Goal: Information Seeking & Learning: Learn about a topic

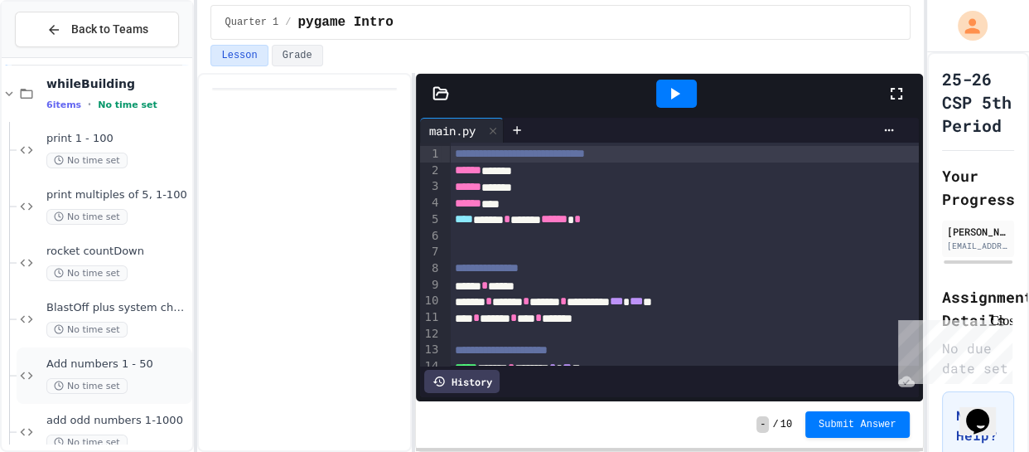
scroll to position [60, 0]
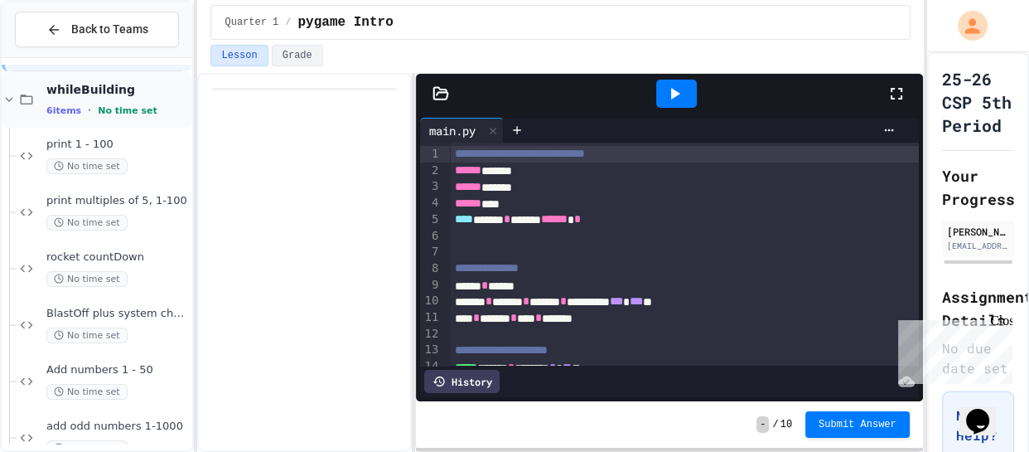
click at [49, 109] on span "6 items" at bounding box center [63, 110] width 35 height 11
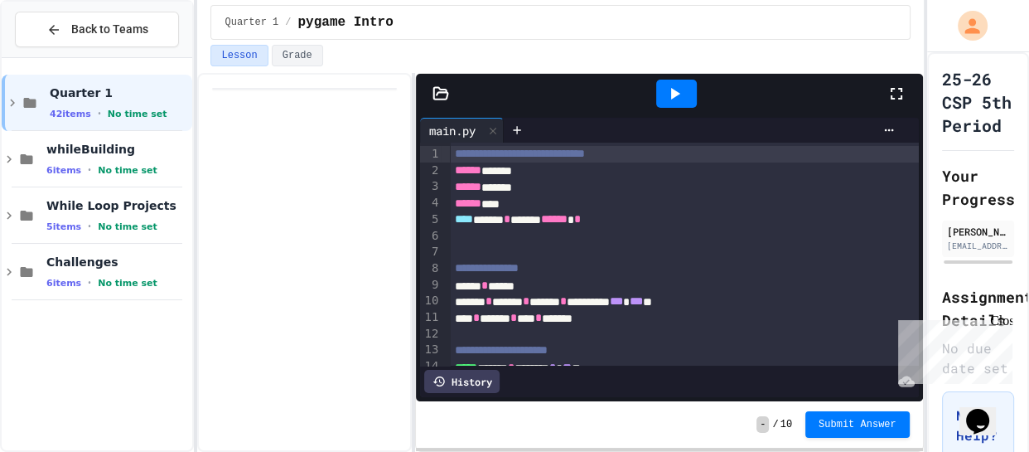
scroll to position [0, 0]
click at [65, 221] on span "5 items" at bounding box center [63, 226] width 35 height 11
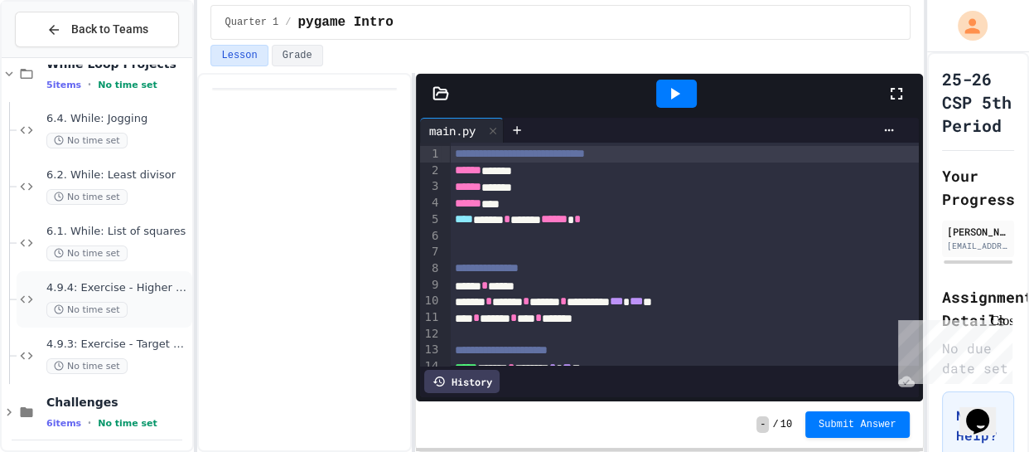
scroll to position [148, 0]
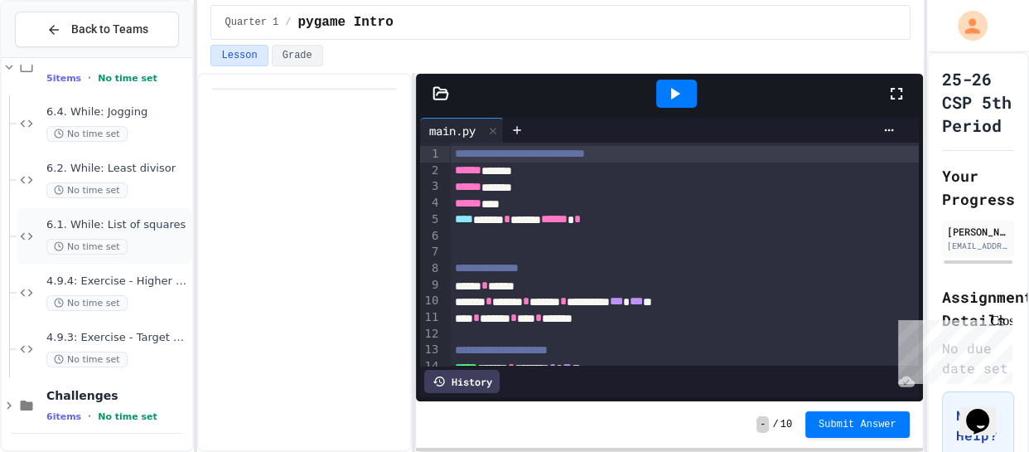
click at [91, 232] on div "6.1. While: List of squares No time set" at bounding box center [117, 236] width 143 height 36
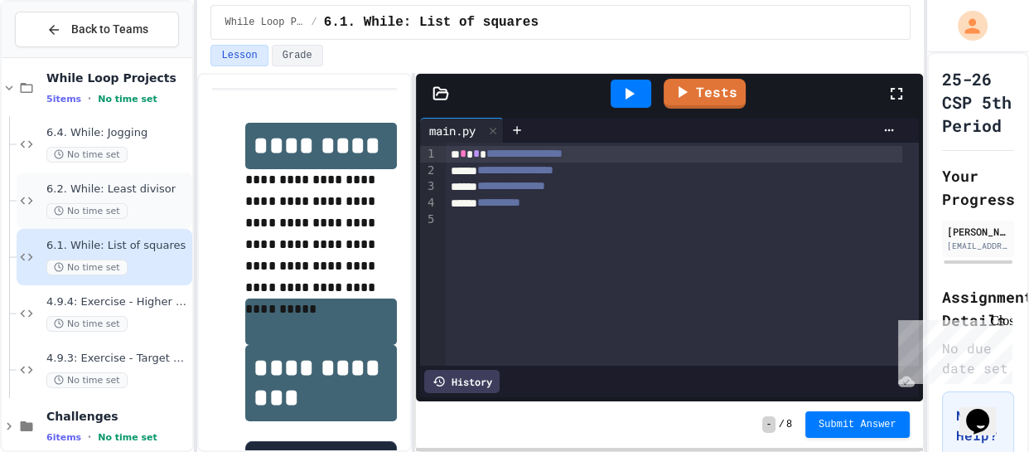
click at [117, 194] on span "6.2. While: Least divisor" at bounding box center [117, 189] width 143 height 14
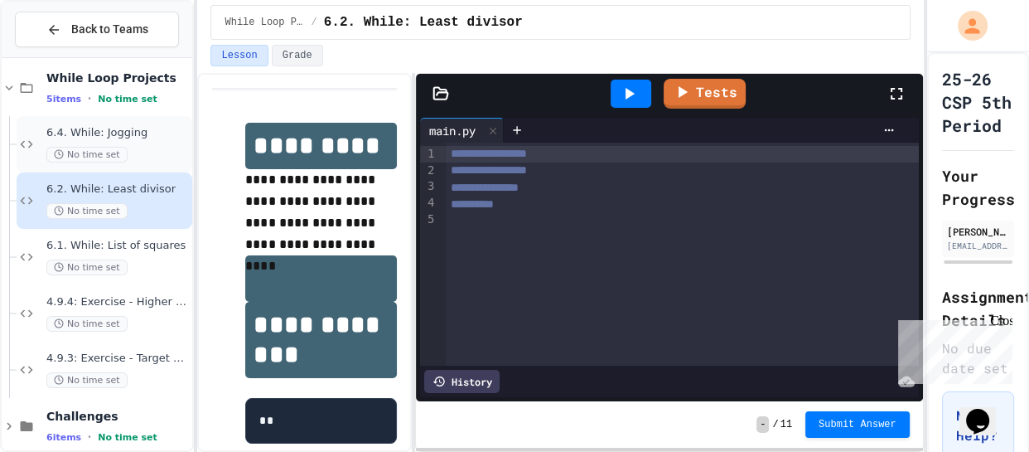
click at [114, 151] on span "No time set" at bounding box center [86, 155] width 81 height 16
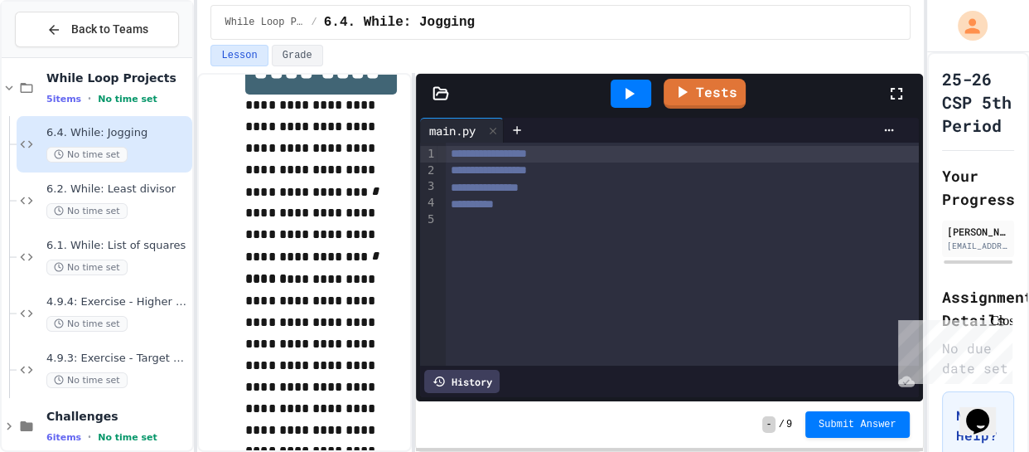
scroll to position [75, 0]
click at [101, 306] on span "4.9.4: Exercise - Higher or Lower I" at bounding box center [117, 302] width 143 height 14
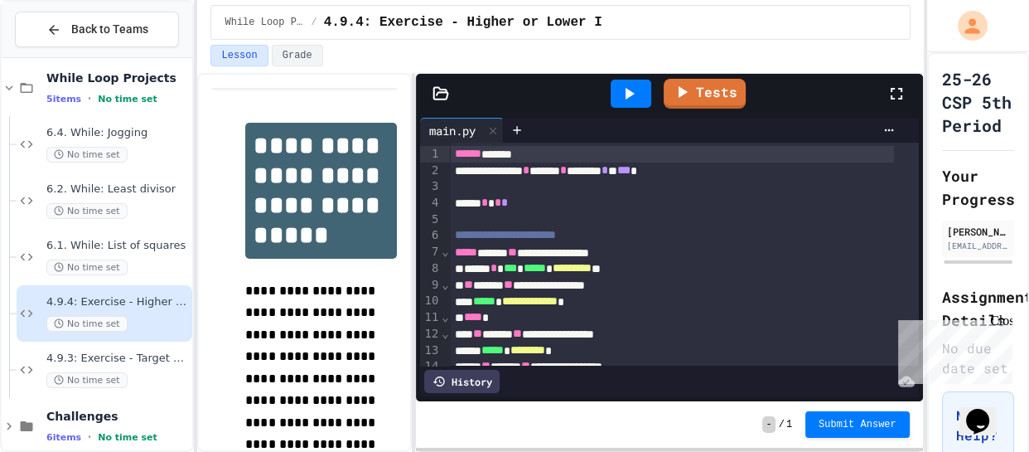
scroll to position [45, 0]
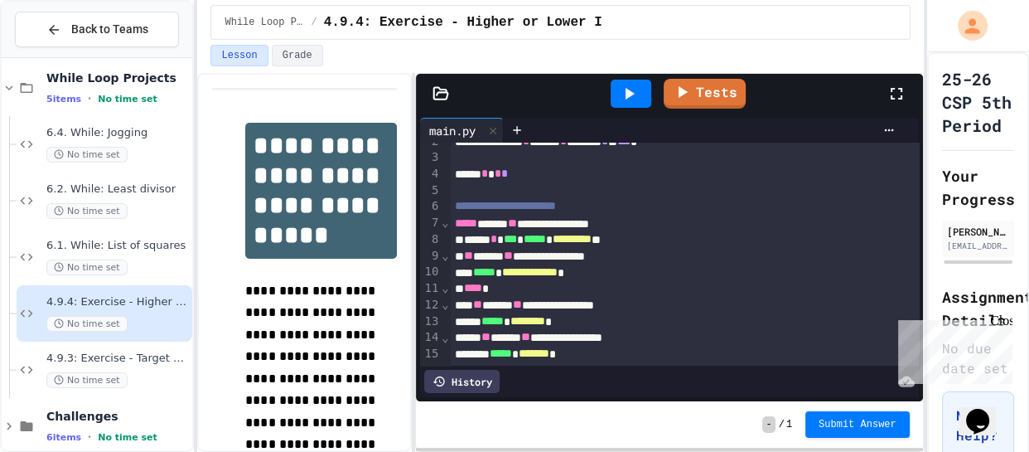
click at [1002, 327] on div "Close" at bounding box center [1000, 323] width 21 height 21
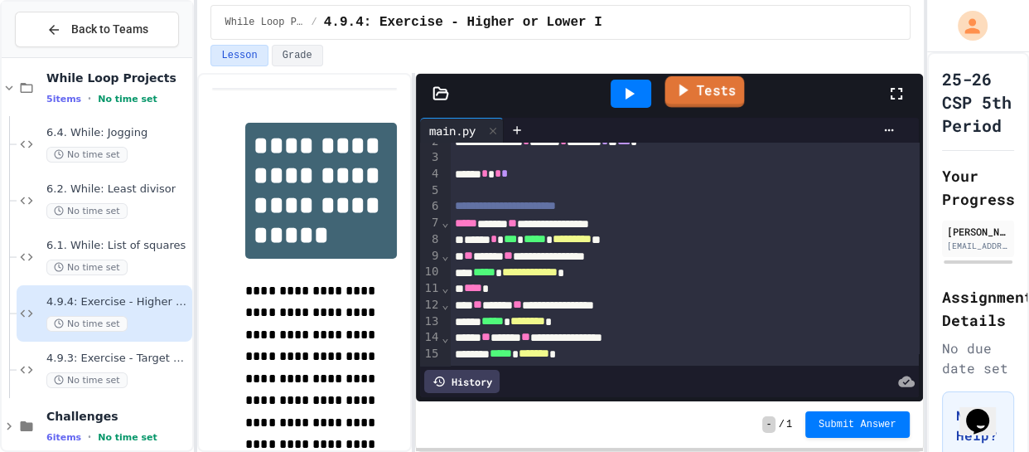
click at [695, 92] on link "Tests" at bounding box center [706, 91] width 80 height 31
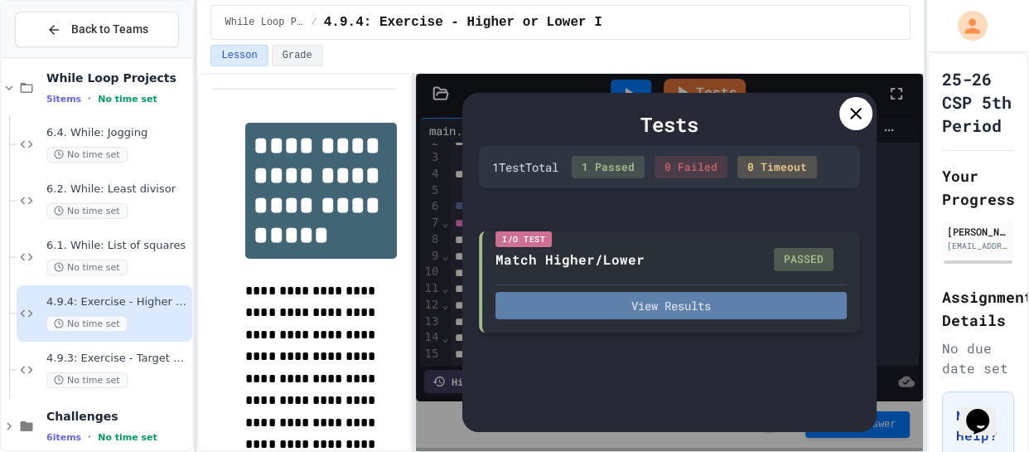
click at [695, 295] on button "View Results" at bounding box center [671, 305] width 351 height 27
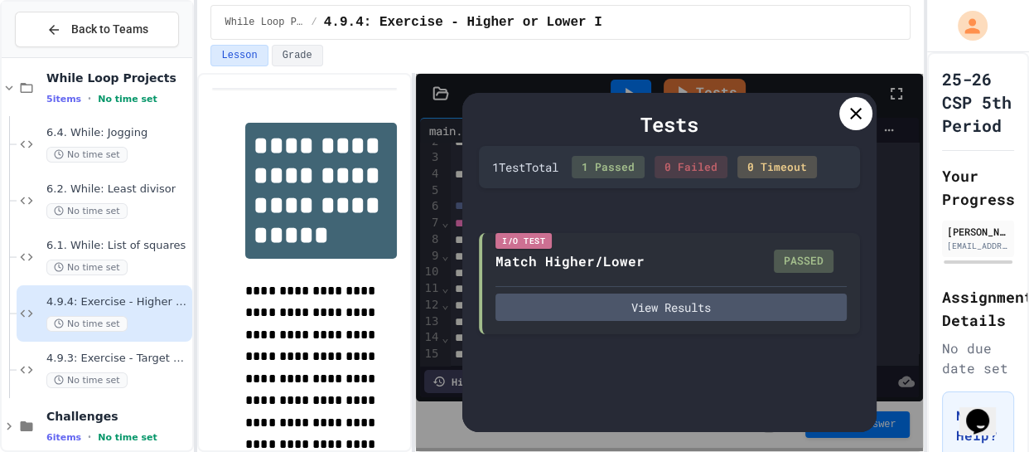
scroll to position [1, 0]
click at [845, 99] on div "Tests 1 Test Total 1 Passed 0 Failed 0 Timeout I/O Test Match Higher/Lower PASS…" at bounding box center [669, 263] width 414 height 340
click at [859, 112] on icon at bounding box center [856, 114] width 20 height 20
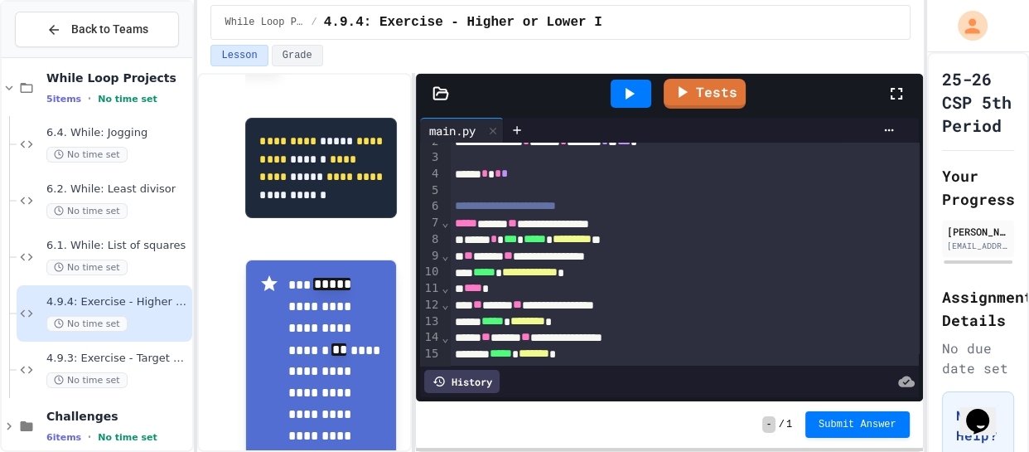
scroll to position [462, 0]
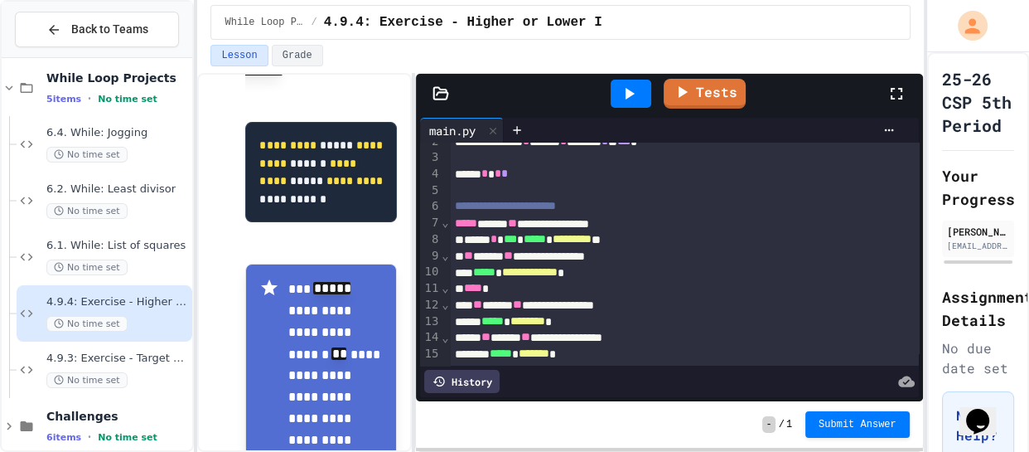
click at [636, 91] on icon at bounding box center [629, 94] width 20 height 20
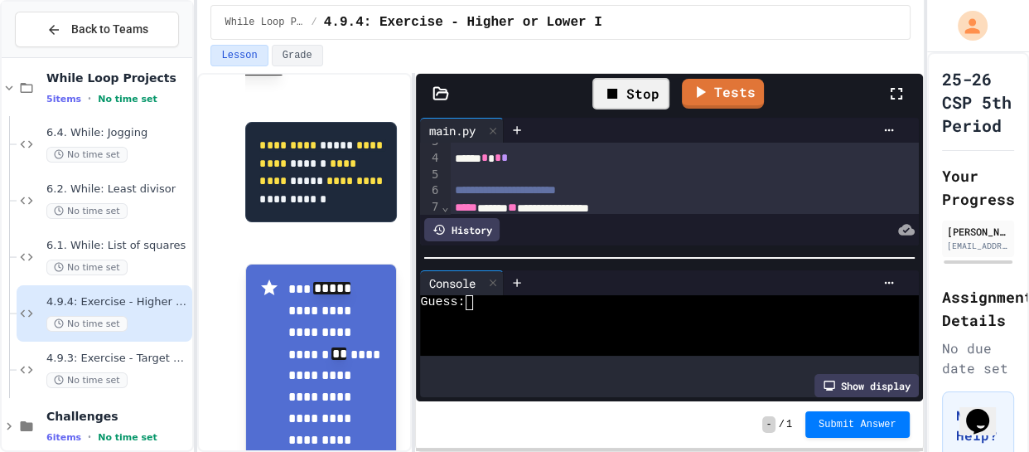
click at [578, 287] on div at bounding box center [703, 282] width 398 height 25
click at [591, 310] on div at bounding box center [657, 317] width 475 height 15
click at [486, 273] on div at bounding box center [493, 283] width 20 height 24
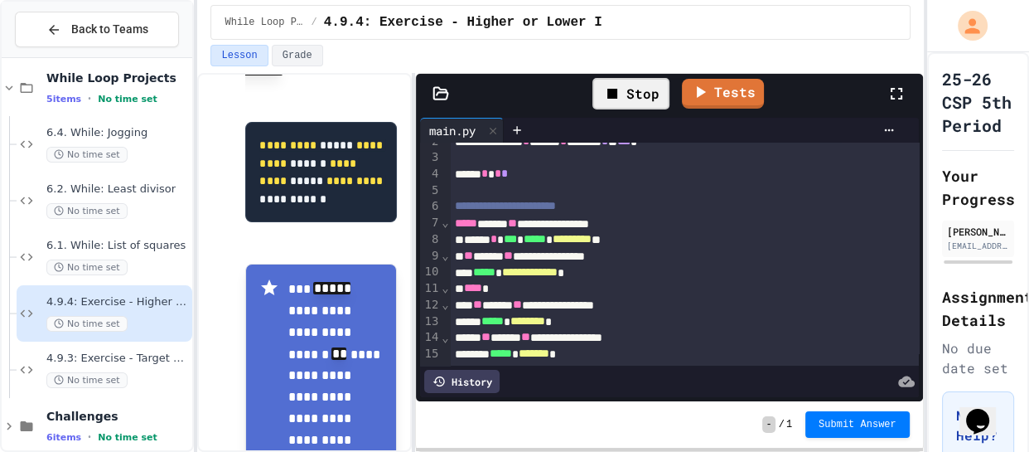
click at [641, 99] on div "Stop" at bounding box center [631, 93] width 77 height 31
click at [627, 87] on icon at bounding box center [629, 94] width 20 height 20
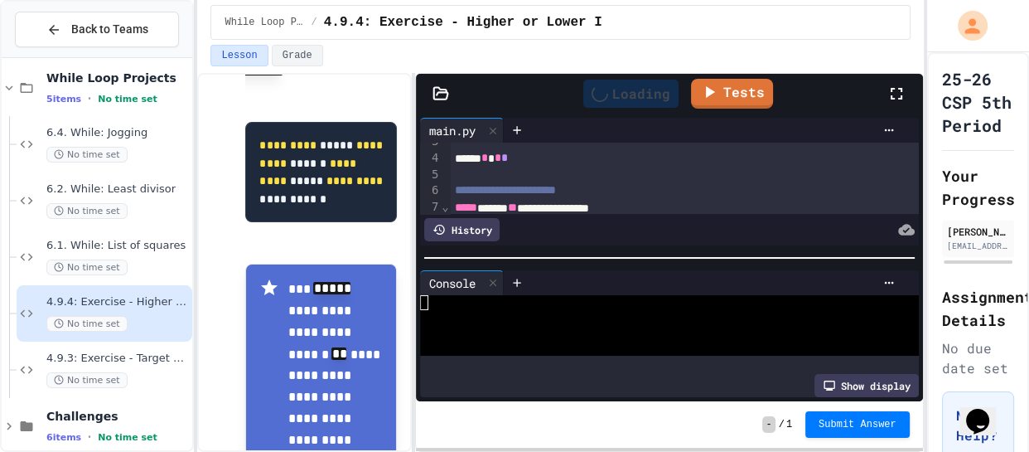
scroll to position [0, 0]
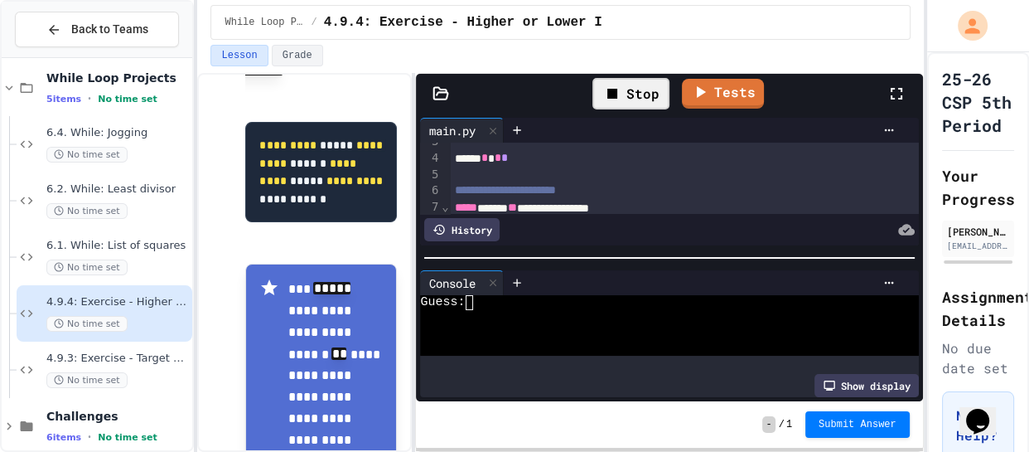
click at [577, 330] on div at bounding box center [657, 332] width 475 height 15
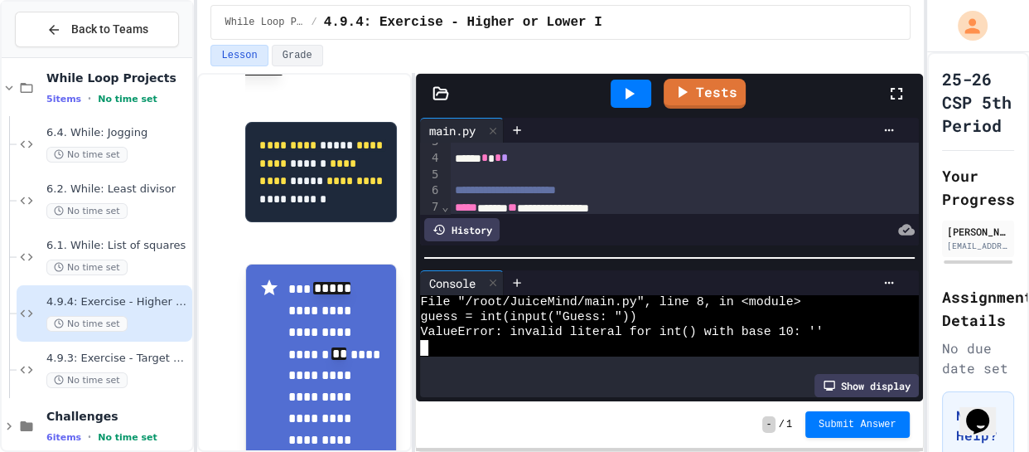
scroll to position [211, 0]
click at [632, 94] on icon at bounding box center [630, 94] width 9 height 12
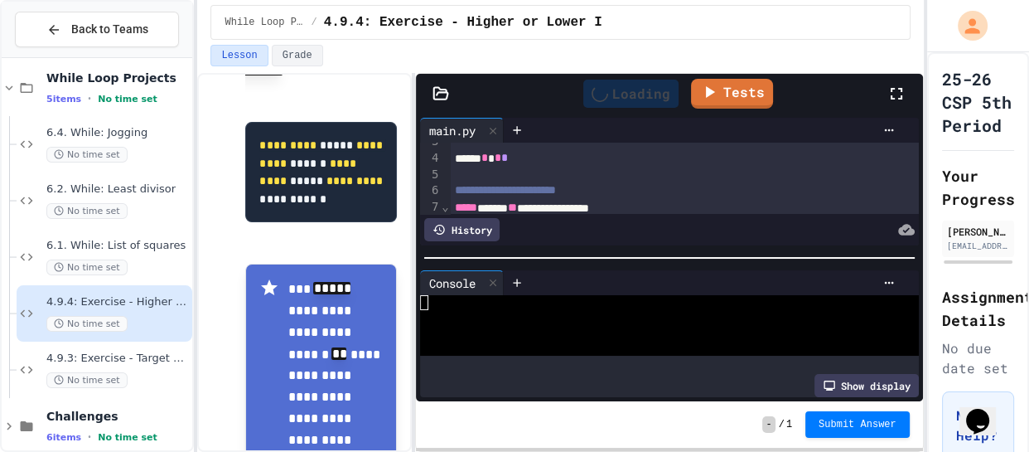
scroll to position [0, 0]
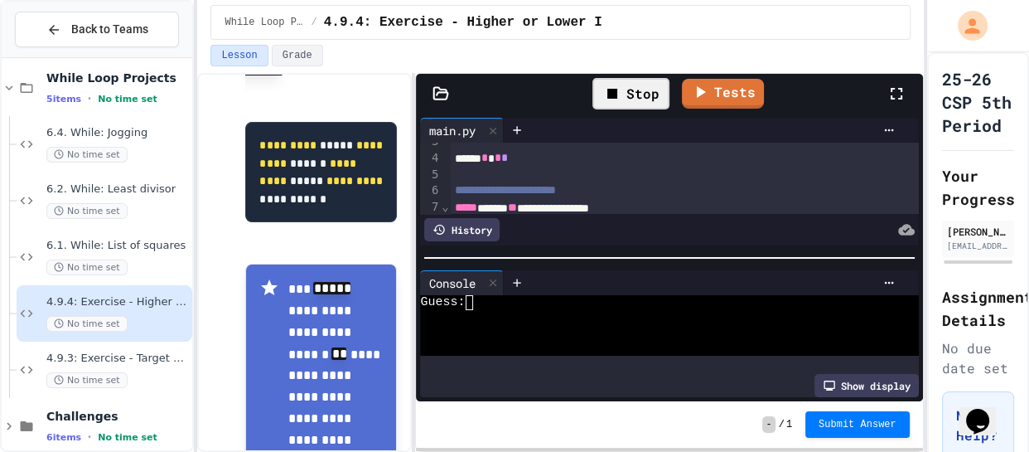
click at [593, 298] on div "Guess:" at bounding box center [657, 302] width 475 height 15
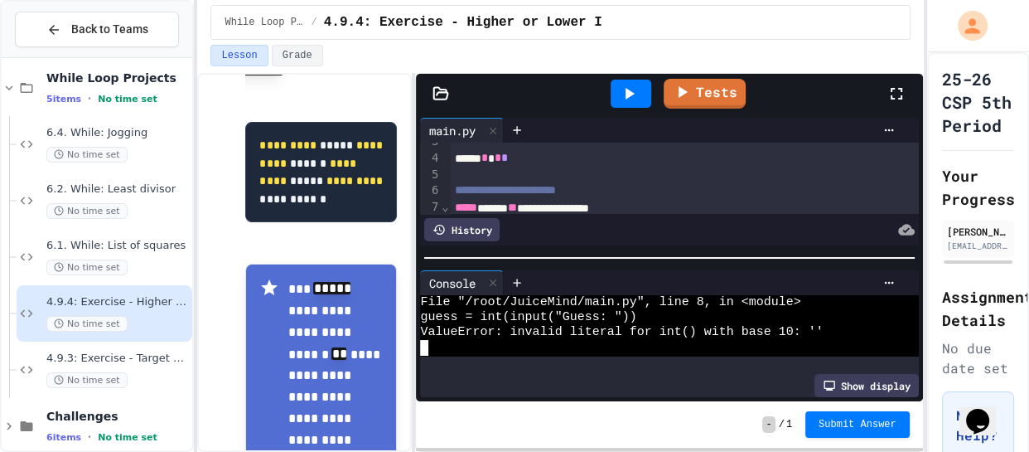
scroll to position [1658, 0]
click at [633, 100] on icon at bounding box center [629, 94] width 20 height 20
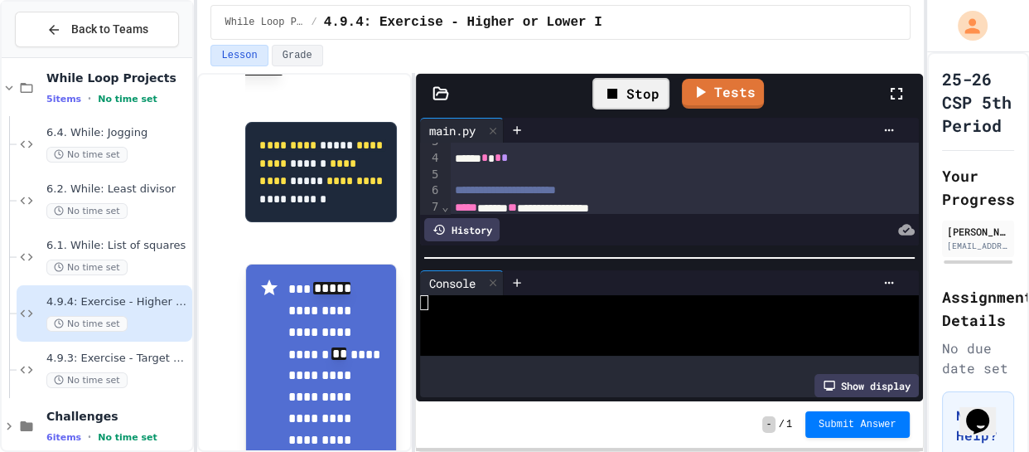
scroll to position [0, 0]
click at [573, 313] on div at bounding box center [657, 317] width 475 height 15
click at [477, 274] on div "Console" at bounding box center [451, 282] width 63 height 17
click at [491, 277] on icon at bounding box center [493, 283] width 12 height 12
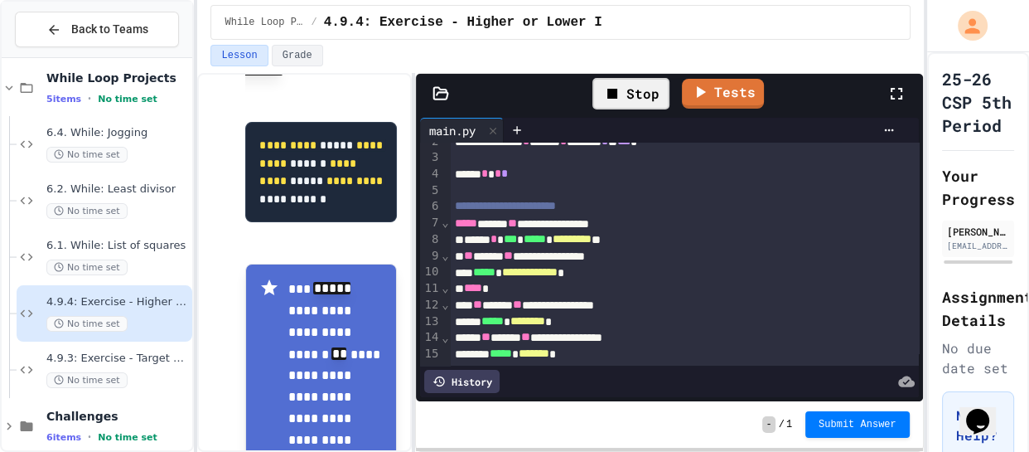
click at [635, 98] on div "Stop" at bounding box center [631, 93] width 77 height 31
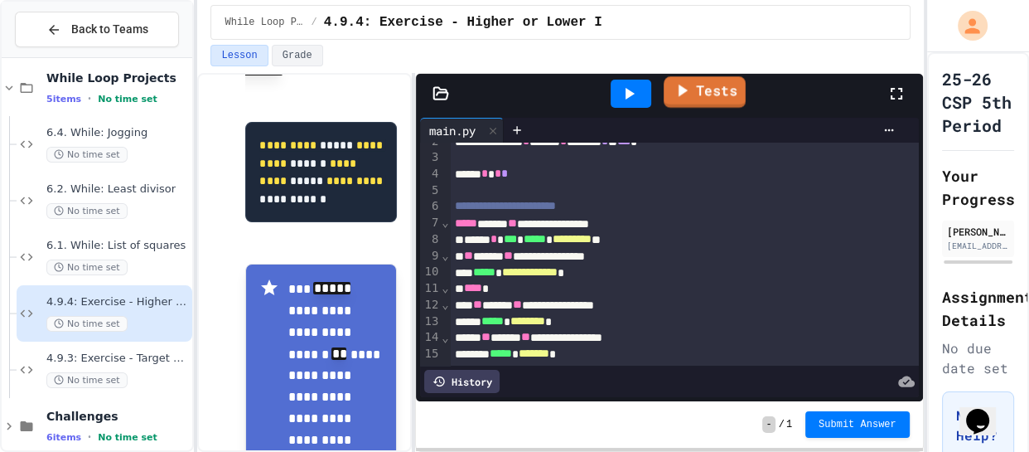
click at [709, 94] on link "Tests" at bounding box center [705, 91] width 82 height 31
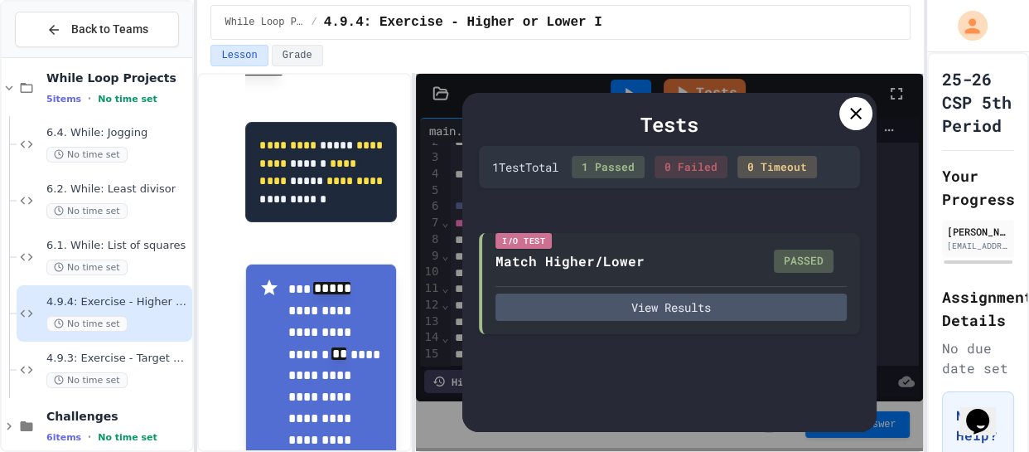
click at [851, 115] on icon at bounding box center [856, 114] width 20 height 20
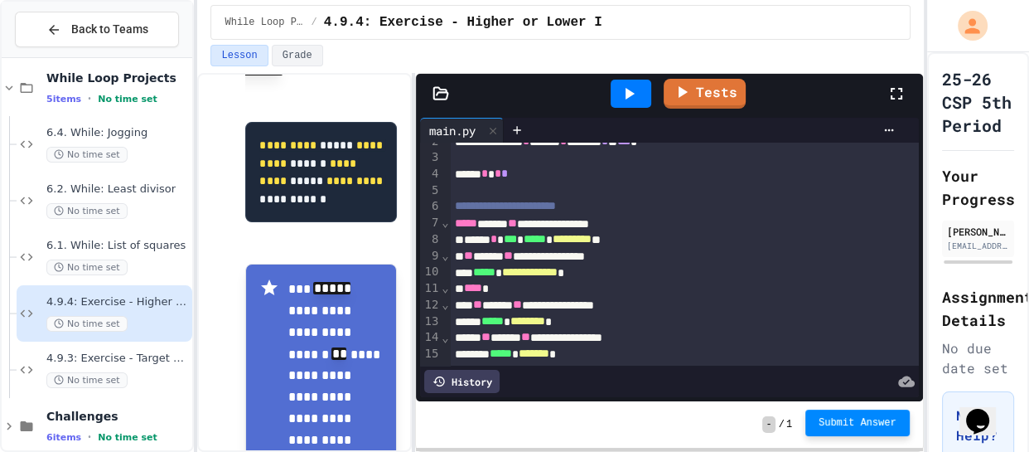
click at [859, 434] on button "Submit Answer" at bounding box center [858, 422] width 104 height 27
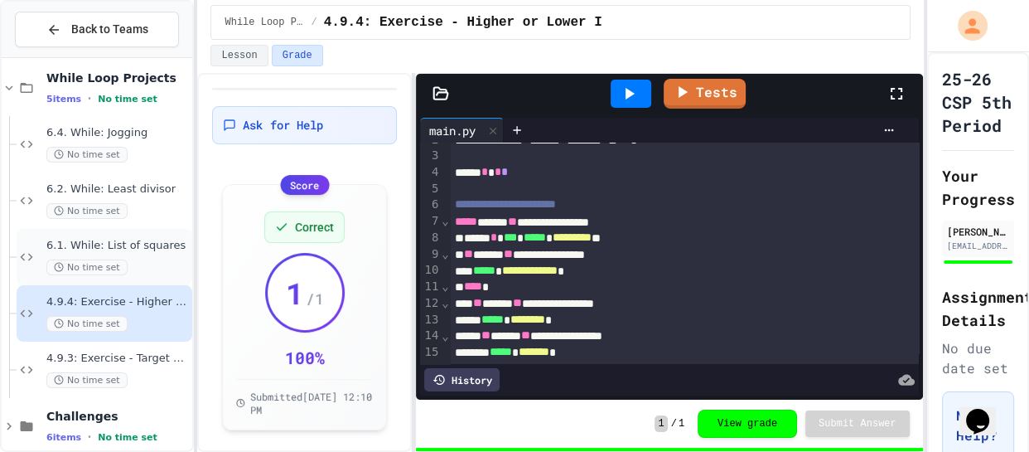
click at [109, 254] on div "6.1. While: List of squares No time set" at bounding box center [117, 257] width 143 height 36
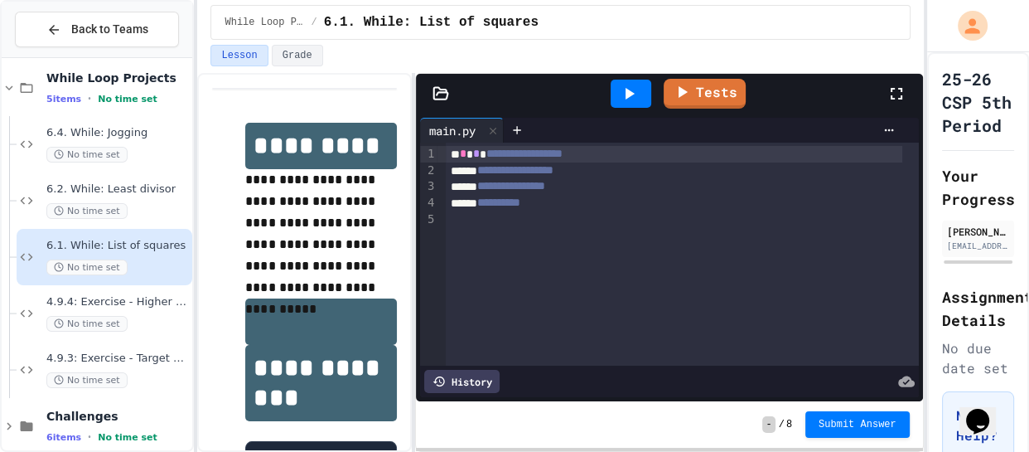
click at [319, 251] on p "**********" at bounding box center [321, 233] width 152 height 129
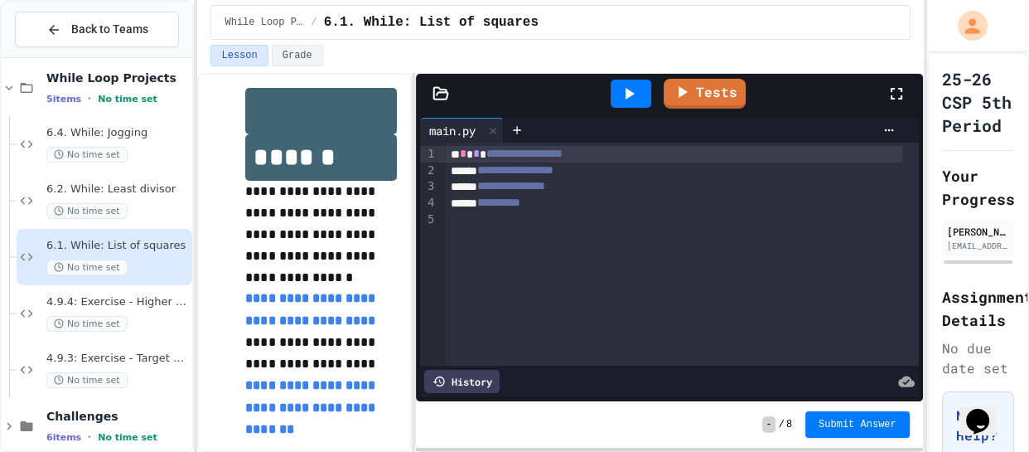
scroll to position [685, 0]
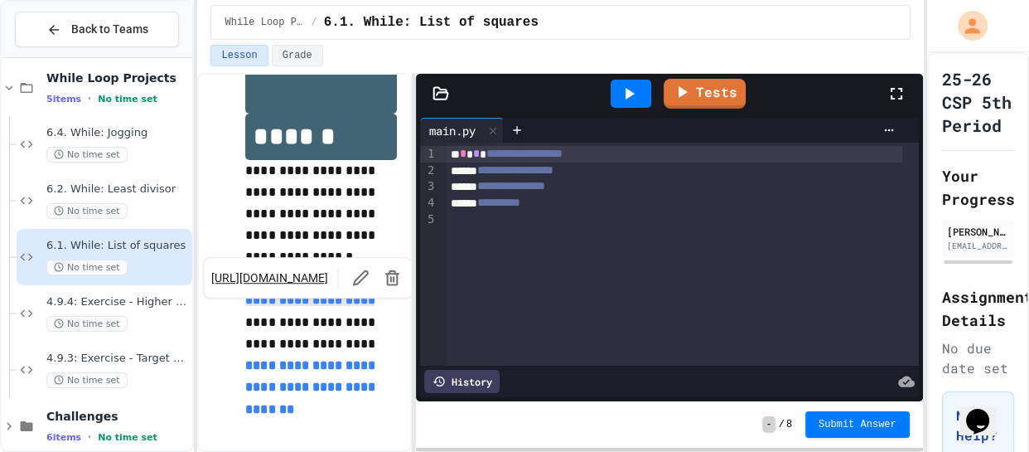
click at [311, 215] on p "**********" at bounding box center [321, 214] width 152 height 108
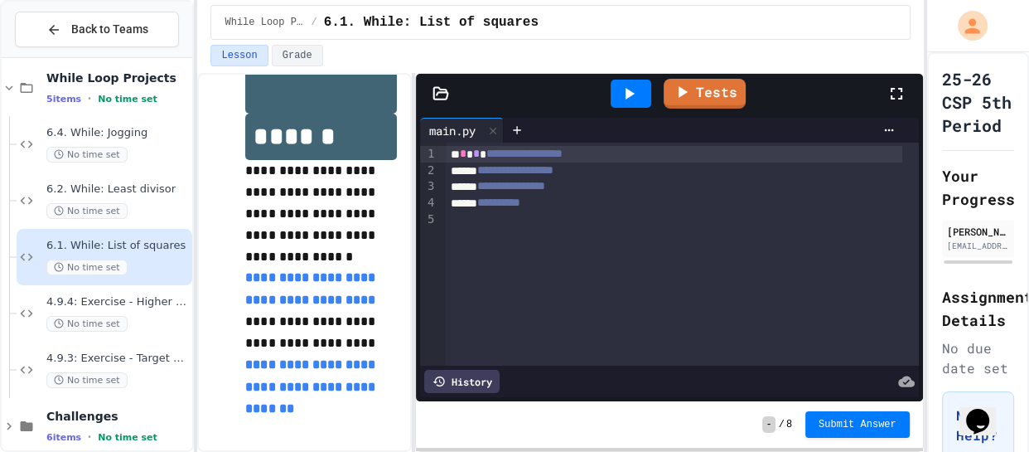
click at [316, 161] on p "**********" at bounding box center [321, 214] width 152 height 108
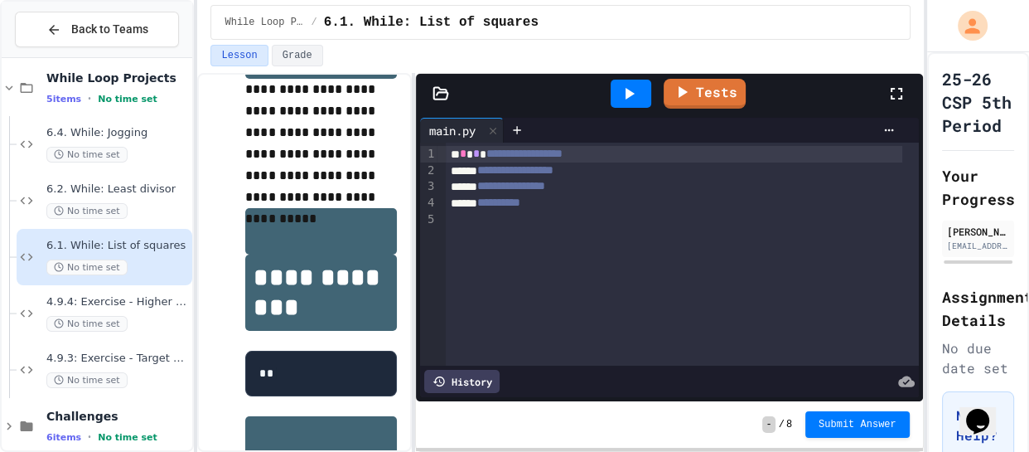
scroll to position [0, 0]
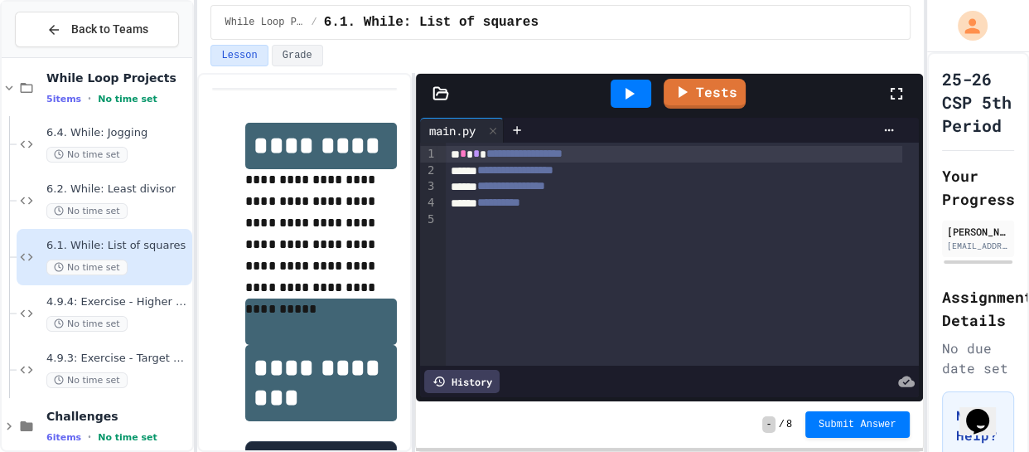
click at [626, 80] on div at bounding box center [631, 94] width 41 height 28
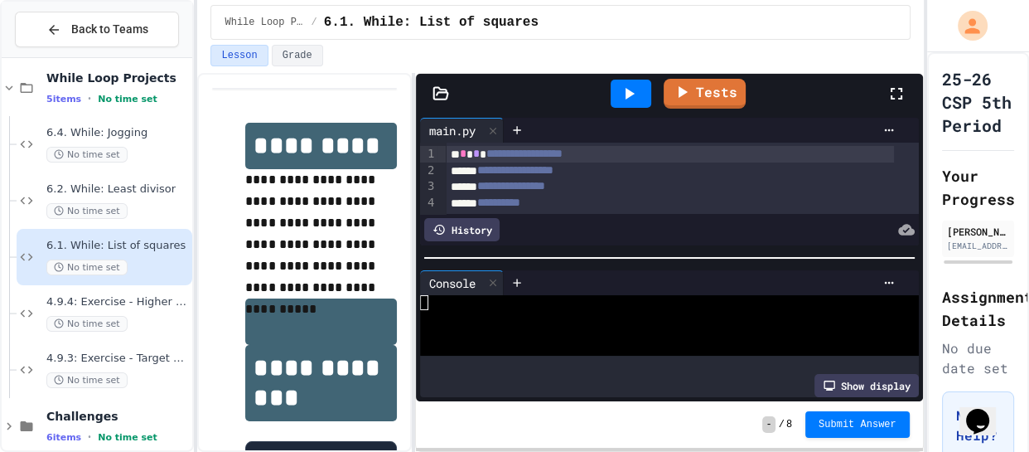
click at [477, 284] on div "Console" at bounding box center [451, 282] width 63 height 17
click at [486, 277] on div at bounding box center [493, 283] width 20 height 24
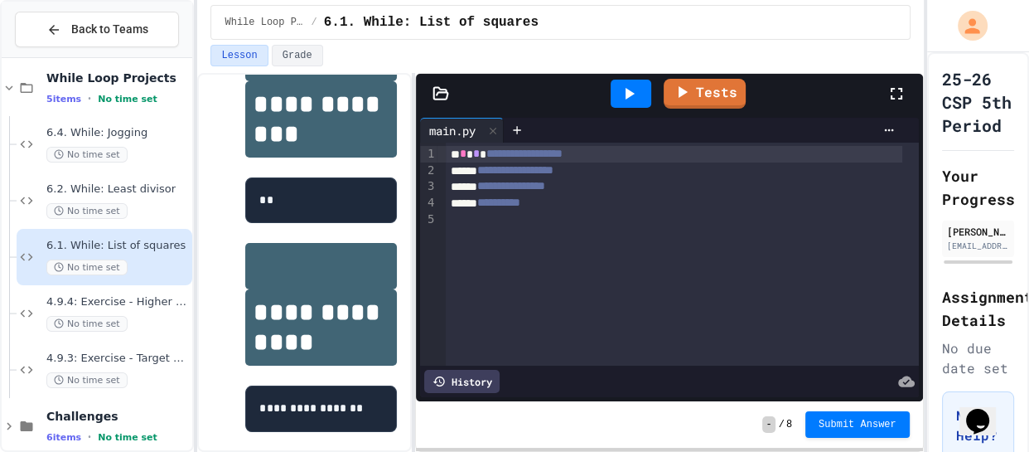
scroll to position [239, 0]
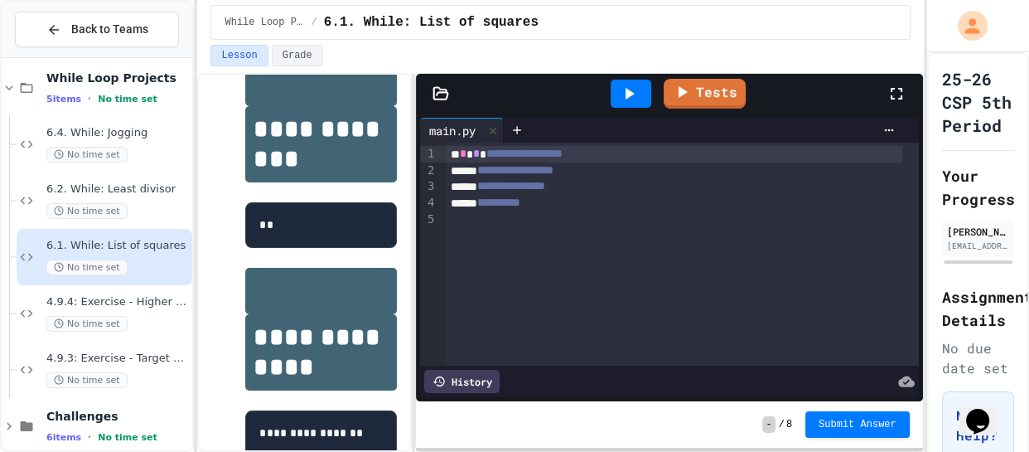
click at [453, 172] on div "**********" at bounding box center [674, 170] width 457 height 17
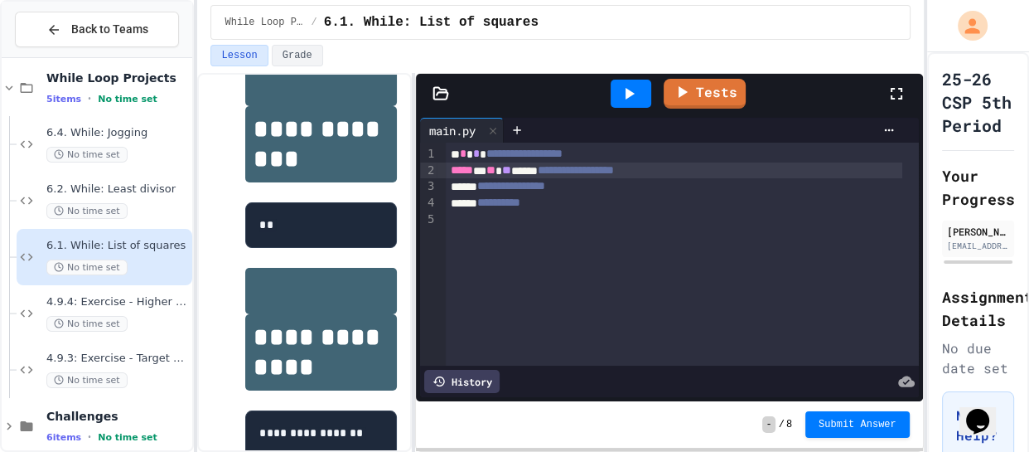
click at [492, 184] on span "**********" at bounding box center [511, 186] width 68 height 12
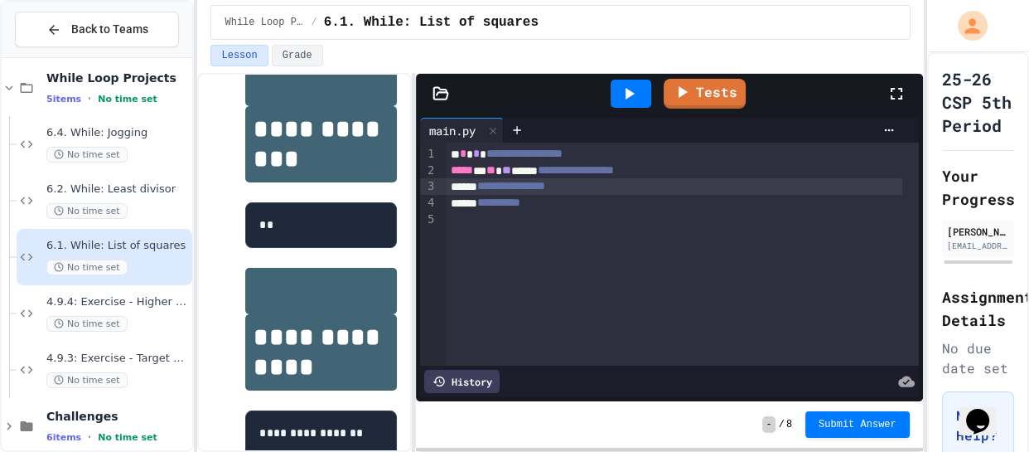
click at [452, 186] on div "**********" at bounding box center [674, 186] width 457 height 17
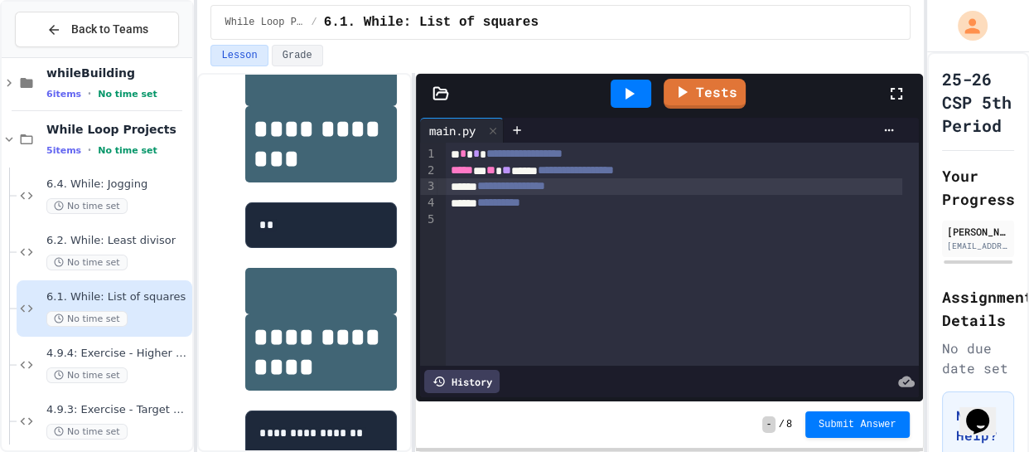
scroll to position [121, 0]
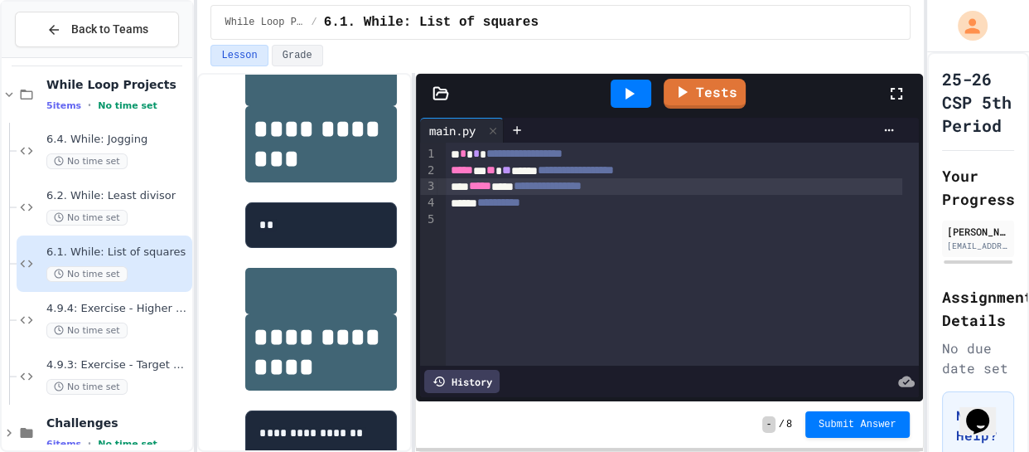
click at [518, 190] on div "**********" at bounding box center [674, 186] width 457 height 17
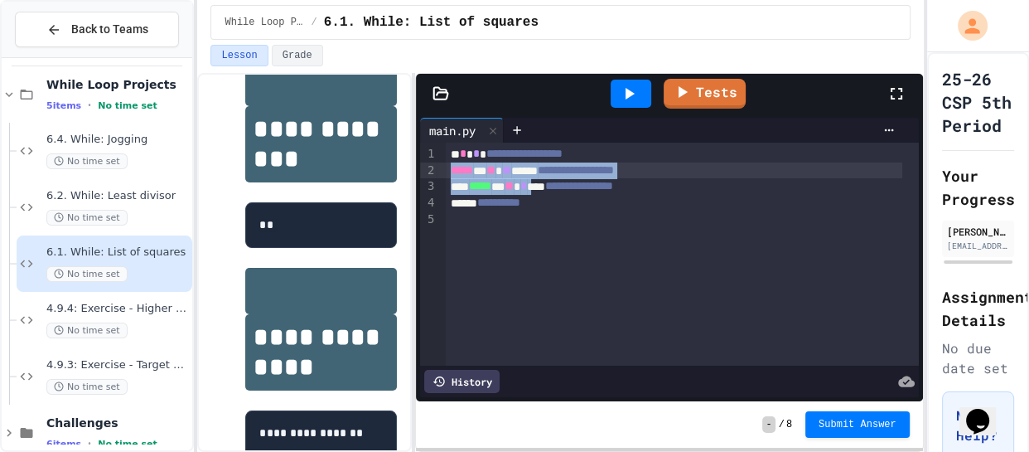
drag, startPoint x: 569, startPoint y: 188, endPoint x: 453, endPoint y: 171, distance: 117.3
click at [453, 171] on div "**********" at bounding box center [682, 254] width 473 height 223
click at [453, 171] on span "*****" at bounding box center [462, 170] width 22 height 12
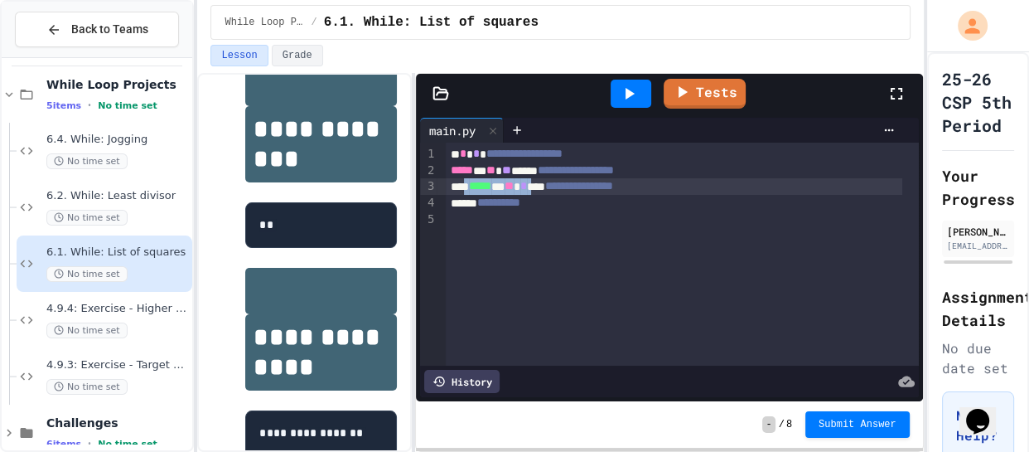
drag, startPoint x: 568, startPoint y: 188, endPoint x: 469, endPoint y: 186, distance: 98.6
click at [469, 186] on div "**********" at bounding box center [674, 186] width 457 height 17
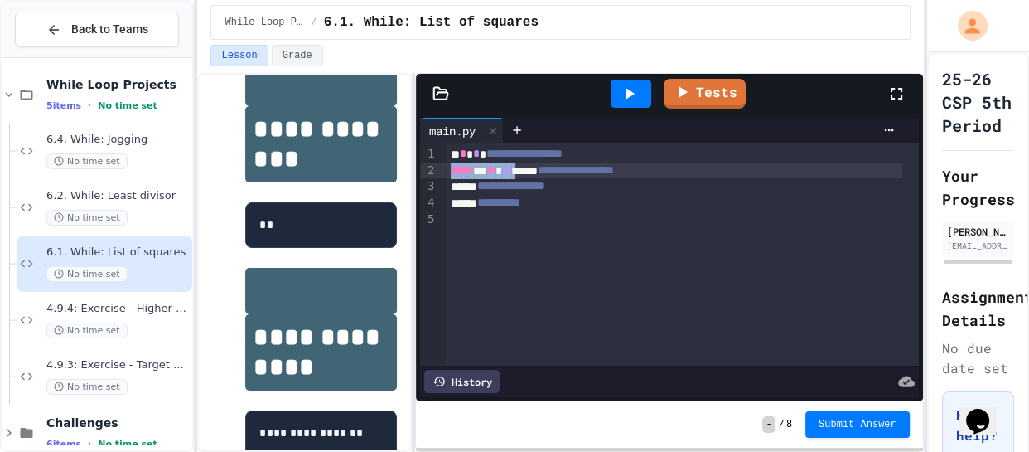
drag, startPoint x: 546, startPoint y: 169, endPoint x: 453, endPoint y: 172, distance: 92.9
click at [453, 172] on div "**********" at bounding box center [674, 170] width 457 height 17
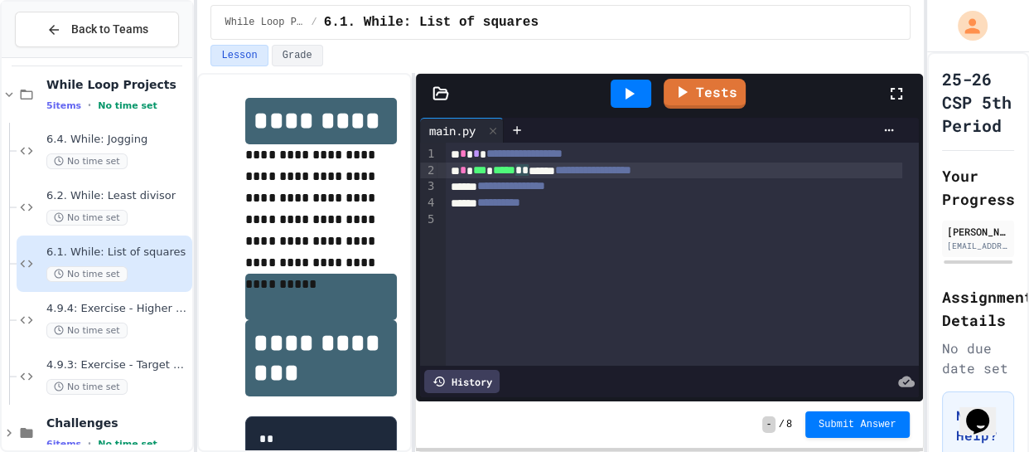
scroll to position [27, 0]
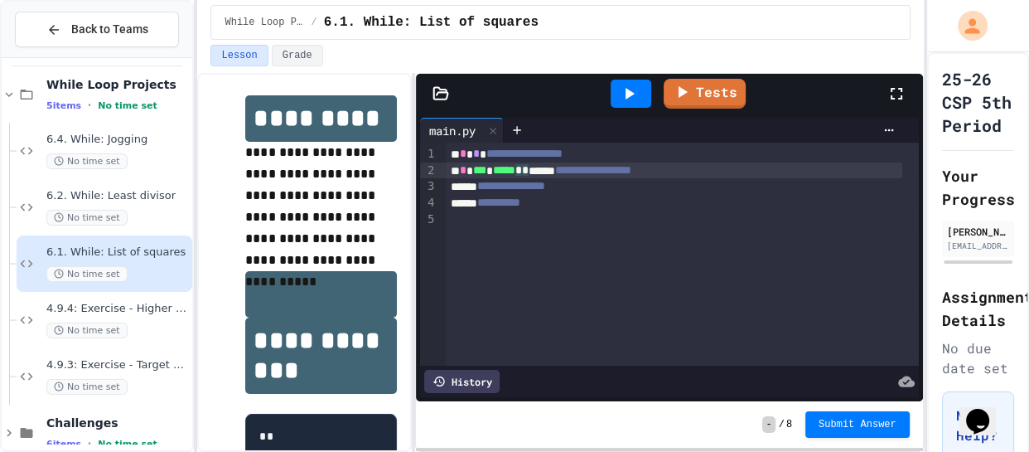
click at [465, 191] on div "**********" at bounding box center [674, 186] width 457 height 17
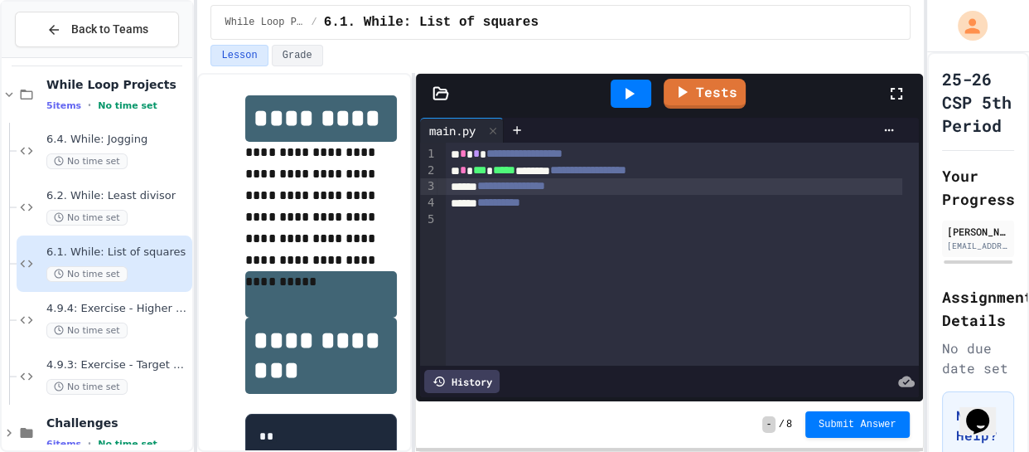
click at [455, 188] on div "**********" at bounding box center [674, 186] width 457 height 17
click at [443, 183] on div at bounding box center [441, 186] width 8 height 17
click at [453, 184] on div "**********" at bounding box center [674, 186] width 457 height 17
click at [629, 75] on div at bounding box center [631, 93] width 57 height 45
click at [641, 94] on div at bounding box center [631, 94] width 41 height 28
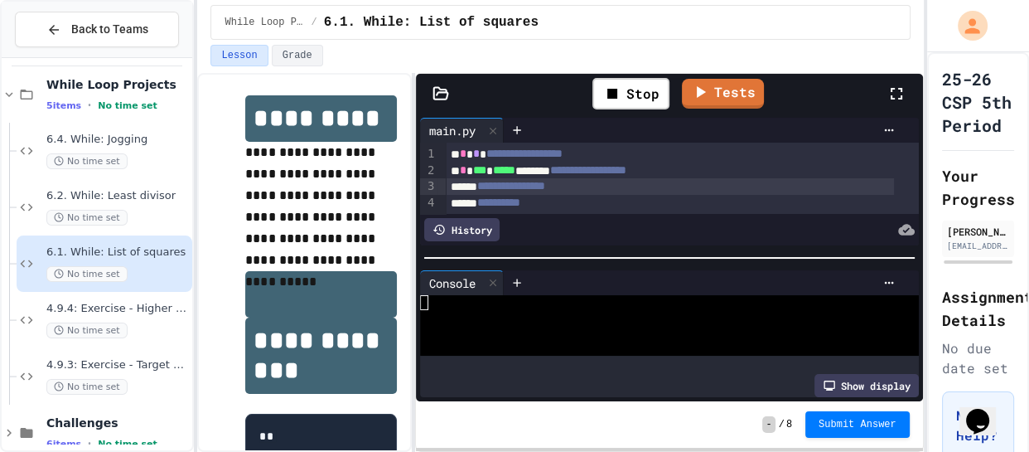
click at [457, 332] on div at bounding box center [657, 332] width 475 height 15
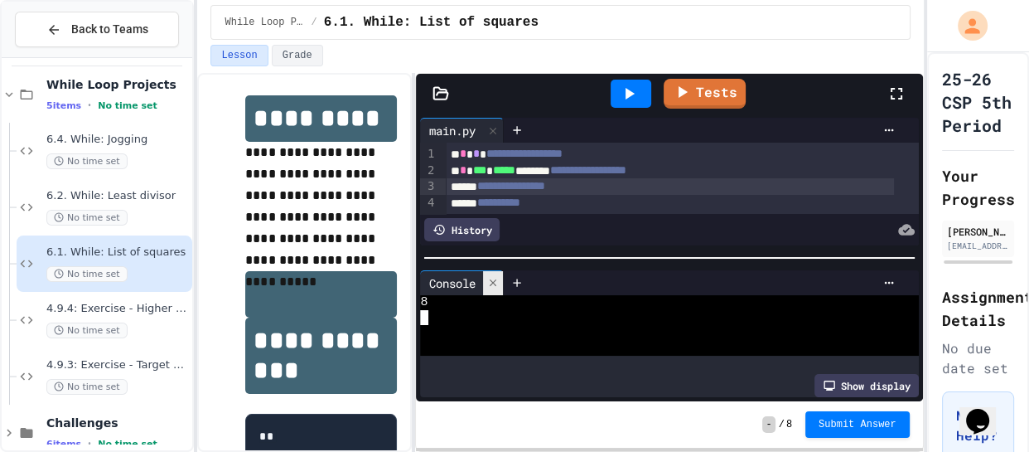
click at [491, 278] on icon at bounding box center [493, 283] width 12 height 12
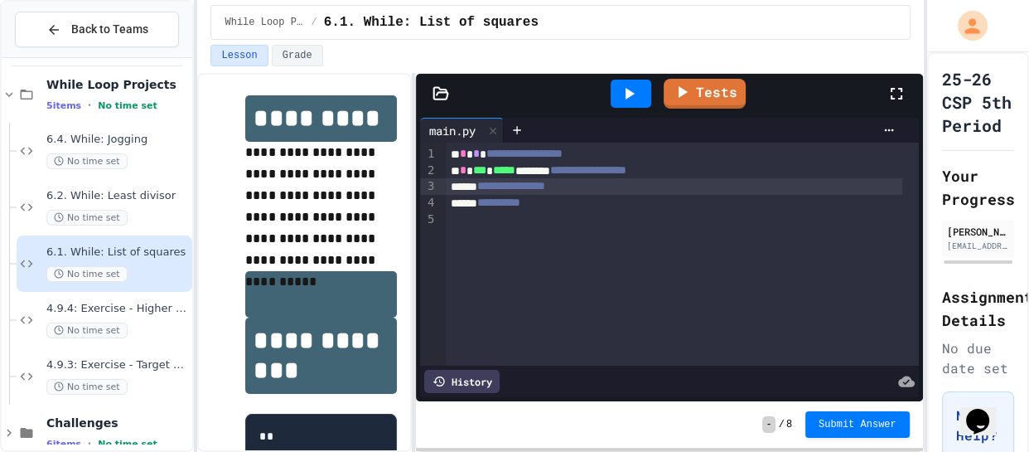
click at [453, 187] on div "**********" at bounding box center [674, 186] width 457 height 17
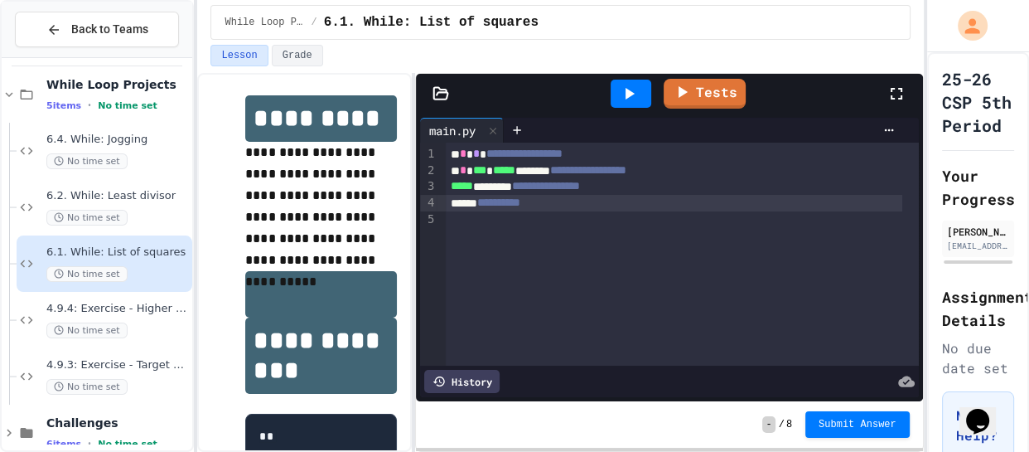
click at [477, 199] on div "**********" at bounding box center [674, 203] width 457 height 17
click at [447, 197] on div "**********" at bounding box center [674, 203] width 457 height 17
click at [628, 94] on icon at bounding box center [630, 94] width 9 height 12
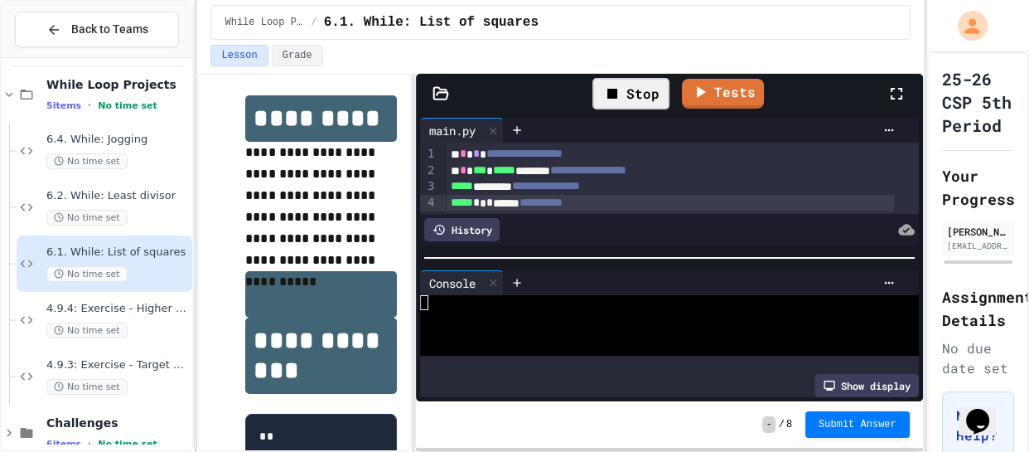
click at [523, 310] on div at bounding box center [657, 317] width 475 height 15
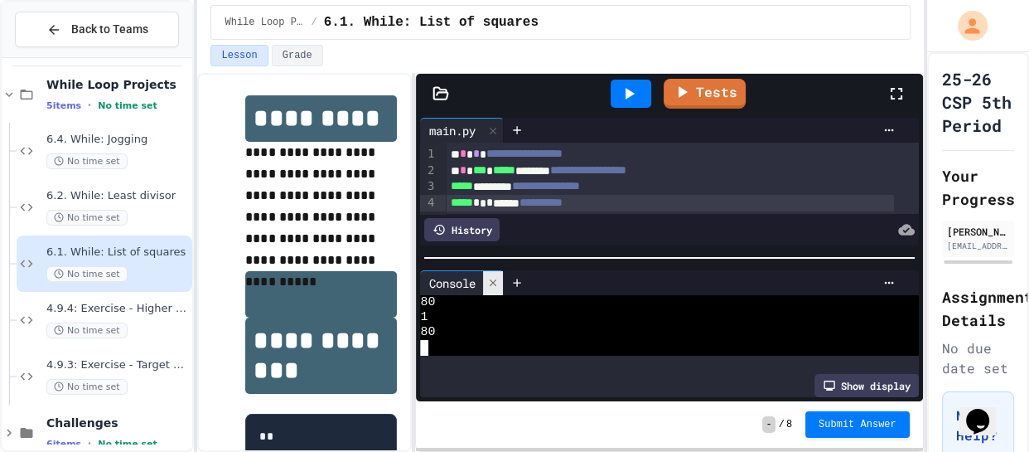
click at [499, 278] on icon at bounding box center [493, 283] width 12 height 12
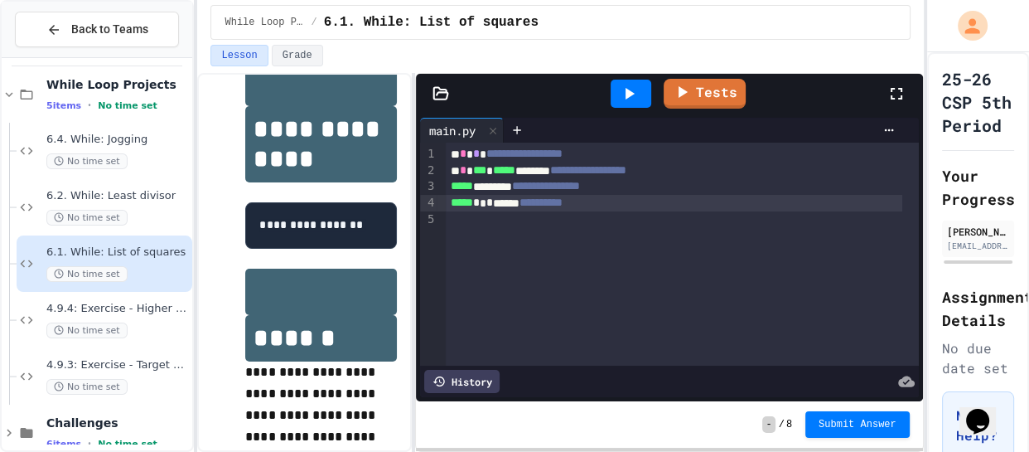
scroll to position [491, 0]
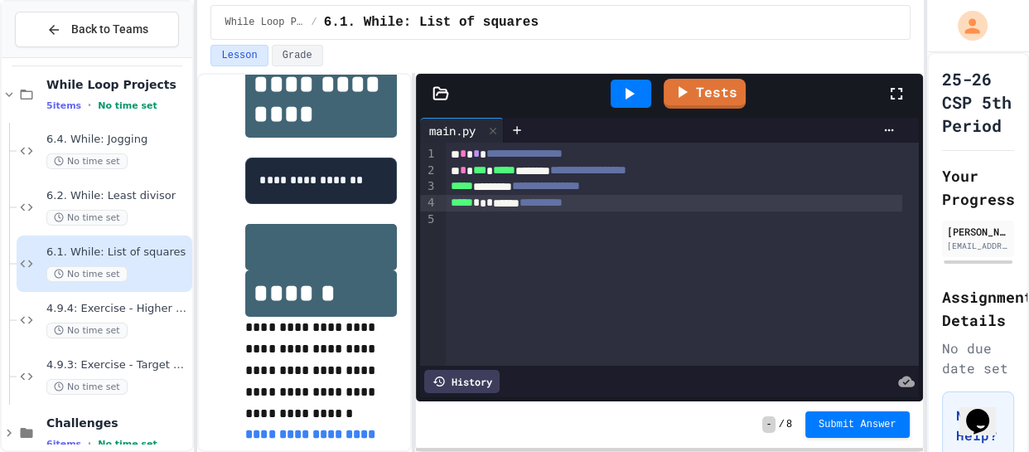
click at [619, 104] on div at bounding box center [631, 94] width 41 height 28
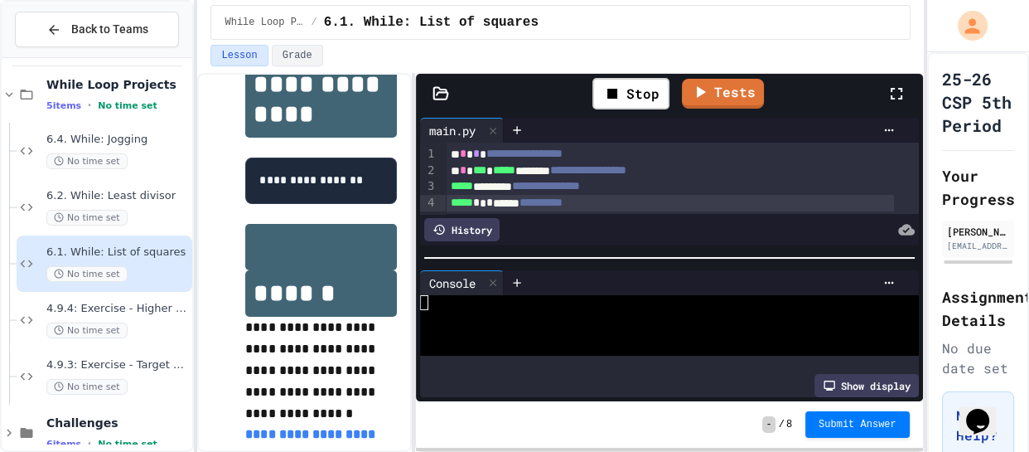
click at [448, 349] on div at bounding box center [657, 347] width 475 height 15
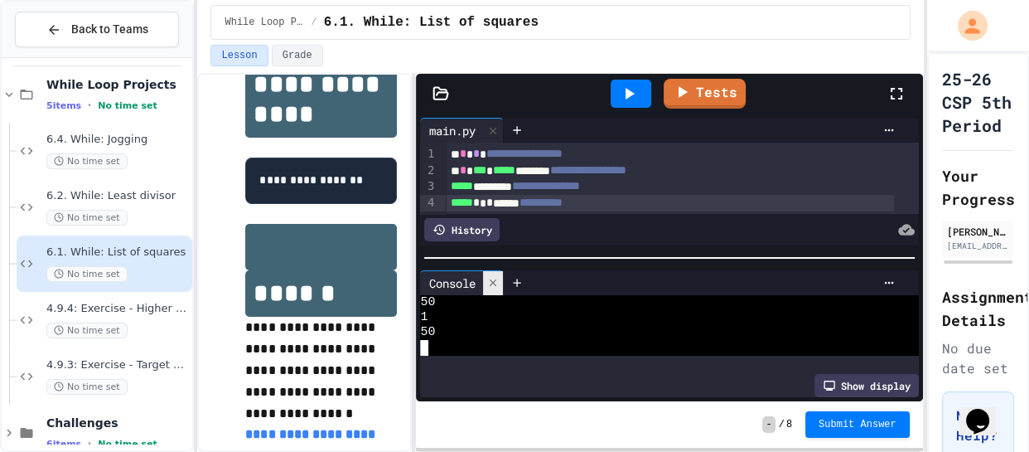
click at [499, 279] on icon at bounding box center [493, 283] width 12 height 12
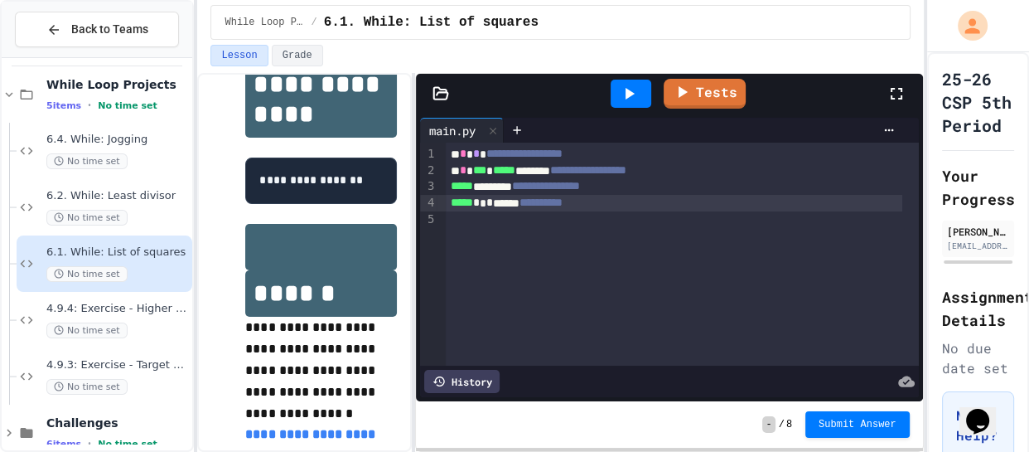
click at [501, 187] on div "**********" at bounding box center [674, 186] width 457 height 17
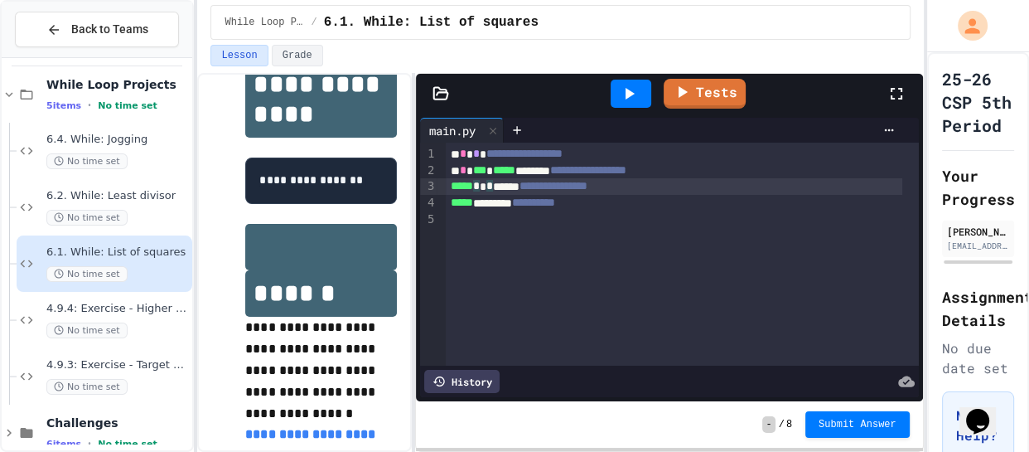
click at [493, 187] on span "*" at bounding box center [489, 186] width 7 height 12
click at [631, 94] on icon at bounding box center [630, 94] width 9 height 12
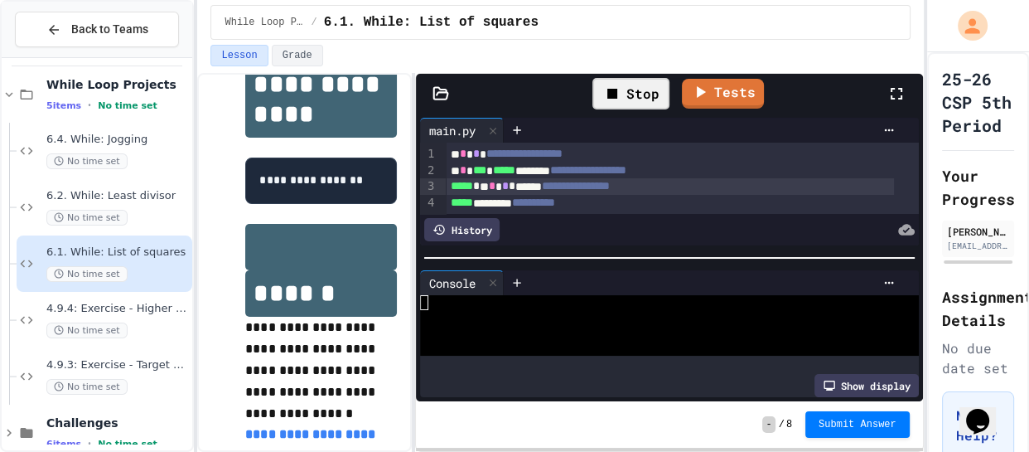
click at [540, 311] on div at bounding box center [657, 317] width 475 height 15
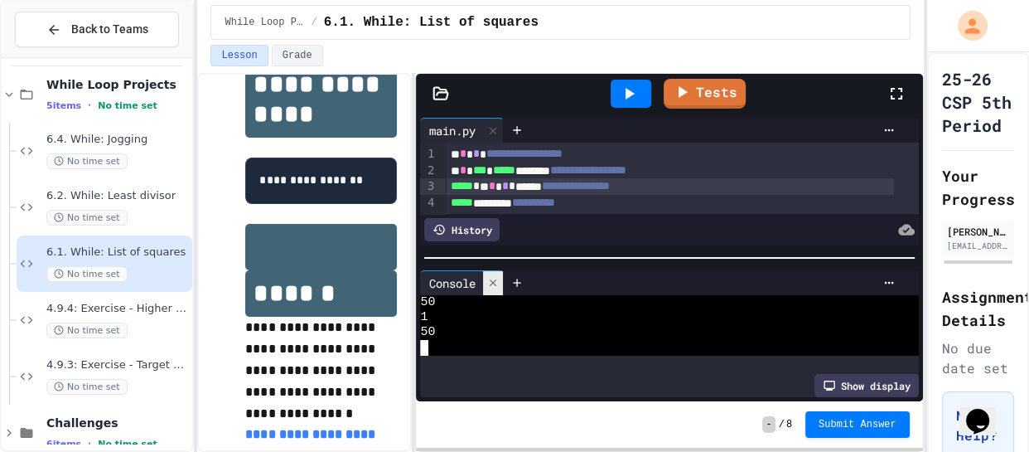
click at [501, 288] on div at bounding box center [493, 283] width 20 height 24
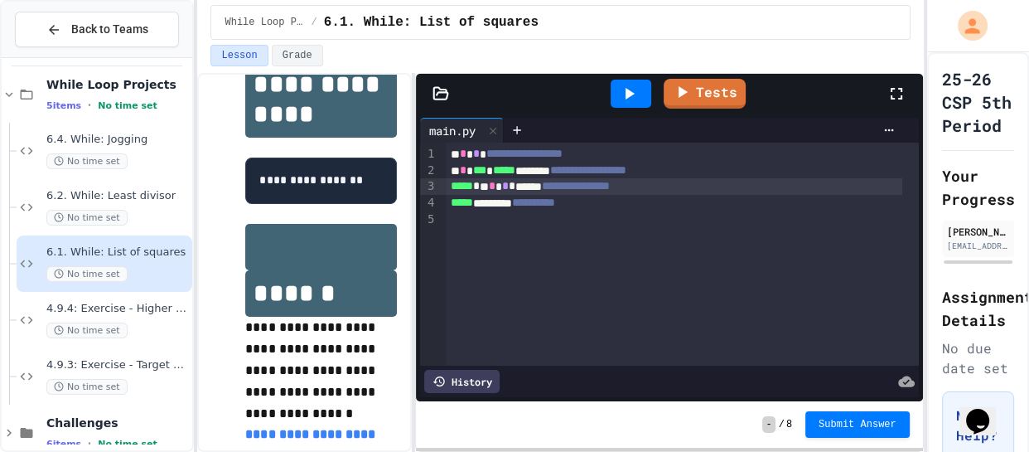
click at [496, 204] on div "**********" at bounding box center [674, 203] width 457 height 17
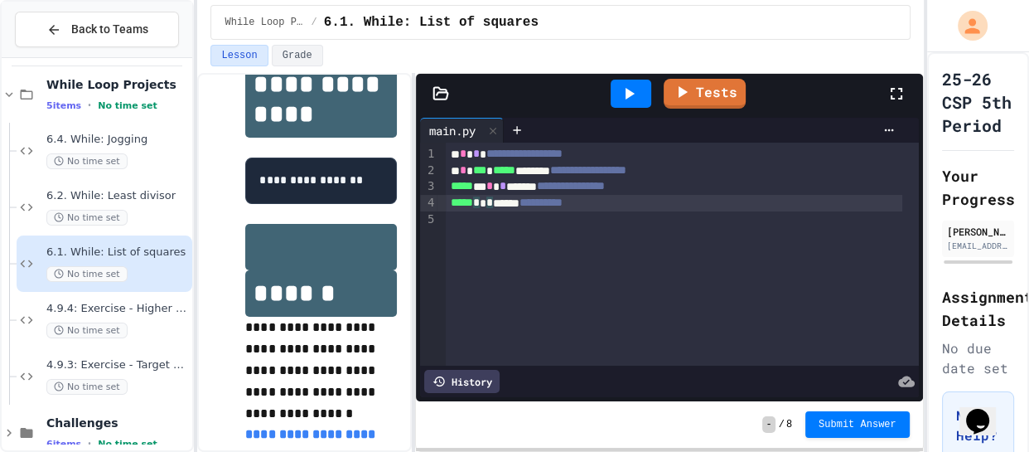
click at [486, 152] on div "**********" at bounding box center [674, 154] width 457 height 17
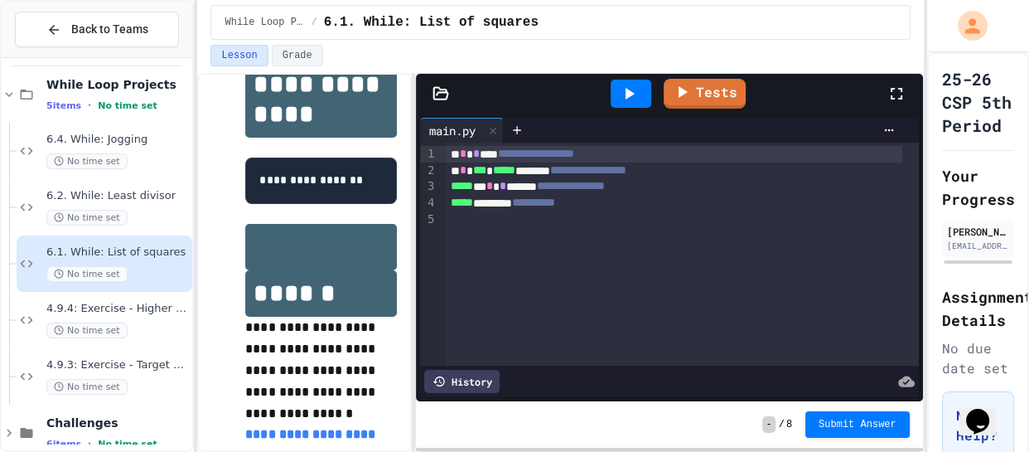
click at [512, 192] on div "**********" at bounding box center [674, 186] width 457 height 17
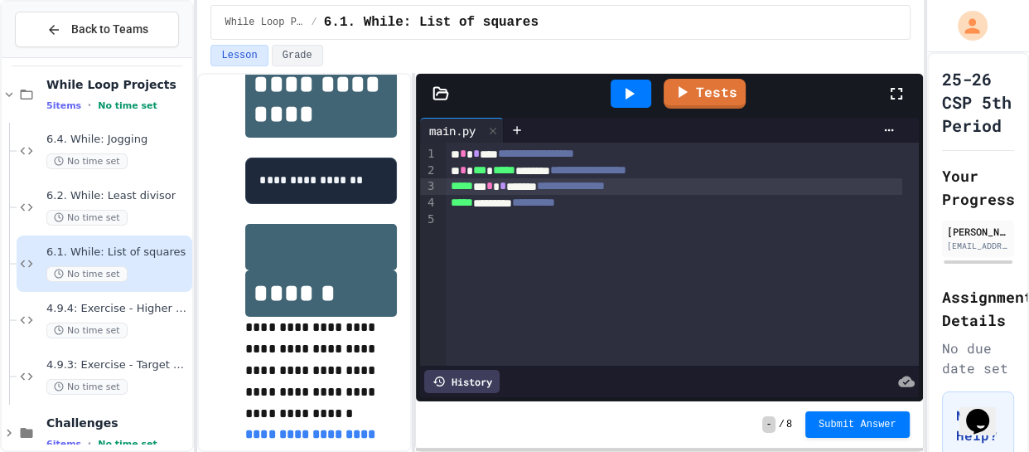
click at [625, 105] on div at bounding box center [631, 94] width 41 height 28
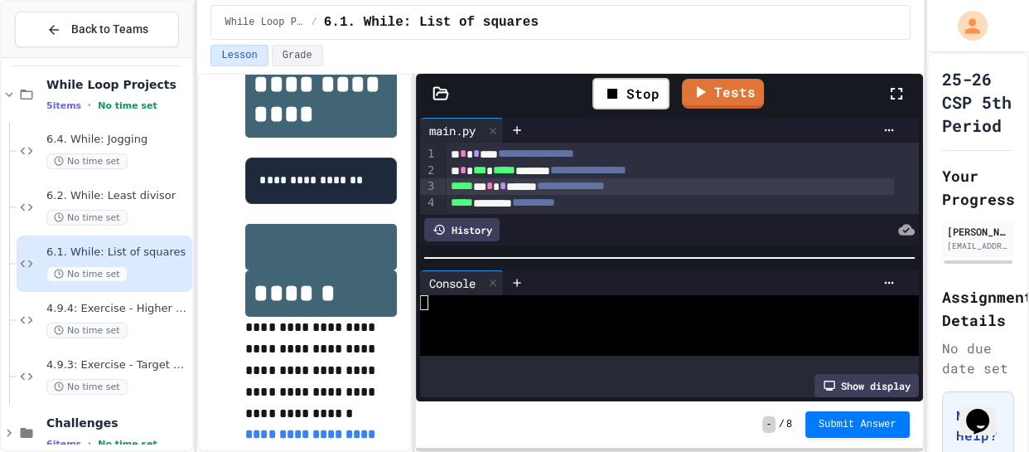
click at [567, 325] on div at bounding box center [657, 332] width 475 height 15
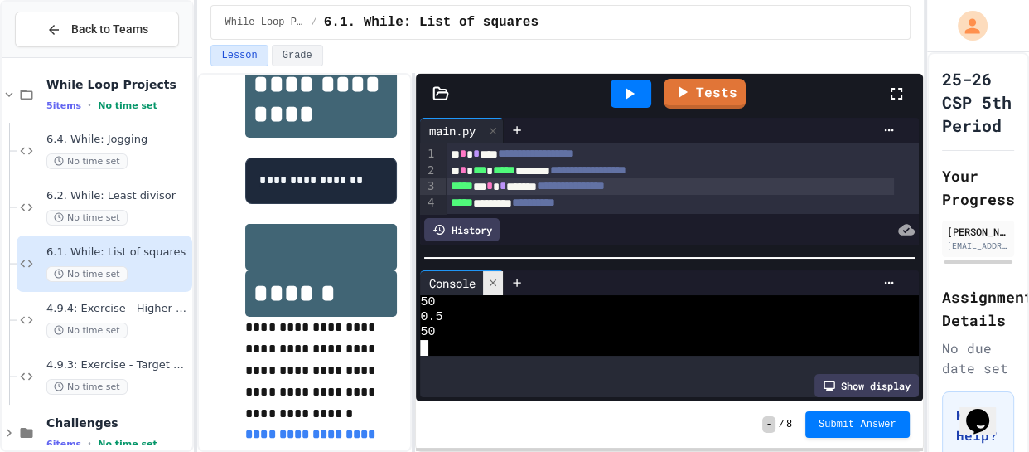
click at [495, 283] on icon at bounding box center [493, 283] width 12 height 12
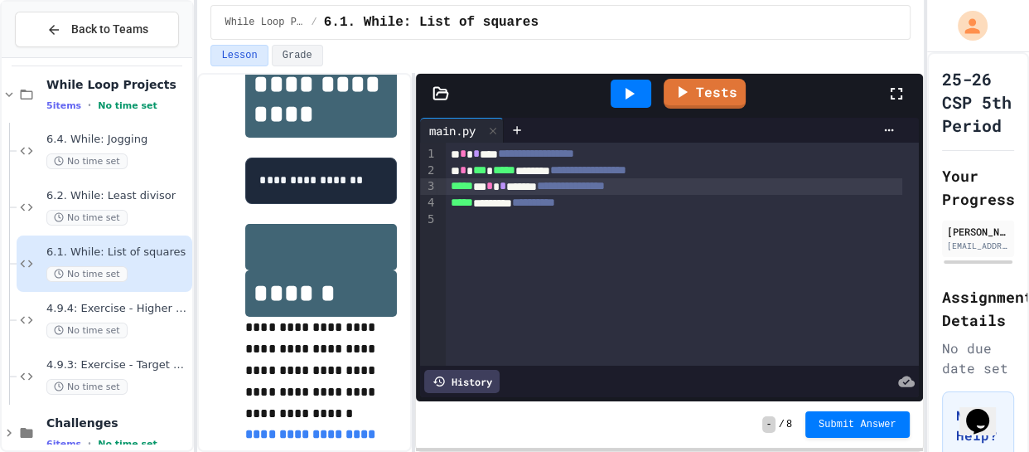
click at [515, 189] on div "**********" at bounding box center [674, 186] width 457 height 17
click at [617, 110] on div at bounding box center [631, 93] width 57 height 45
click at [632, 94] on icon at bounding box center [630, 94] width 9 height 12
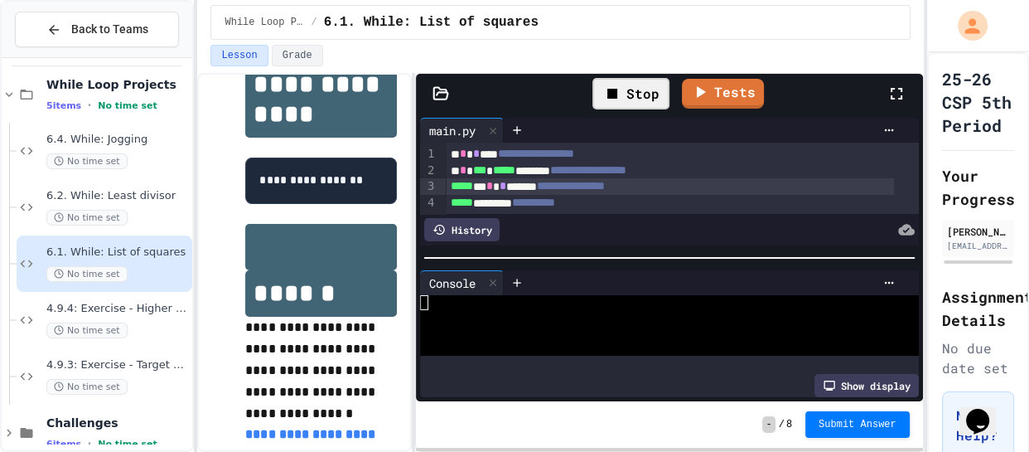
click at [569, 327] on div at bounding box center [657, 332] width 475 height 15
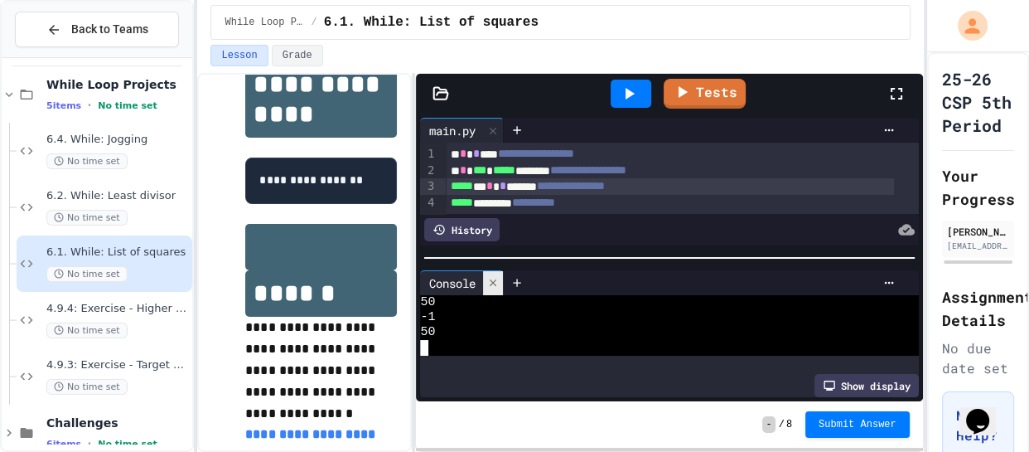
click at [494, 278] on icon at bounding box center [493, 283] width 12 height 12
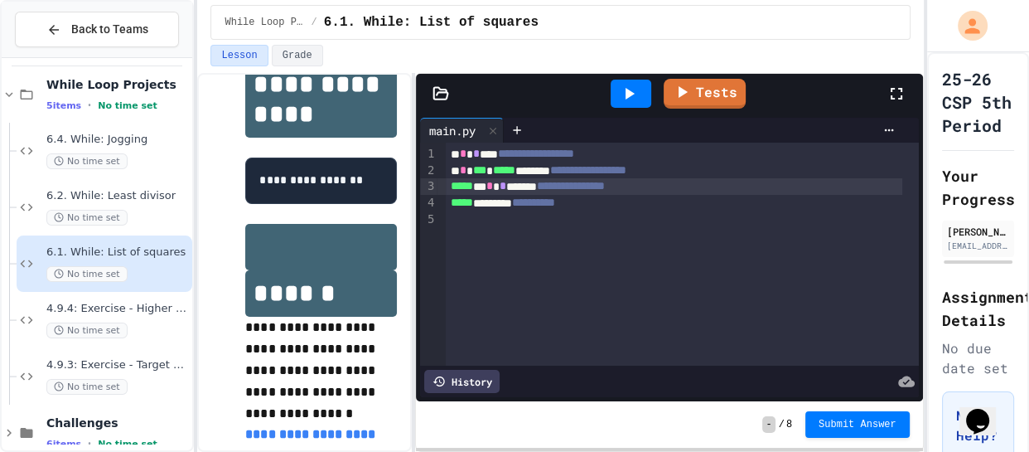
click at [516, 191] on div "**********" at bounding box center [674, 186] width 457 height 17
click at [526, 191] on div "**********" at bounding box center [674, 186] width 457 height 17
drag, startPoint x: 599, startPoint y: 184, endPoint x: 643, endPoint y: 186, distance: 44.0
click at [580, 186] on span "**********" at bounding box center [546, 186] width 68 height 12
click at [508, 186] on div "**********" at bounding box center [674, 186] width 457 height 17
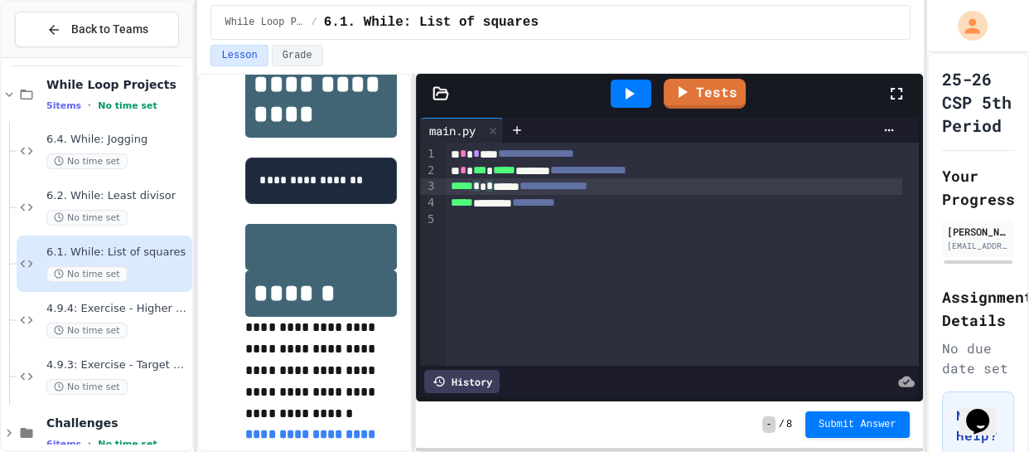
click at [493, 189] on span "*" at bounding box center [489, 186] width 7 height 12
click at [622, 86] on icon at bounding box center [629, 94] width 20 height 20
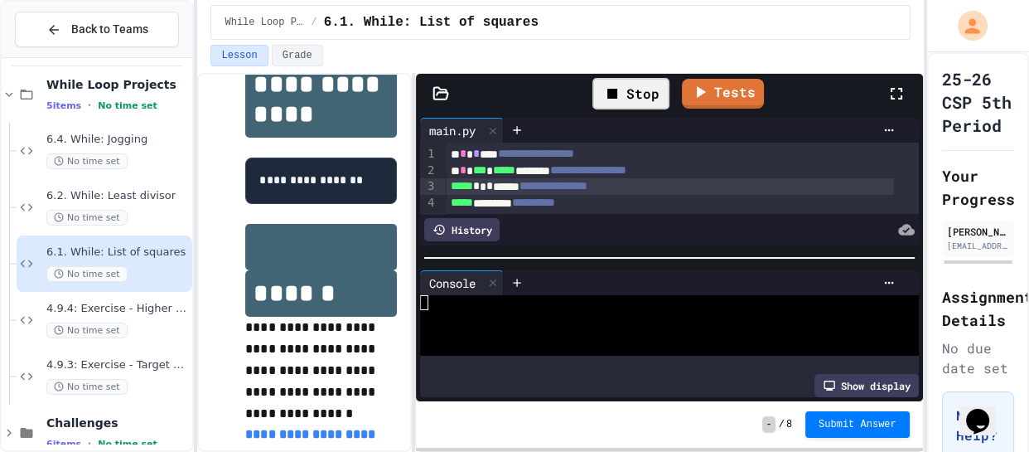
click at [563, 340] on div at bounding box center [657, 347] width 475 height 15
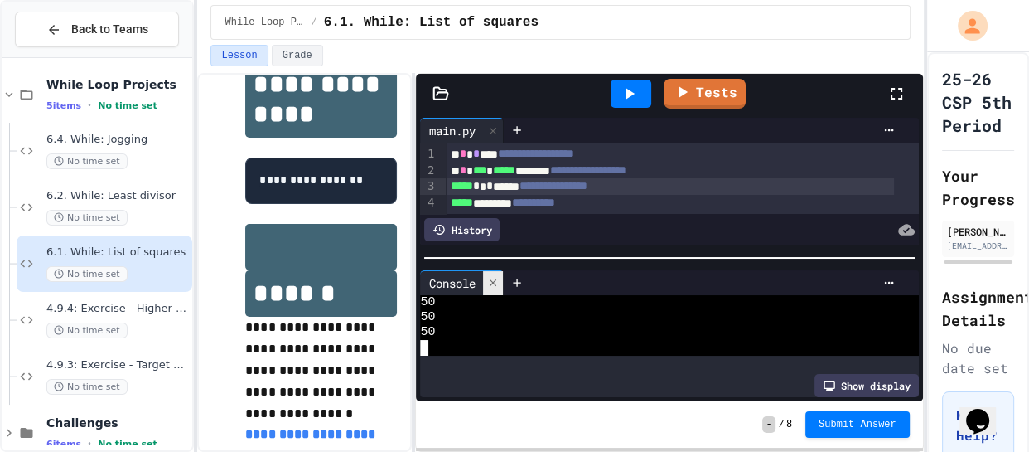
click at [493, 287] on div at bounding box center [493, 283] width 20 height 24
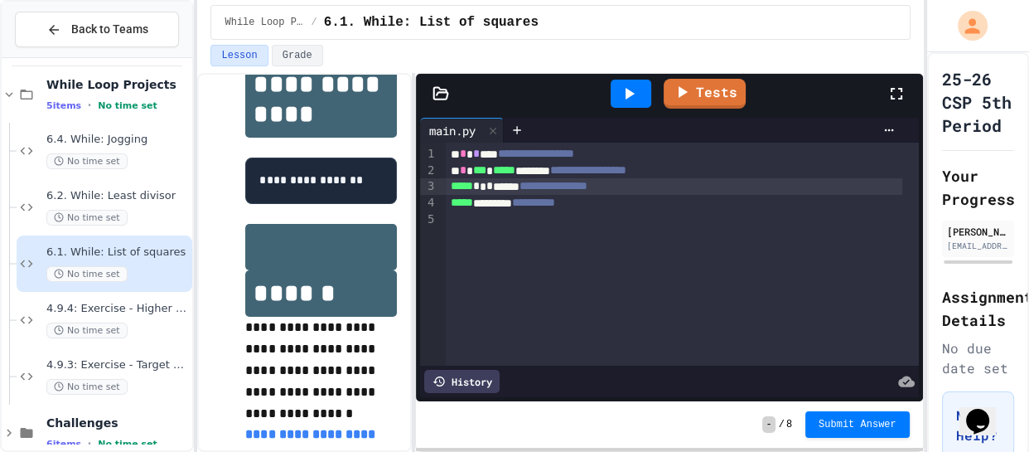
click at [493, 183] on span "*" at bounding box center [489, 186] width 7 height 12
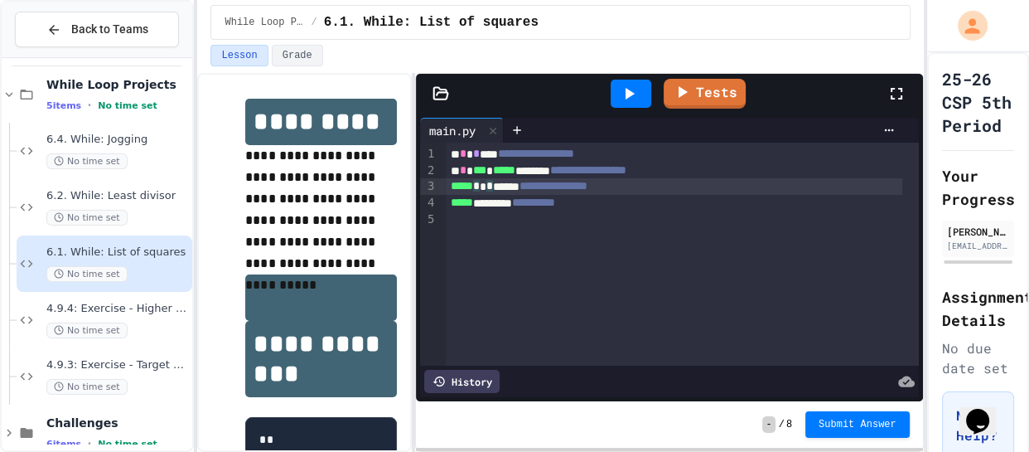
scroll to position [27, 0]
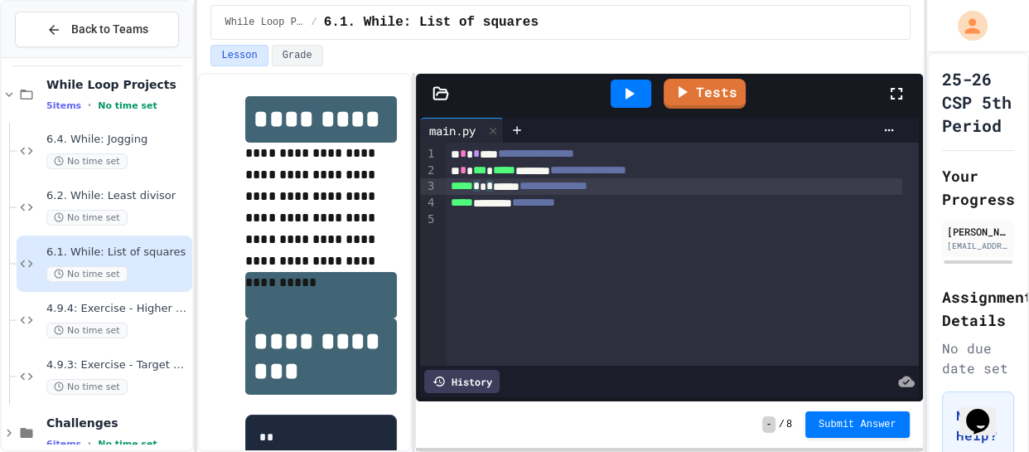
click at [449, 186] on div "**********" at bounding box center [674, 186] width 457 height 17
drag, startPoint x: 506, startPoint y: 184, endPoint x: 452, endPoint y: 184, distance: 53.9
click at [452, 184] on div "**********" at bounding box center [674, 186] width 457 height 17
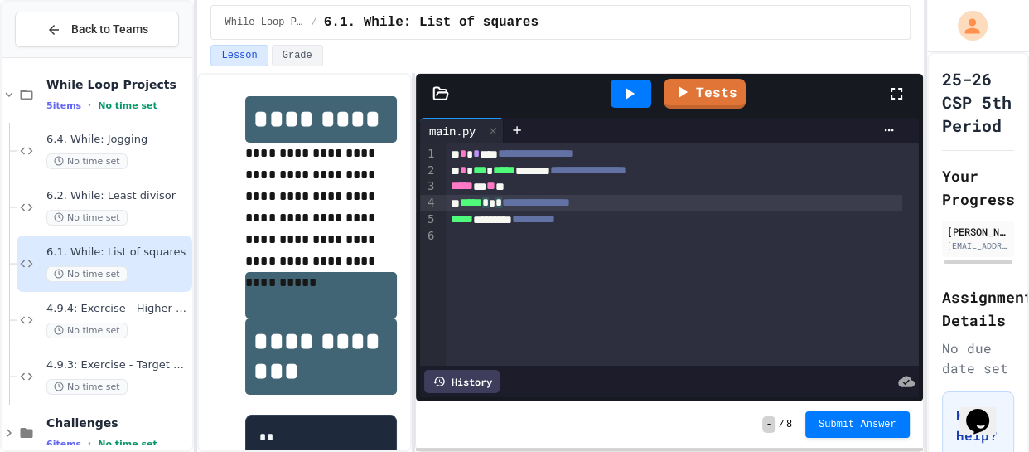
click at [628, 95] on icon at bounding box center [630, 94] width 9 height 12
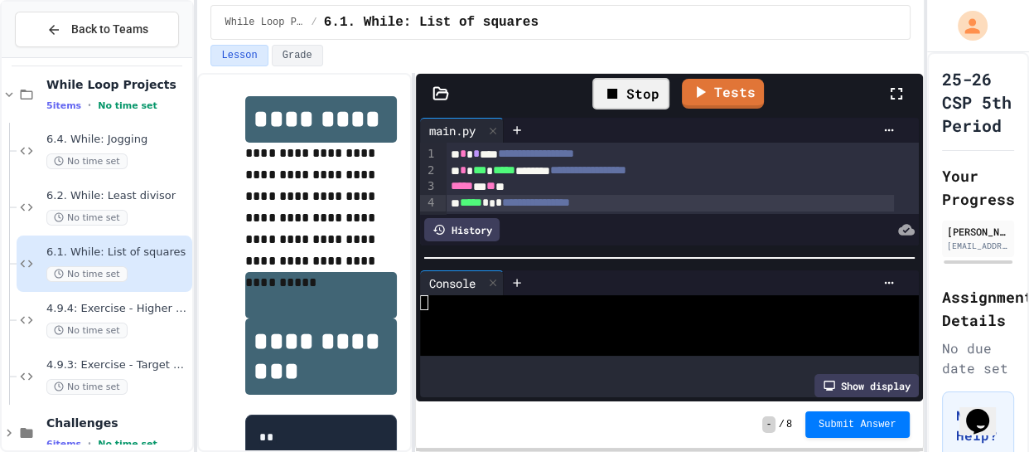
click at [531, 318] on div at bounding box center [657, 317] width 475 height 15
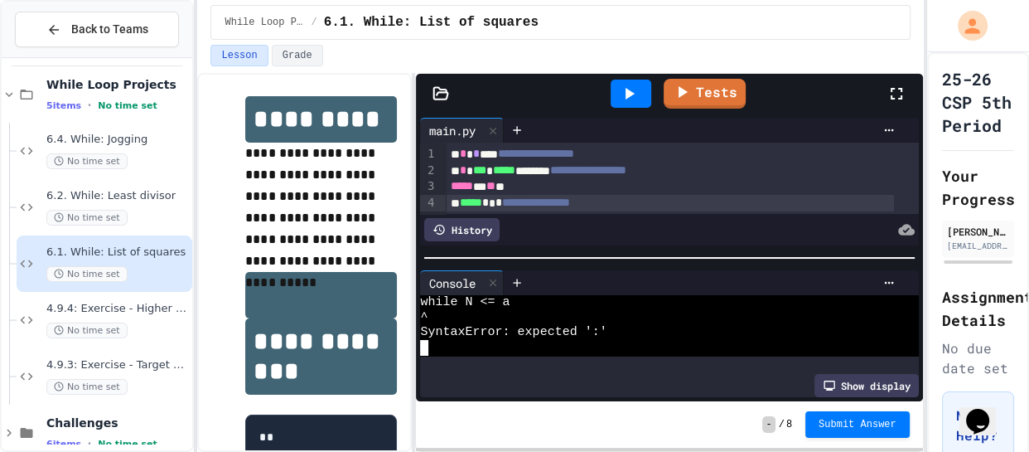
scroll to position [15, 0]
click at [491, 277] on icon at bounding box center [493, 283] width 12 height 12
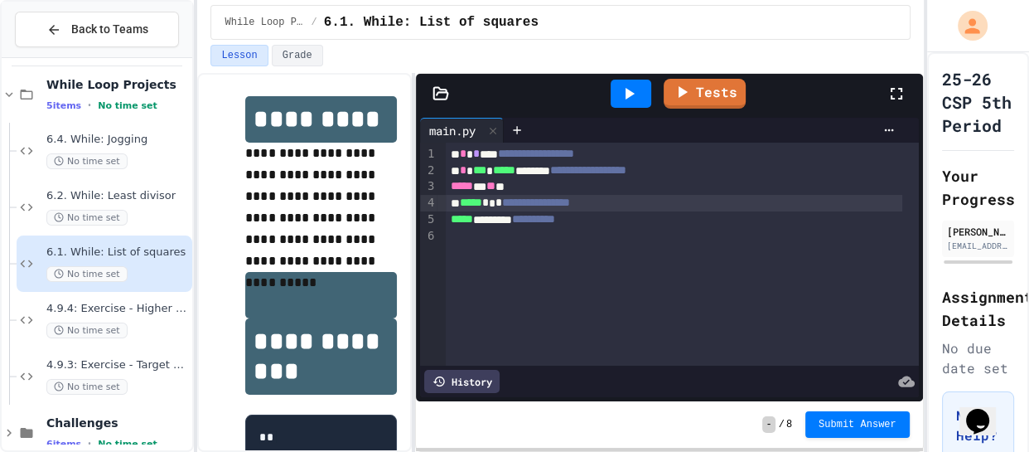
click at [531, 186] on div "***** * ** *" at bounding box center [674, 186] width 457 height 17
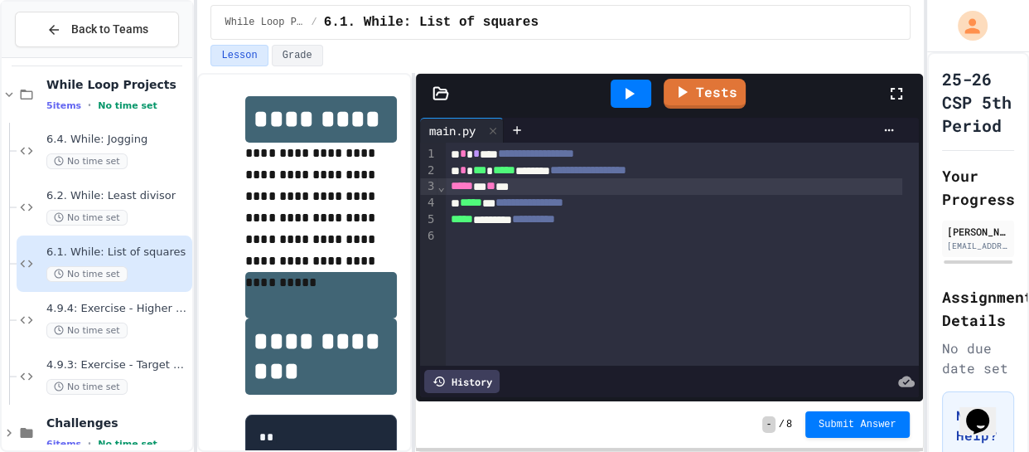
click at [620, 81] on div at bounding box center [631, 94] width 41 height 28
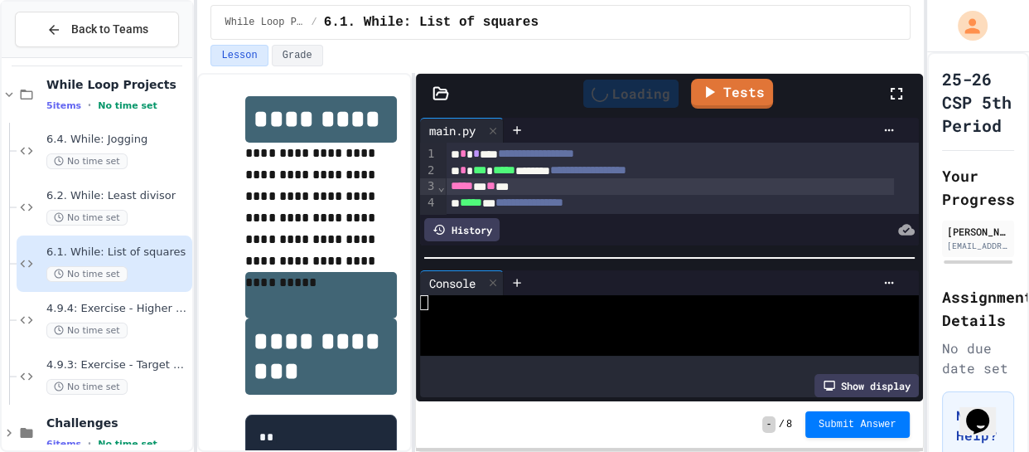
scroll to position [0, 0]
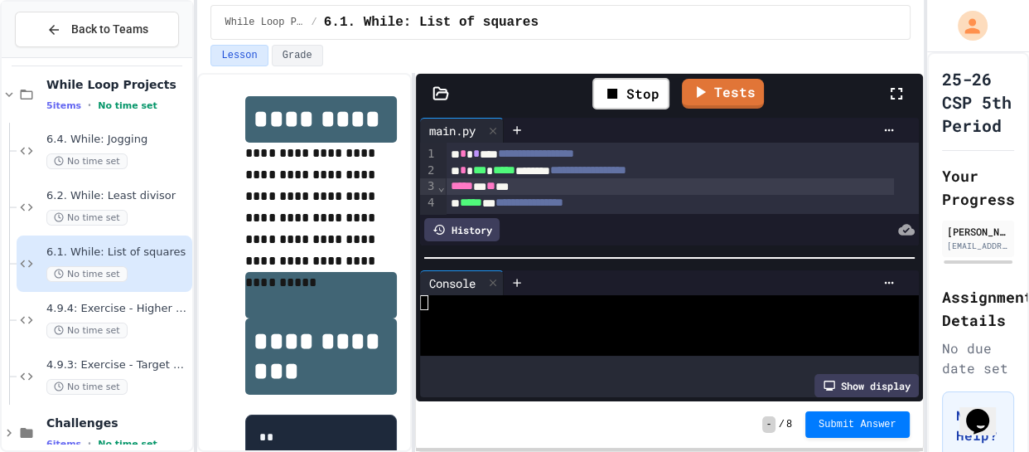
click at [538, 349] on div at bounding box center [657, 347] width 475 height 15
click at [617, 104] on div "Stop" at bounding box center [631, 93] width 77 height 31
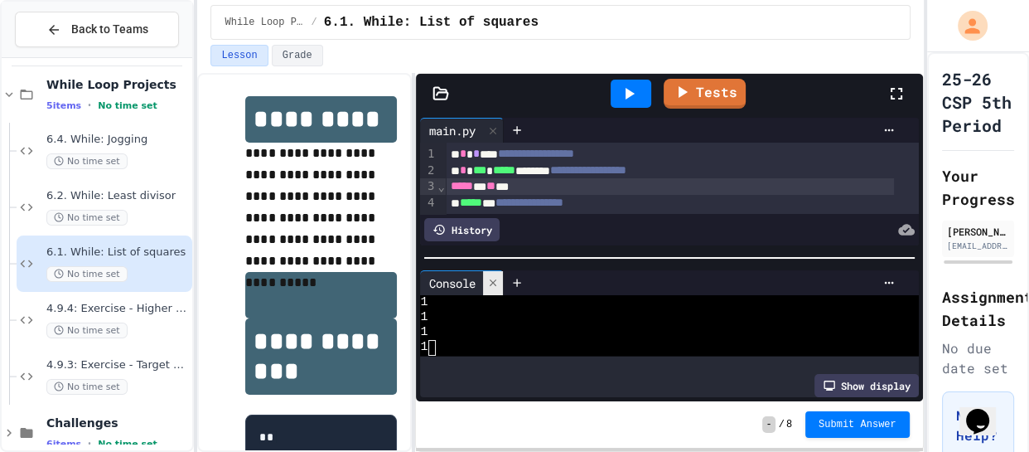
click at [496, 281] on icon at bounding box center [493, 283] width 12 height 12
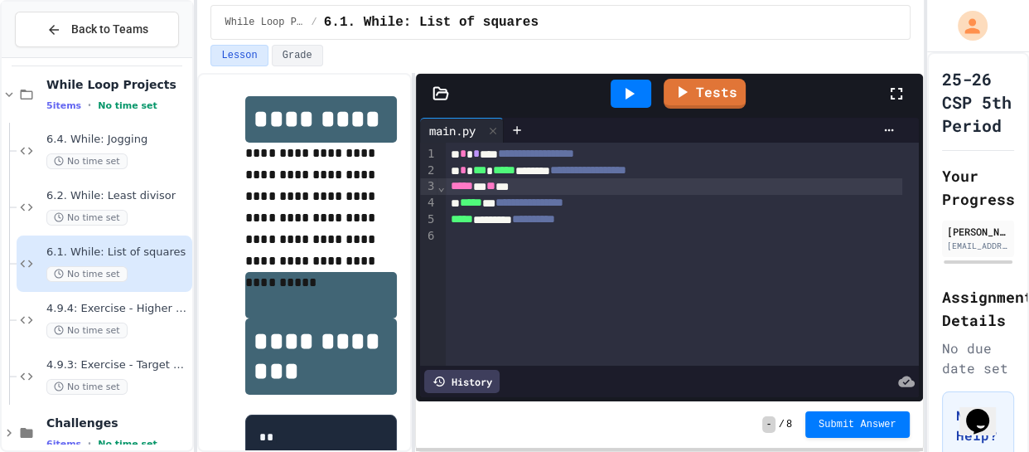
click at [521, 204] on span "**********" at bounding box center [530, 202] width 68 height 12
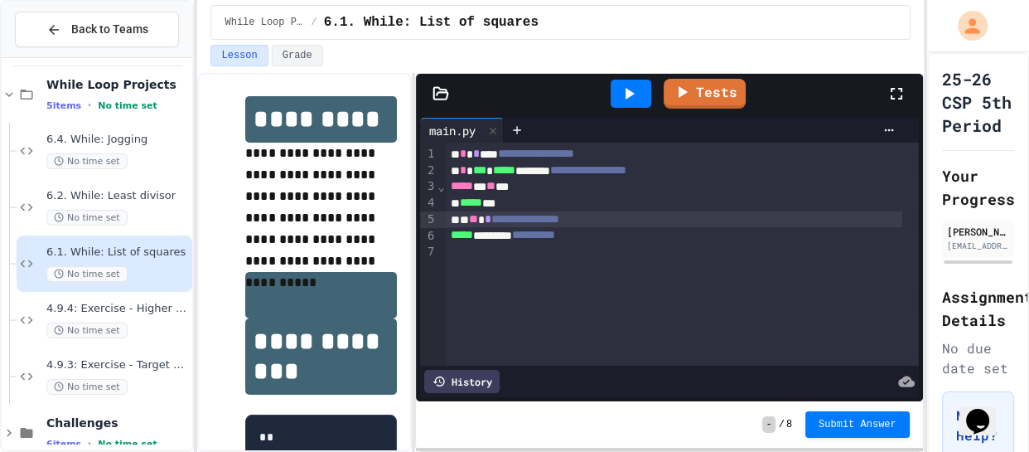
click at [622, 86] on icon at bounding box center [629, 94] width 20 height 20
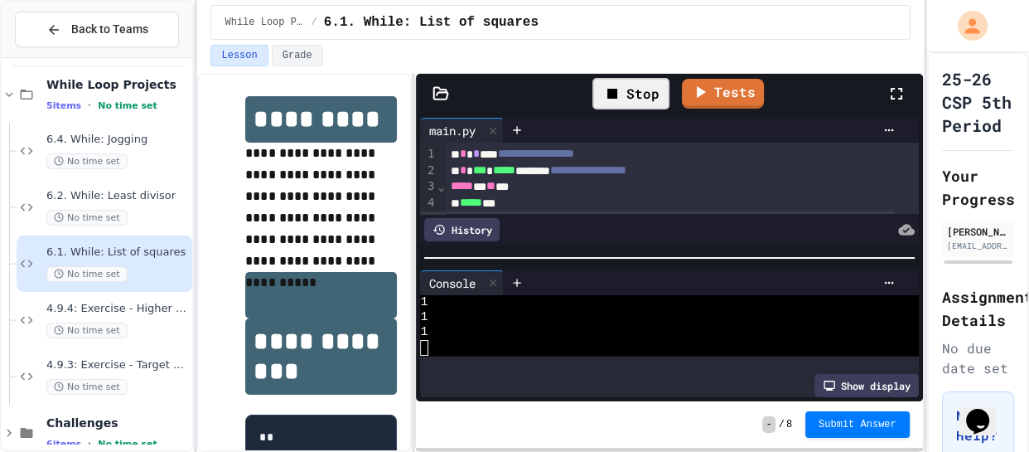
click at [626, 86] on div "Stop" at bounding box center [631, 93] width 77 height 31
click at [626, 86] on icon at bounding box center [629, 94] width 20 height 20
click at [501, 283] on div at bounding box center [493, 283] width 20 height 24
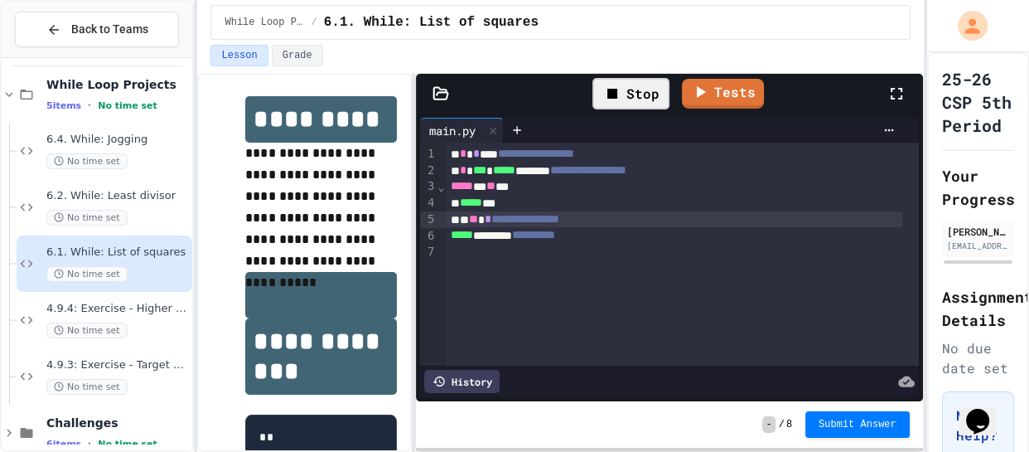
click at [640, 104] on div "Stop" at bounding box center [631, 93] width 77 height 31
click at [643, 92] on div at bounding box center [631, 94] width 41 height 28
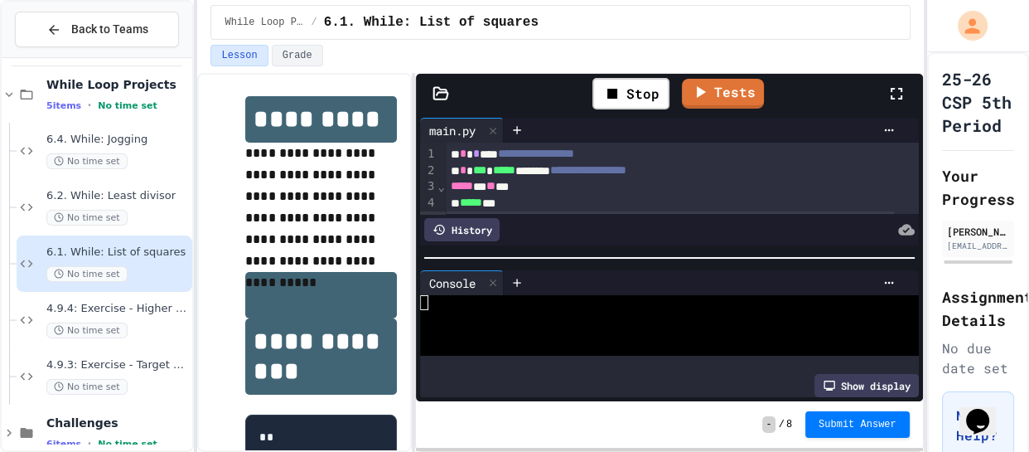
click at [532, 304] on div at bounding box center [657, 302] width 475 height 15
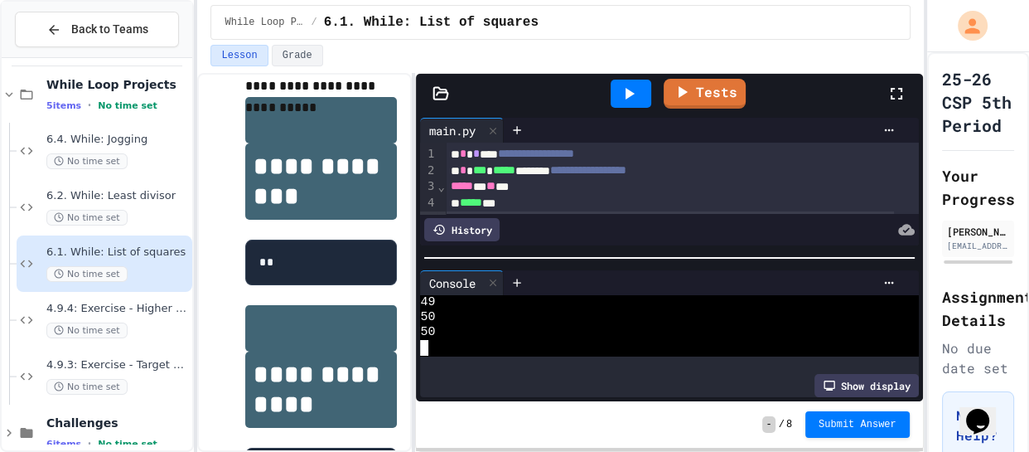
scroll to position [207, 0]
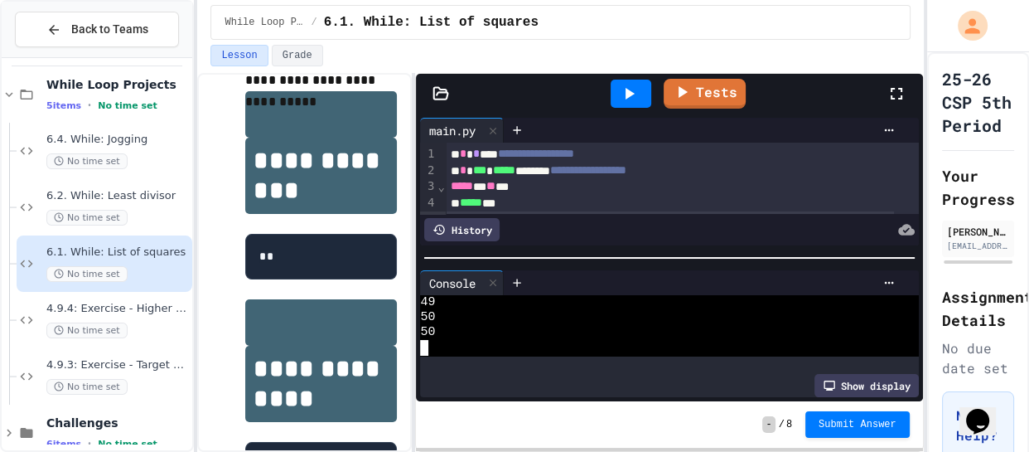
click at [345, 324] on h1 at bounding box center [321, 322] width 152 height 46
click at [483, 274] on div "Console" at bounding box center [451, 282] width 63 height 17
click at [491, 277] on icon at bounding box center [493, 283] width 12 height 12
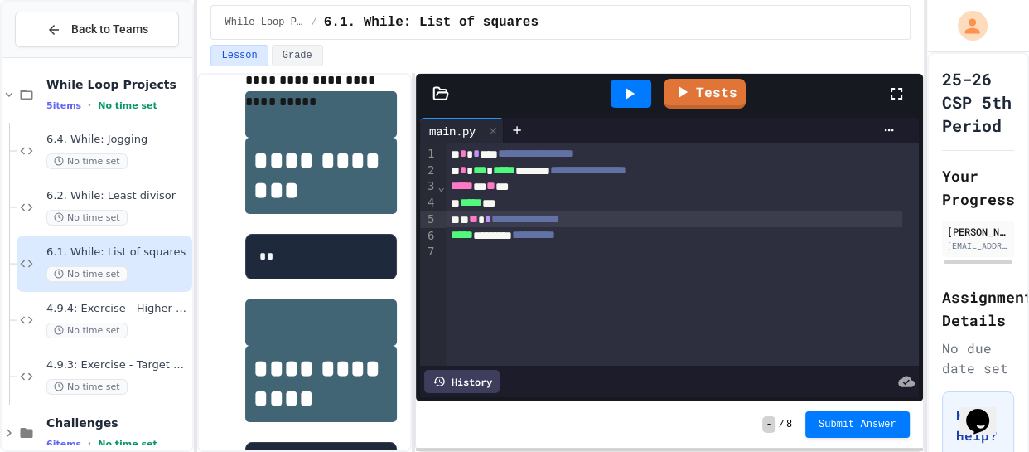
click at [478, 218] on span "**" at bounding box center [473, 219] width 9 height 12
click at [638, 89] on icon at bounding box center [629, 94] width 20 height 20
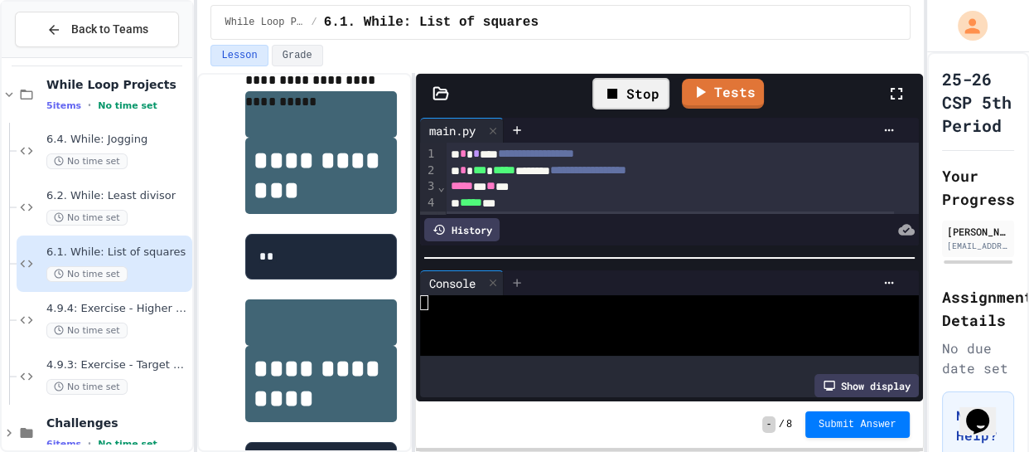
scroll to position [0, 0]
click at [539, 311] on div at bounding box center [657, 317] width 475 height 15
click at [626, 95] on div "Stop" at bounding box center [631, 93] width 77 height 31
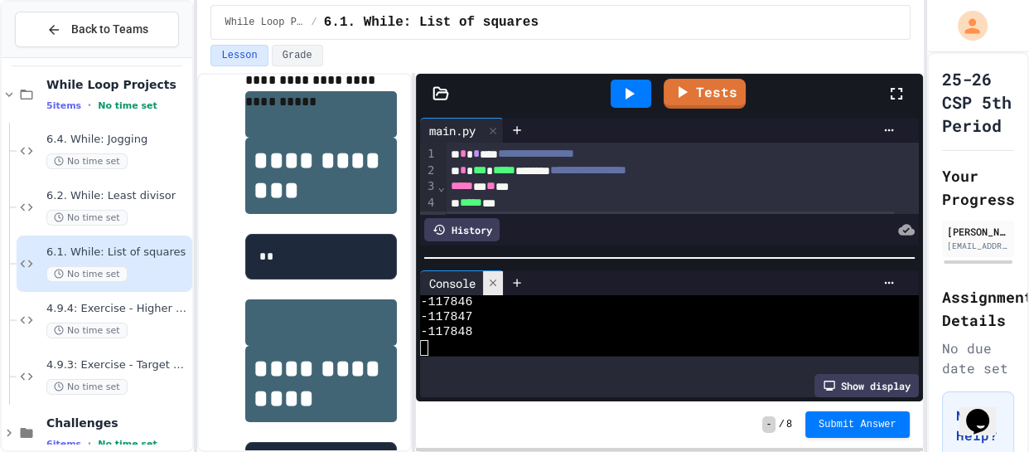
click at [496, 287] on div at bounding box center [493, 283] width 20 height 24
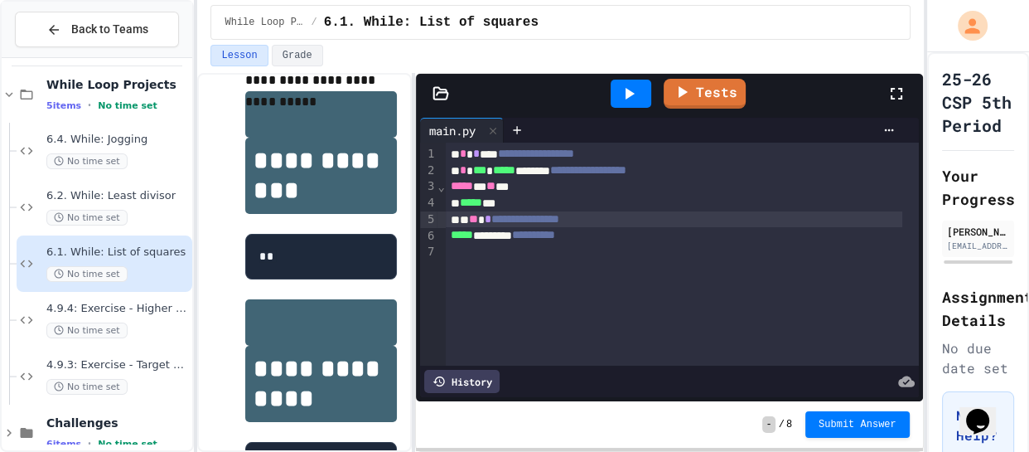
click at [478, 223] on span "**" at bounding box center [473, 219] width 9 height 12
click at [648, 94] on div at bounding box center [631, 94] width 41 height 28
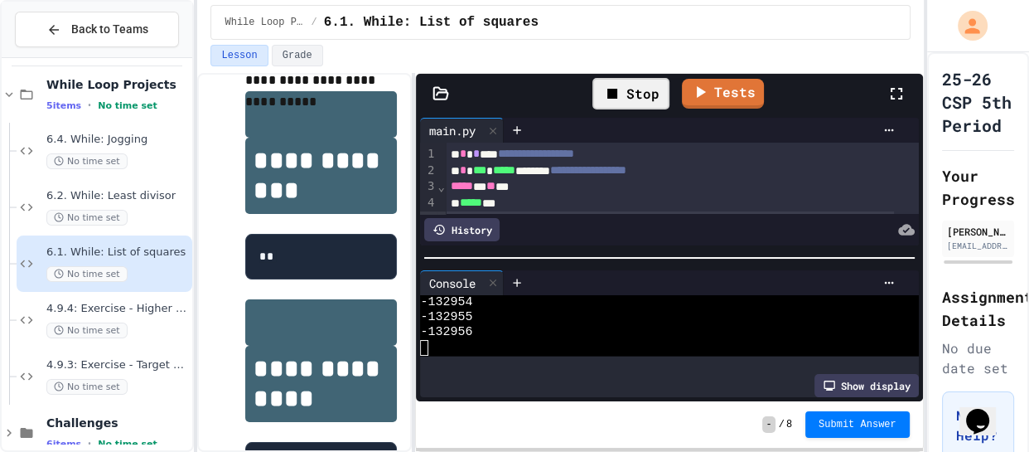
click at [631, 87] on div "Stop" at bounding box center [631, 93] width 77 height 31
click at [631, 87] on icon at bounding box center [629, 94] width 20 height 20
click at [631, 87] on div at bounding box center [631, 94] width 41 height 28
click at [631, 87] on div "Stop" at bounding box center [631, 93] width 77 height 31
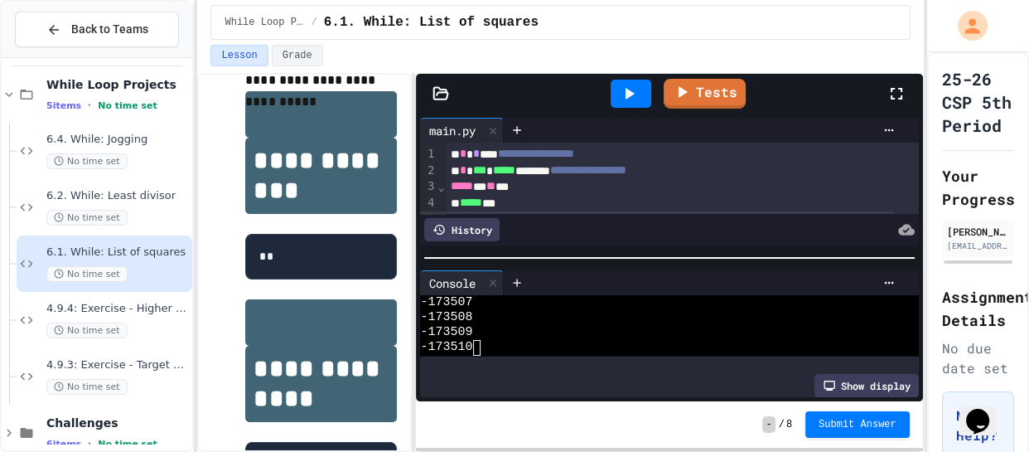
click at [631, 87] on icon at bounding box center [629, 94] width 20 height 20
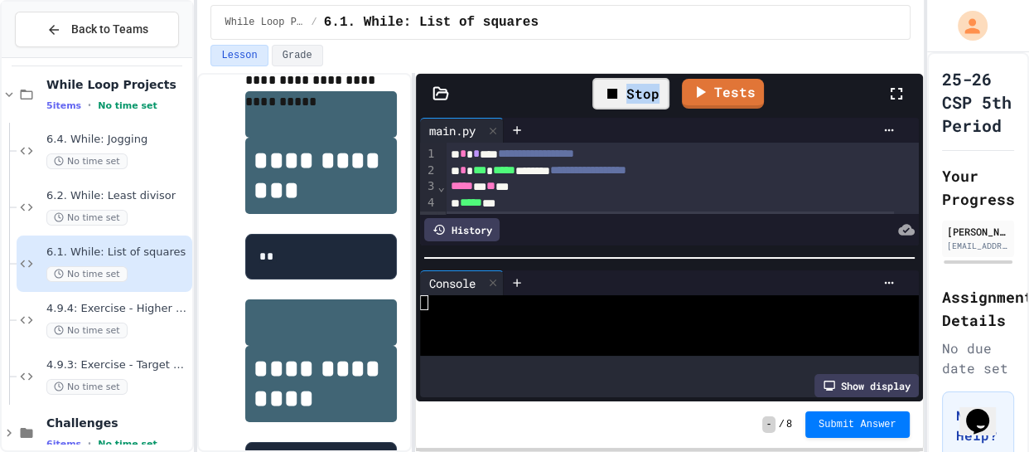
scroll to position [0, 0]
click at [470, 317] on div at bounding box center [657, 317] width 475 height 15
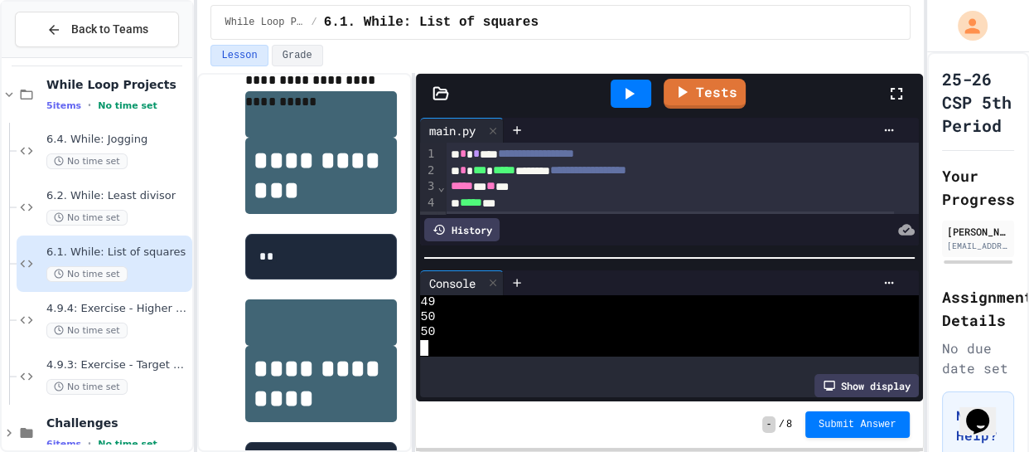
click at [619, 91] on icon at bounding box center [629, 94] width 20 height 20
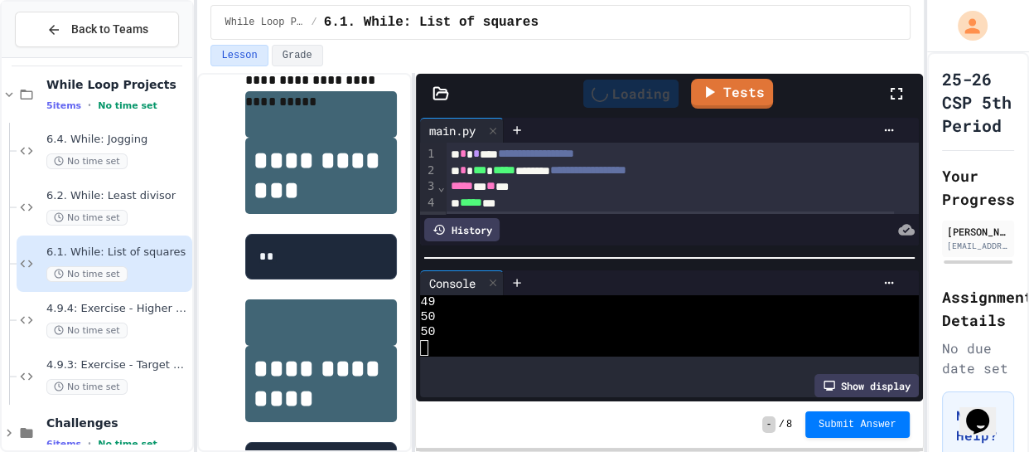
scroll to position [0, 0]
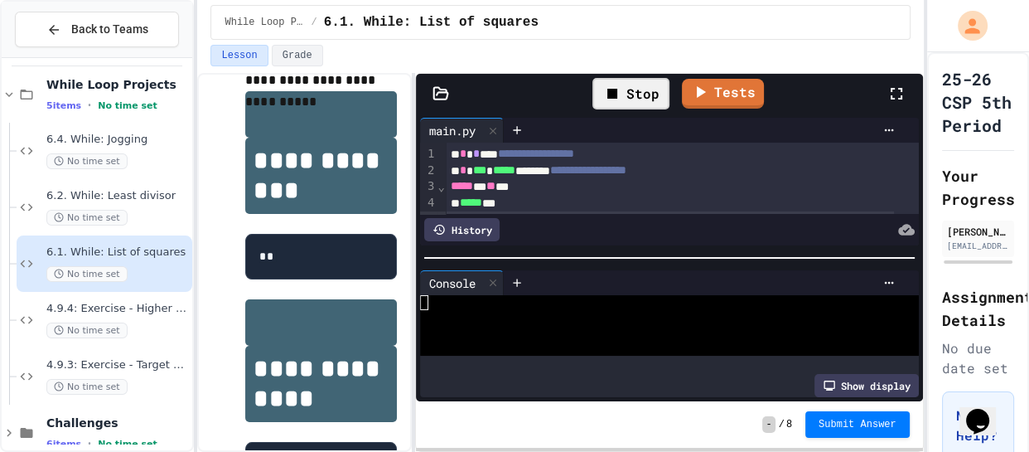
click at [542, 310] on div at bounding box center [657, 317] width 475 height 15
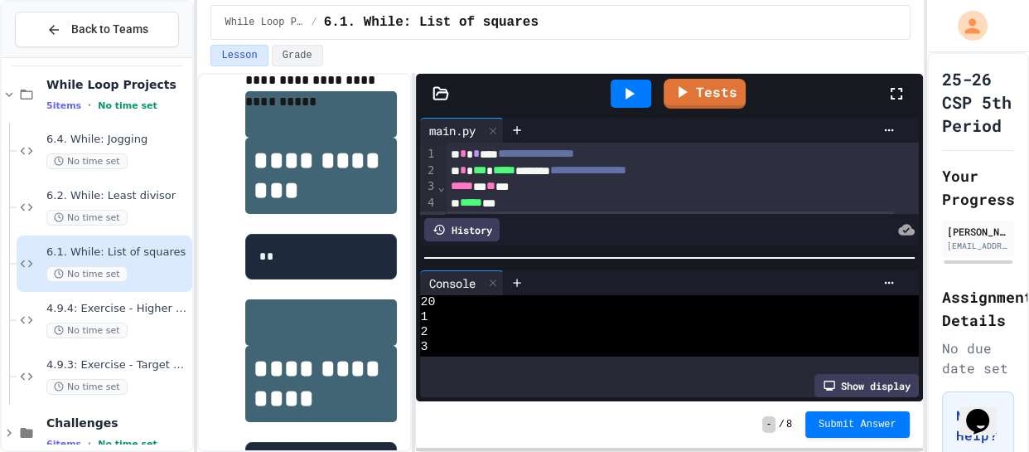
click at [506, 325] on div "2" at bounding box center [657, 332] width 475 height 15
click at [496, 283] on icon at bounding box center [493, 283] width 12 height 12
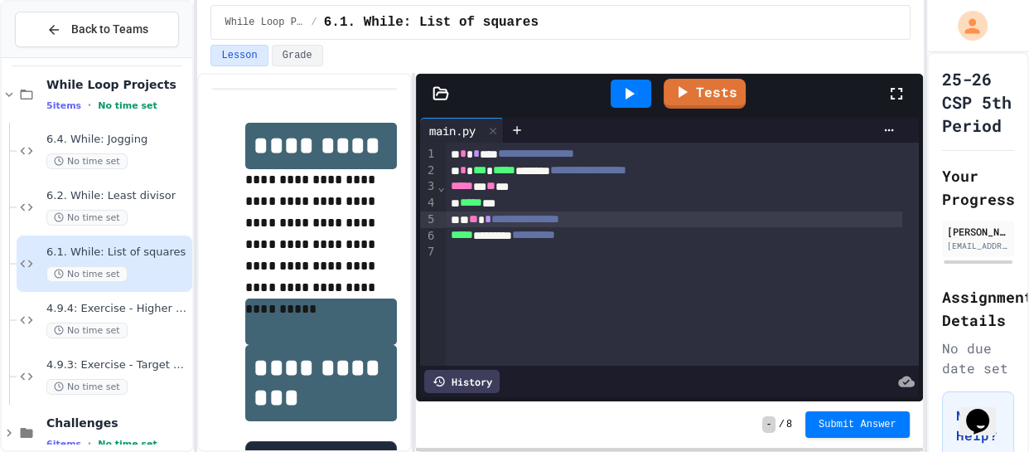
scroll to position [30, 0]
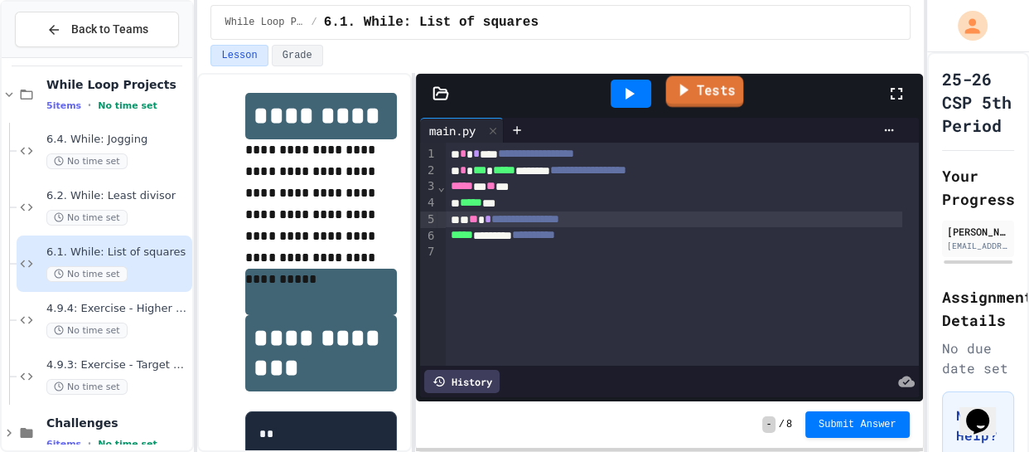
click at [696, 92] on link "Tests" at bounding box center [705, 91] width 78 height 31
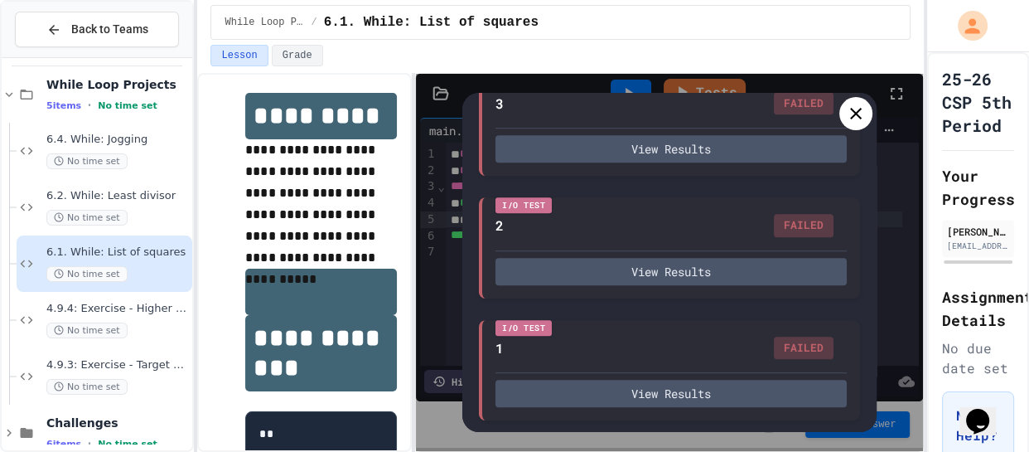
scroll to position [0, 0]
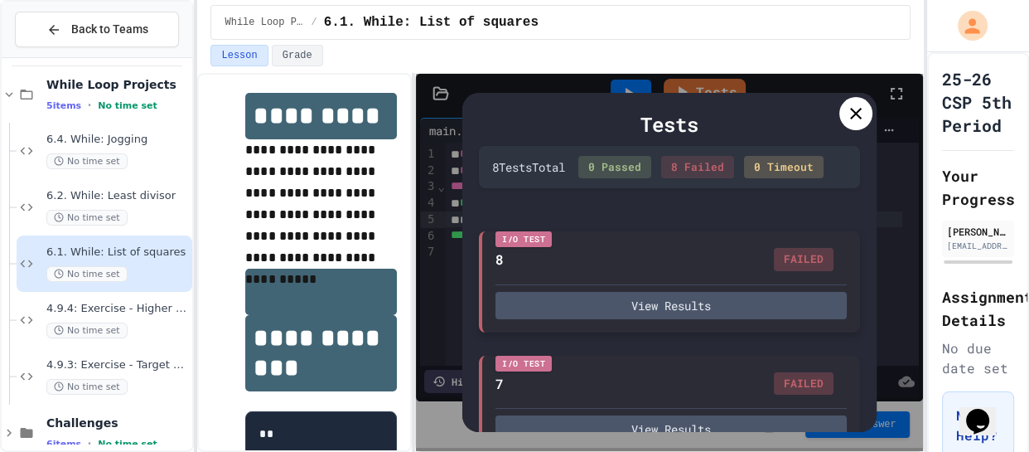
click at [680, 324] on div "I/O Test 8 FAILED View Results" at bounding box center [669, 281] width 381 height 101
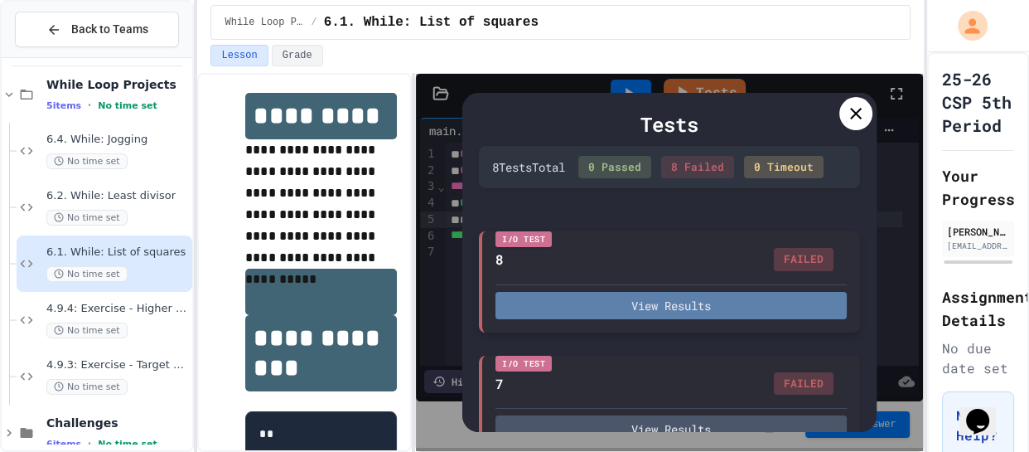
click at [684, 313] on button "View Results" at bounding box center [671, 305] width 351 height 27
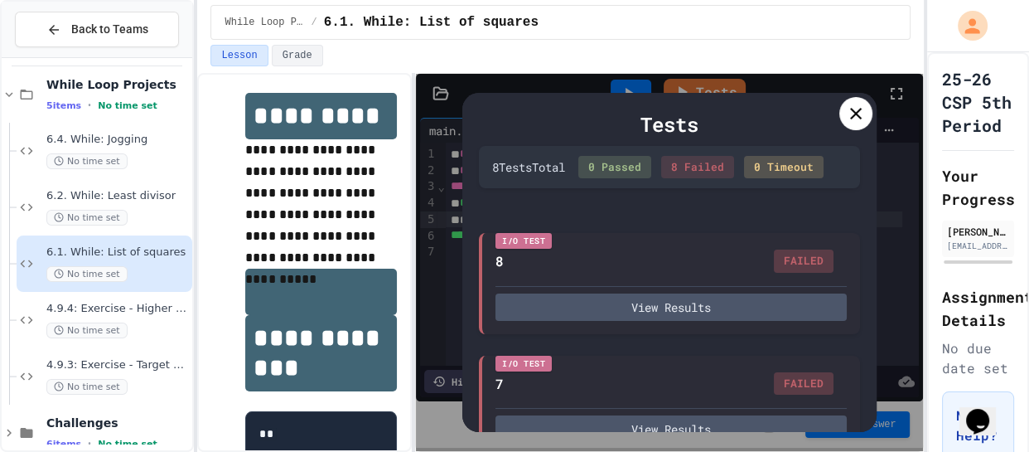
click at [854, 111] on icon at bounding box center [856, 114] width 12 height 12
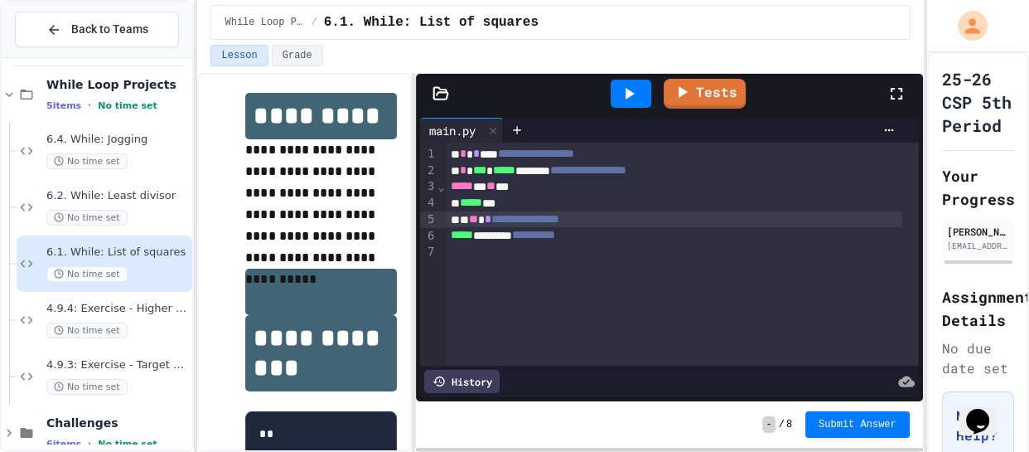
click at [519, 184] on div "***** * ** **" at bounding box center [674, 186] width 457 height 17
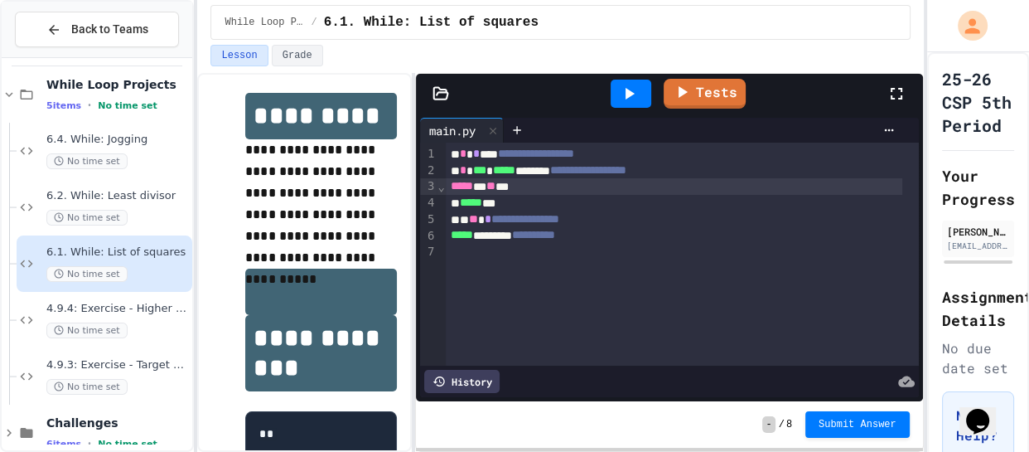
click at [622, 97] on icon at bounding box center [629, 94] width 20 height 20
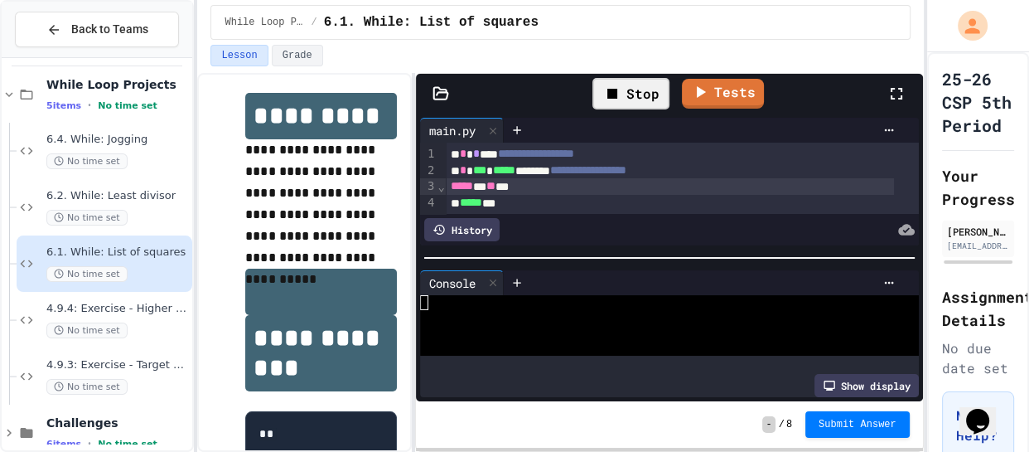
click at [533, 340] on div at bounding box center [657, 347] width 475 height 15
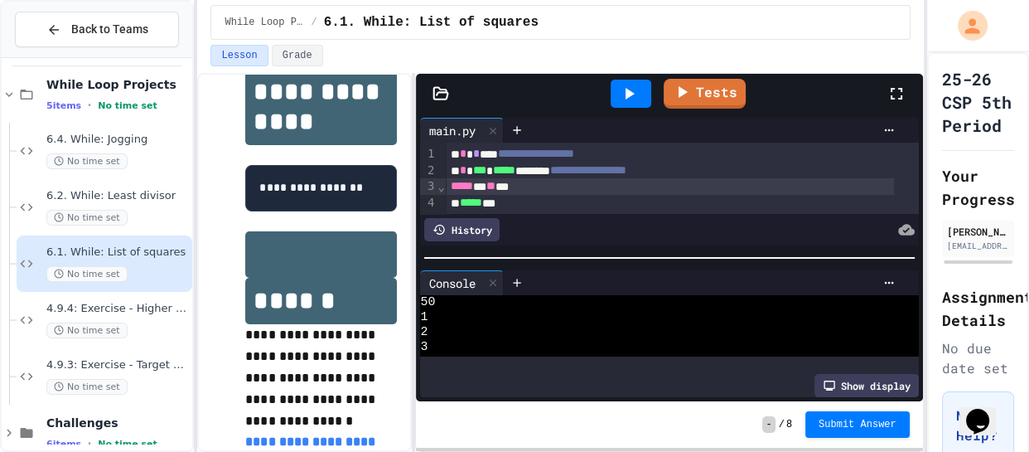
scroll to position [497, 0]
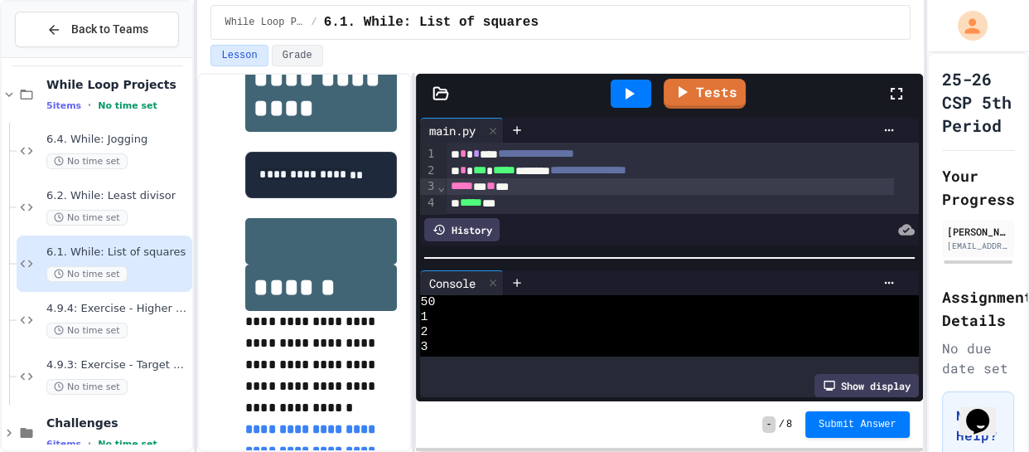
drag, startPoint x: 259, startPoint y: 196, endPoint x: 368, endPoint y: 193, distance: 109.4
click at [365, 181] on code "**********" at bounding box center [312, 175] width 106 height 12
click at [351, 246] on div "**********" at bounding box center [321, 98] width 152 height 946
click at [272, 198] on pre "**********" at bounding box center [321, 175] width 152 height 46
click at [506, 278] on div at bounding box center [517, 282] width 27 height 25
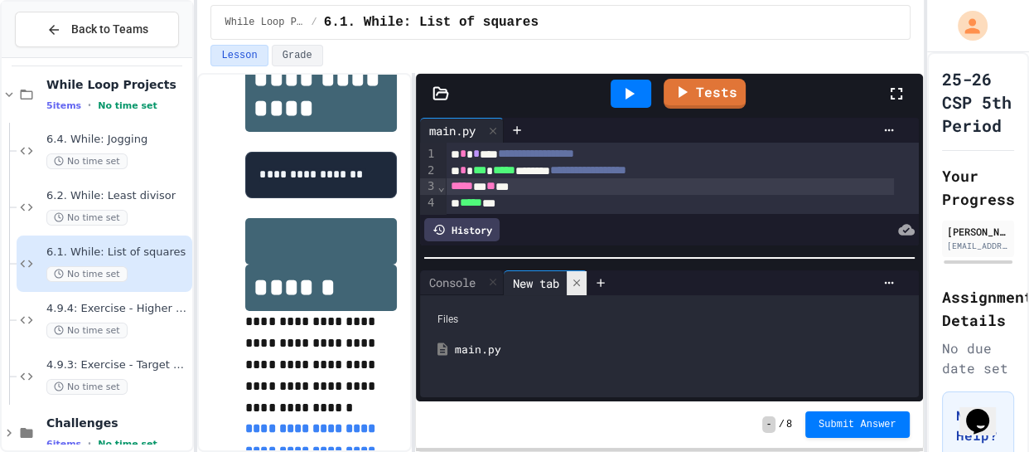
click at [573, 278] on div at bounding box center [577, 283] width 20 height 24
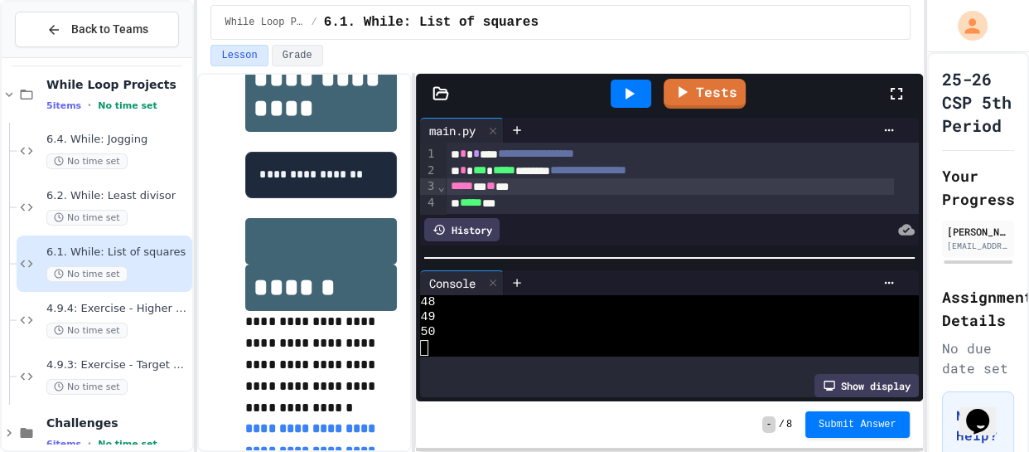
scroll to position [723, 0]
click at [499, 277] on icon at bounding box center [493, 283] width 12 height 12
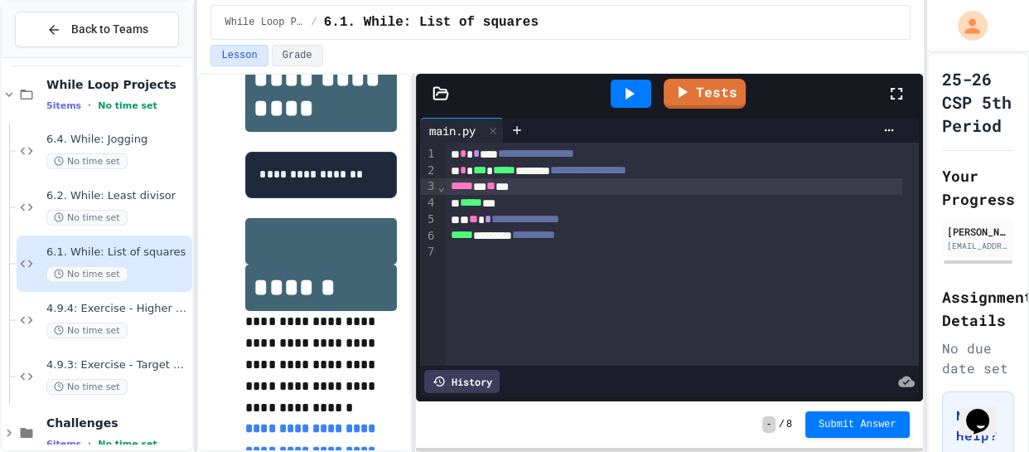
click at [478, 218] on span "**" at bounding box center [473, 219] width 9 height 12
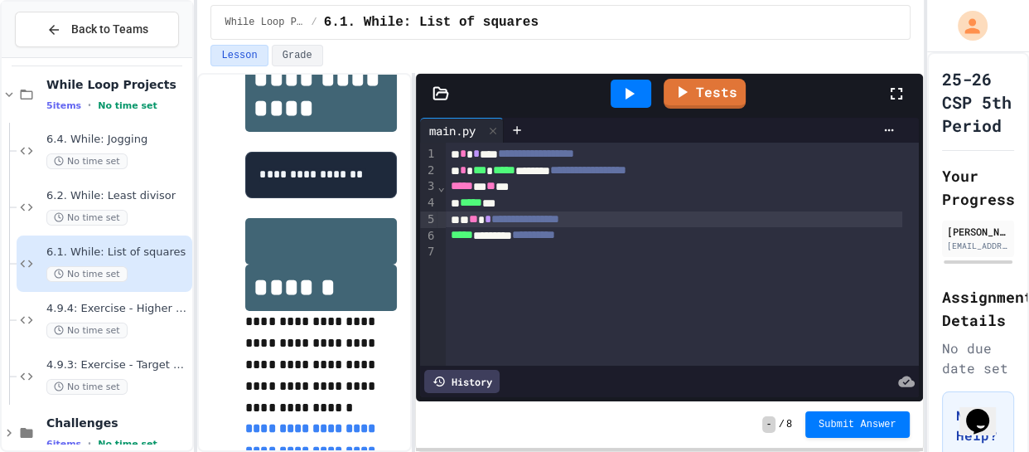
click at [636, 94] on icon at bounding box center [629, 94] width 20 height 20
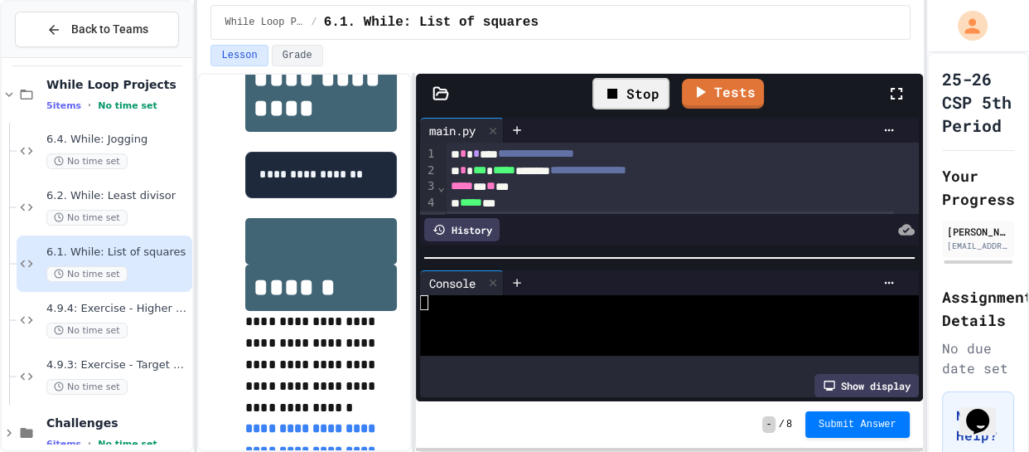
scroll to position [0, 0]
click at [513, 325] on div at bounding box center [657, 332] width 475 height 15
click at [635, 81] on div "Stop" at bounding box center [631, 93] width 77 height 31
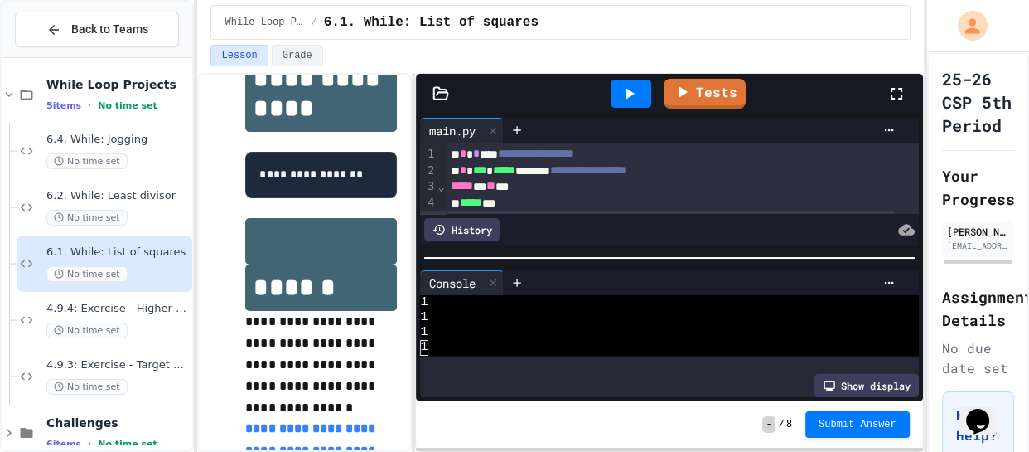
scroll to position [15068, 0]
click at [635, 81] on div at bounding box center [631, 94] width 41 height 28
click at [635, 81] on div "Loading" at bounding box center [630, 94] width 95 height 28
click at [635, 83] on div "Stop" at bounding box center [631, 93] width 77 height 31
click at [496, 281] on icon at bounding box center [493, 283] width 12 height 12
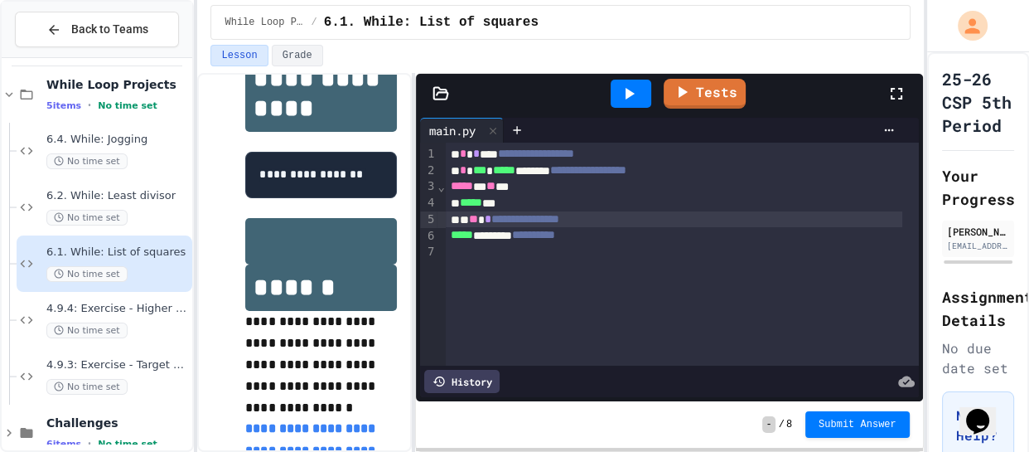
click at [478, 219] on span "**" at bounding box center [473, 219] width 9 height 12
click at [627, 97] on icon at bounding box center [630, 94] width 9 height 12
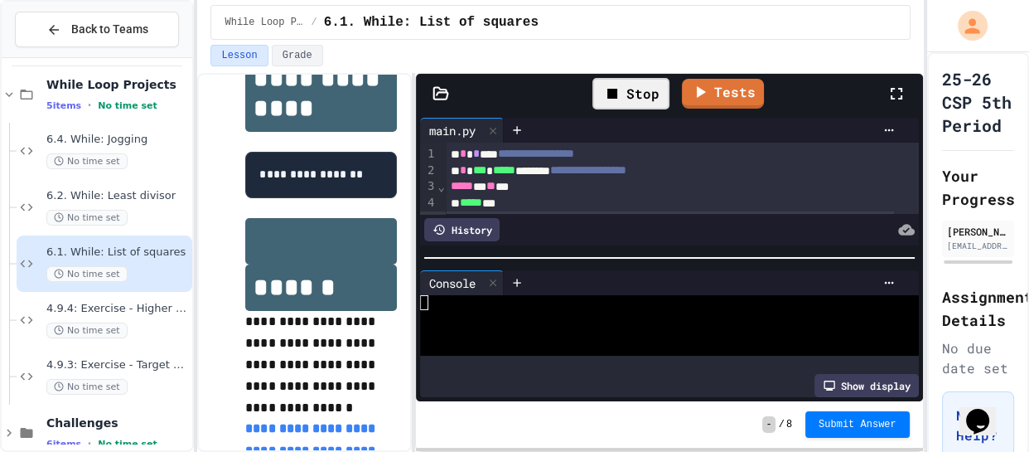
click at [501, 312] on div at bounding box center [657, 317] width 475 height 15
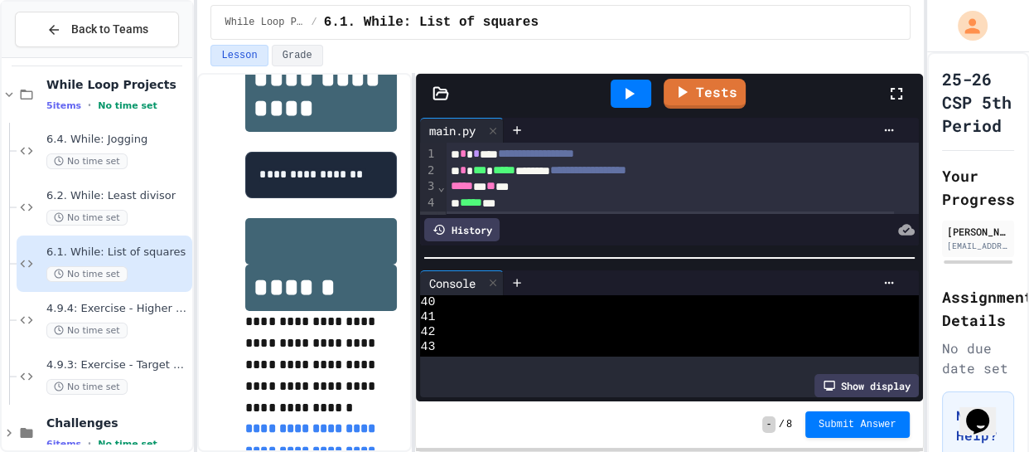
scroll to position [0, 0]
click at [498, 283] on icon at bounding box center [493, 283] width 12 height 12
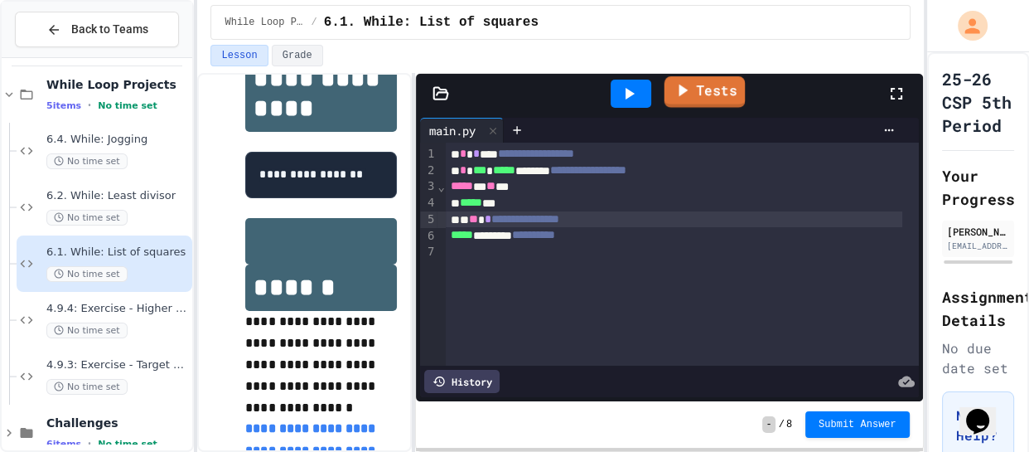
click at [712, 97] on link "Tests" at bounding box center [705, 91] width 81 height 31
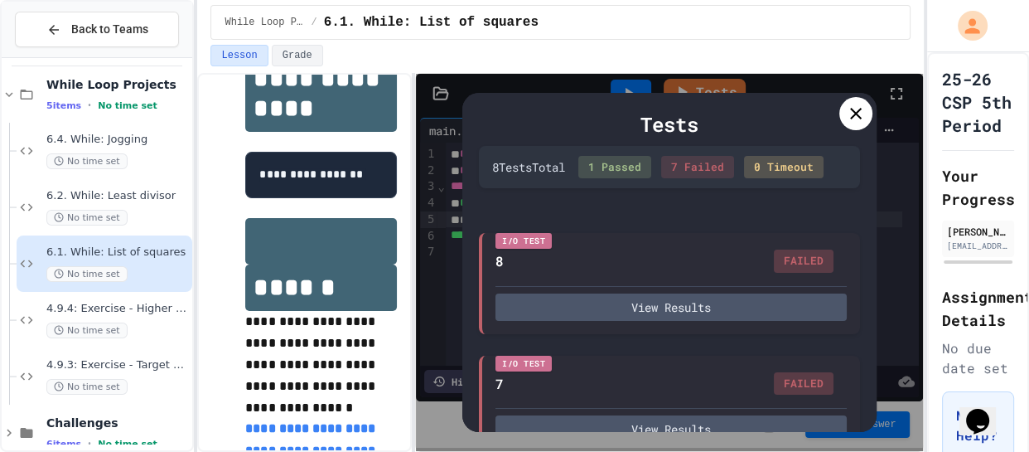
click at [852, 116] on icon at bounding box center [856, 114] width 12 height 12
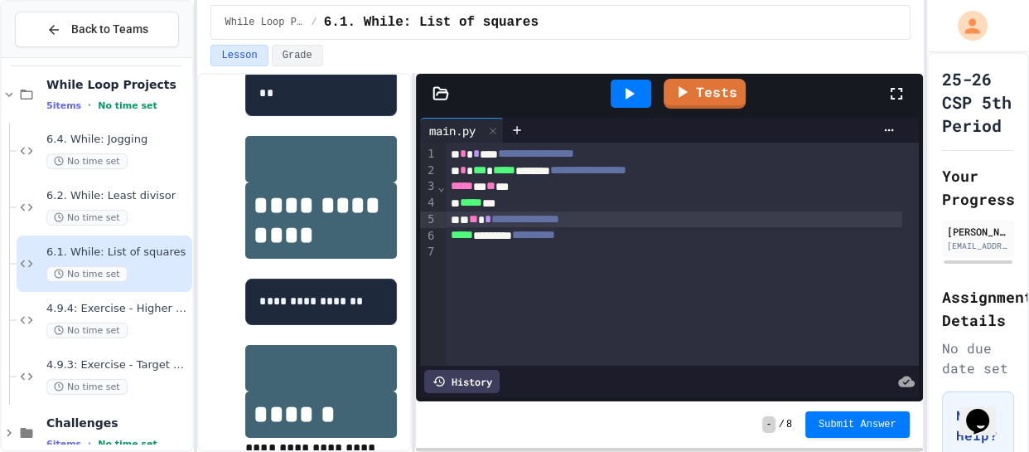
scroll to position [370, 0]
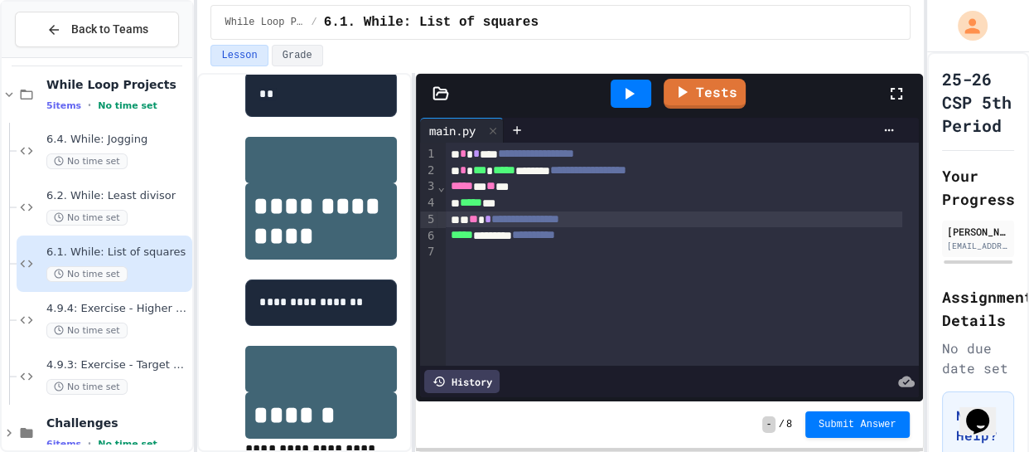
click at [521, 186] on div "***** * ** **" at bounding box center [674, 186] width 457 height 17
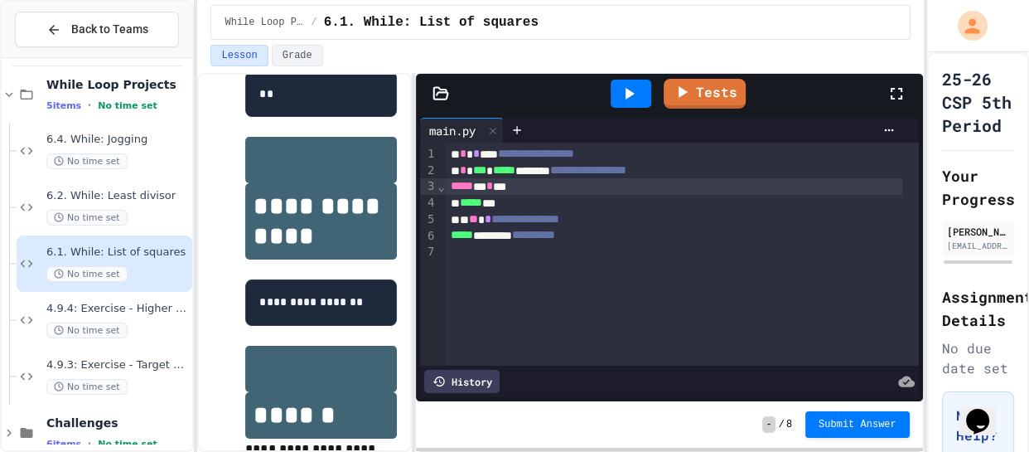
click at [632, 102] on icon at bounding box center [629, 94] width 20 height 20
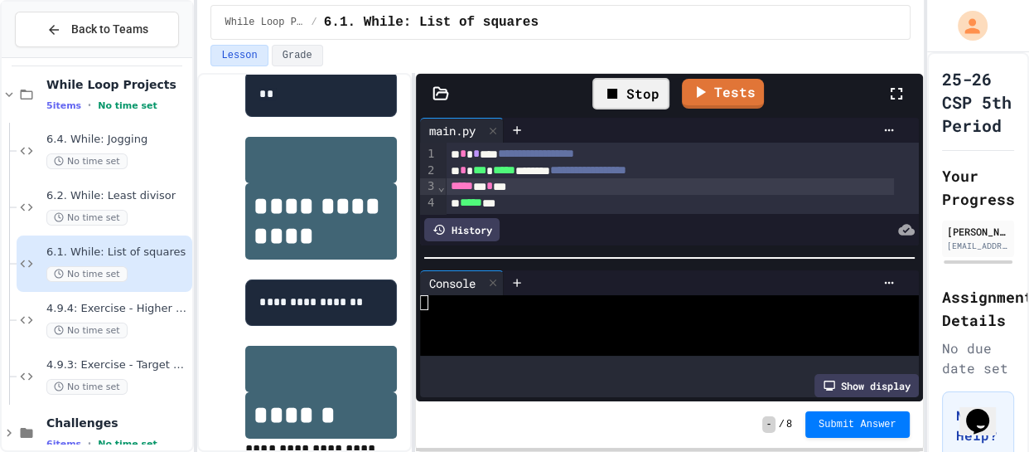
scroll to position [0, 0]
click at [516, 310] on div at bounding box center [657, 317] width 475 height 15
click at [637, 93] on div "Stop" at bounding box center [631, 93] width 77 height 31
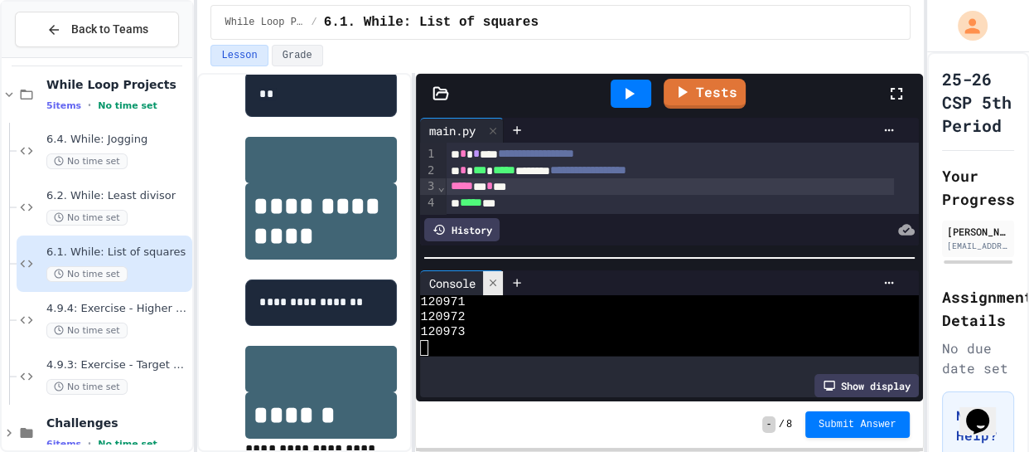
click at [495, 286] on div at bounding box center [493, 283] width 20 height 24
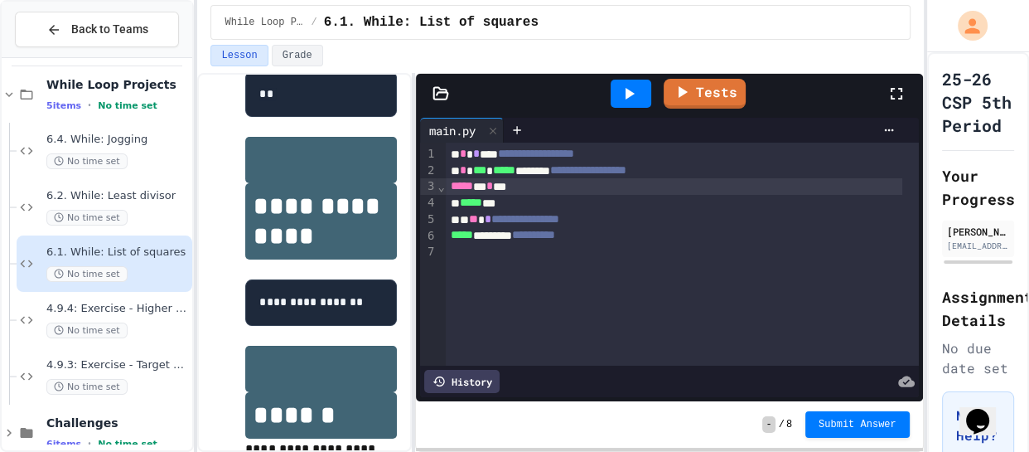
click at [478, 220] on span "**" at bounding box center [473, 219] width 9 height 12
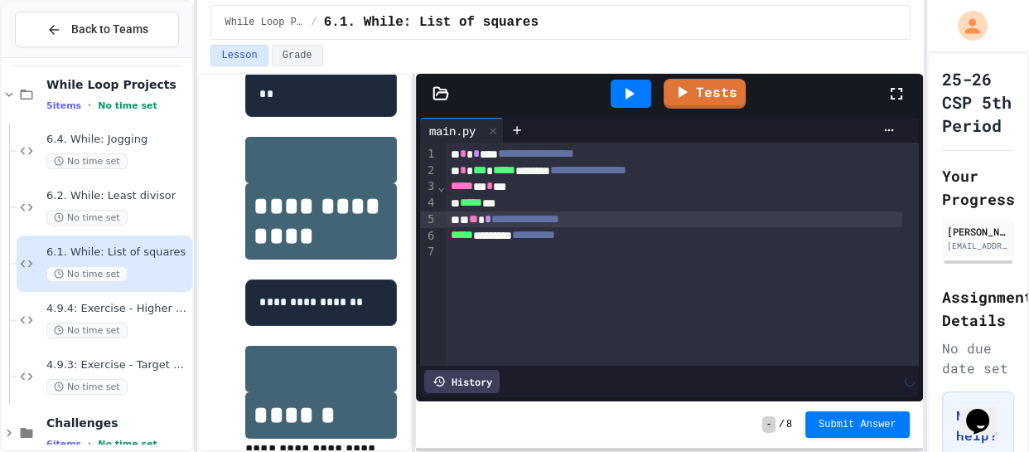
click at [631, 106] on div at bounding box center [631, 94] width 41 height 28
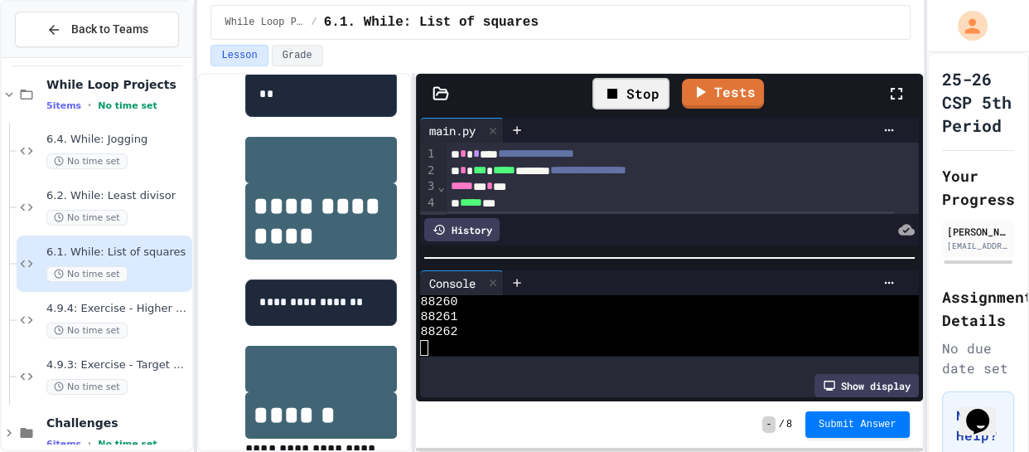
click at [621, 108] on div "Stop" at bounding box center [631, 93] width 77 height 31
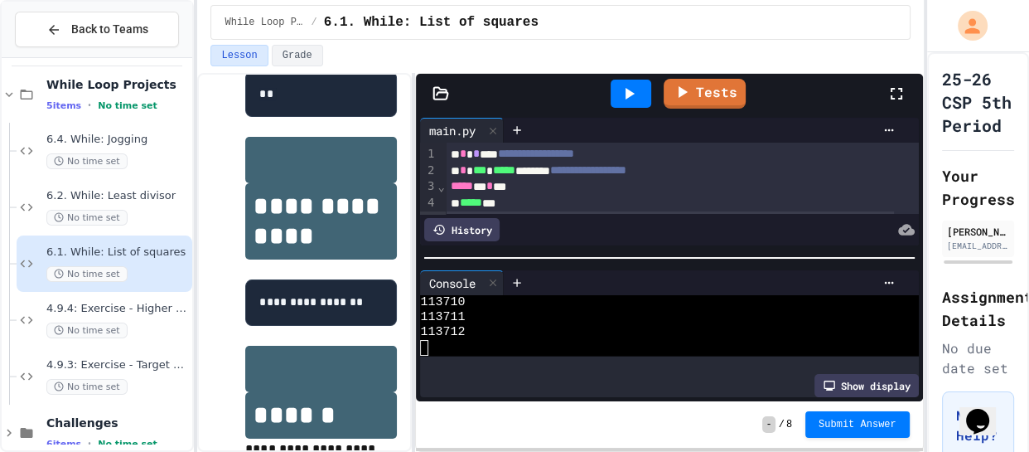
click at [621, 108] on div at bounding box center [631, 93] width 57 height 45
click at [629, 98] on icon at bounding box center [629, 94] width 20 height 20
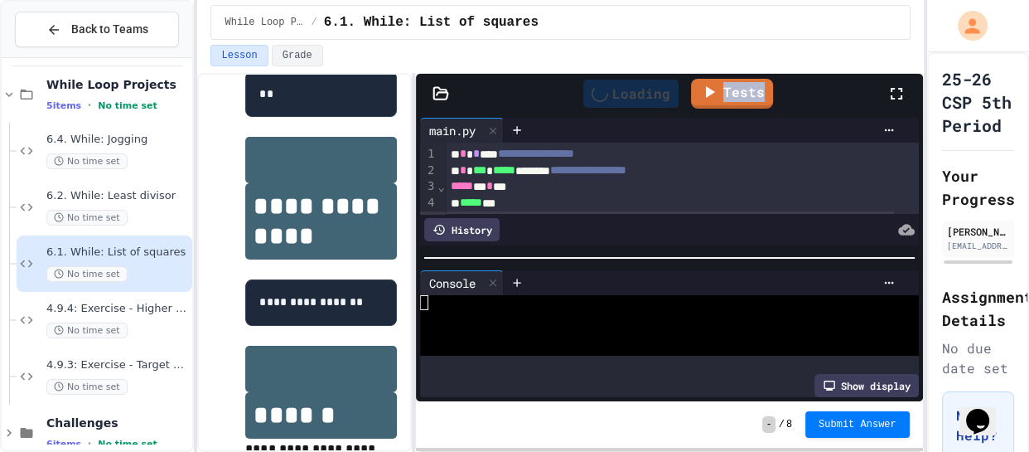
scroll to position [0, 0]
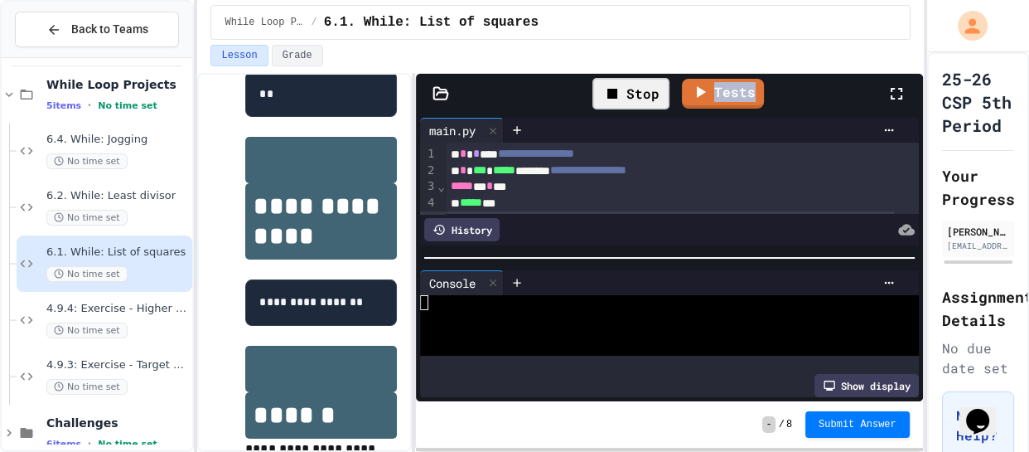
click at [520, 310] on div at bounding box center [657, 317] width 475 height 15
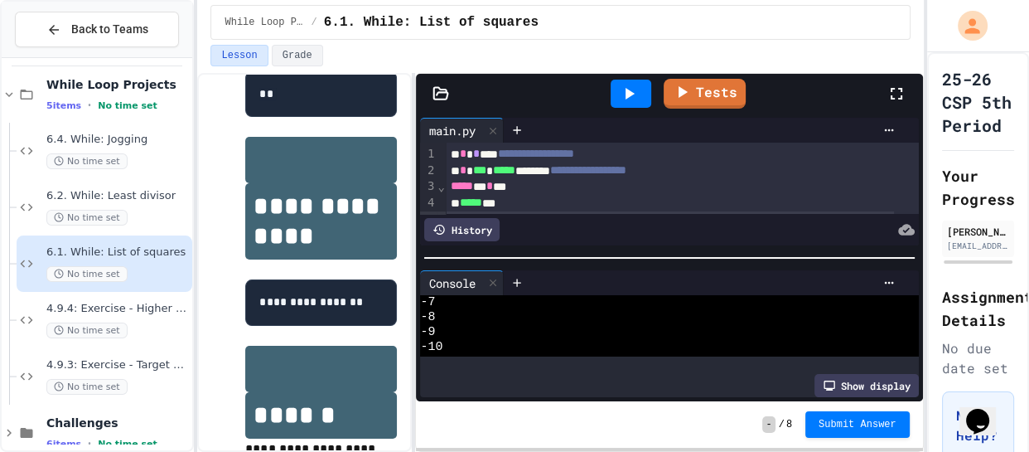
scroll to position [133, 0]
click at [500, 284] on div at bounding box center [493, 283] width 20 height 24
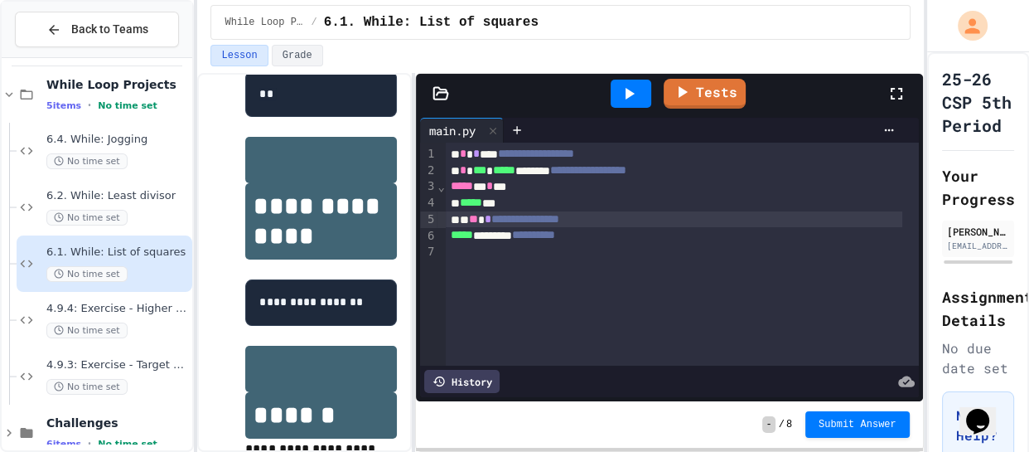
click at [478, 222] on span "**" at bounding box center [473, 219] width 9 height 12
click at [493, 186] on span "*" at bounding box center [489, 186] width 7 height 12
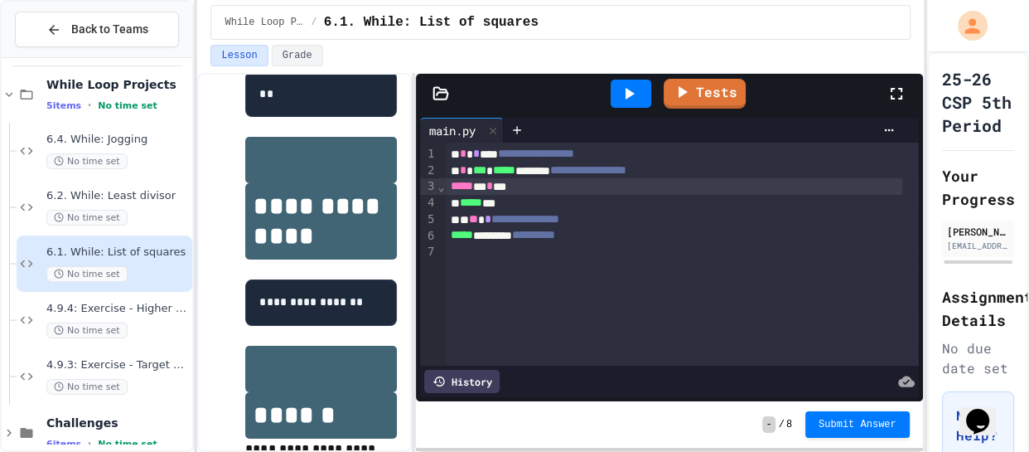
click at [626, 98] on icon at bounding box center [630, 94] width 9 height 12
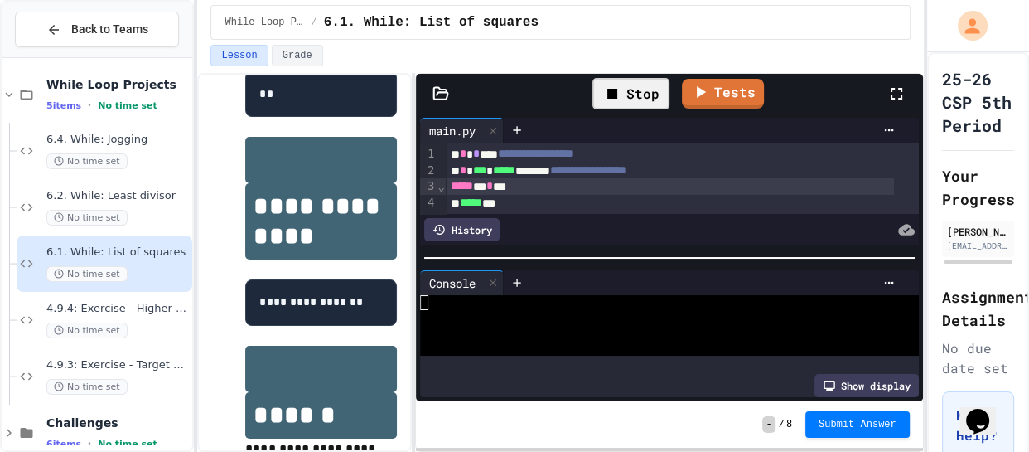
scroll to position [0, 0]
click at [533, 303] on div at bounding box center [657, 302] width 475 height 15
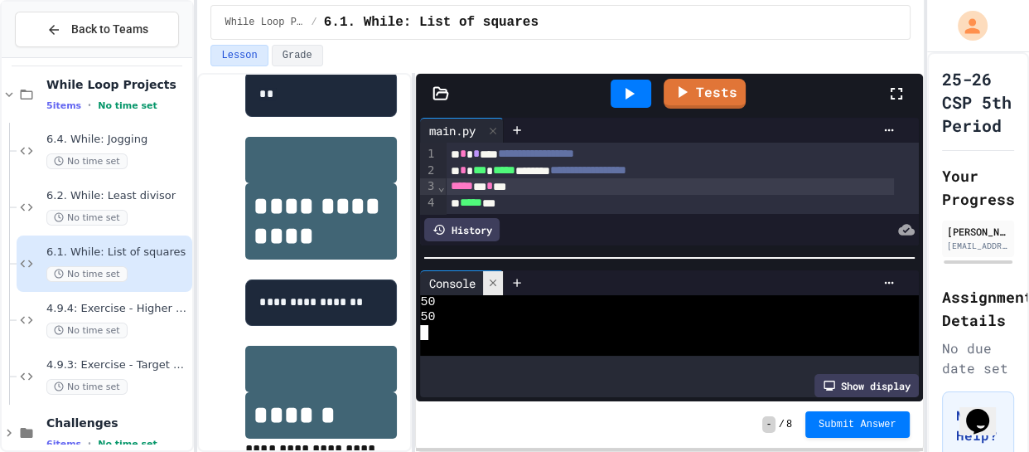
click at [492, 277] on icon at bounding box center [493, 283] width 12 height 12
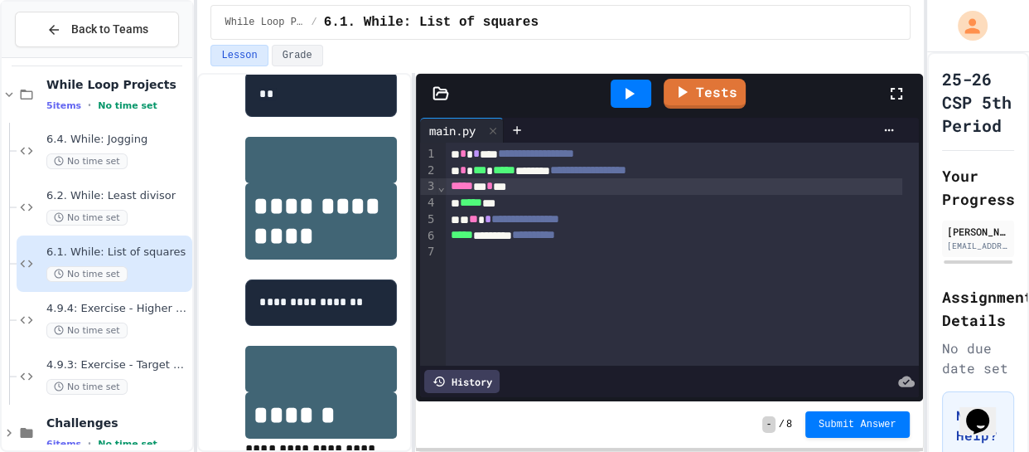
click at [511, 189] on div "***** * * **" at bounding box center [674, 186] width 457 height 17
click at [651, 71] on div "Lesson Grade" at bounding box center [560, 59] width 726 height 28
click at [627, 110] on div at bounding box center [631, 93] width 57 height 45
click at [616, 102] on div at bounding box center [631, 94] width 41 height 28
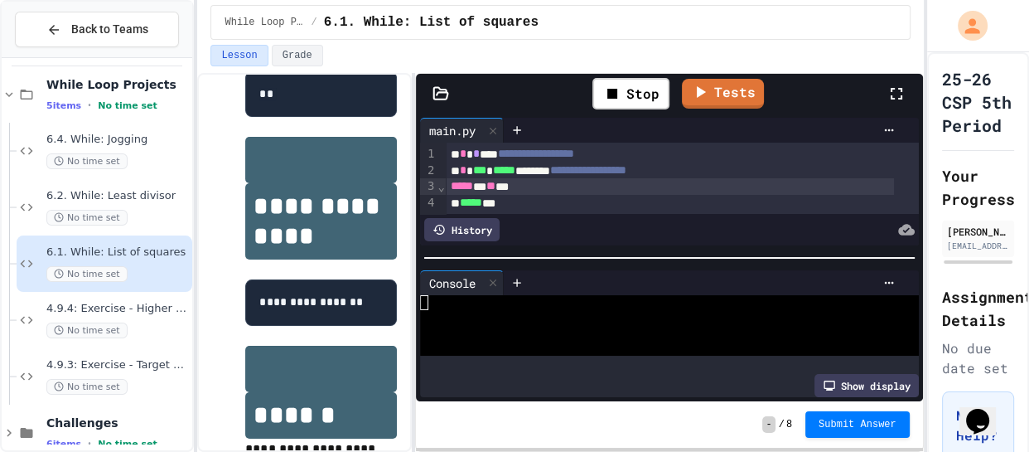
click at [523, 334] on div at bounding box center [657, 332] width 475 height 15
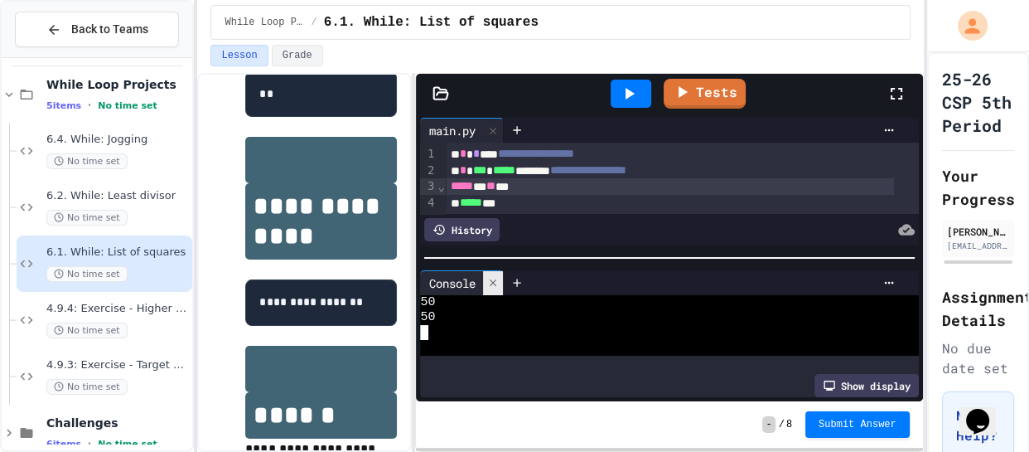
click at [492, 277] on icon at bounding box center [493, 283] width 12 height 12
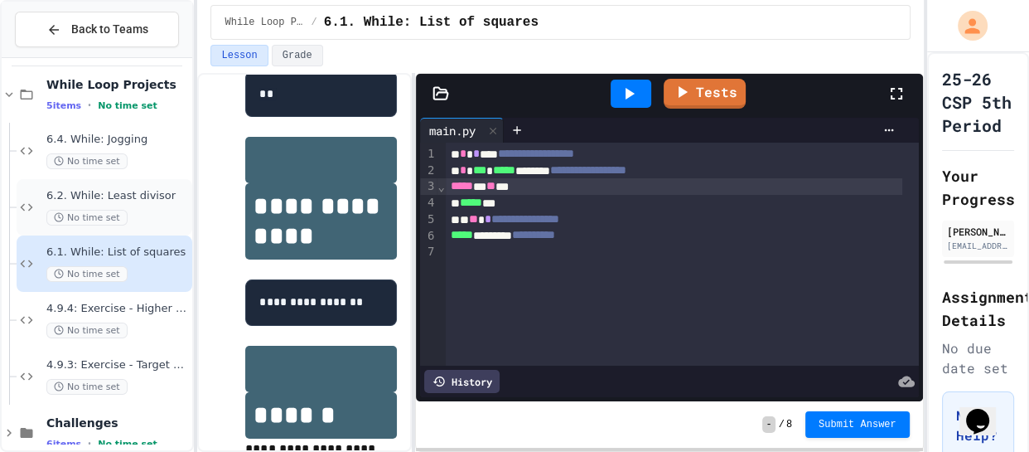
click at [117, 206] on div "6.2. While: Least divisor No time set" at bounding box center [117, 207] width 143 height 36
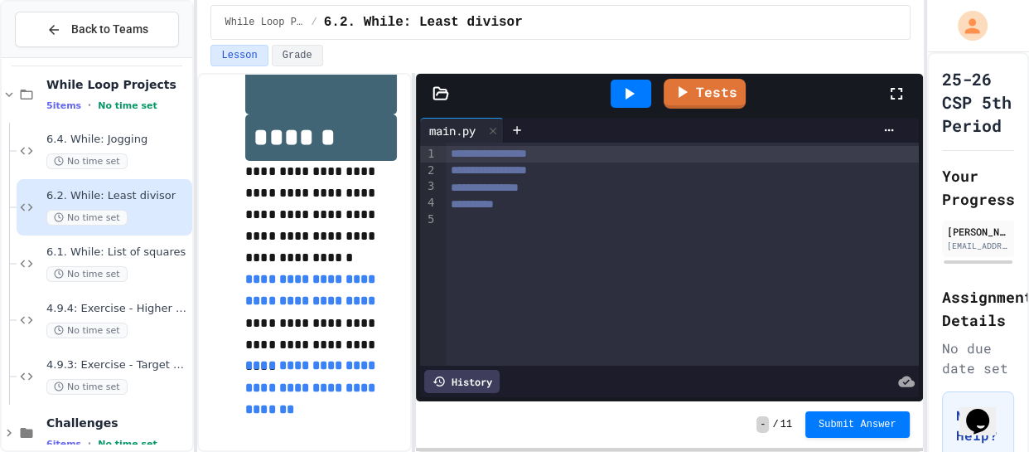
scroll to position [641, 0]
click at [65, 130] on div "6.4. While: Jogging No time set" at bounding box center [105, 151] width 176 height 56
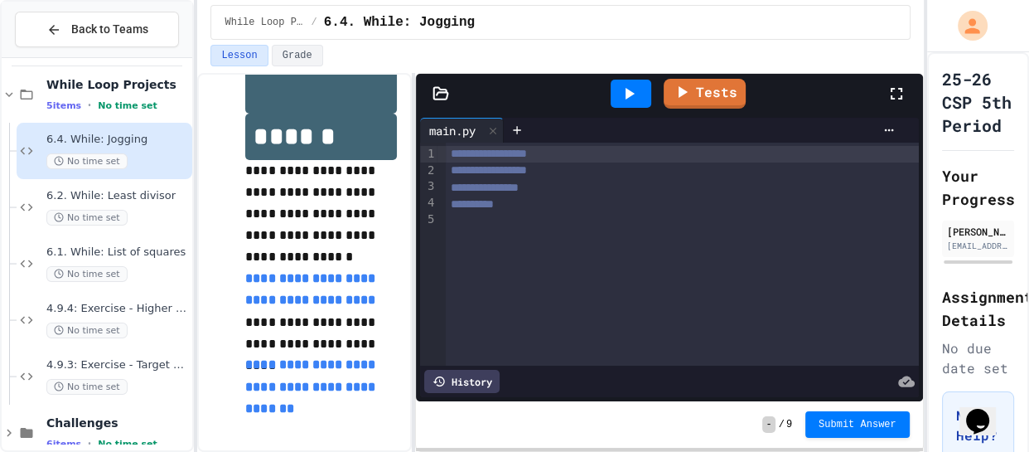
scroll to position [980, 0]
click at [114, 195] on span "6.2. While: Least divisor" at bounding box center [117, 196] width 143 height 14
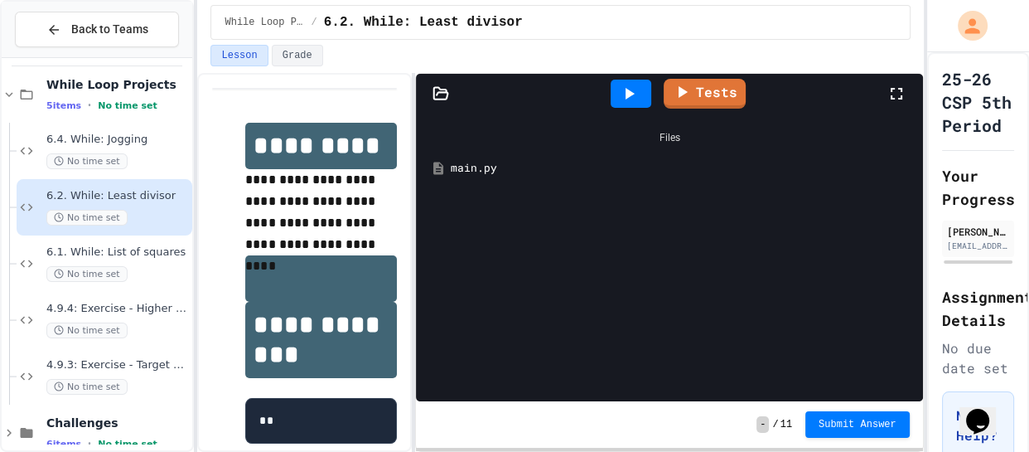
click at [516, 158] on div "main.py" at bounding box center [669, 168] width 490 height 30
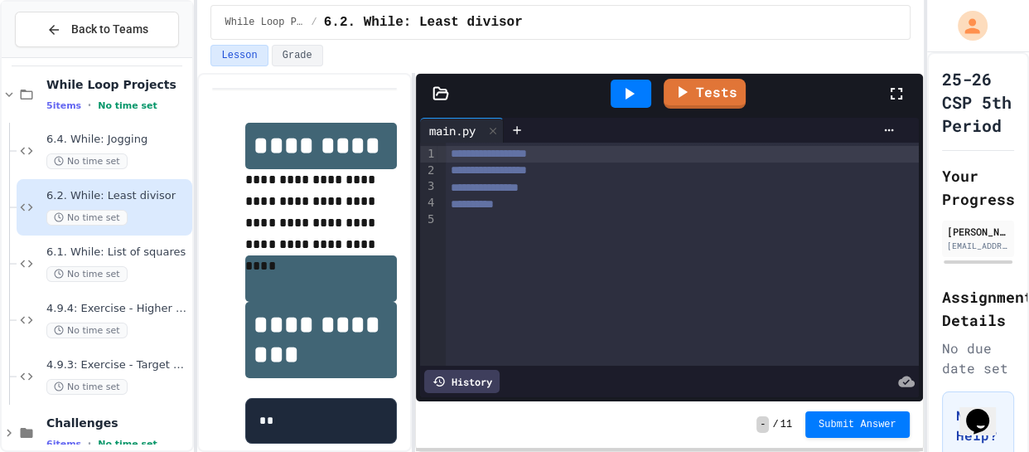
click at [456, 154] on span "**********" at bounding box center [489, 154] width 76 height 12
click at [448, 154] on div "**********" at bounding box center [682, 154] width 473 height 17
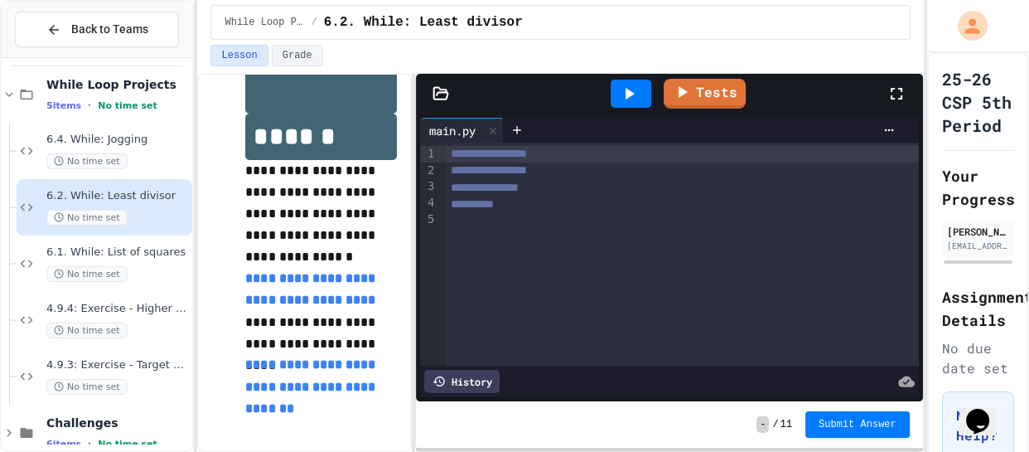
scroll to position [641, 0]
click at [114, 262] on div "6.1. While: List of squares No time set" at bounding box center [117, 263] width 143 height 36
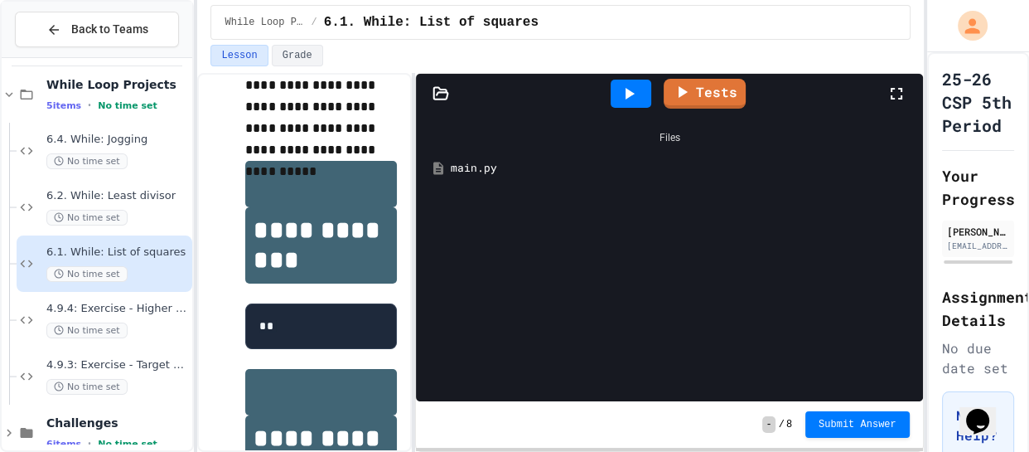
scroll to position [145, 0]
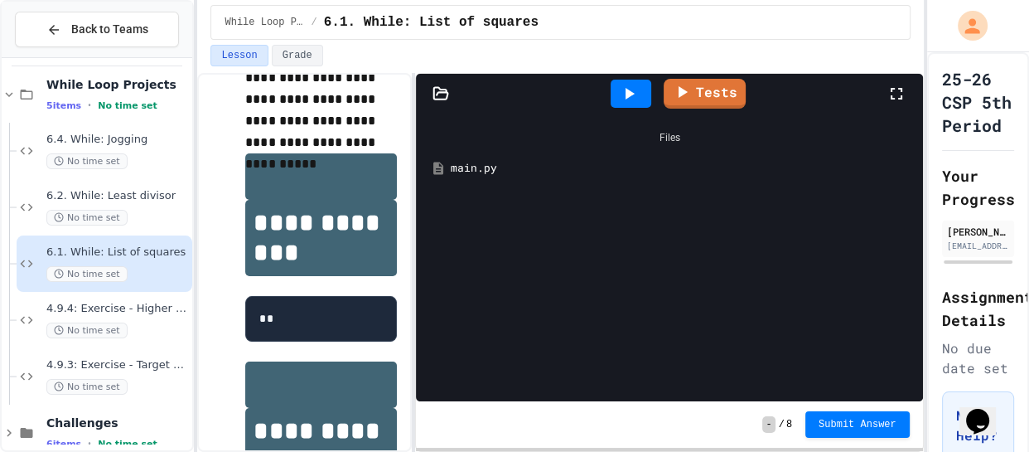
click at [522, 165] on div "main.py" at bounding box center [681, 168] width 462 height 17
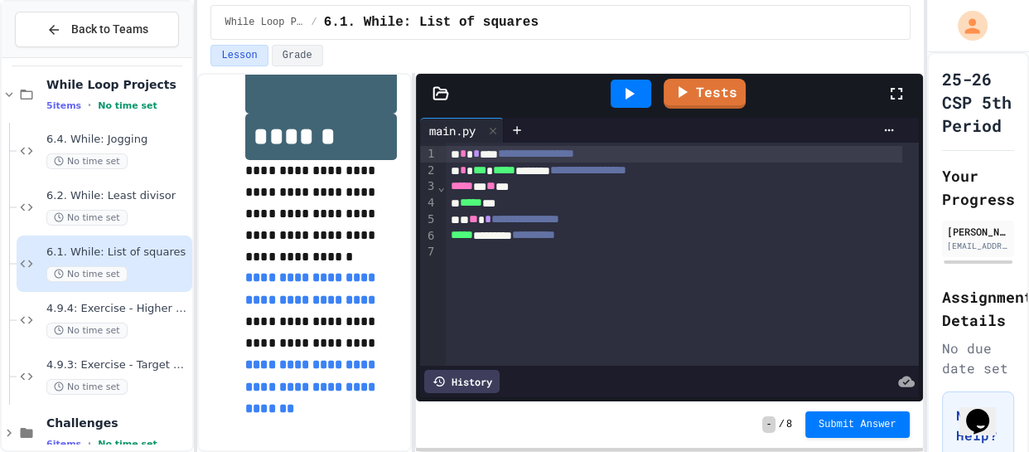
scroll to position [0, 0]
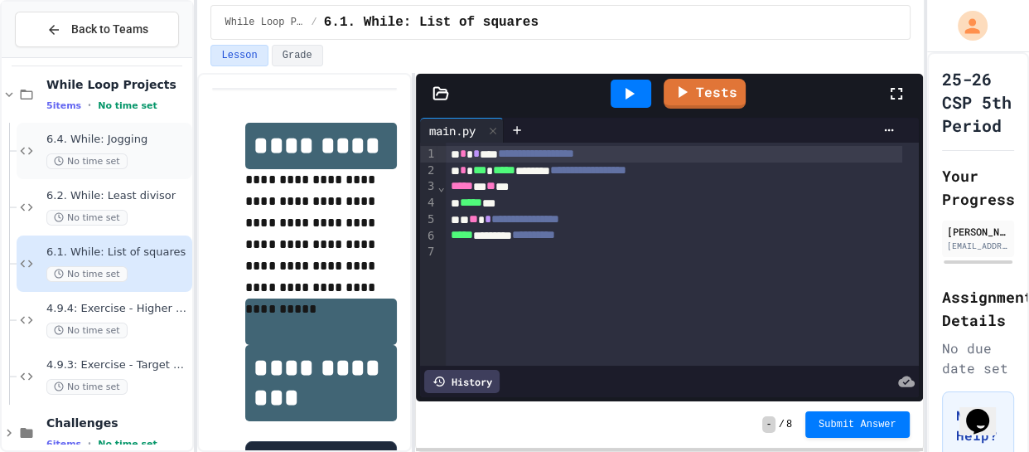
click at [137, 153] on div "No time set" at bounding box center [117, 161] width 143 height 16
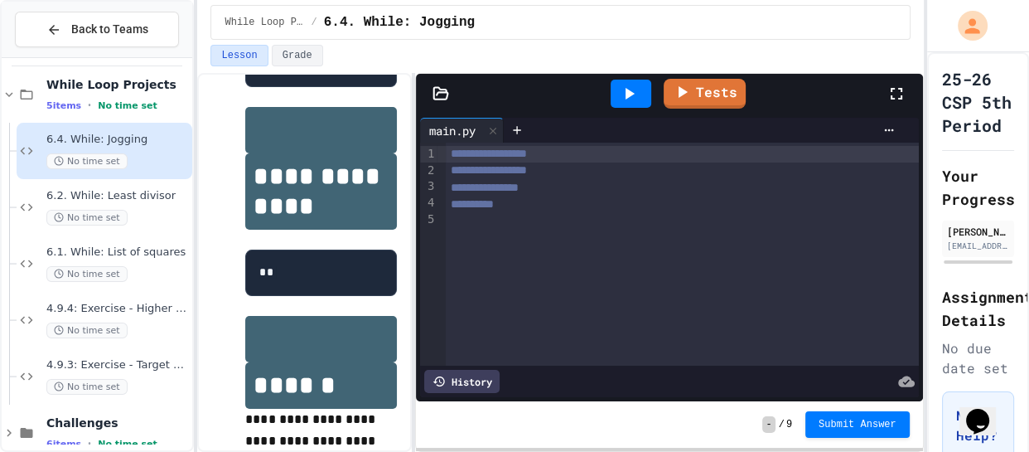
scroll to position [709, 0]
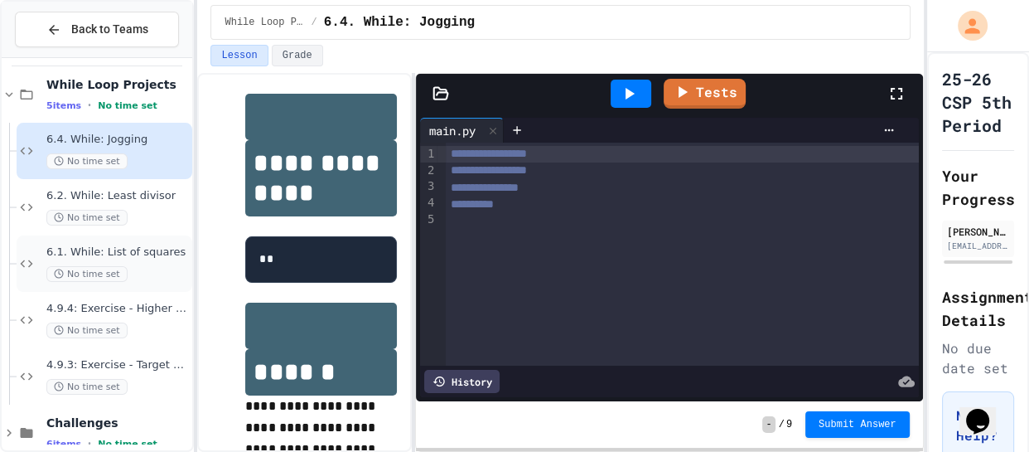
click at [137, 249] on span "6.1. While: List of squares" at bounding box center [117, 252] width 143 height 14
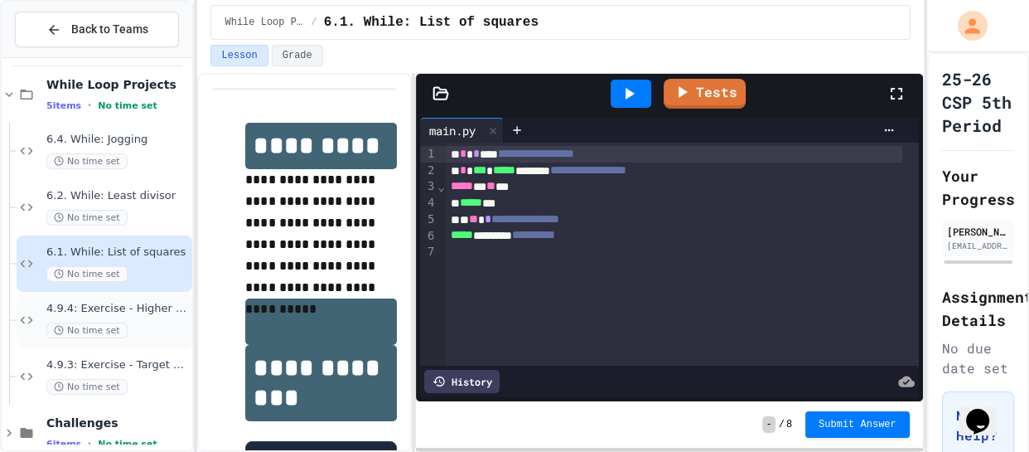
click at [139, 319] on div "4.9.4: Exercise - Higher or Lower I No time set" at bounding box center [117, 320] width 143 height 36
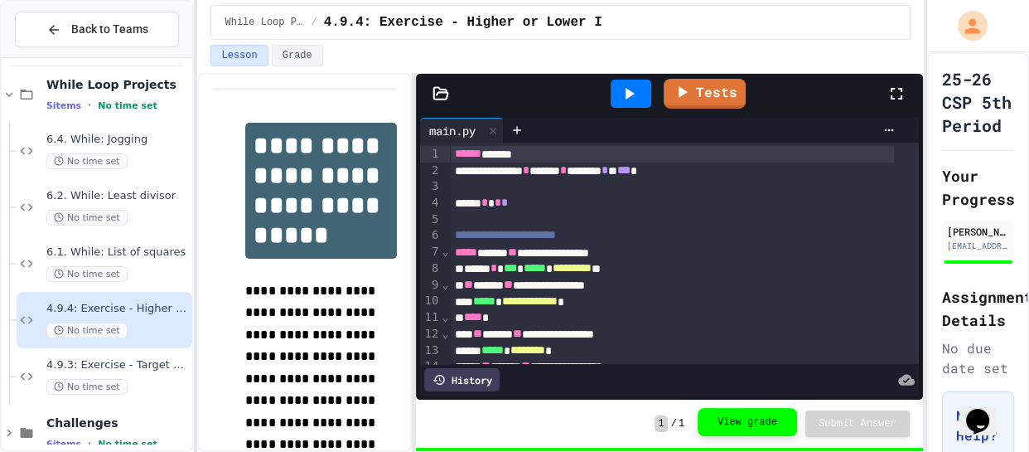
click at [755, 409] on button "View grade" at bounding box center [747, 422] width 99 height 28
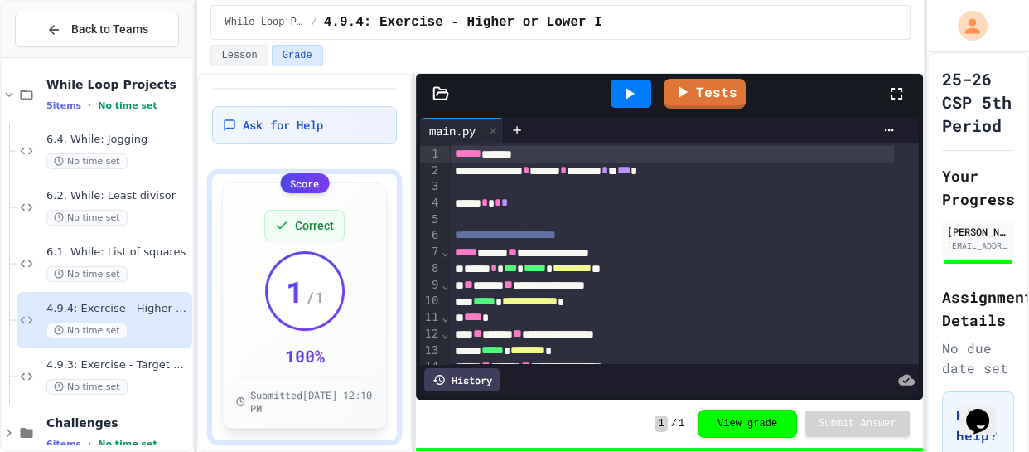
scroll to position [2, 0]
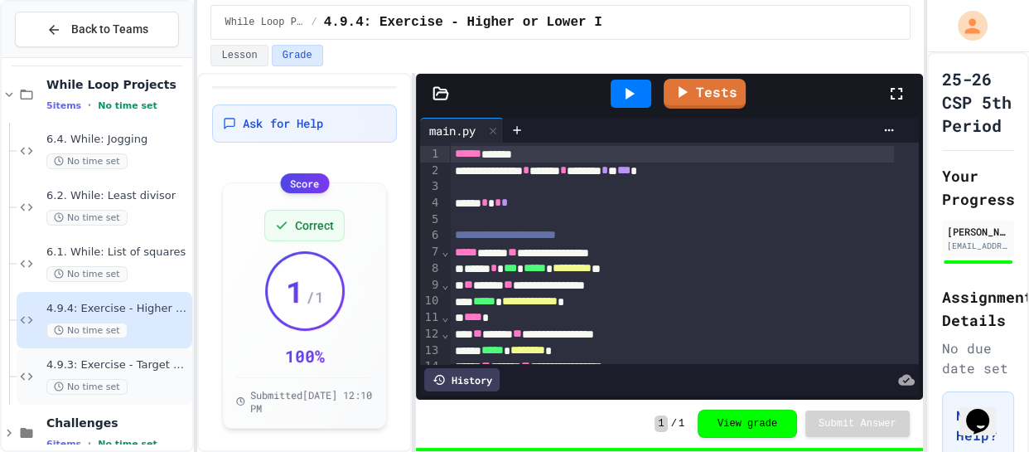
click at [93, 391] on span "No time set" at bounding box center [86, 387] width 81 height 16
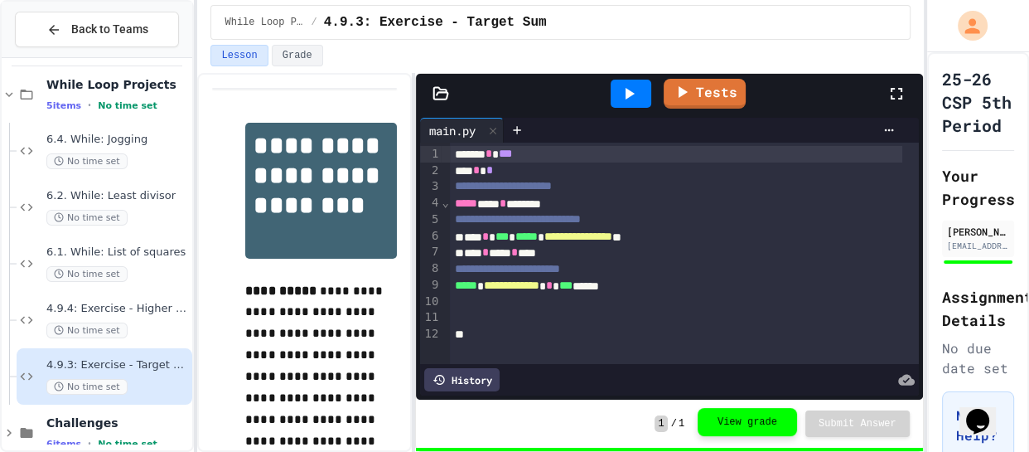
click at [723, 422] on button "View grade" at bounding box center [747, 422] width 99 height 28
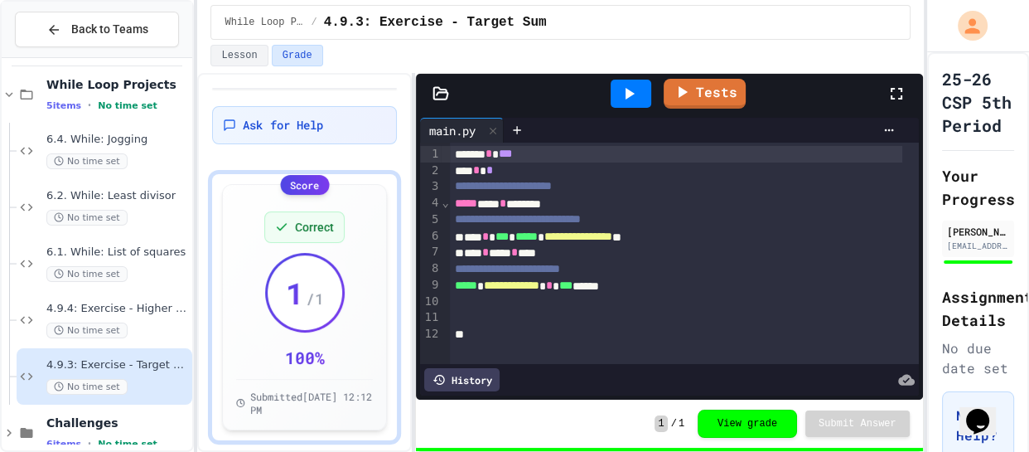
scroll to position [2, 0]
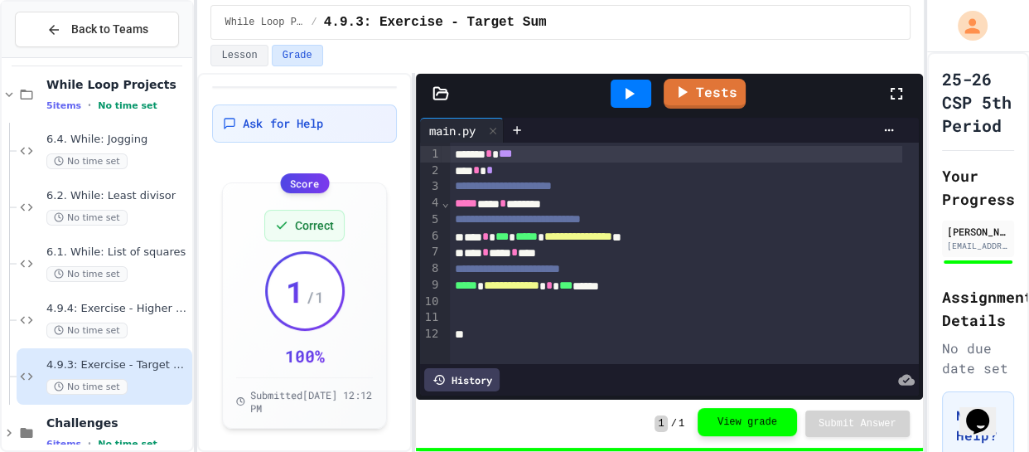
click at [762, 420] on button "View grade" at bounding box center [747, 422] width 99 height 28
click at [624, 96] on icon at bounding box center [629, 94] width 20 height 20
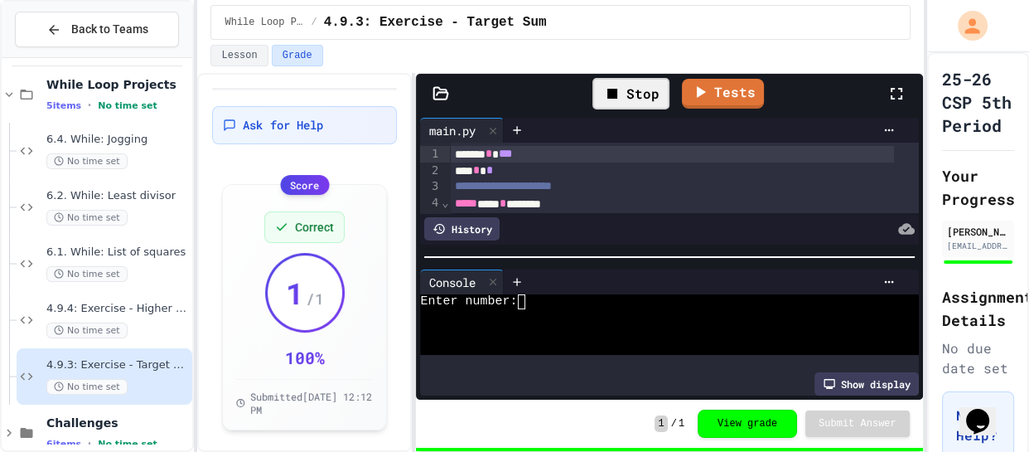
click at [562, 310] on div at bounding box center [657, 316] width 475 height 15
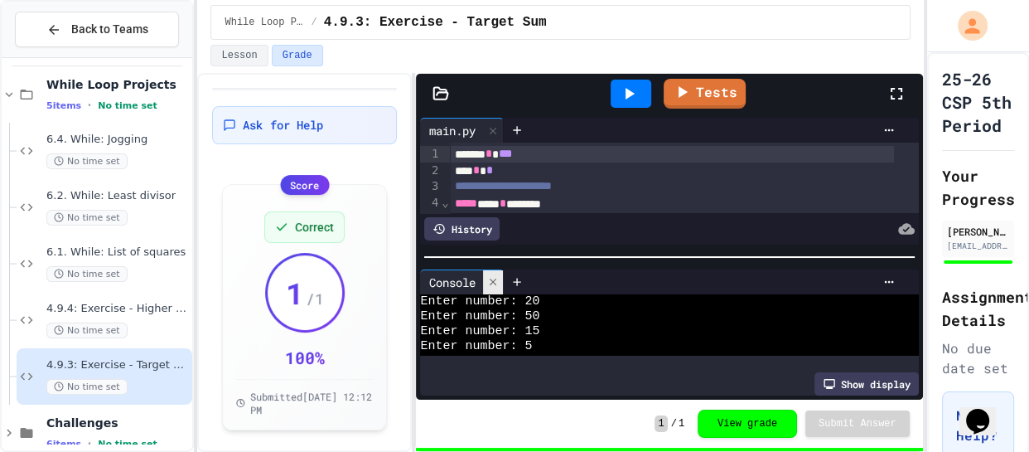
click at [486, 278] on div at bounding box center [493, 282] width 20 height 24
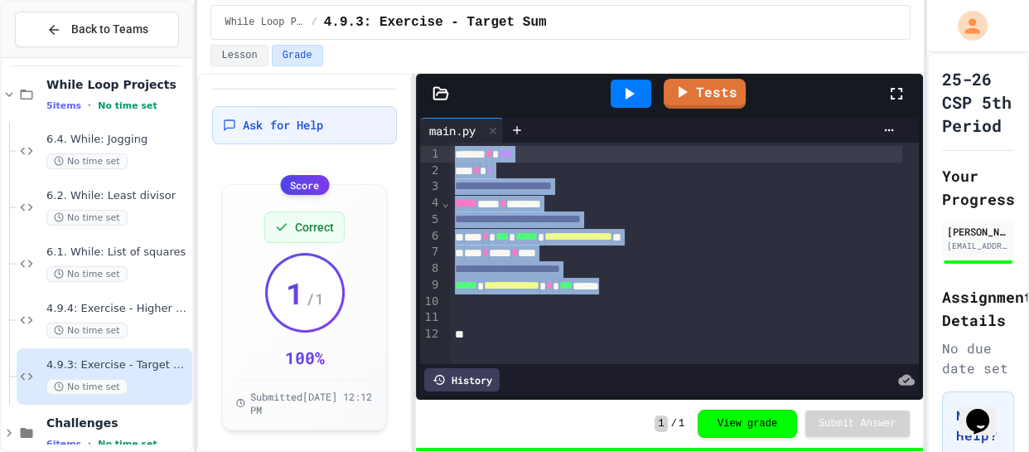
drag, startPoint x: 712, startPoint y: 289, endPoint x: 451, endPoint y: 143, distance: 299.5
click at [451, 143] on div "**********" at bounding box center [684, 253] width 469 height 221
copy div "**********"
click at [512, 184] on span "**********" at bounding box center [503, 186] width 97 height 12
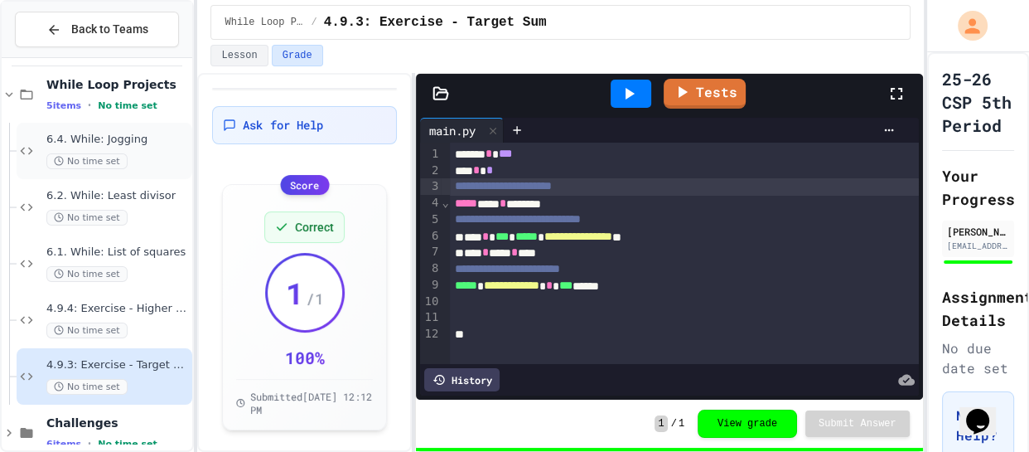
click at [118, 143] on span "6.4. While: Jogging" at bounding box center [117, 140] width 143 height 14
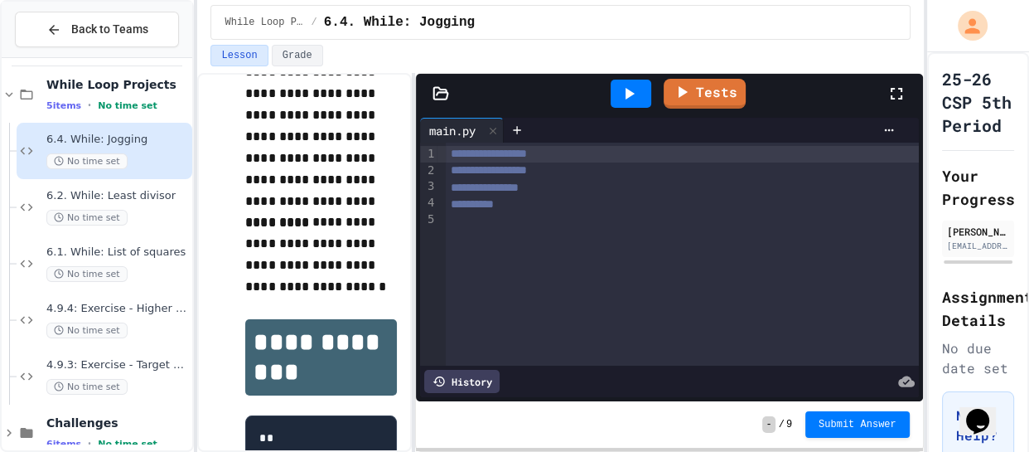
scroll to position [307, 0]
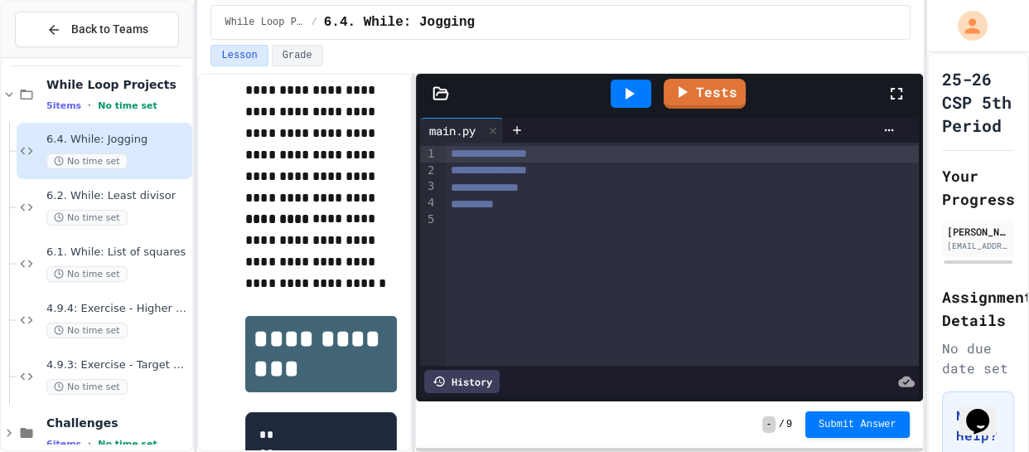
click at [492, 221] on div at bounding box center [682, 221] width 473 height 17
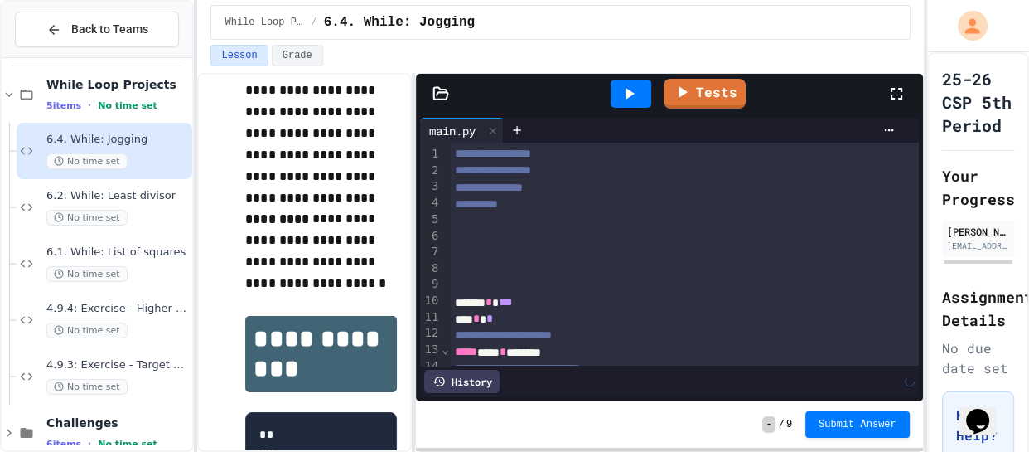
scroll to position [91, 0]
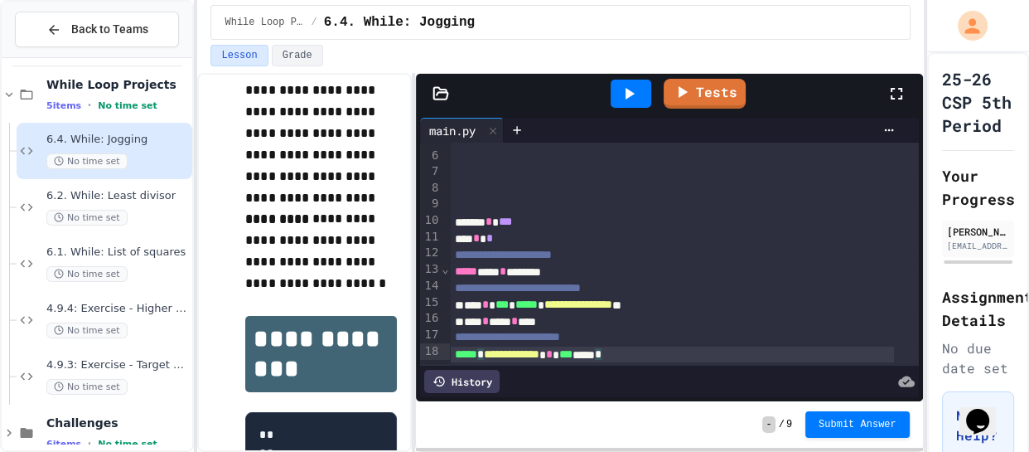
click at [454, 214] on div "****** * ***" at bounding box center [672, 222] width 445 height 17
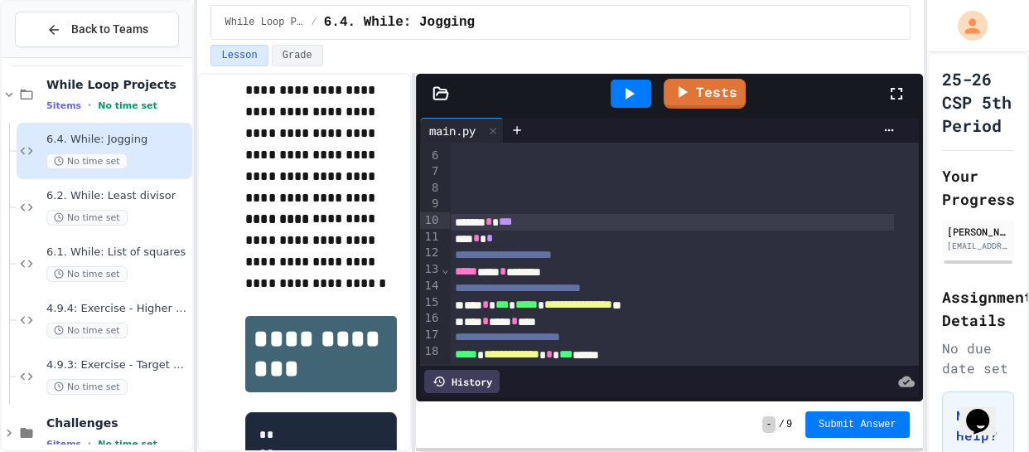
click at [459, 198] on div at bounding box center [684, 206] width 469 height 17
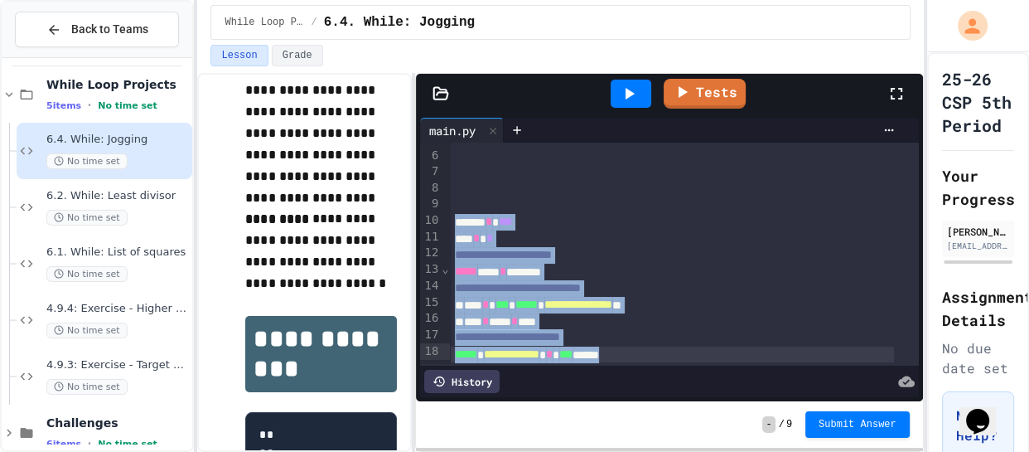
drag, startPoint x: 453, startPoint y: 206, endPoint x: 737, endPoint y: 341, distance: 315.1
click at [737, 341] on div "**********" at bounding box center [684, 213] width 469 height 303
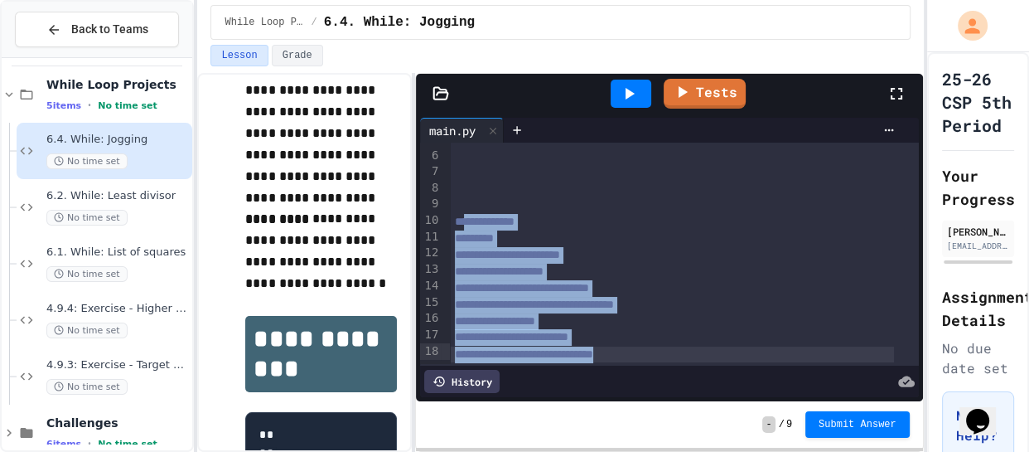
click at [621, 198] on div at bounding box center [684, 206] width 469 height 17
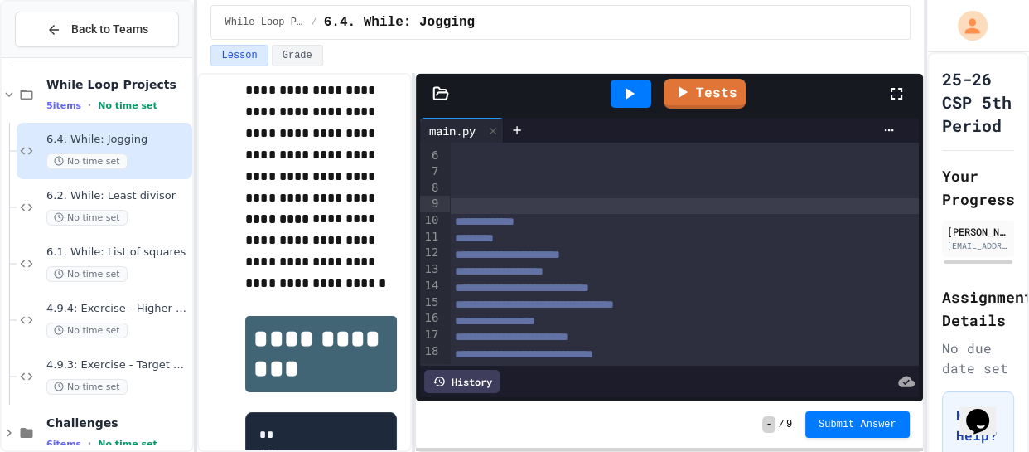
scroll to position [0, 0]
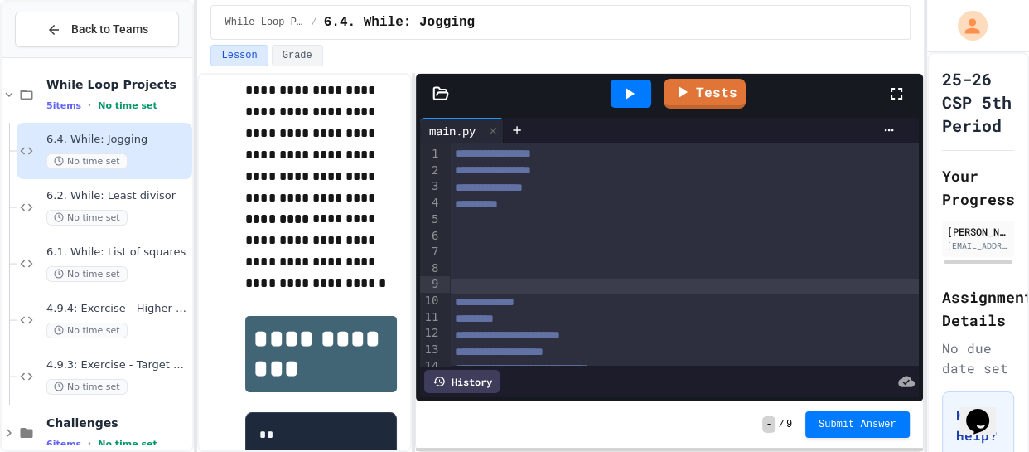
click at [455, 155] on span "**********" at bounding box center [493, 154] width 76 height 12
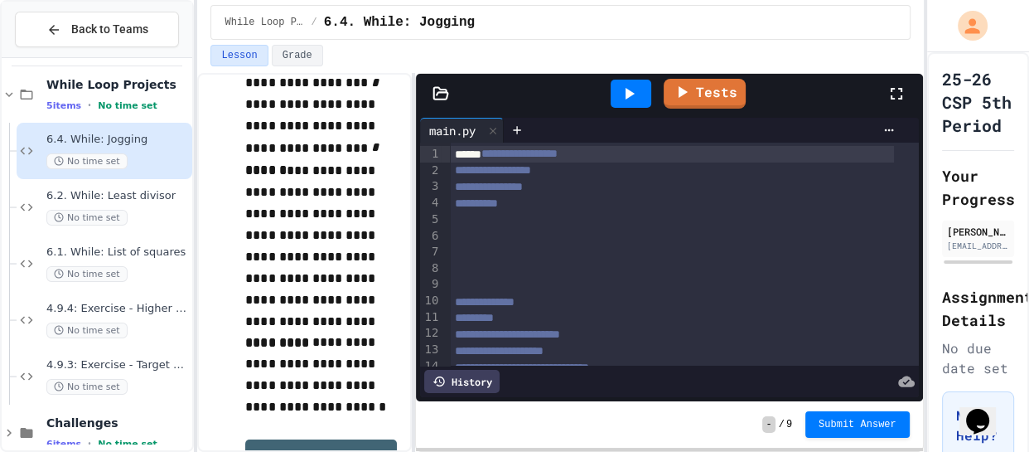
scroll to position [182, 0]
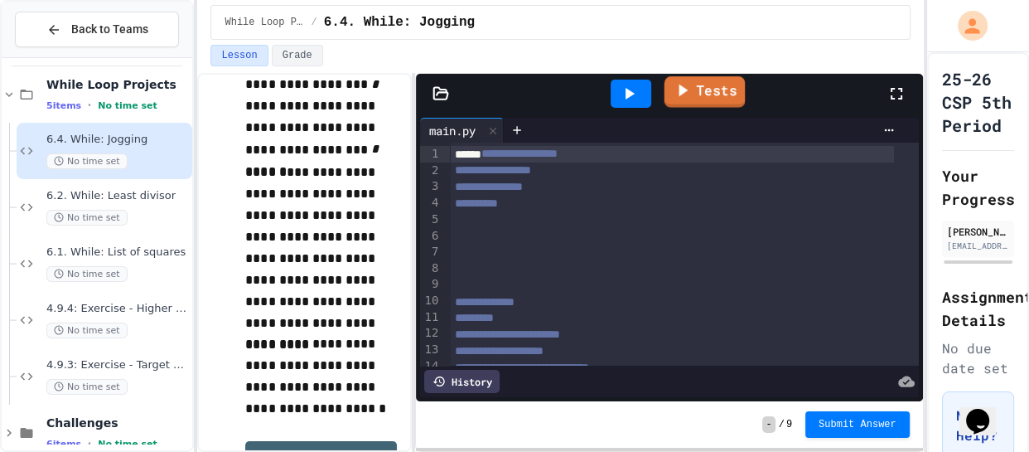
click at [706, 80] on link "Tests" at bounding box center [705, 91] width 81 height 31
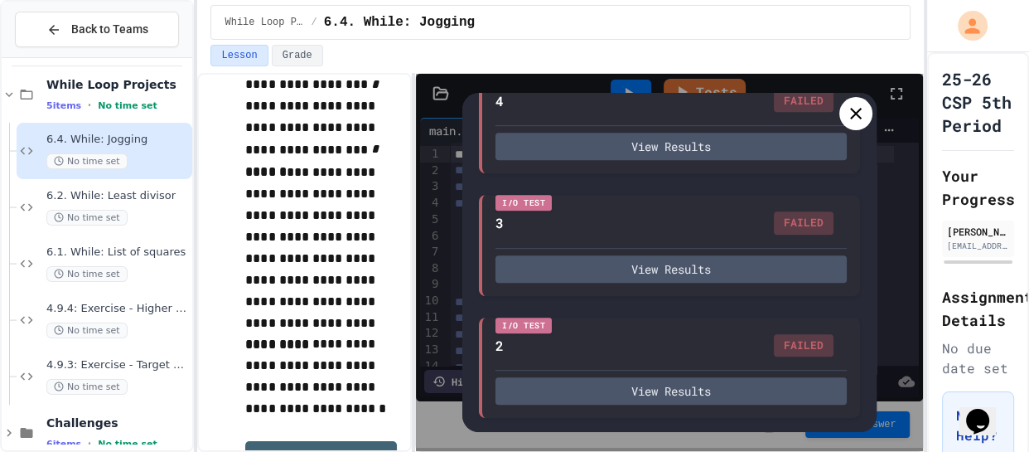
scroll to position [0, 0]
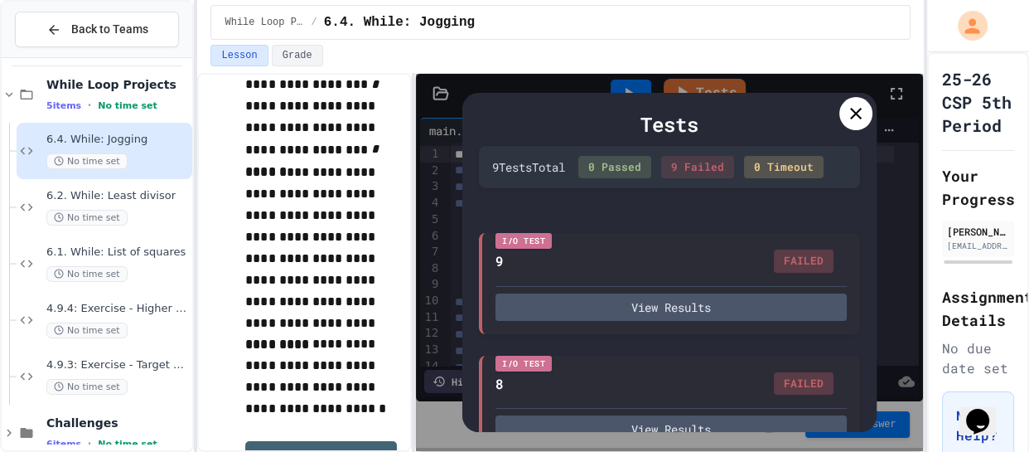
click at [858, 112] on icon at bounding box center [856, 114] width 20 height 20
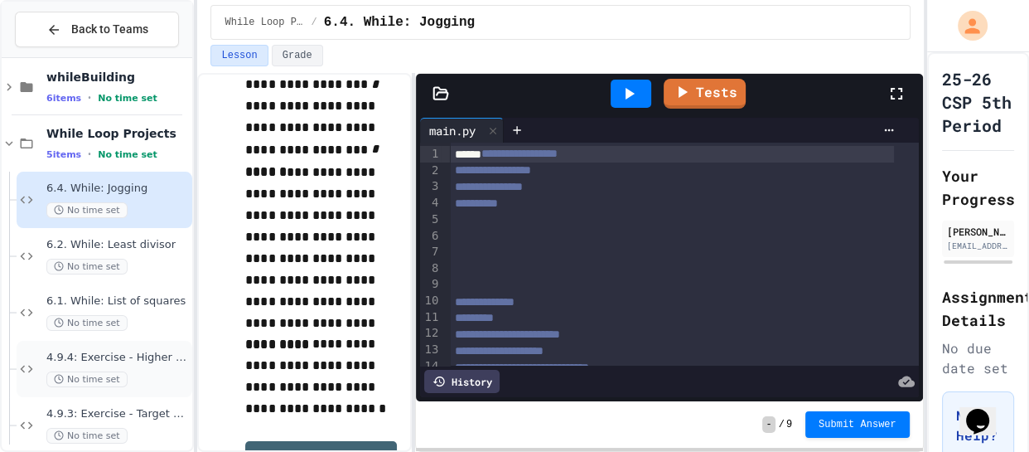
scroll to position [57, 0]
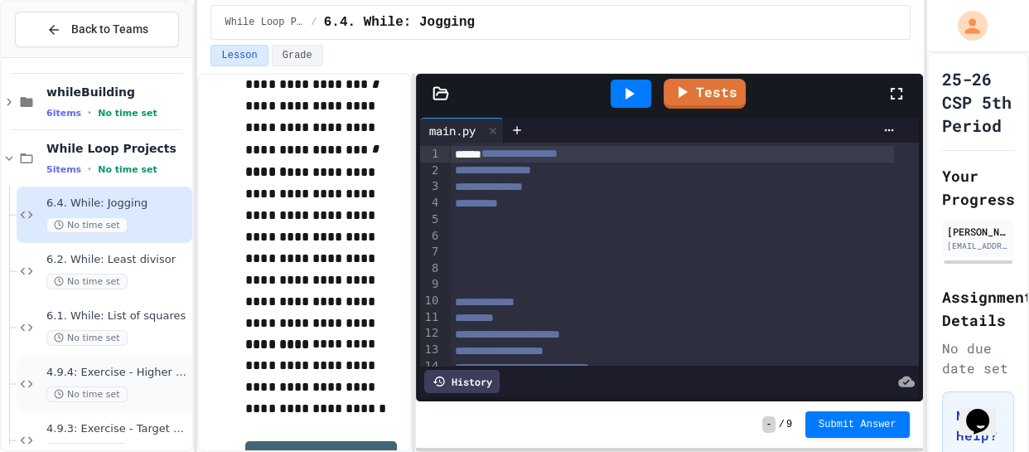
click at [122, 361] on div "4.9.4: Exercise - Higher or Lower I No time set" at bounding box center [105, 384] width 176 height 56
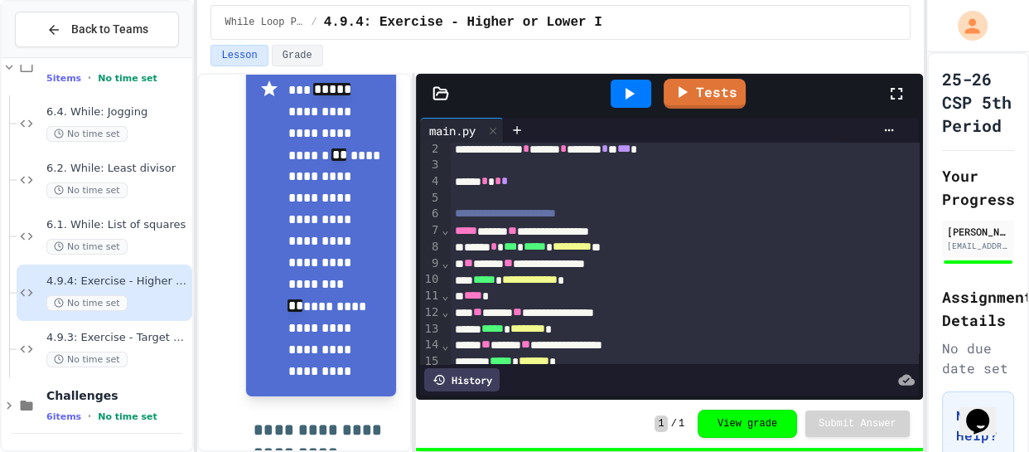
scroll to position [46, 0]
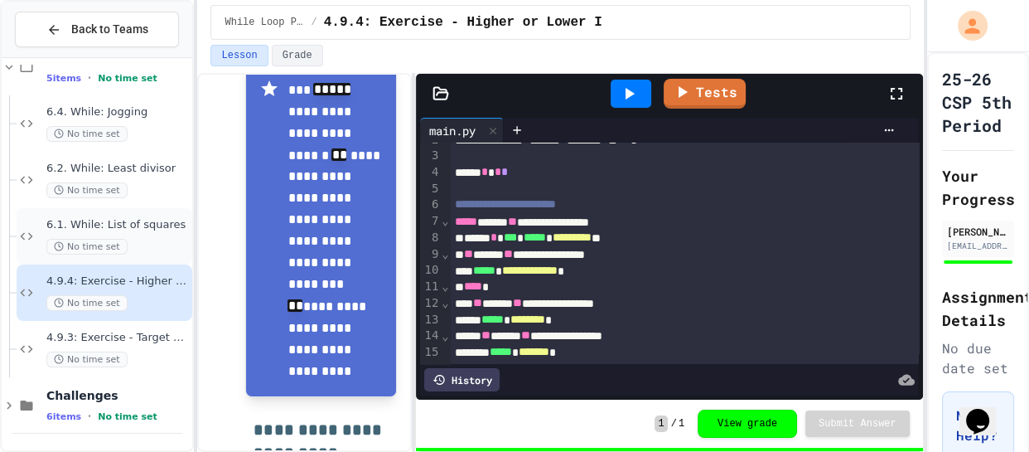
click at [97, 232] on div "6.1. While: List of squares No time set" at bounding box center [117, 236] width 143 height 36
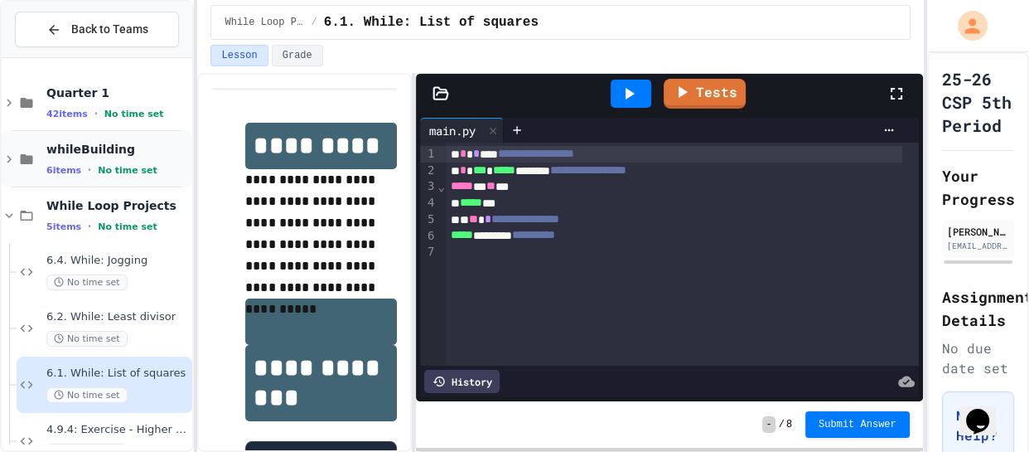
click at [90, 164] on div "6 items • No time set" at bounding box center [117, 169] width 143 height 13
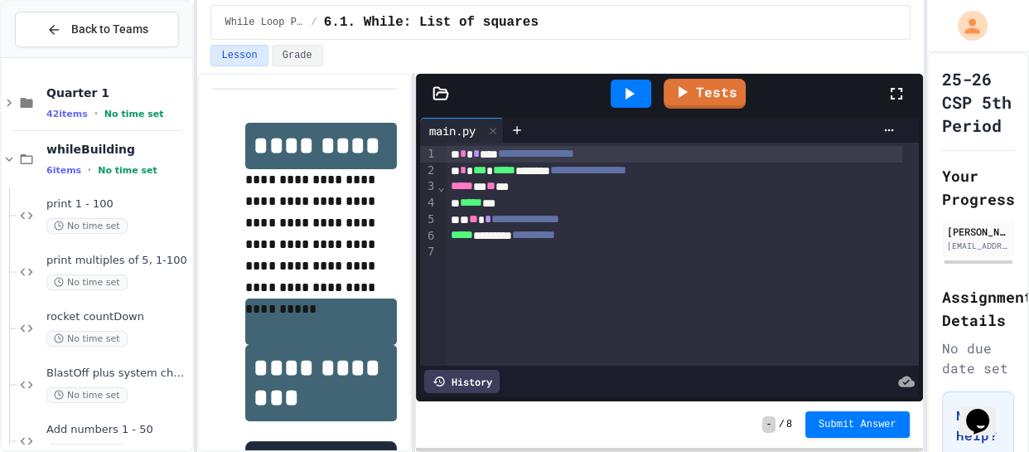
scroll to position [26, 0]
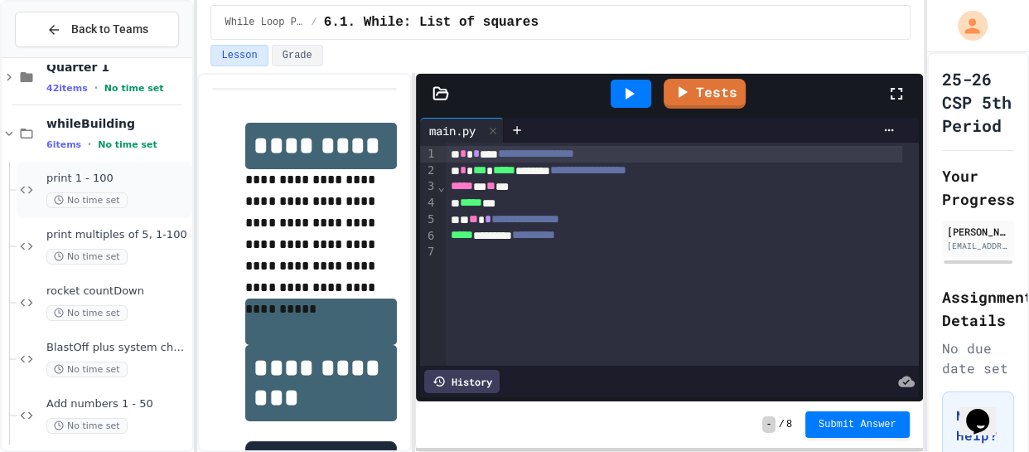
click at [110, 175] on span "print 1 - 100" at bounding box center [117, 179] width 143 height 14
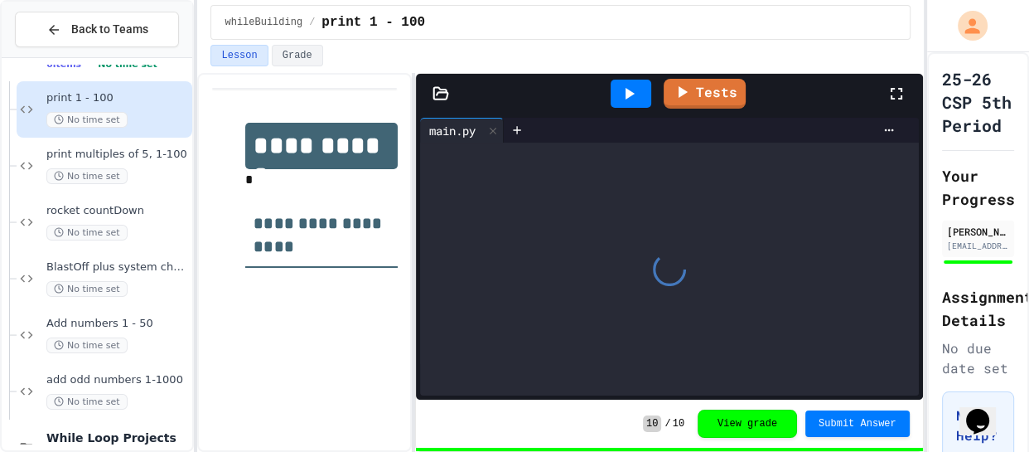
scroll to position [108, 0]
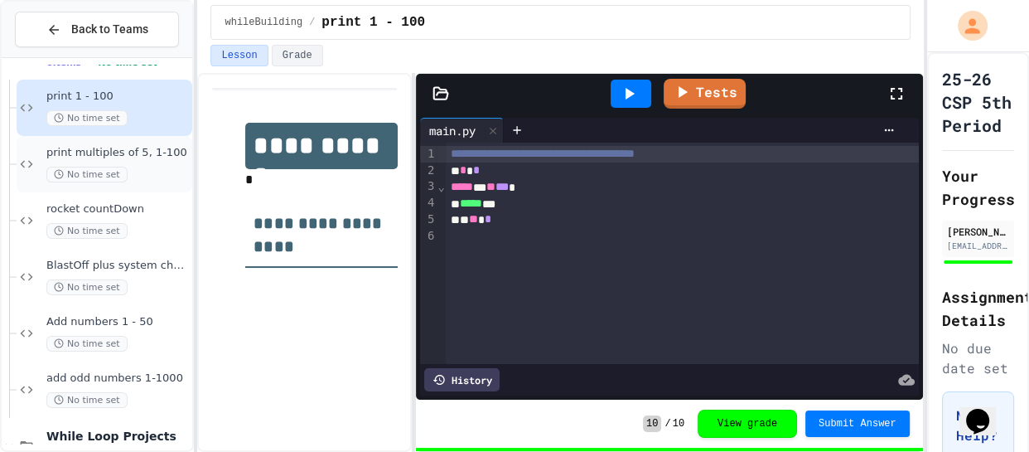
click at [123, 167] on span "No time set" at bounding box center [86, 175] width 81 height 16
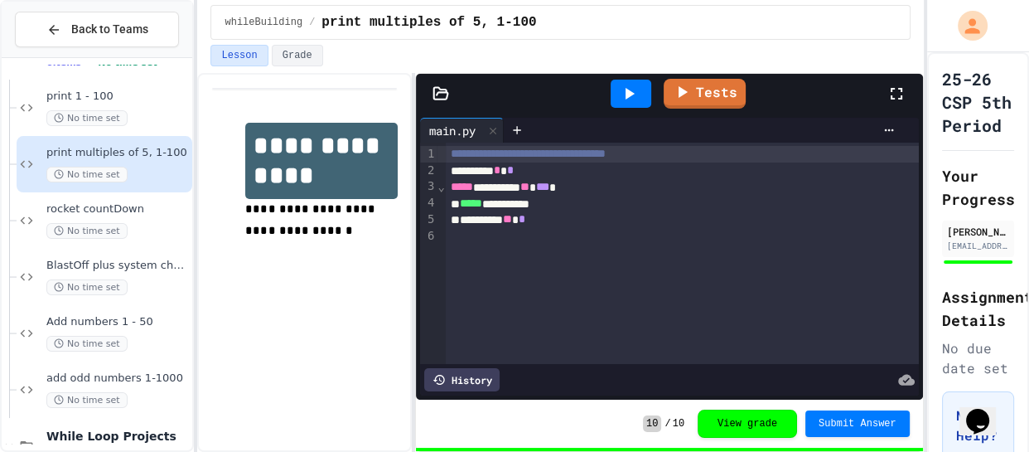
click at [635, 98] on icon at bounding box center [629, 94] width 20 height 20
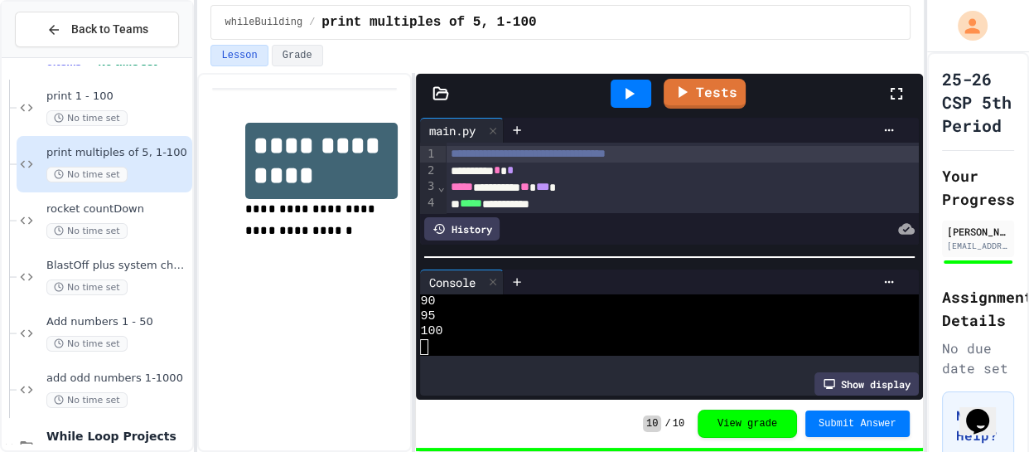
scroll to position [256, 0]
click at [526, 324] on div "100" at bounding box center [657, 331] width 475 height 15
click at [493, 270] on div at bounding box center [493, 282] width 20 height 24
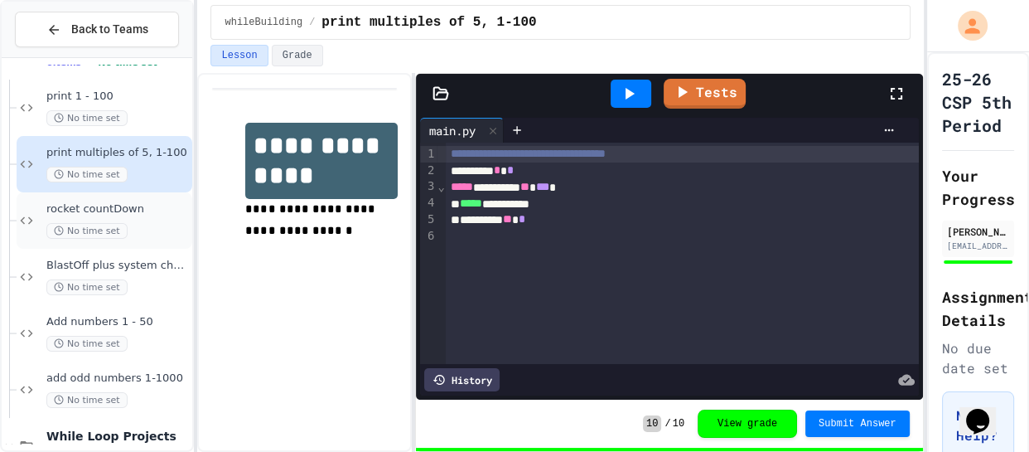
click at [104, 225] on span "No time set" at bounding box center [86, 231] width 81 height 16
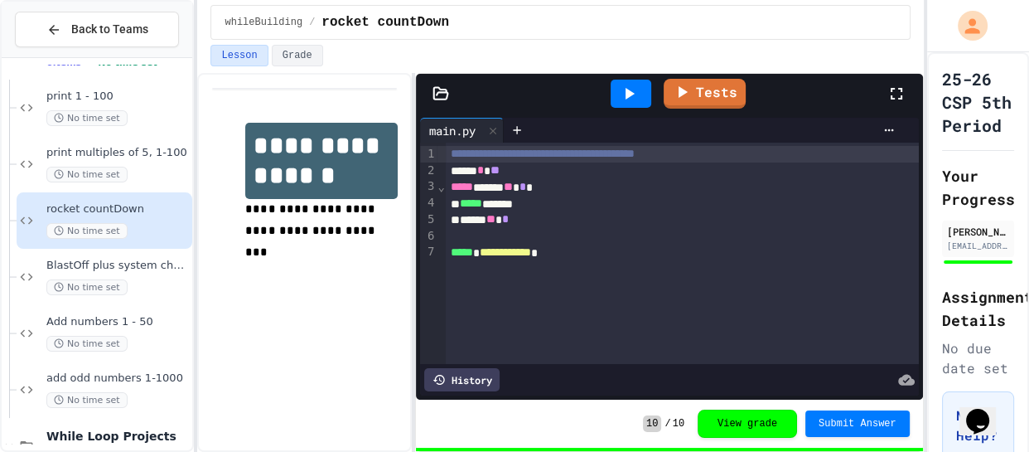
click at [644, 80] on div at bounding box center [631, 94] width 41 height 28
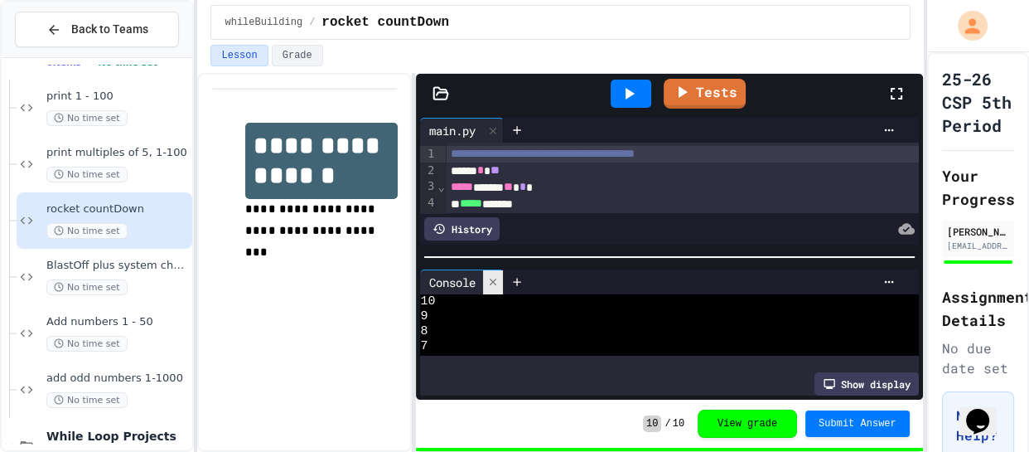
click at [495, 283] on div at bounding box center [493, 282] width 20 height 24
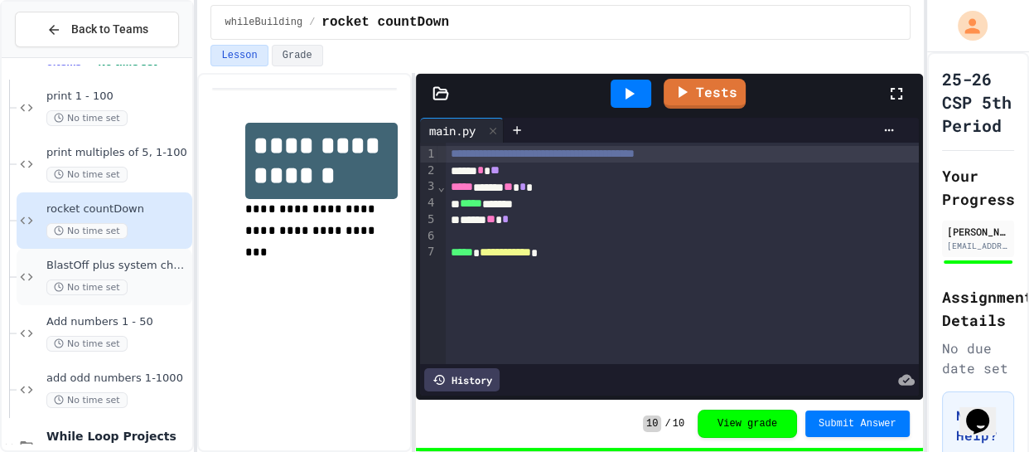
click at [115, 277] on div "BlastOff plus system check No time set" at bounding box center [117, 277] width 143 height 36
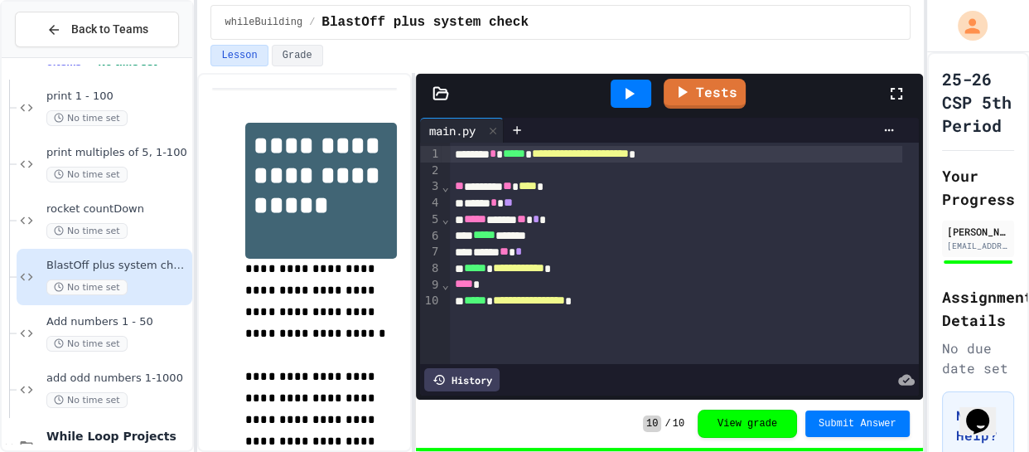
click at [631, 96] on icon at bounding box center [629, 94] width 20 height 20
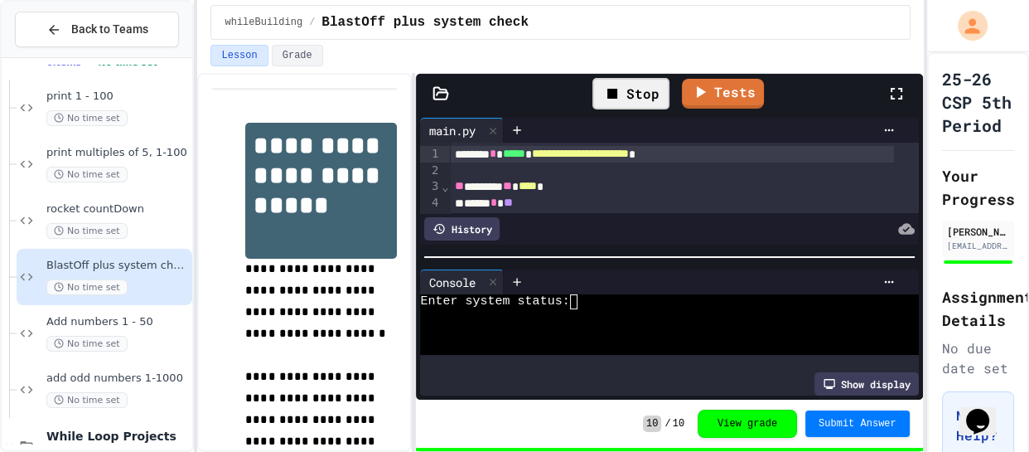
click at [515, 314] on div at bounding box center [657, 316] width 475 height 15
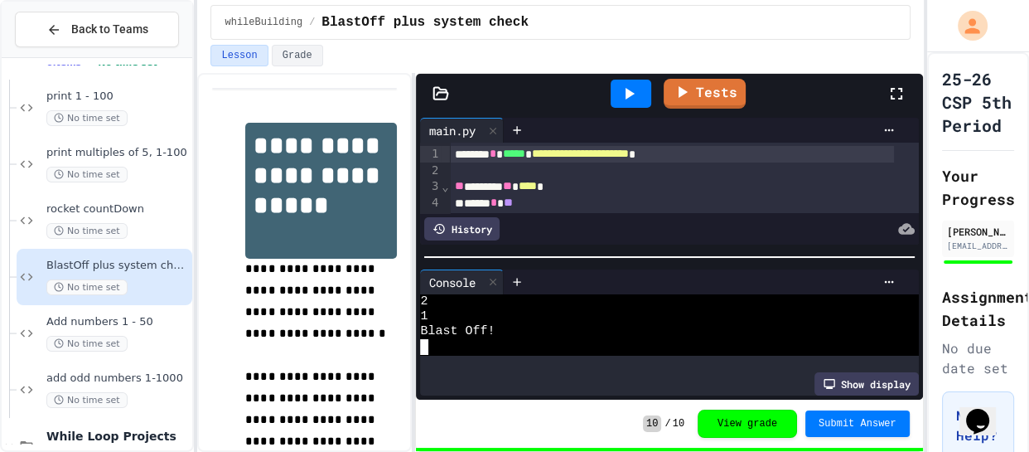
scroll to position [135, 0]
click at [627, 94] on icon at bounding box center [630, 94] width 9 height 12
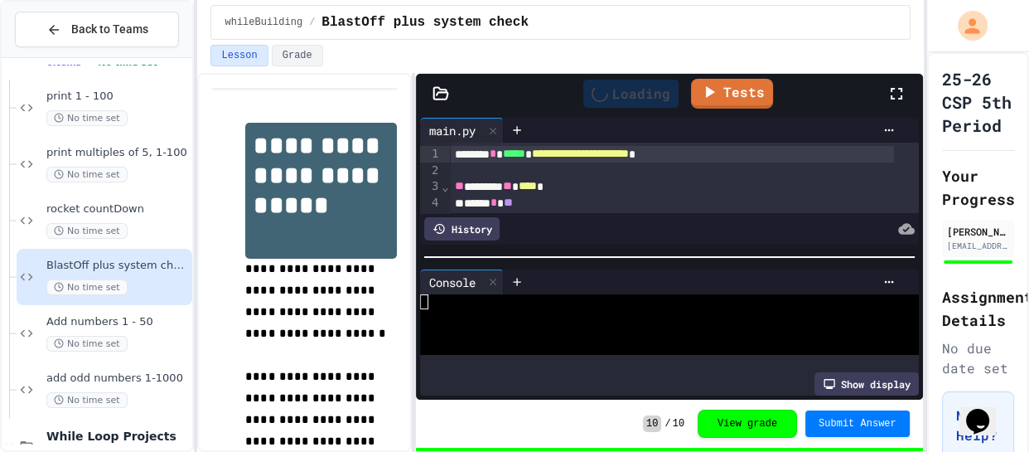
scroll to position [0, 0]
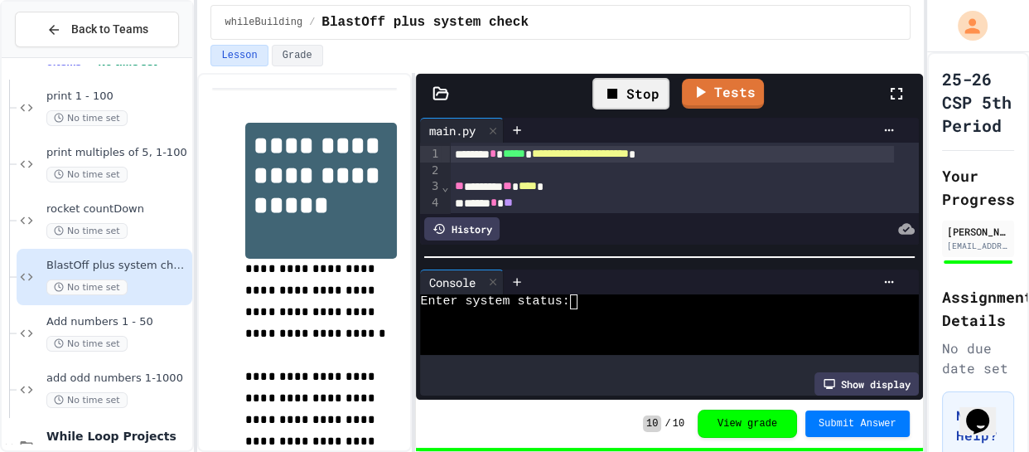
click at [520, 317] on div at bounding box center [657, 316] width 475 height 15
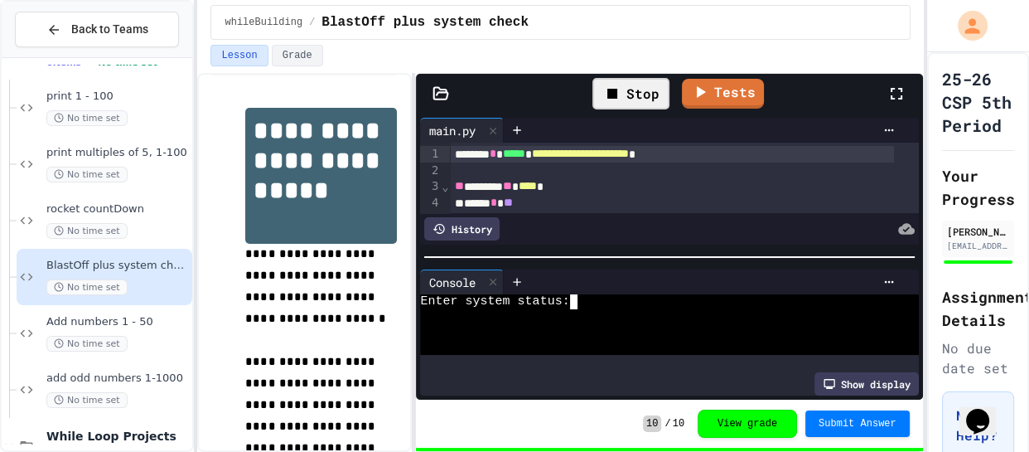
scroll to position [10, 0]
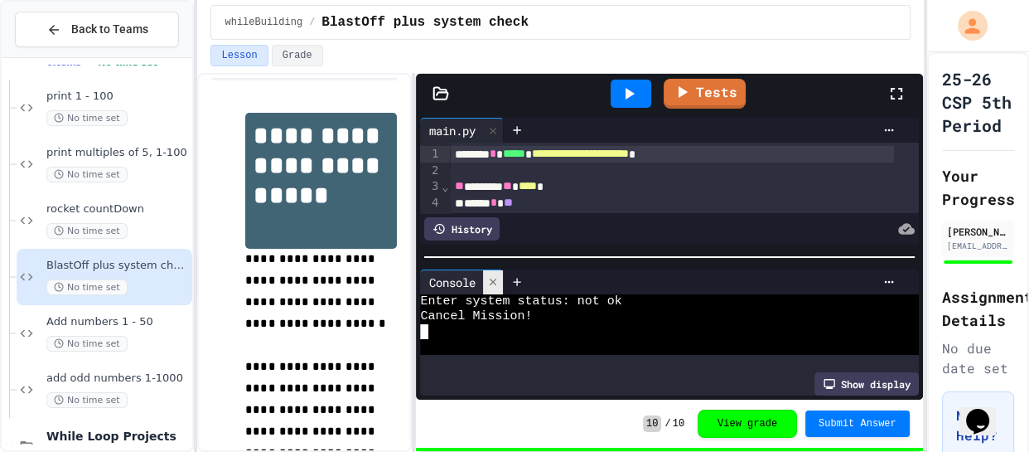
click at [496, 276] on icon at bounding box center [493, 282] width 12 height 12
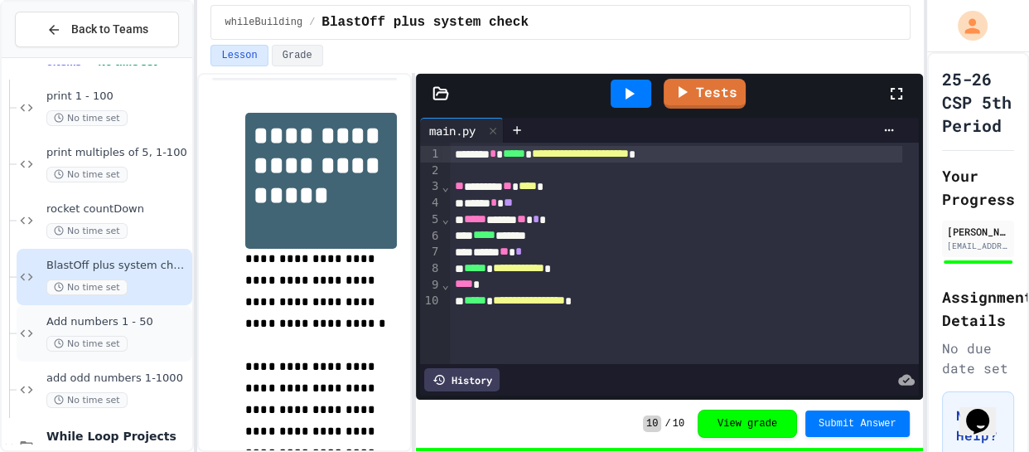
click at [114, 321] on span "Add numbers 1 - 50" at bounding box center [117, 322] width 143 height 14
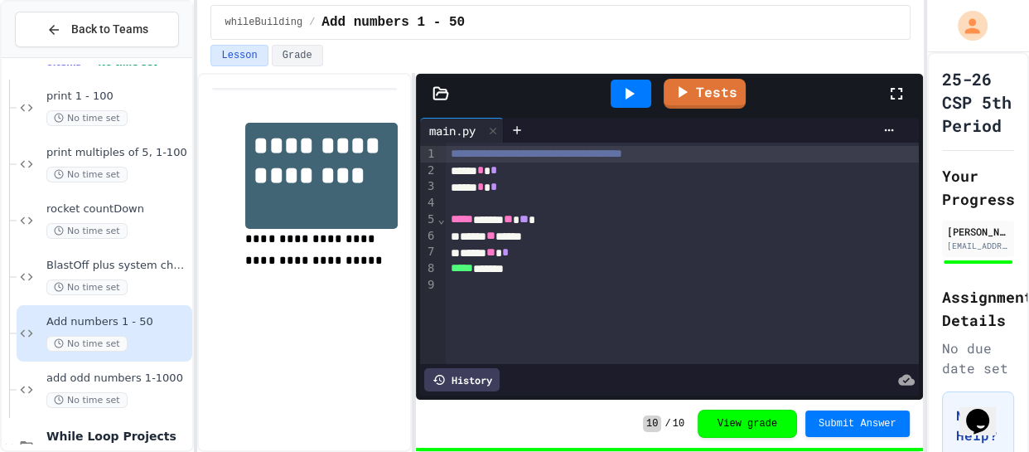
click at [627, 98] on icon at bounding box center [630, 94] width 9 height 12
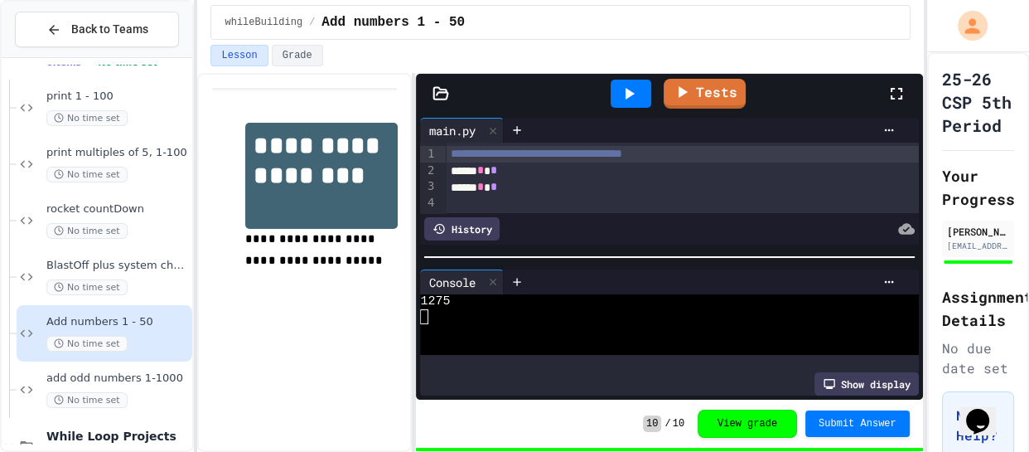
click at [525, 317] on div at bounding box center [657, 316] width 475 height 15
click at [492, 324] on div at bounding box center [657, 331] width 475 height 15
click at [500, 283] on div at bounding box center [493, 282] width 20 height 24
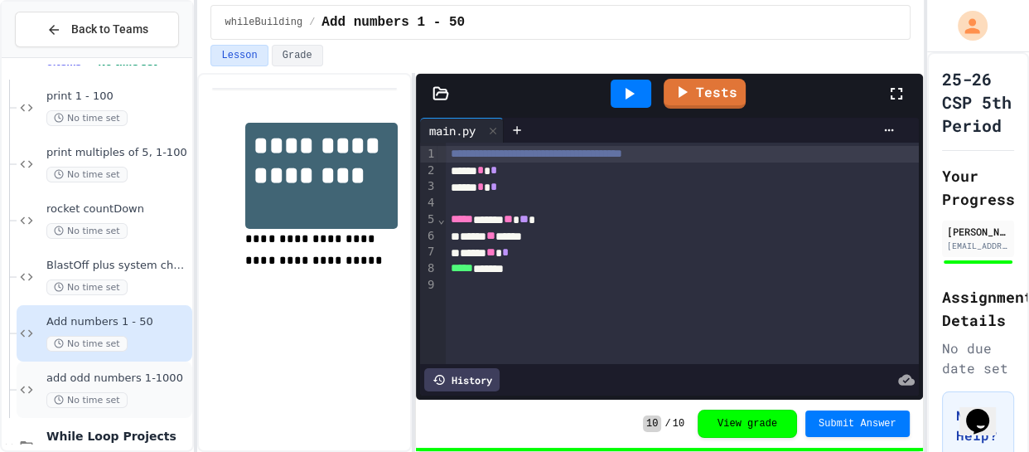
click at [93, 376] on span "add odd numbers 1-1000" at bounding box center [117, 378] width 143 height 14
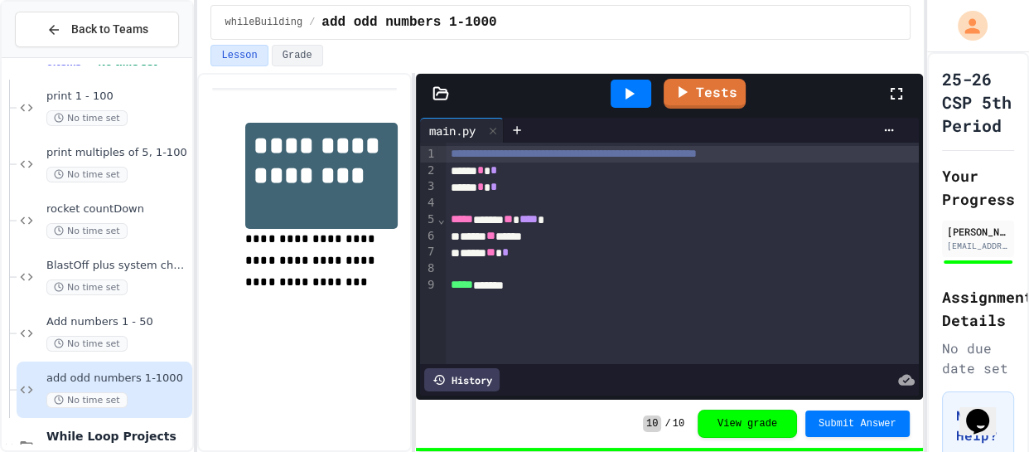
click at [613, 102] on div at bounding box center [631, 94] width 41 height 28
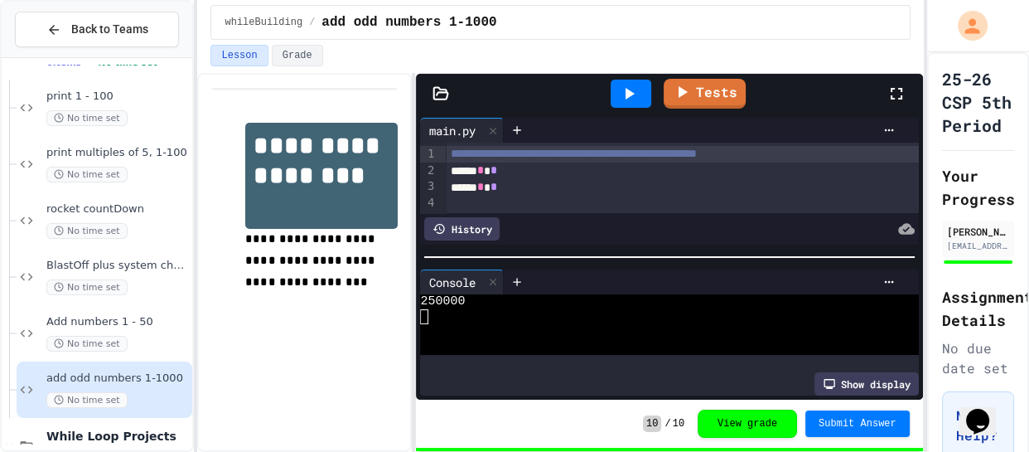
click at [491, 294] on div "250000" at bounding box center [657, 301] width 475 height 15
click at [493, 279] on icon at bounding box center [493, 281] width 7 height 7
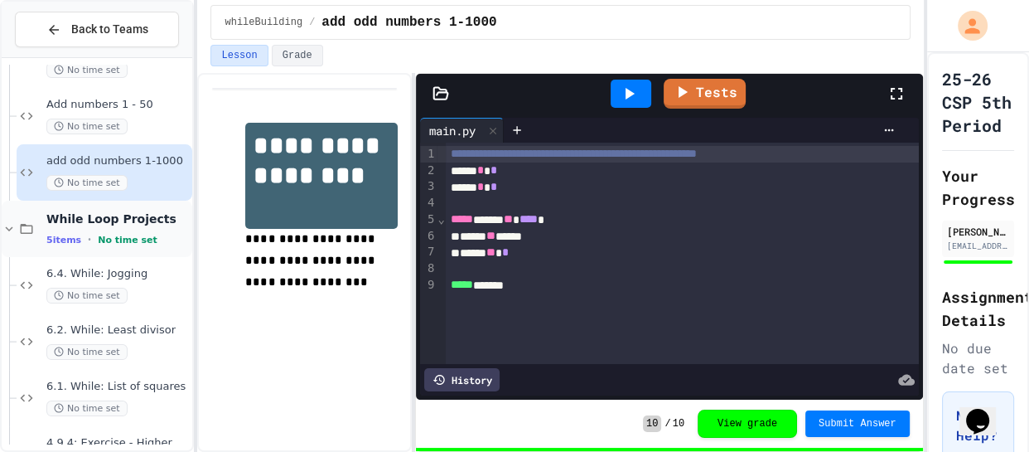
scroll to position [350, 0]
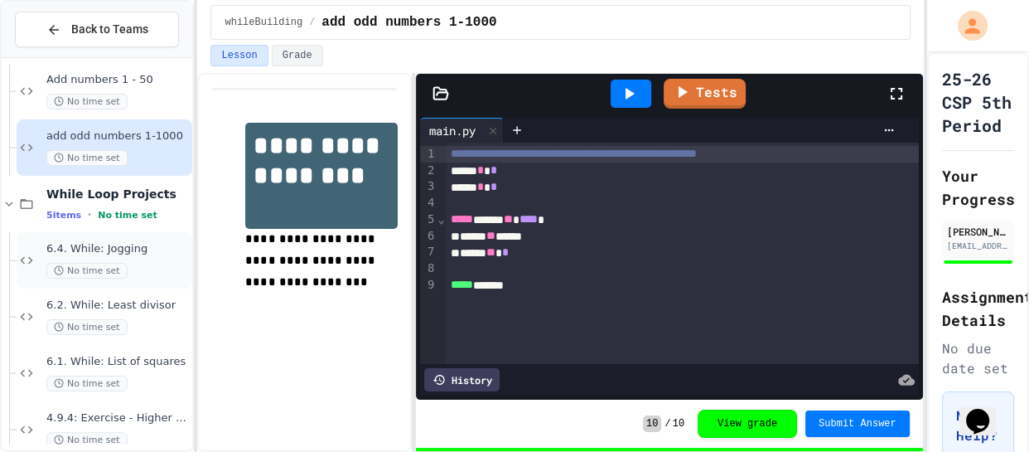
click at [98, 258] on div "6.4. While: Jogging No time set" at bounding box center [117, 260] width 143 height 36
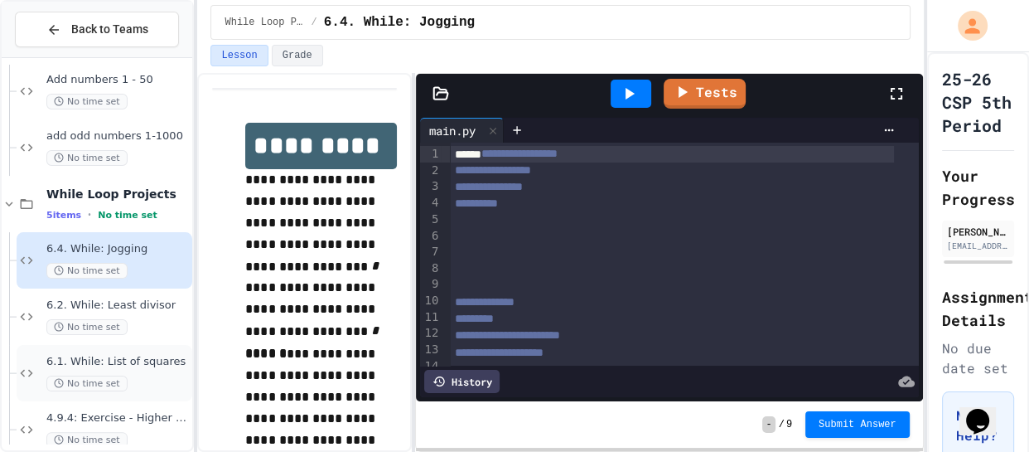
click at [42, 355] on div "6.1. While: List of squares No time set" at bounding box center [105, 373] width 176 height 56
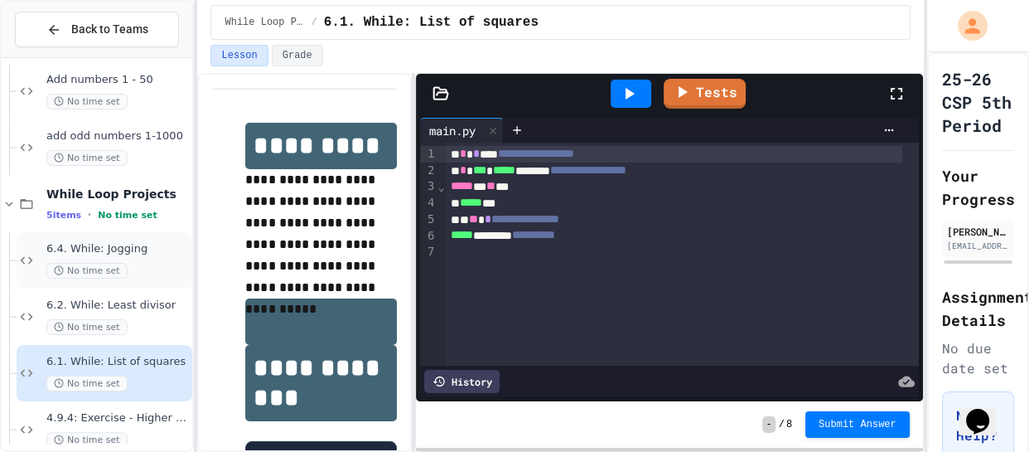
click at [107, 244] on span "6.4. While: Jogging" at bounding box center [117, 249] width 143 height 14
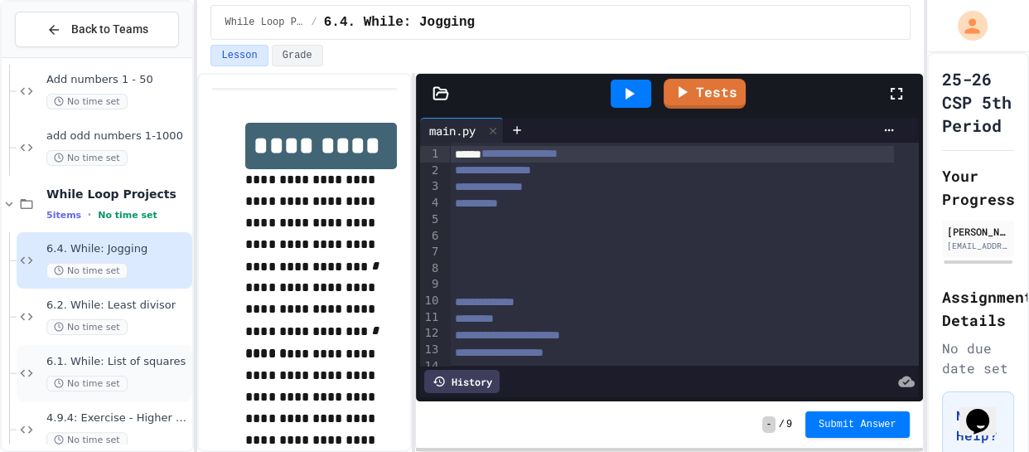
click at [85, 367] on span "6.1. While: List of squares" at bounding box center [117, 362] width 143 height 14
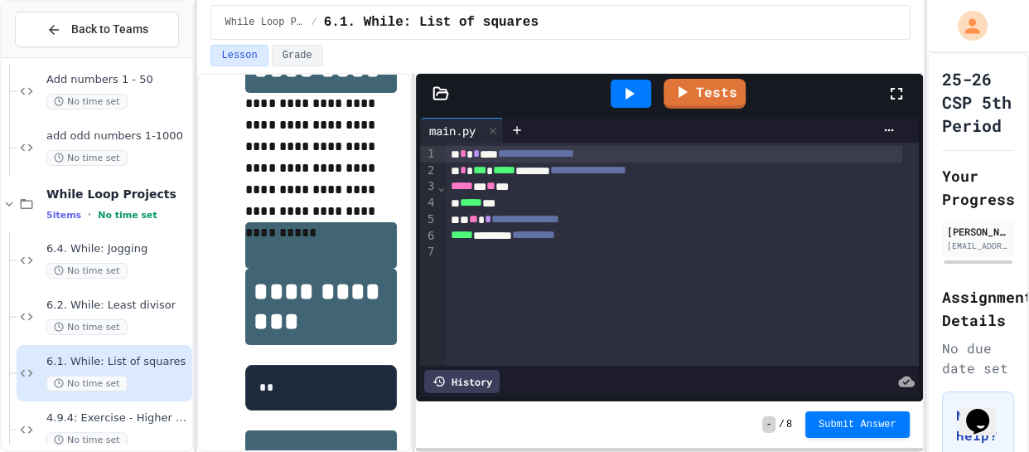
scroll to position [77, 0]
click at [643, 80] on div at bounding box center [631, 94] width 41 height 28
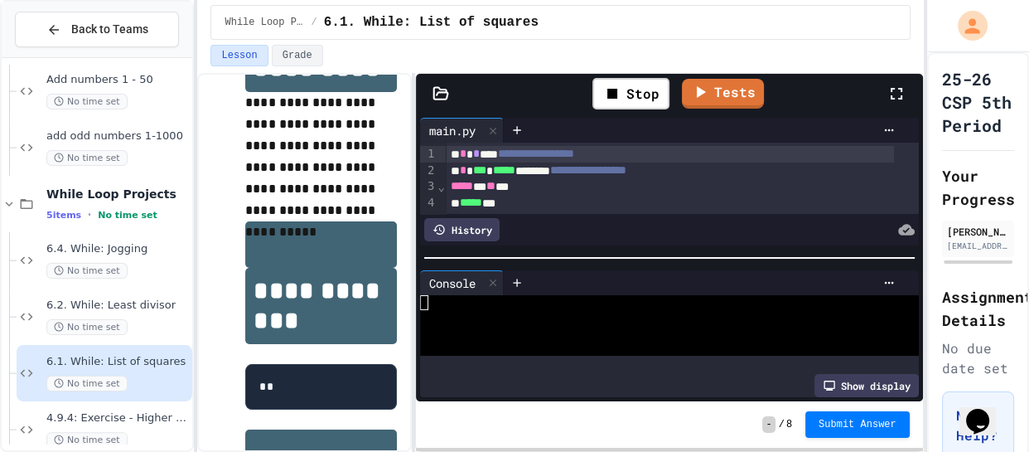
click at [536, 325] on div at bounding box center [657, 332] width 475 height 15
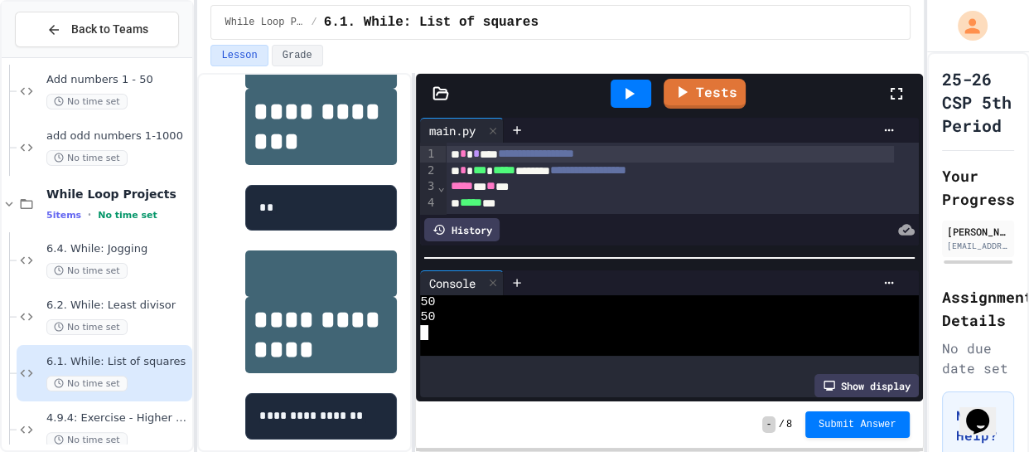
scroll to position [261, 0]
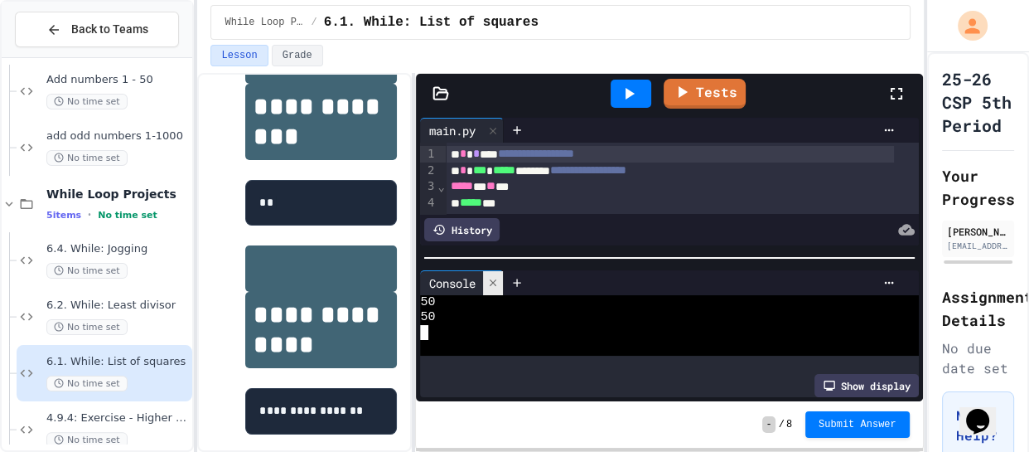
click at [494, 277] on icon at bounding box center [493, 283] width 12 height 12
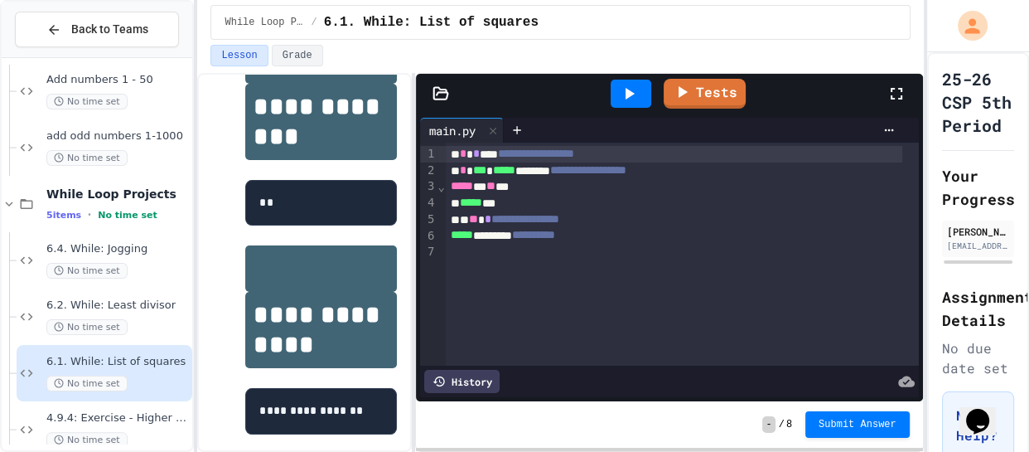
click at [518, 187] on div "***** * ** **" at bounding box center [674, 186] width 457 height 17
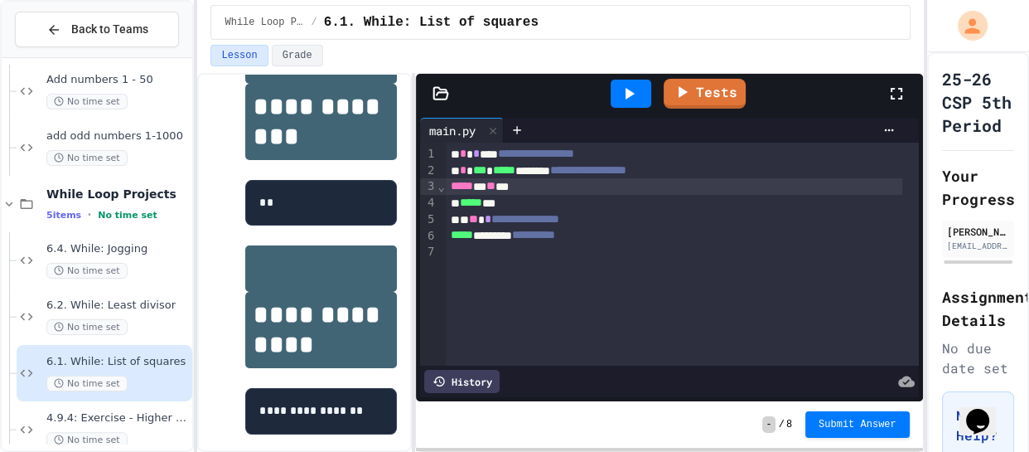
click at [638, 85] on icon at bounding box center [629, 94] width 20 height 20
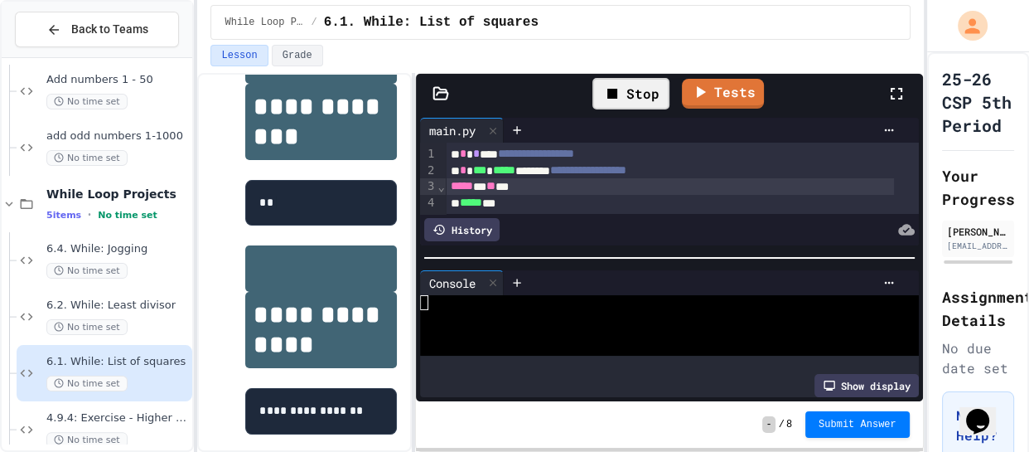
click at [461, 313] on div at bounding box center [657, 317] width 475 height 15
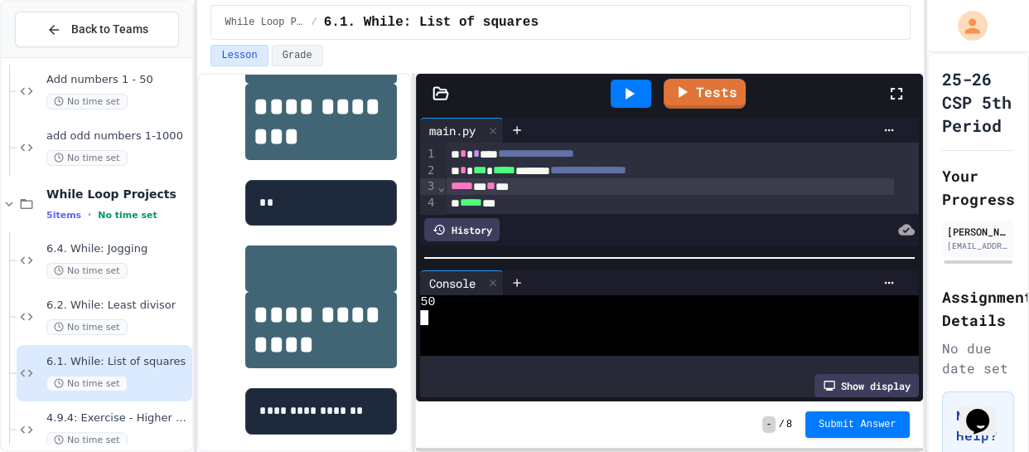
scroll to position [738, 0]
click at [486, 282] on div at bounding box center [493, 283] width 20 height 24
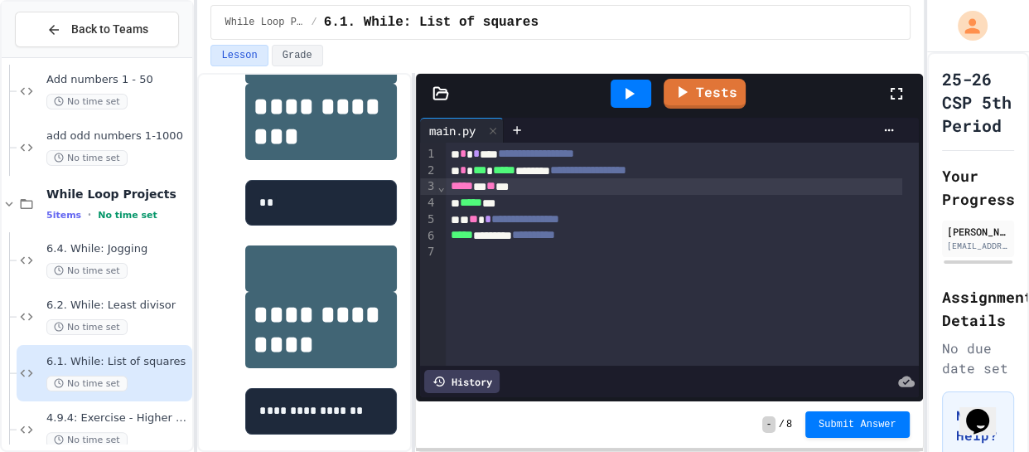
click at [520, 187] on div "***** * ** **" at bounding box center [674, 186] width 457 height 17
click at [623, 104] on div at bounding box center [631, 94] width 41 height 28
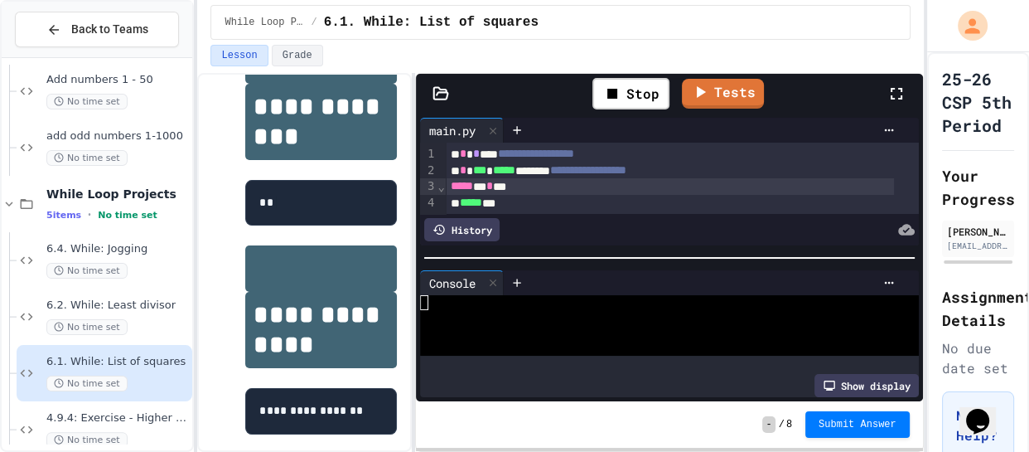
scroll to position [0, 0]
click at [506, 325] on div at bounding box center [657, 332] width 475 height 15
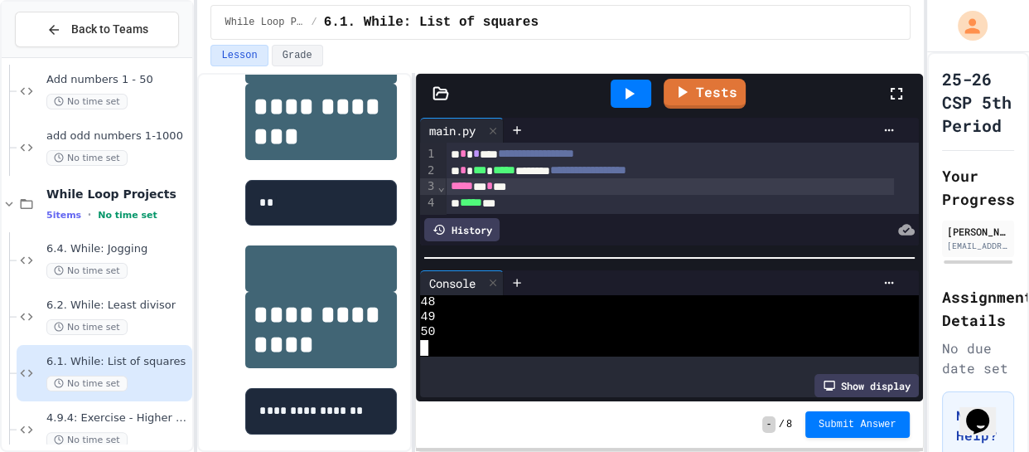
scroll to position [723, 0]
click at [495, 271] on div at bounding box center [493, 283] width 20 height 24
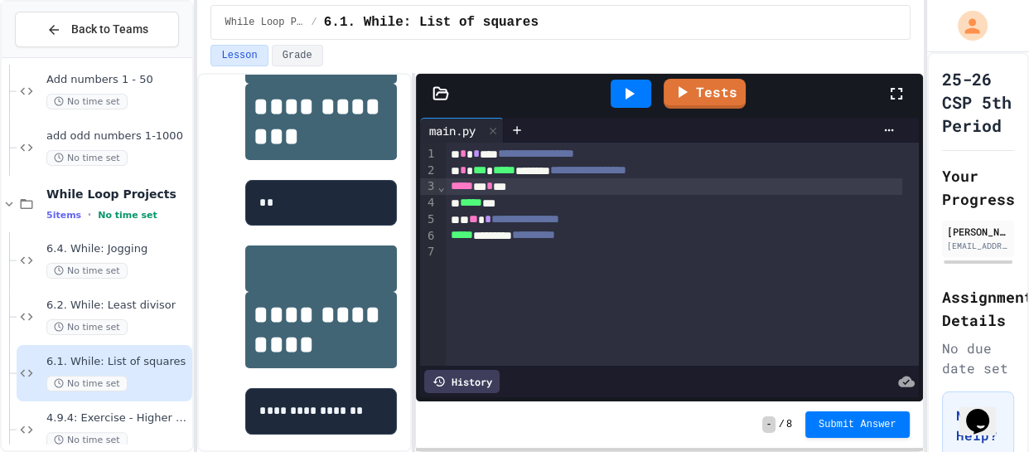
click at [478, 220] on span "**" at bounding box center [473, 219] width 9 height 12
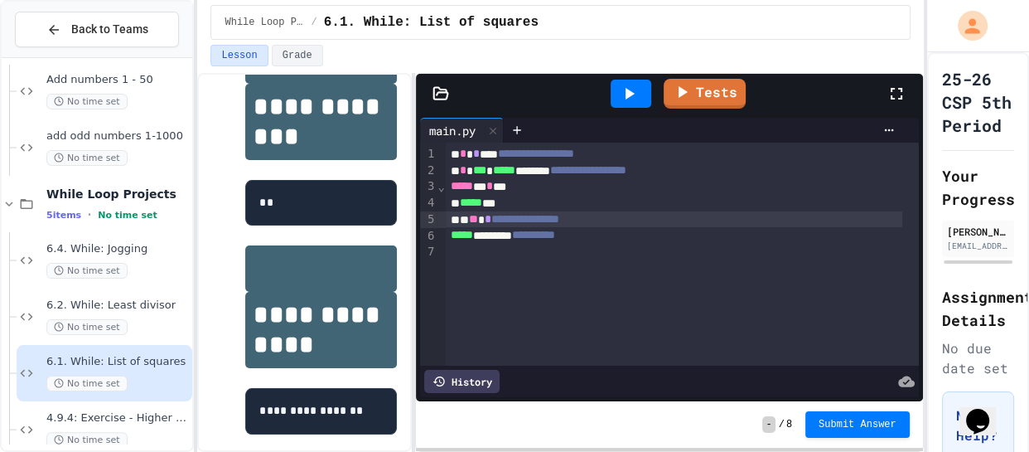
click at [507, 219] on span "**********" at bounding box center [525, 219] width 68 height 12
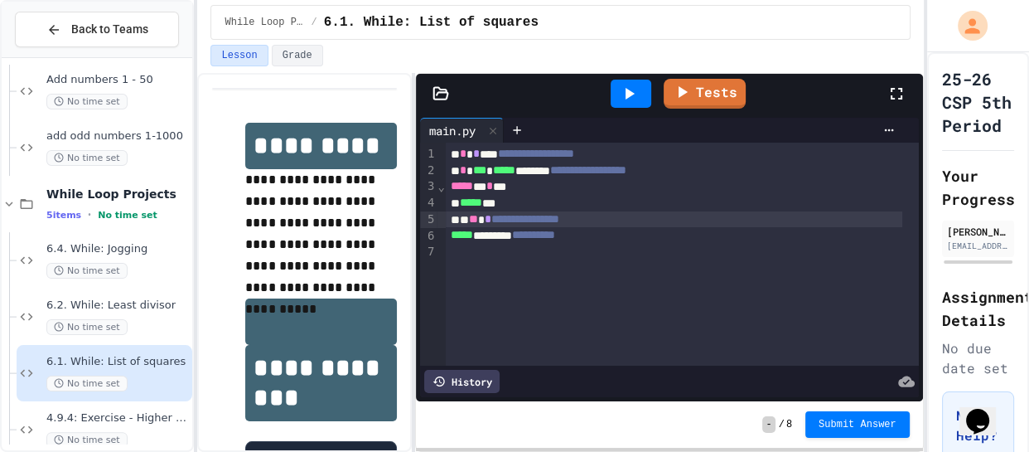
click at [498, 187] on div "***** * * **" at bounding box center [674, 186] width 457 height 17
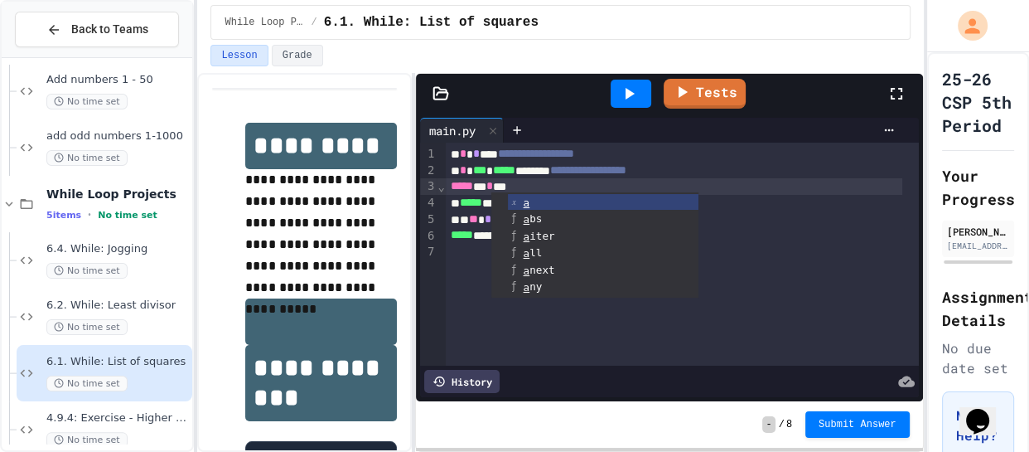
click at [512, 184] on div "***** * * **" at bounding box center [674, 186] width 457 height 17
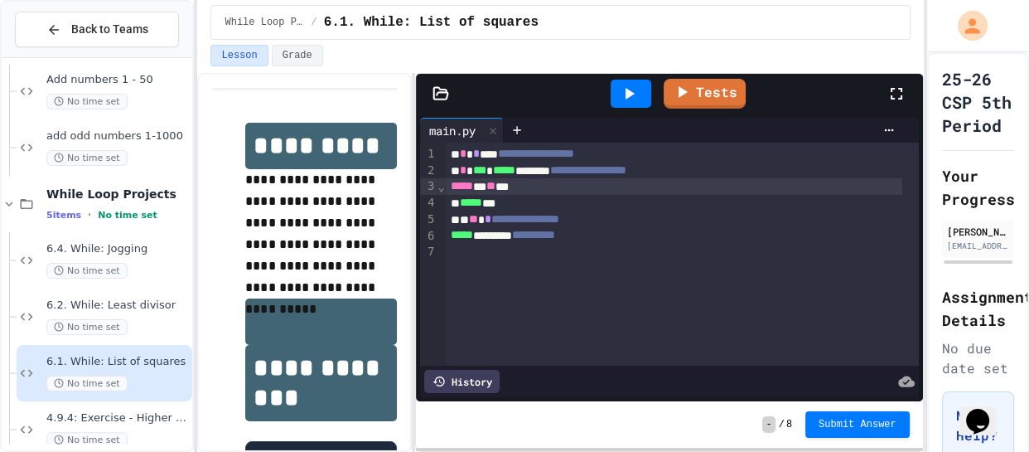
click at [530, 186] on div "***** * ** **" at bounding box center [674, 186] width 457 height 17
click at [630, 94] on icon at bounding box center [630, 94] width 9 height 12
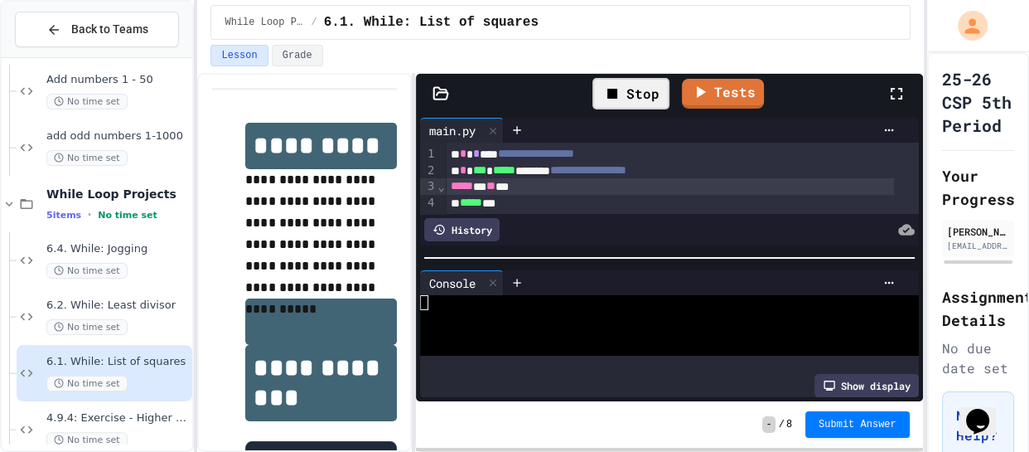
click at [482, 334] on div at bounding box center [657, 332] width 475 height 15
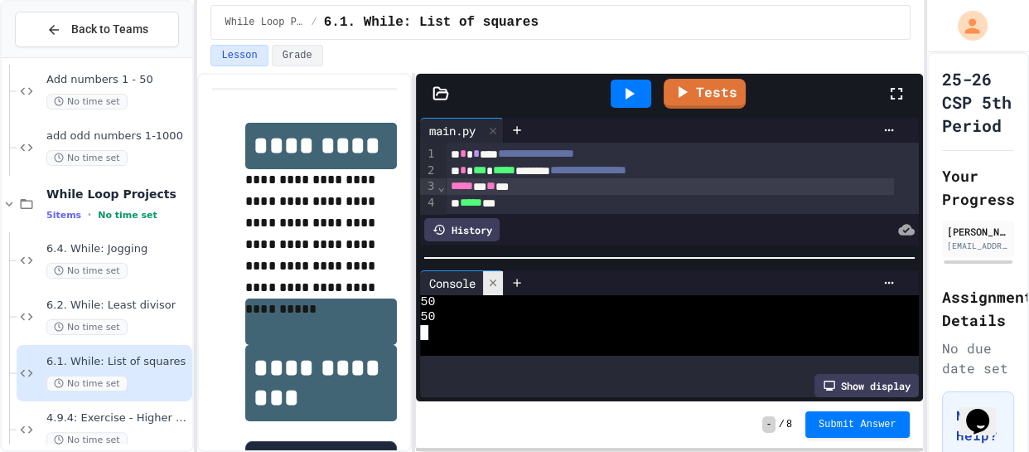
click at [489, 280] on icon at bounding box center [493, 283] width 12 height 12
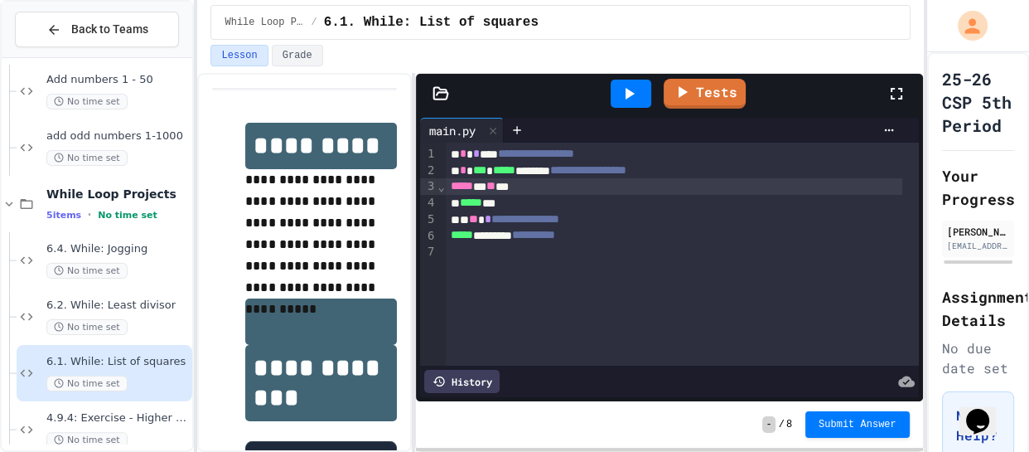
click at [475, 215] on div "**********" at bounding box center [674, 219] width 457 height 17
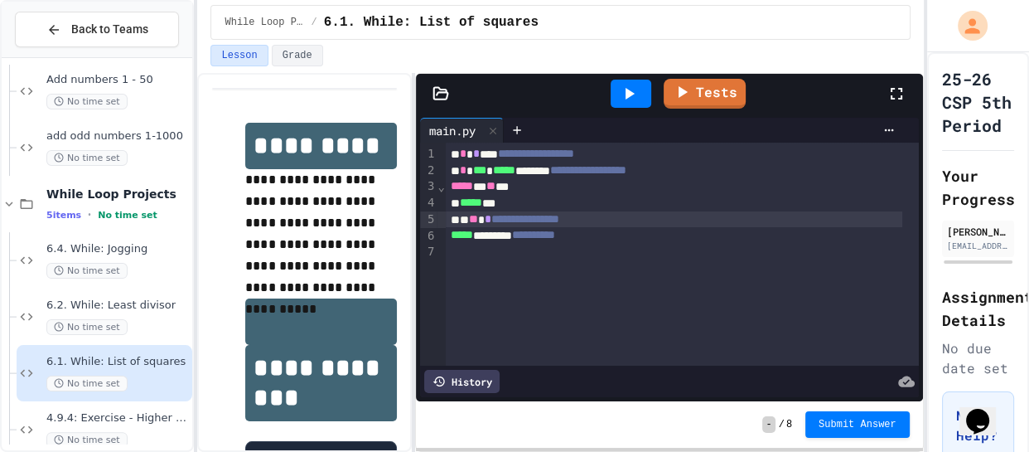
click at [469, 216] on div "**********" at bounding box center [674, 219] width 457 height 17
click at [629, 88] on icon at bounding box center [629, 94] width 20 height 20
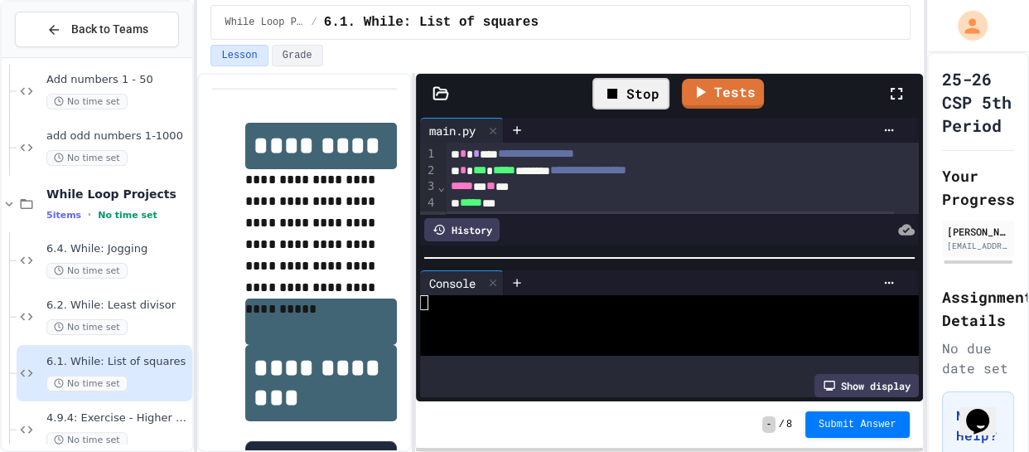
click at [502, 327] on div at bounding box center [657, 332] width 475 height 15
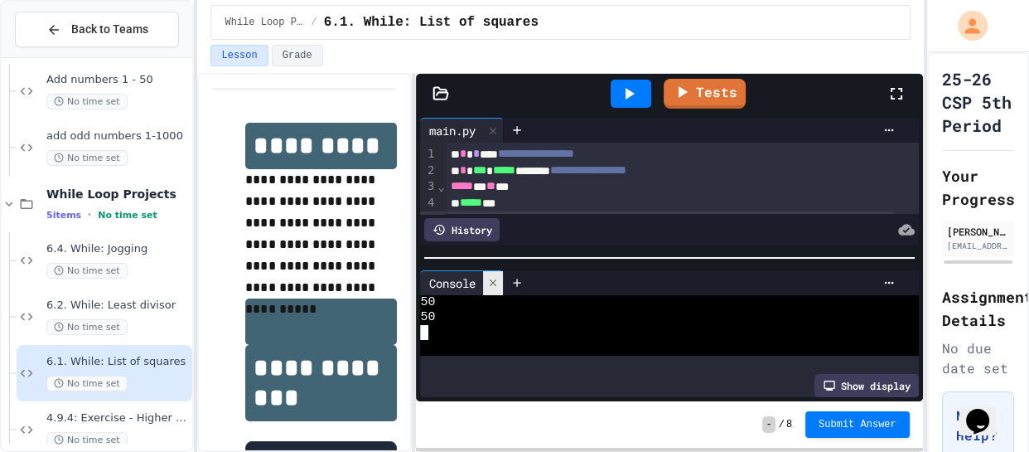
click at [495, 277] on icon at bounding box center [493, 283] width 12 height 12
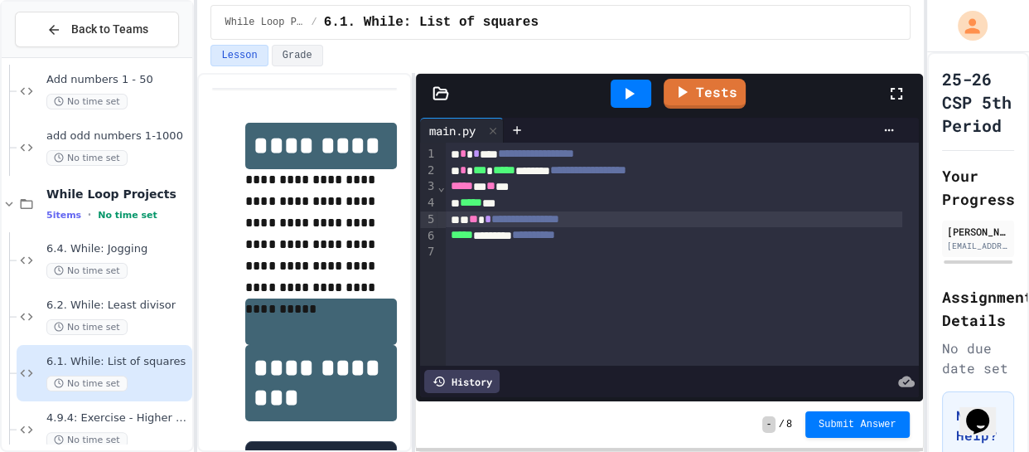
click at [515, 202] on div "***** ***" at bounding box center [674, 203] width 457 height 17
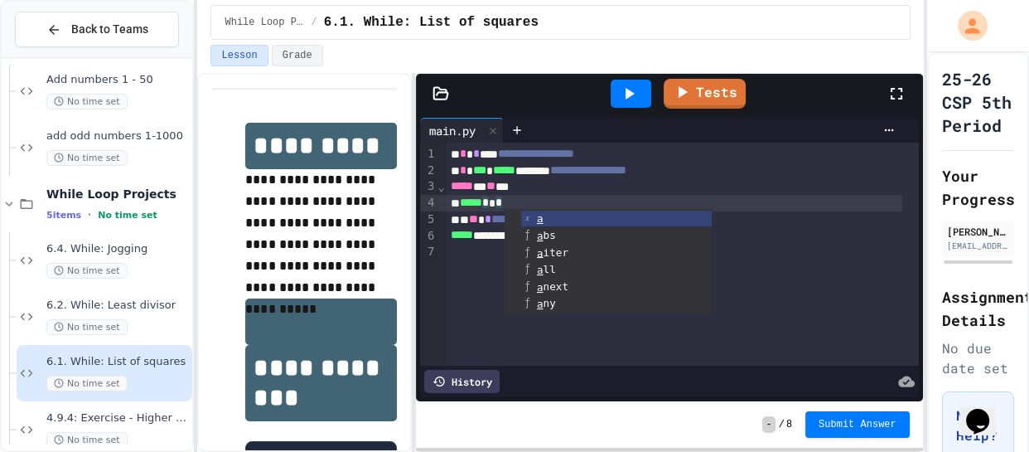
click at [619, 95] on icon at bounding box center [629, 94] width 20 height 20
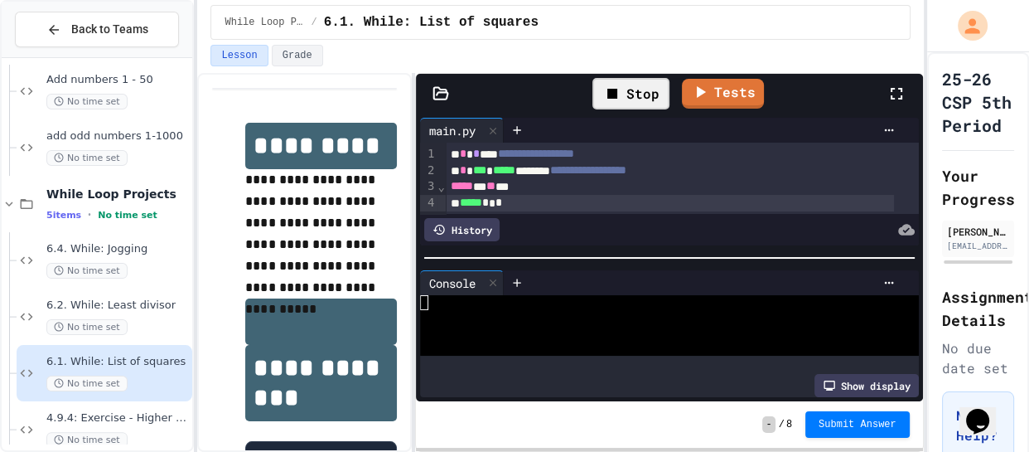
click at [504, 319] on div at bounding box center [657, 317] width 475 height 15
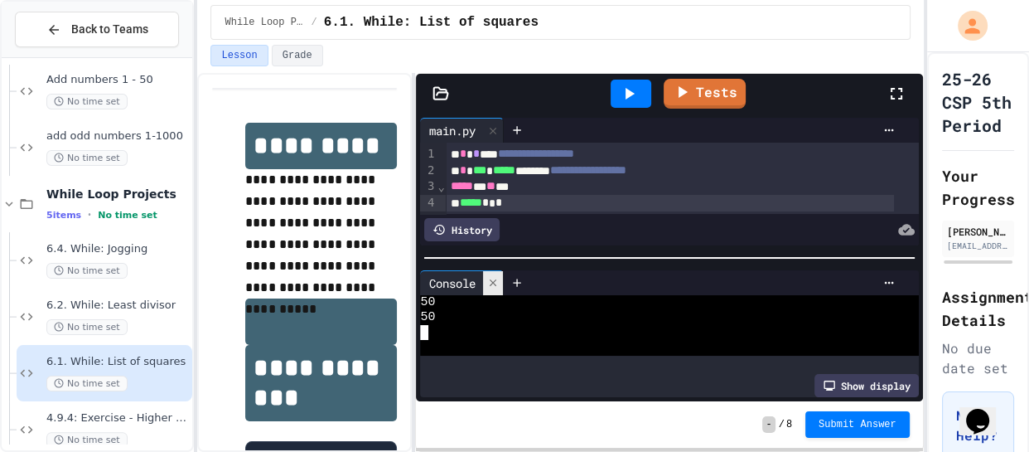
click at [498, 278] on icon at bounding box center [493, 283] width 12 height 12
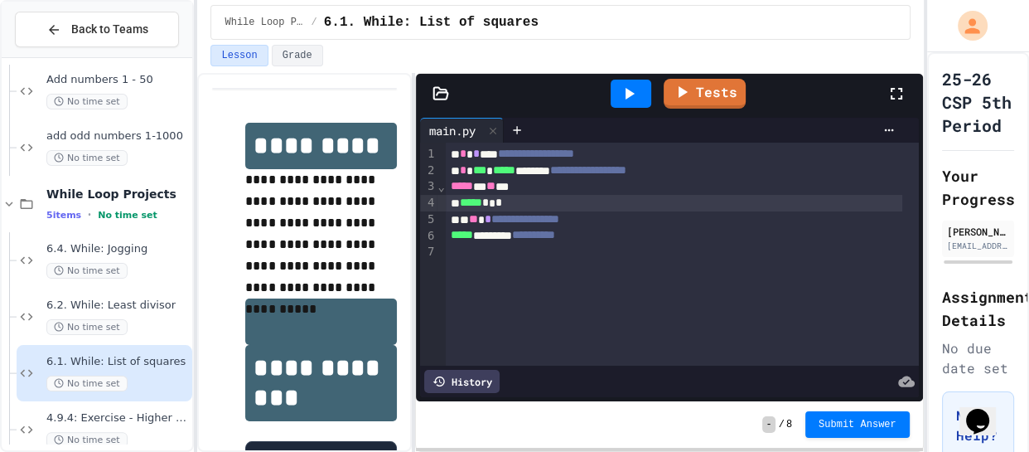
click at [541, 234] on div "**********" at bounding box center [674, 235] width 457 height 17
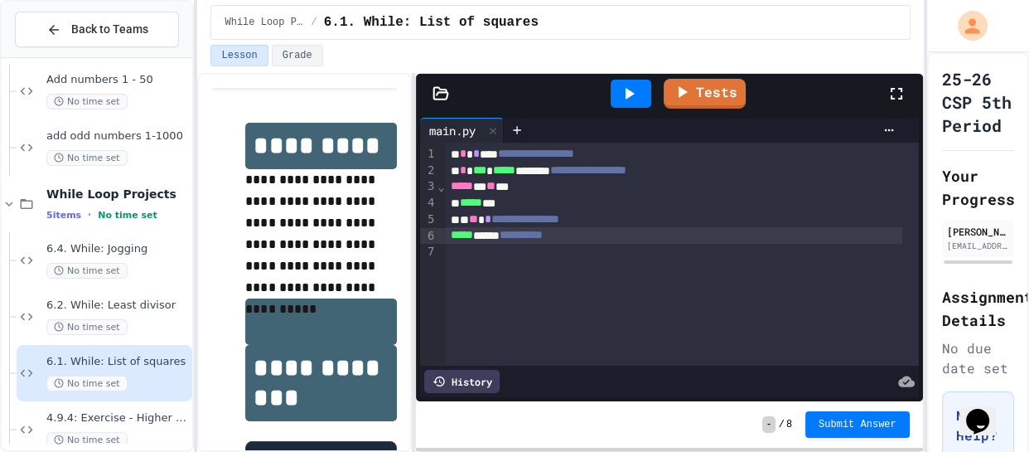
click at [637, 99] on icon at bounding box center [629, 94] width 20 height 20
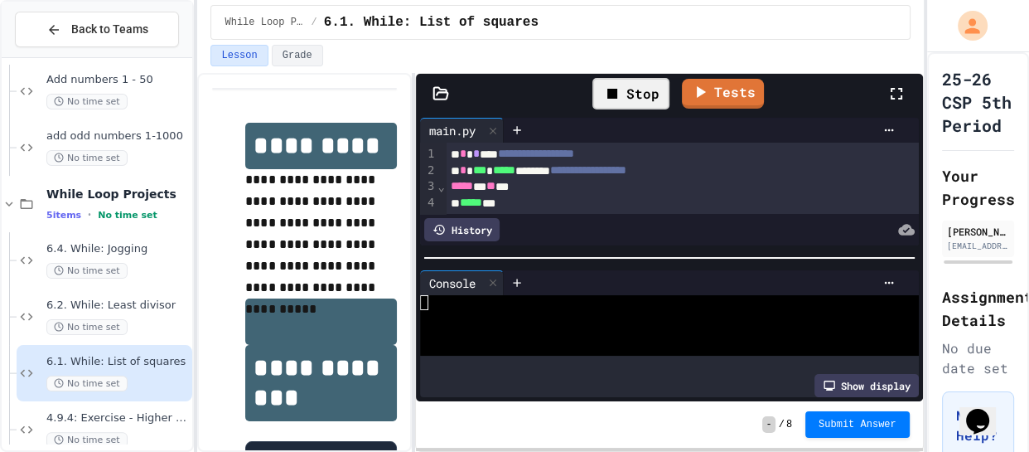
click at [532, 317] on div at bounding box center [657, 317] width 475 height 15
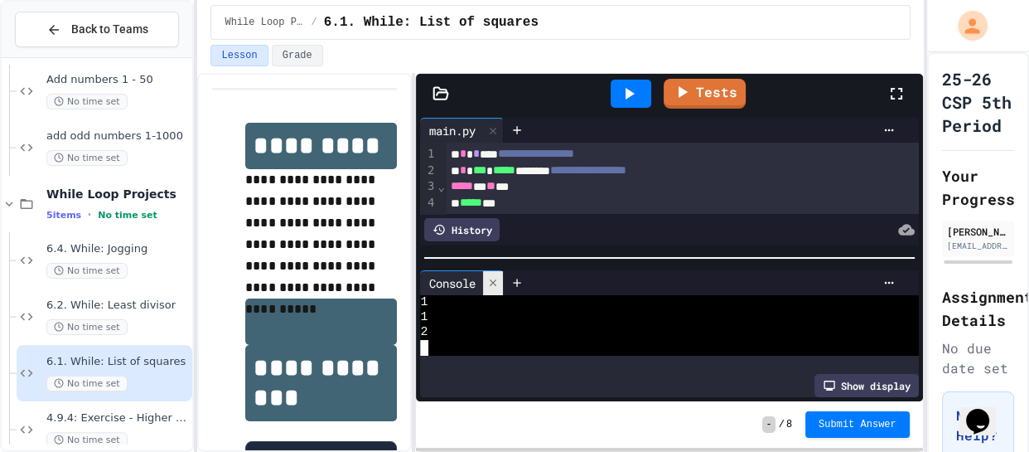
click at [499, 282] on icon at bounding box center [493, 283] width 12 height 12
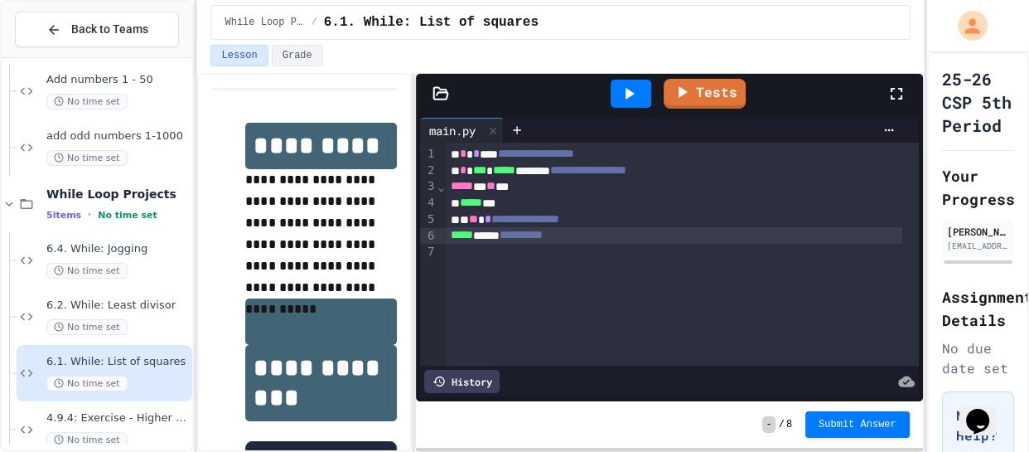
click at [478, 222] on span "**" at bounding box center [473, 219] width 9 height 12
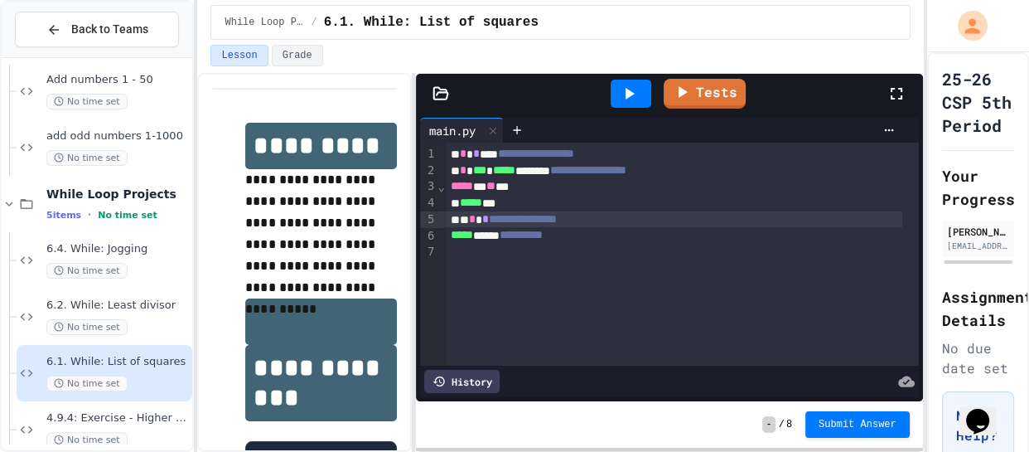
click at [626, 97] on icon at bounding box center [629, 94] width 20 height 20
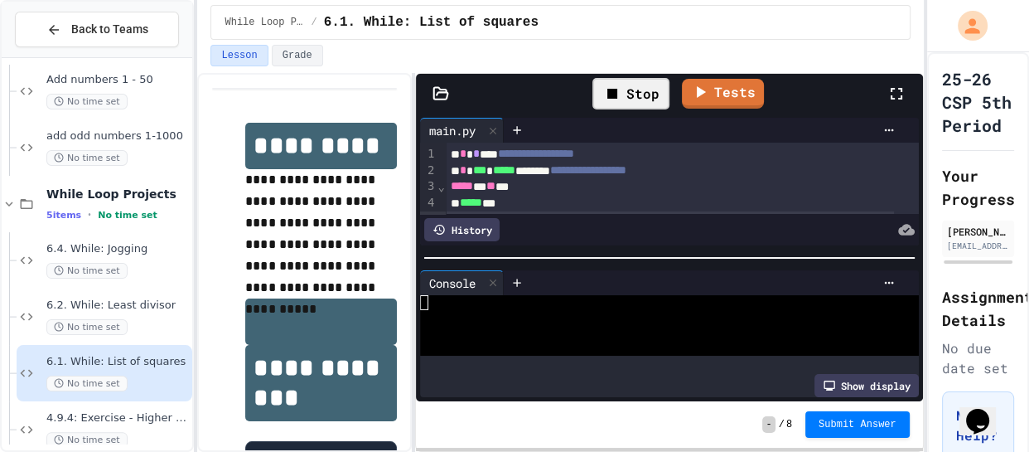
click at [536, 325] on div at bounding box center [657, 332] width 475 height 15
click at [646, 93] on div "Stop" at bounding box center [631, 93] width 77 height 31
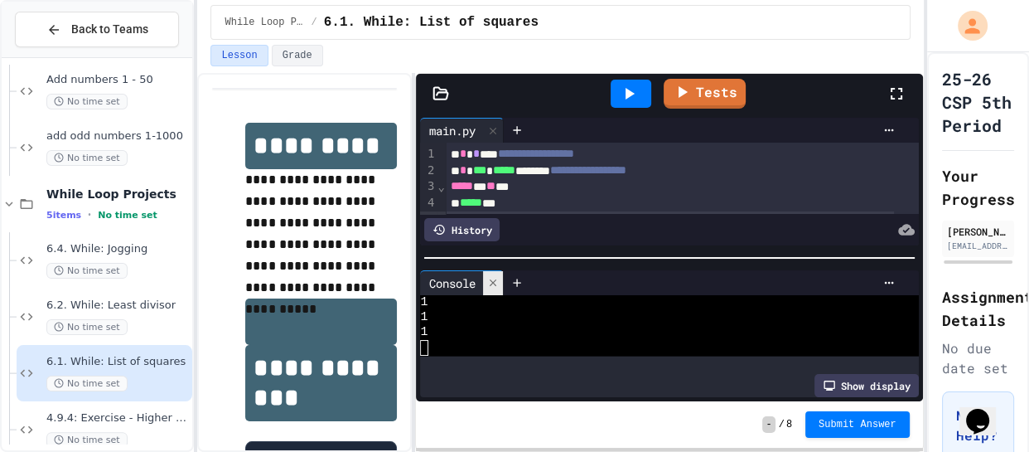
click at [496, 283] on icon at bounding box center [493, 283] width 12 height 12
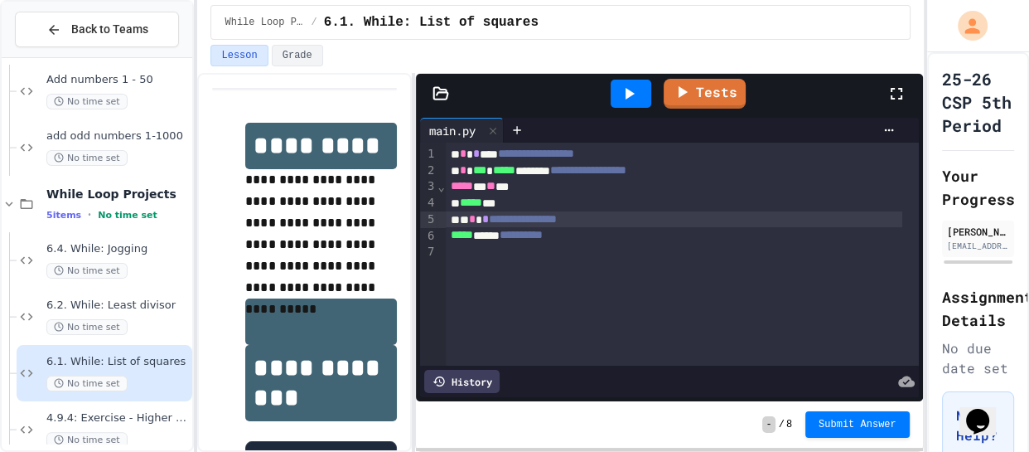
click at [498, 183] on div "***** * ** **" at bounding box center [674, 186] width 457 height 17
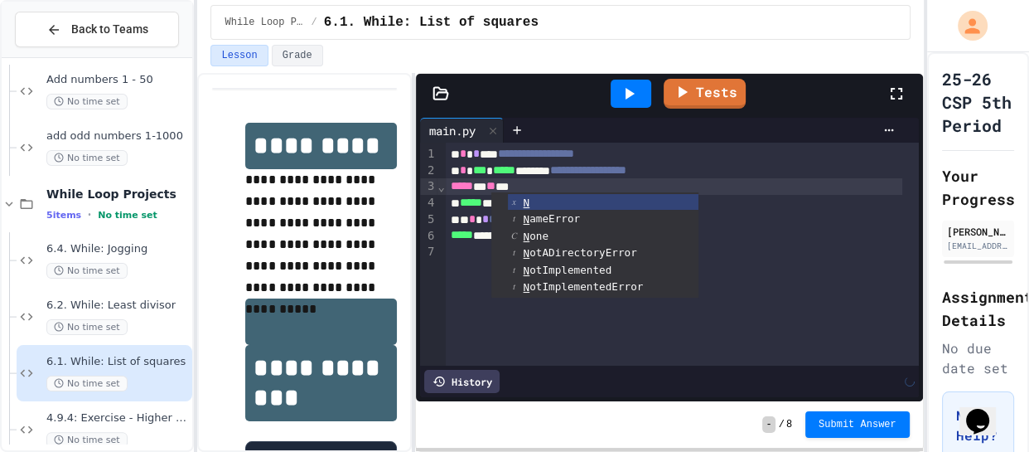
click at [533, 187] on div "***** * ** **" at bounding box center [674, 186] width 457 height 17
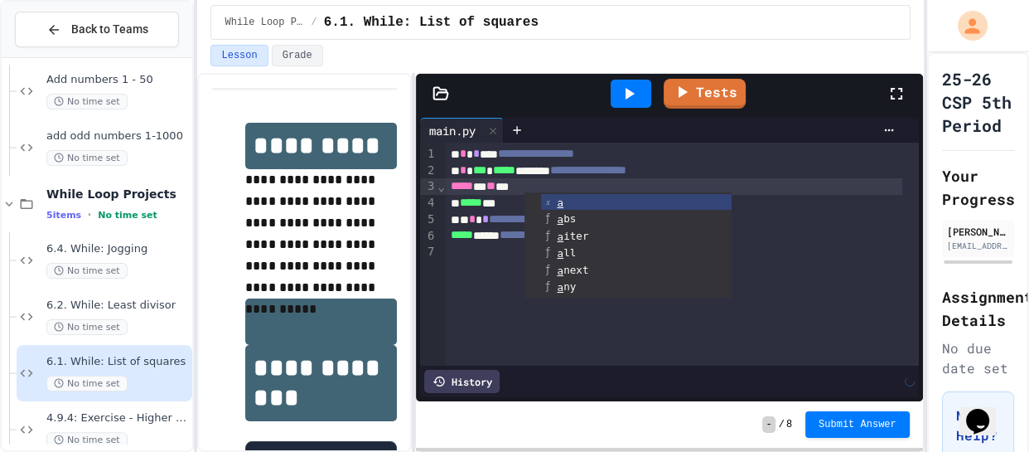
click at [510, 206] on div "***** ***" at bounding box center [674, 203] width 457 height 17
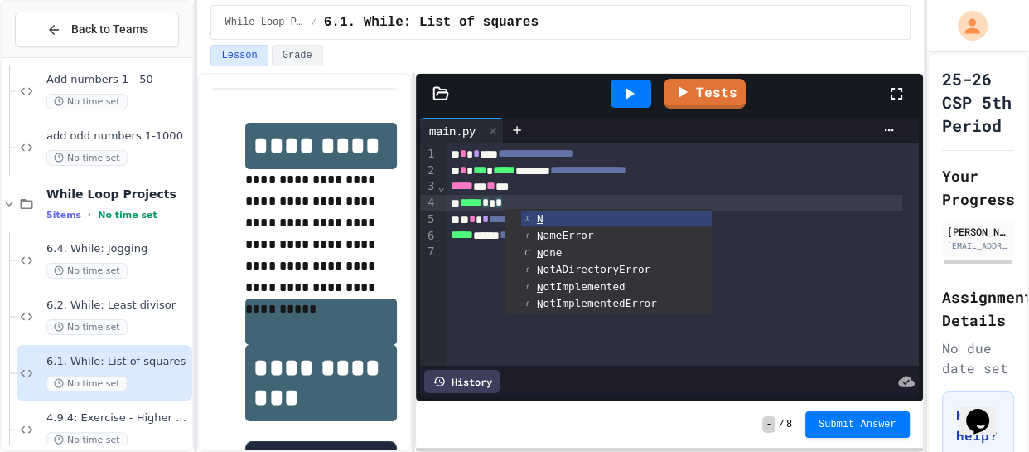
click at [467, 225] on div "**********" at bounding box center [674, 219] width 457 height 17
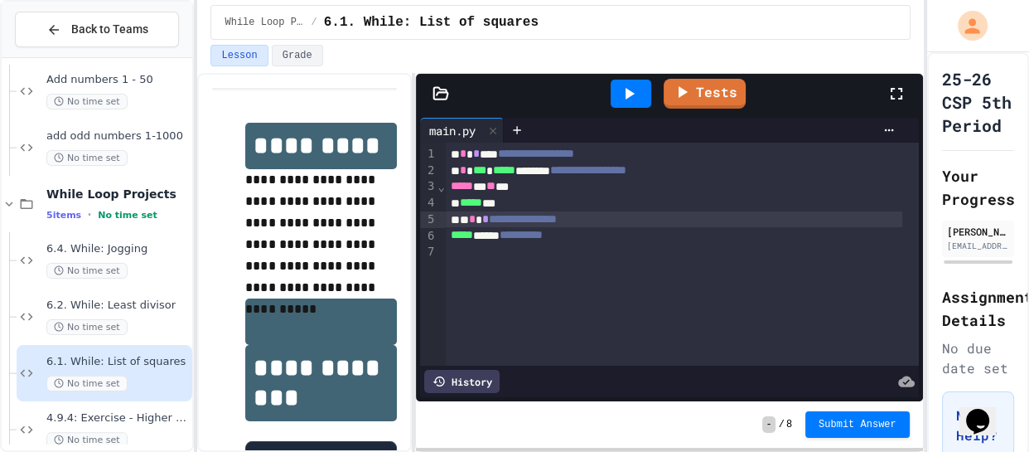
click at [472, 221] on div "**********" at bounding box center [674, 219] width 457 height 17
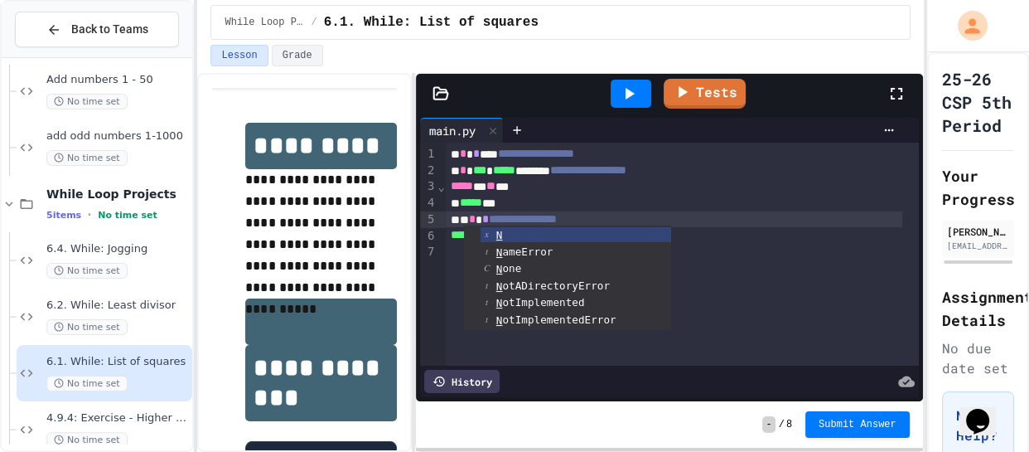
click at [477, 220] on div "**********" at bounding box center [674, 219] width 457 height 17
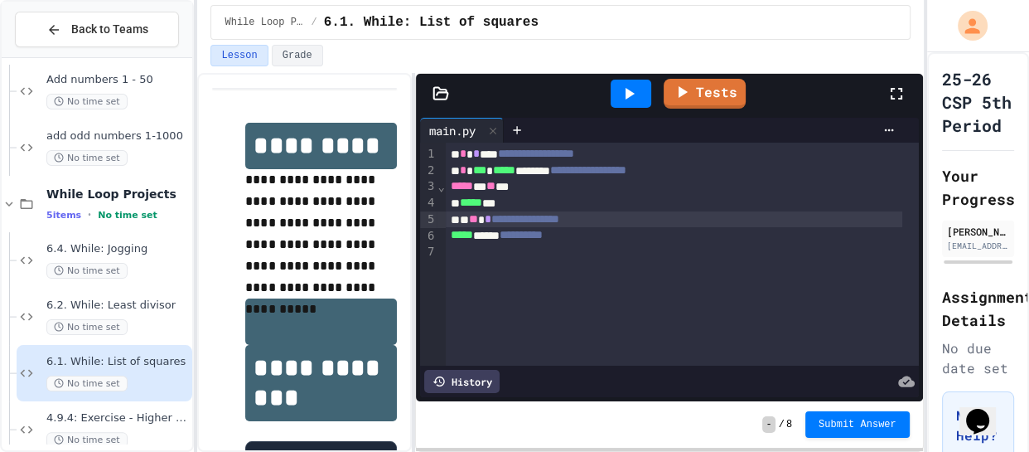
click at [628, 93] on icon at bounding box center [630, 94] width 9 height 12
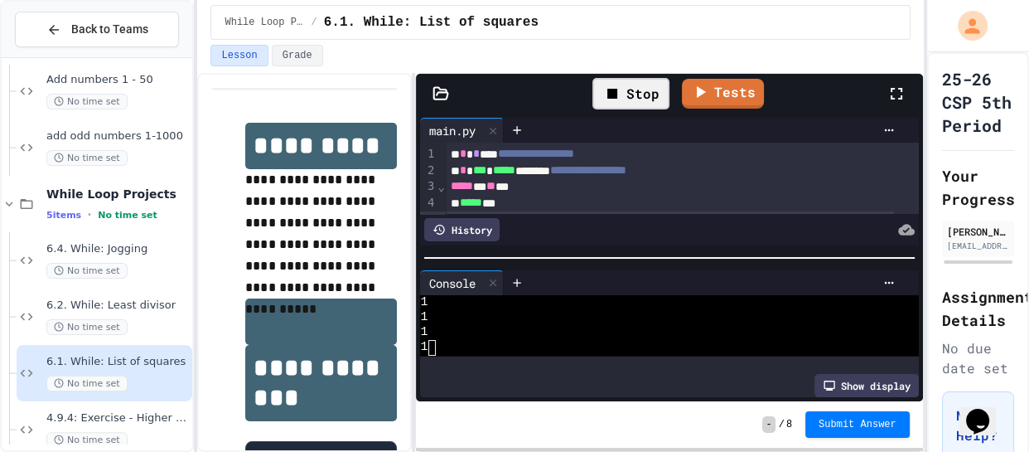
click at [615, 100] on icon at bounding box center [613, 94] width 20 height 20
click at [615, 100] on div at bounding box center [631, 94] width 41 height 28
click at [652, 91] on div "Stop" at bounding box center [631, 93] width 77 height 31
click at [652, 91] on div at bounding box center [631, 93] width 57 height 45
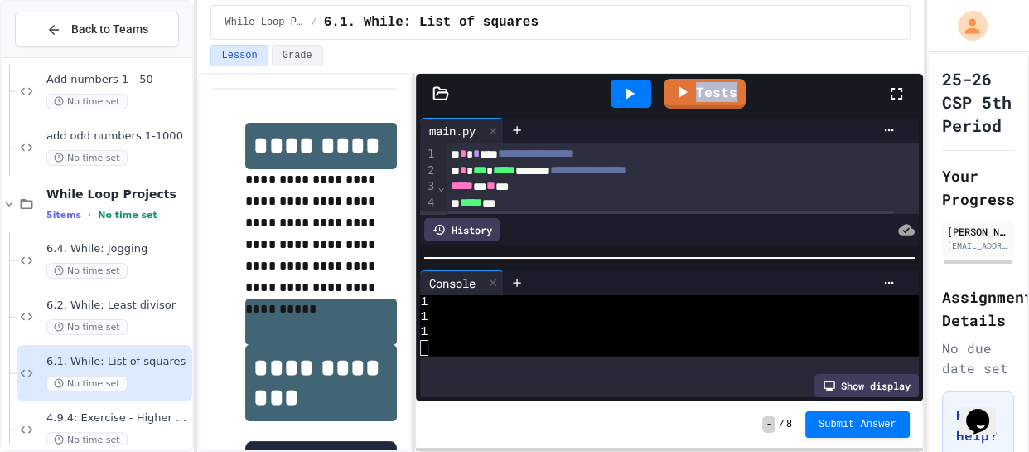
click at [641, 92] on div at bounding box center [631, 94] width 41 height 28
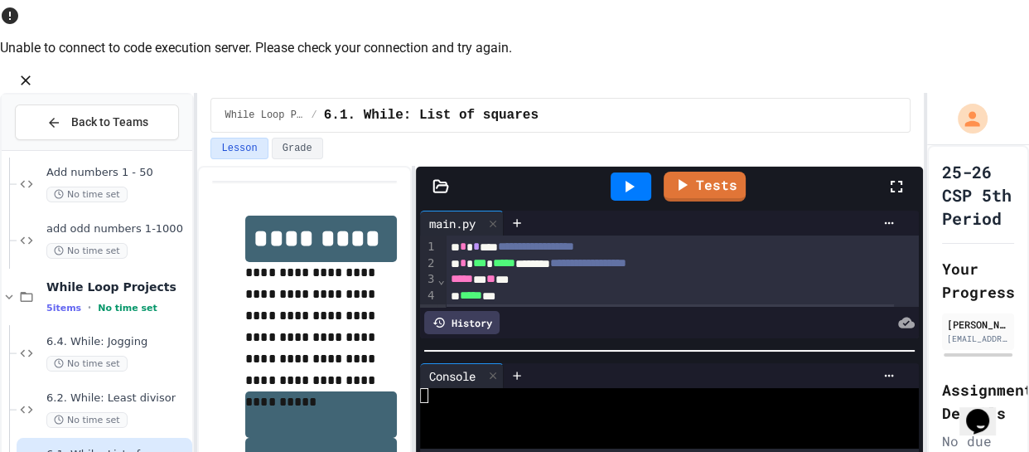
scroll to position [0, 0]
click at [499, 370] on icon at bounding box center [493, 376] width 12 height 12
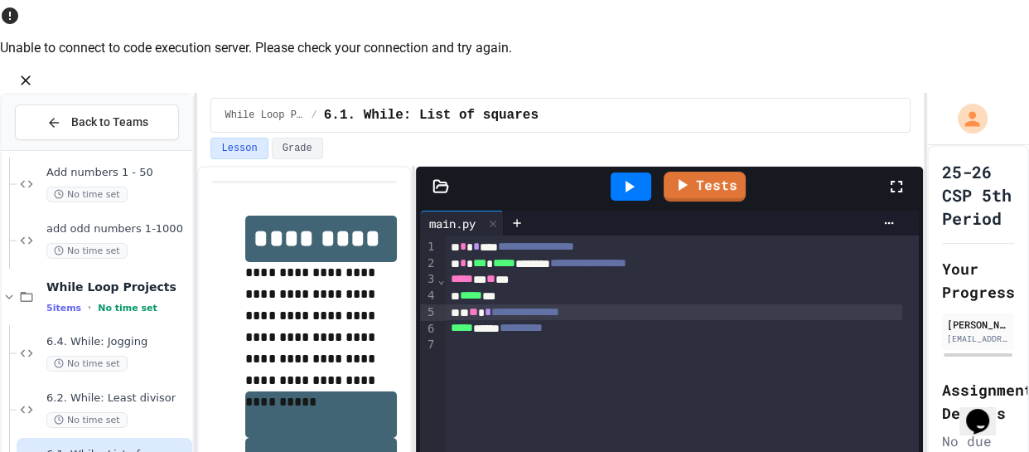
click at [34, 72] on icon "Close" at bounding box center [25, 80] width 17 height 17
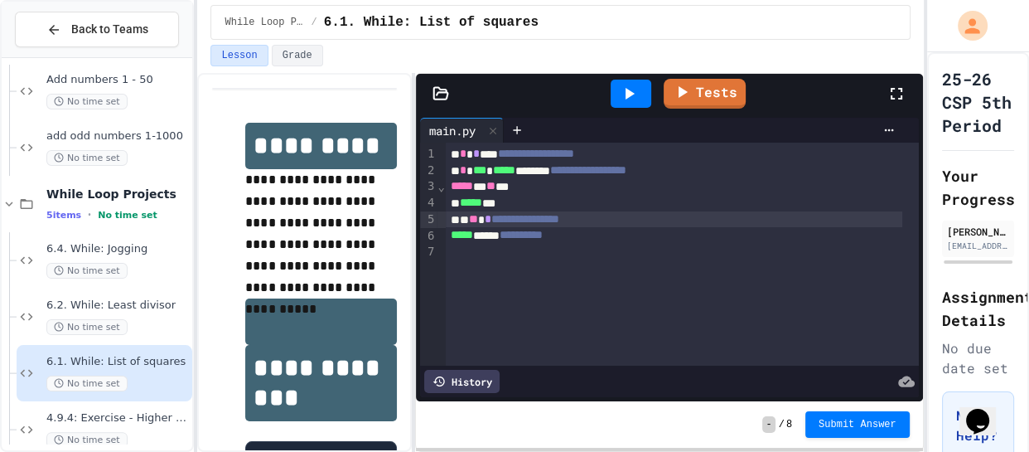
click at [523, 185] on div "***** * ** **" at bounding box center [674, 186] width 457 height 17
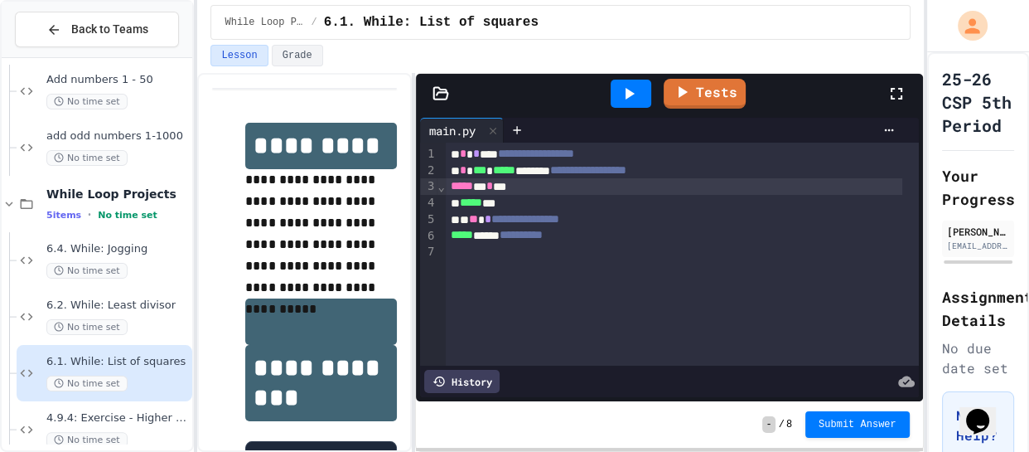
click at [619, 110] on div at bounding box center [631, 93] width 57 height 45
click at [632, 95] on icon at bounding box center [629, 94] width 20 height 20
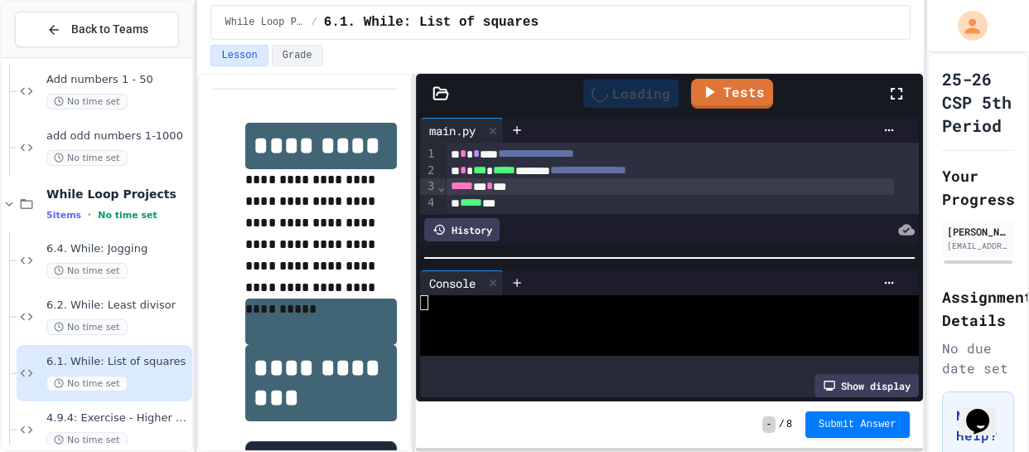
click at [452, 310] on div at bounding box center [657, 317] width 475 height 15
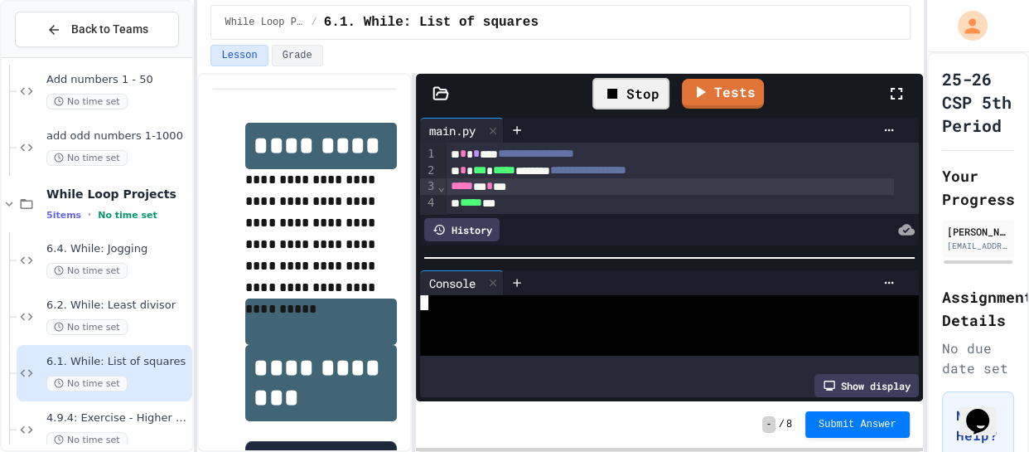
click at [452, 310] on div at bounding box center [657, 317] width 475 height 15
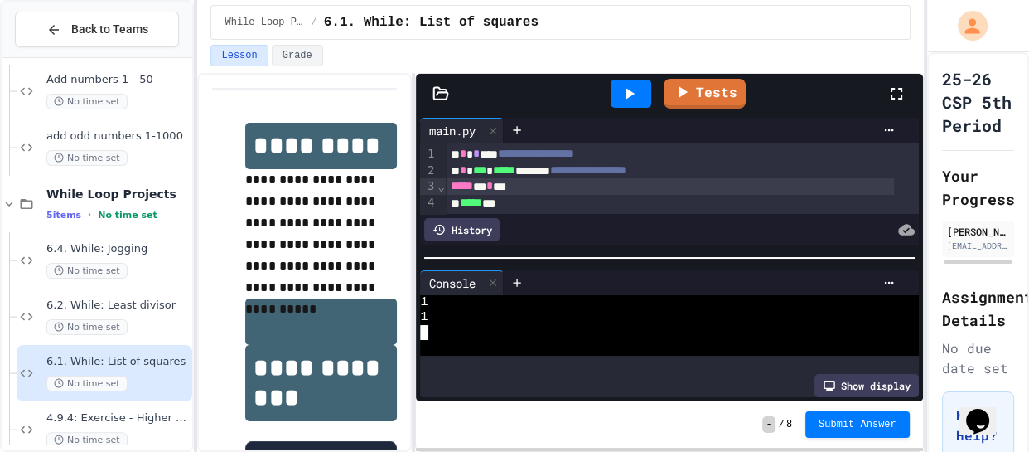
click at [623, 95] on icon at bounding box center [629, 94] width 20 height 20
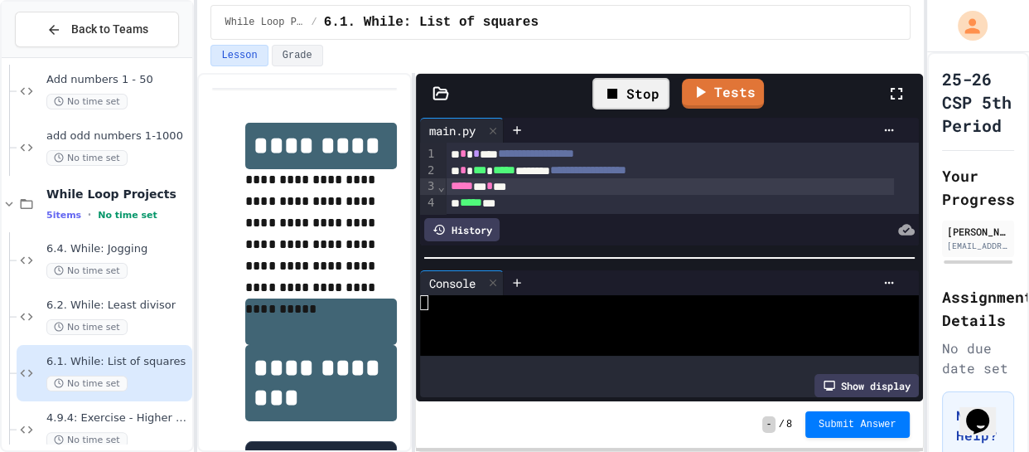
click at [514, 325] on div at bounding box center [657, 332] width 475 height 15
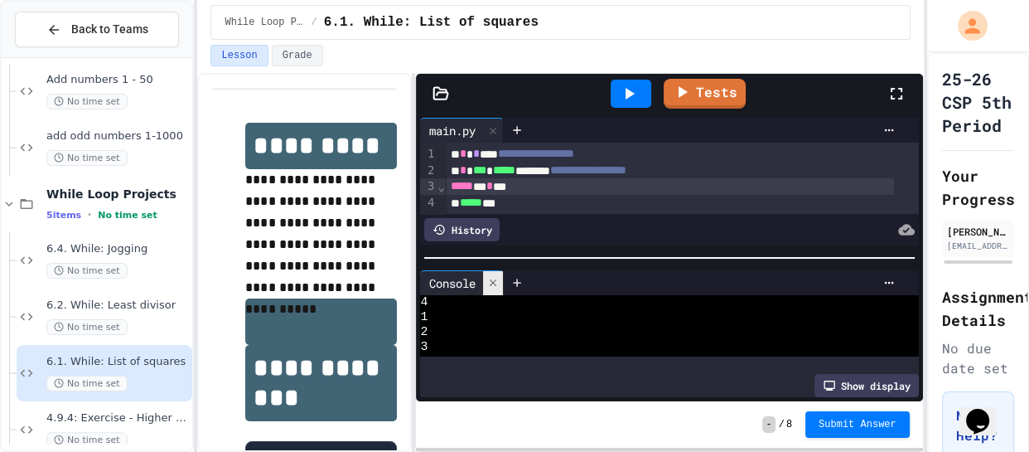
click at [495, 277] on icon at bounding box center [493, 283] width 12 height 12
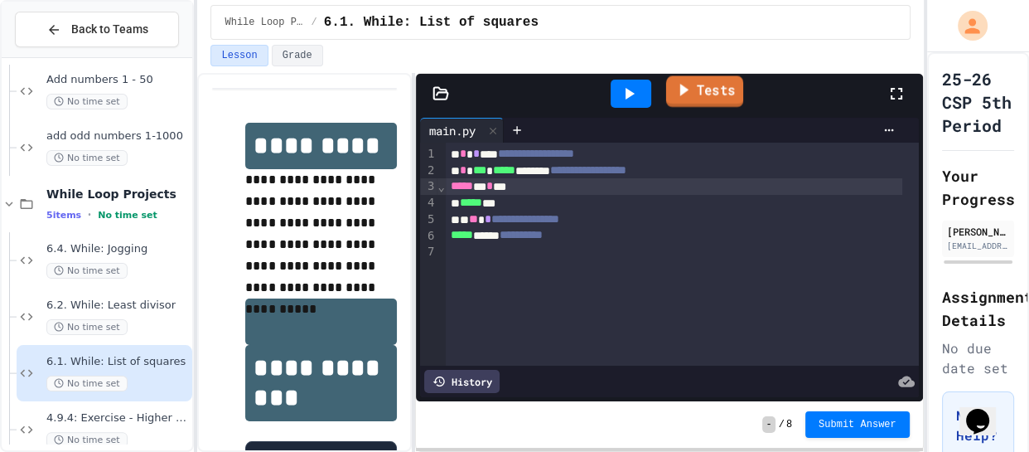
click at [728, 83] on link "Tests" at bounding box center [704, 90] width 77 height 31
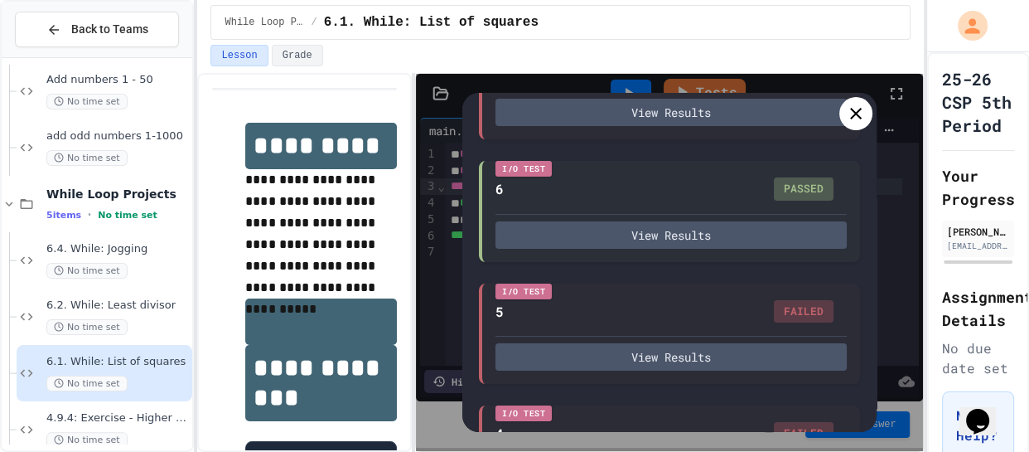
scroll to position [294, 0]
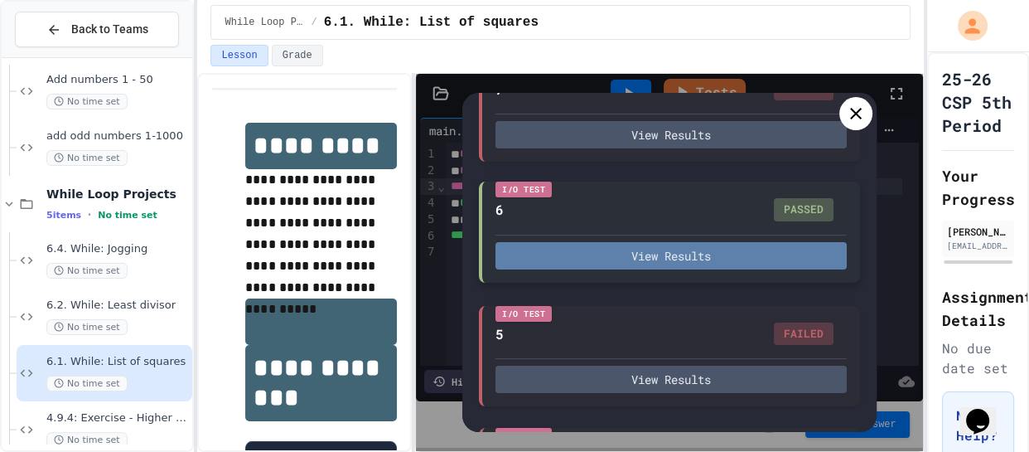
click at [595, 254] on button "View Results" at bounding box center [671, 255] width 351 height 27
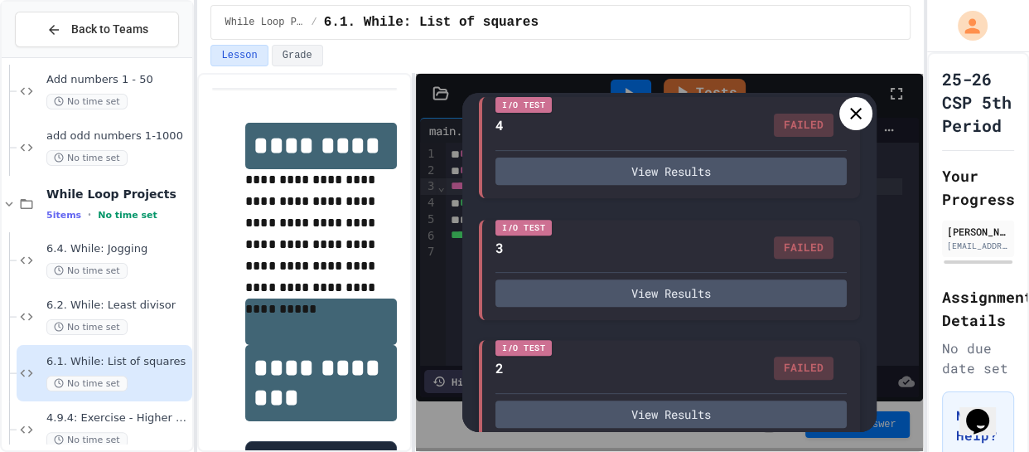
scroll to position [769, 0]
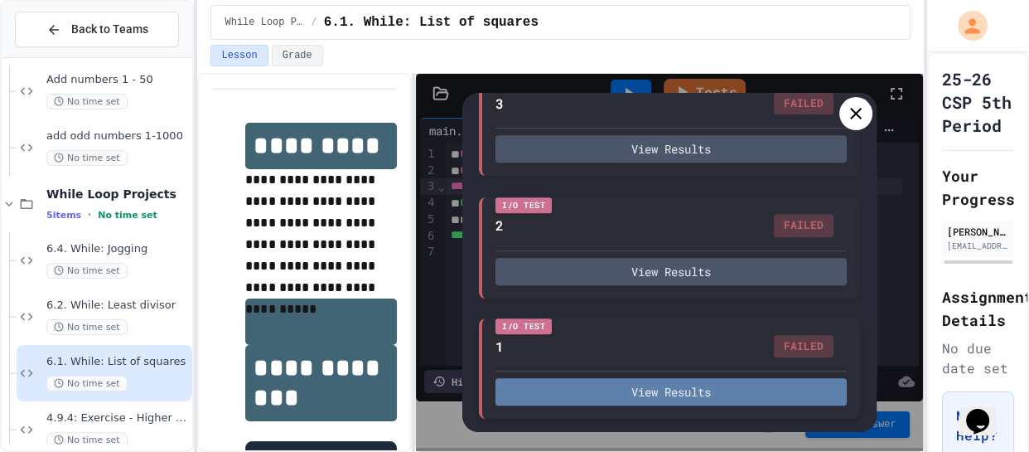
click at [569, 386] on button "View Results" at bounding box center [671, 391] width 351 height 27
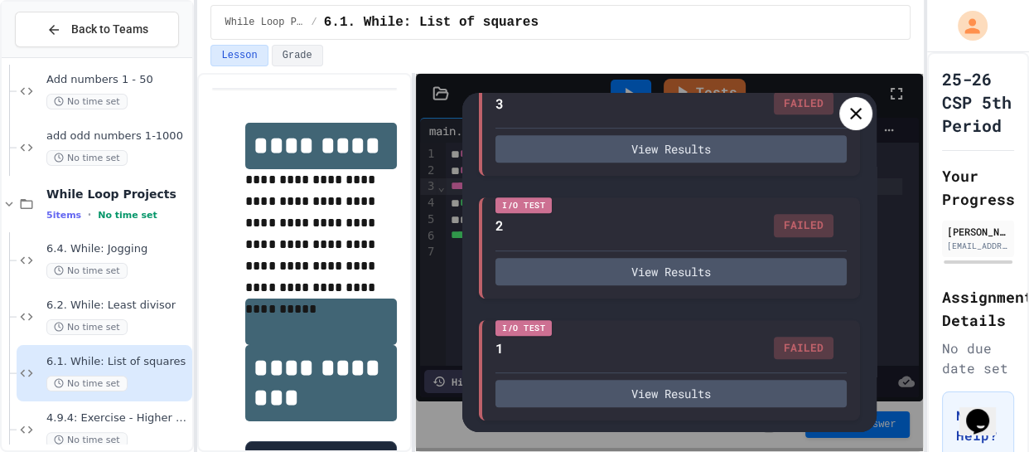
drag, startPoint x: 230, startPoint y: 240, endPoint x: 356, endPoint y: 241, distance: 126.0
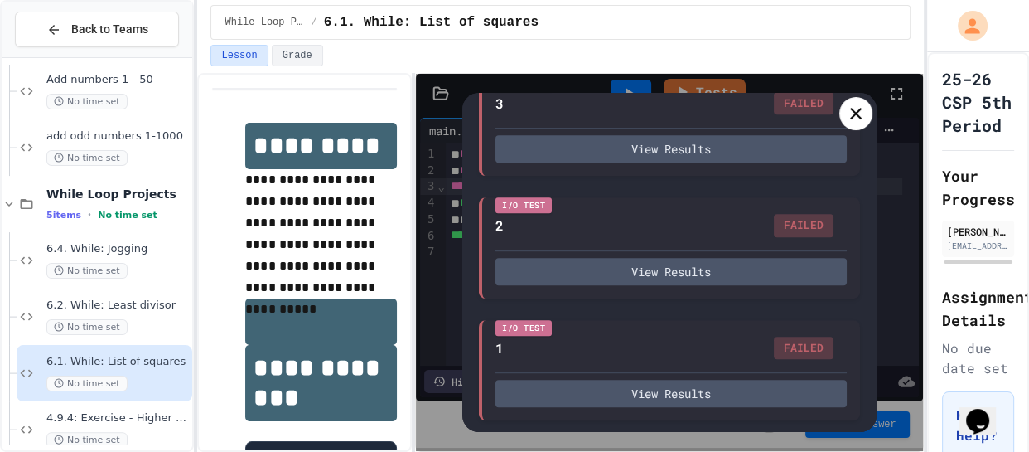
click at [846, 116] on icon at bounding box center [856, 114] width 20 height 20
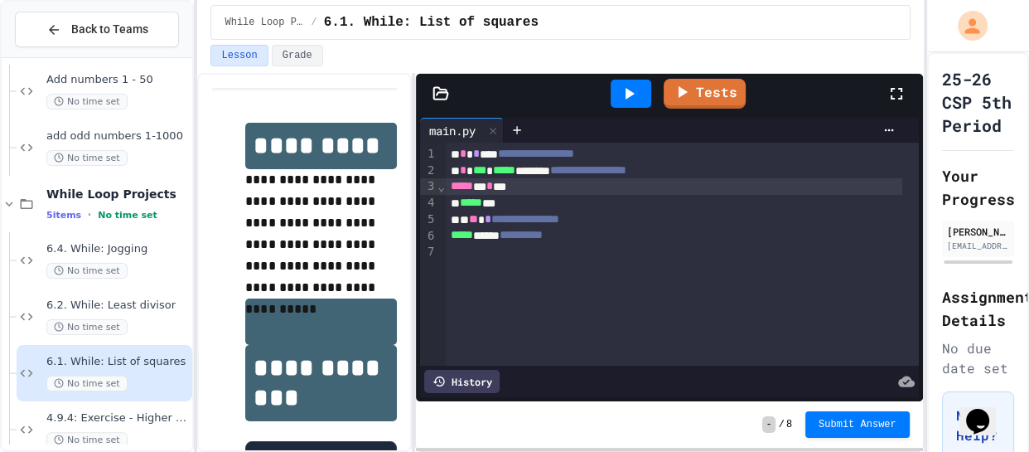
click at [632, 103] on div at bounding box center [631, 94] width 41 height 28
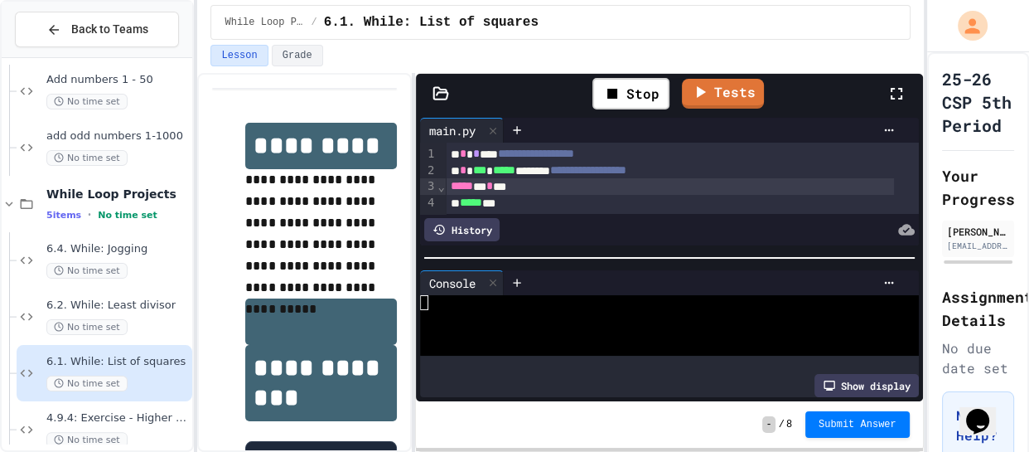
click at [498, 327] on div at bounding box center [657, 332] width 475 height 15
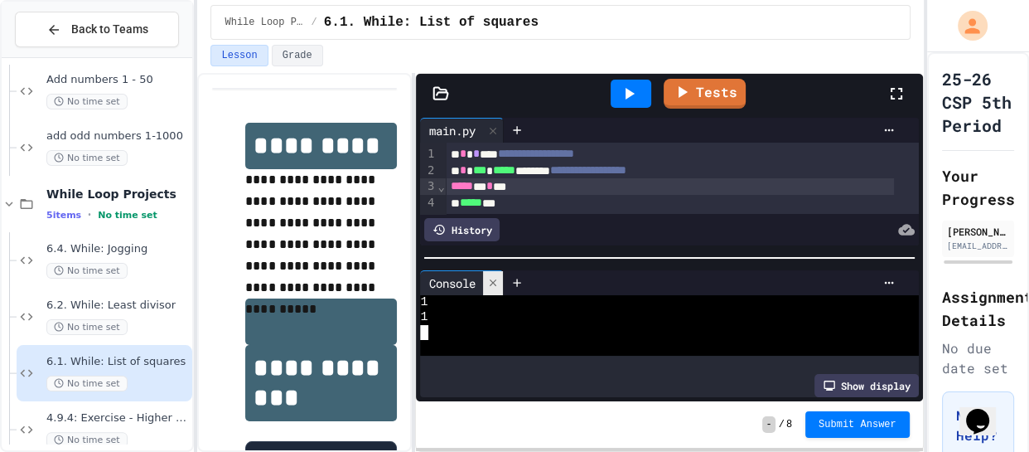
click at [497, 282] on icon at bounding box center [493, 283] width 12 height 12
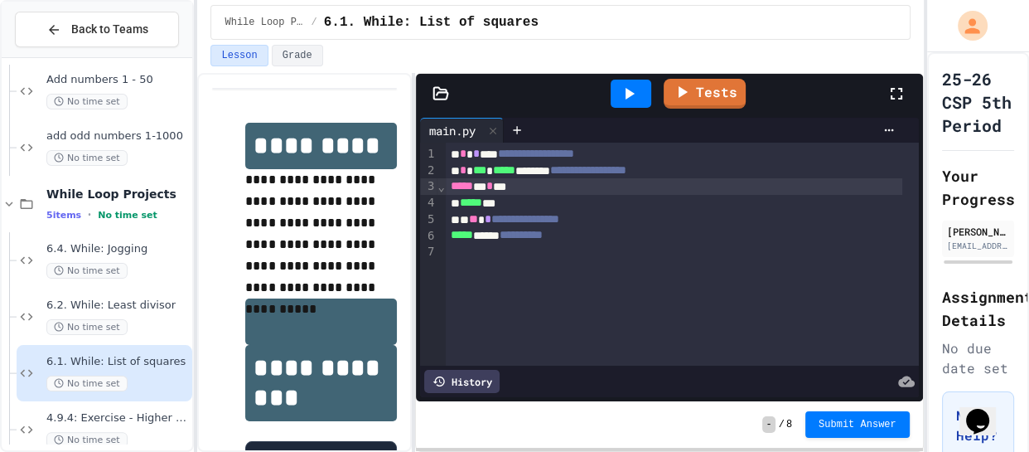
click at [643, 83] on div at bounding box center [631, 94] width 41 height 28
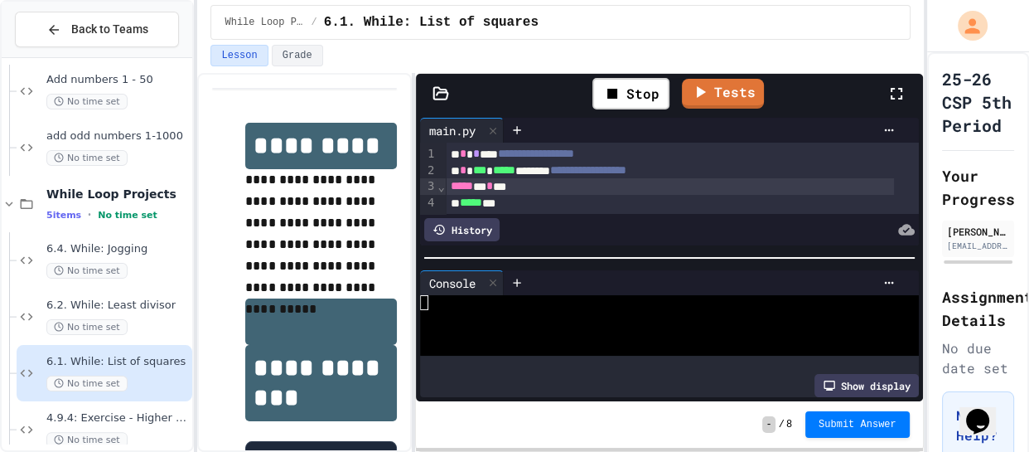
click at [462, 325] on div at bounding box center [657, 332] width 475 height 15
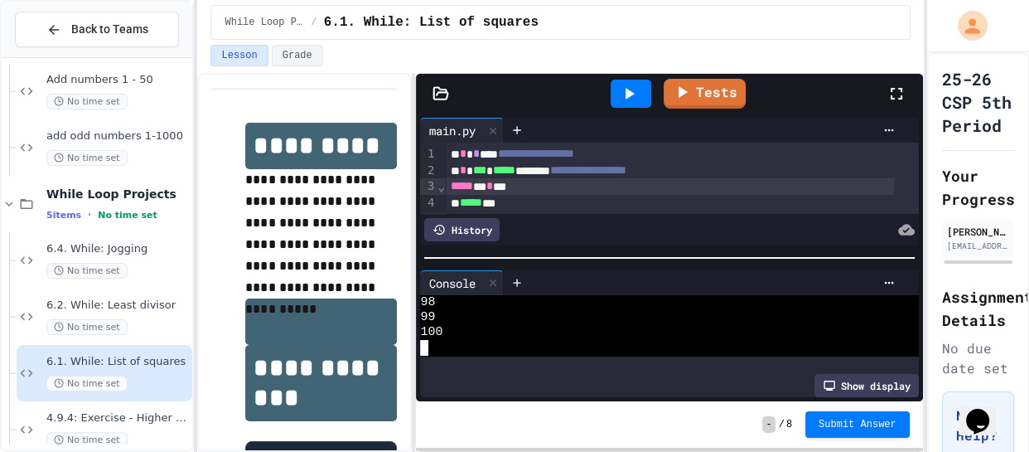
scroll to position [1477, 0]
click at [492, 277] on icon at bounding box center [493, 283] width 12 height 12
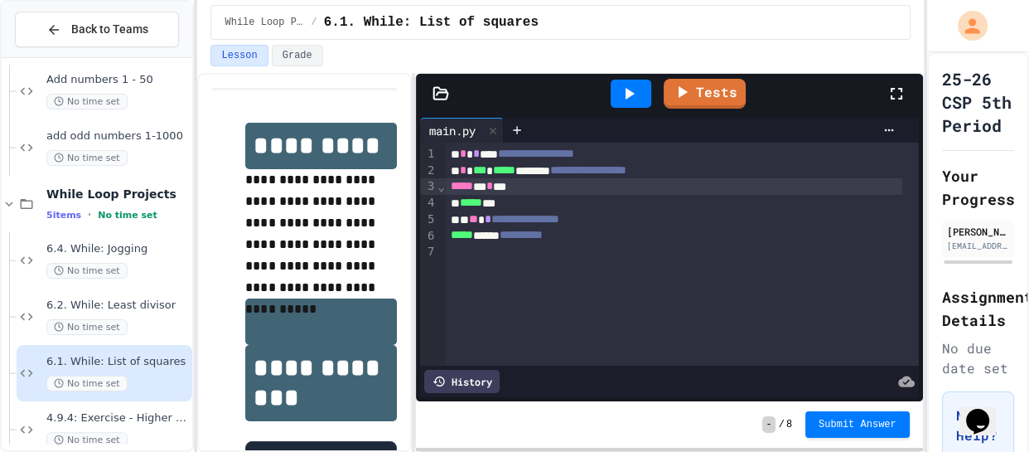
click at [478, 218] on span "**" at bounding box center [473, 219] width 9 height 12
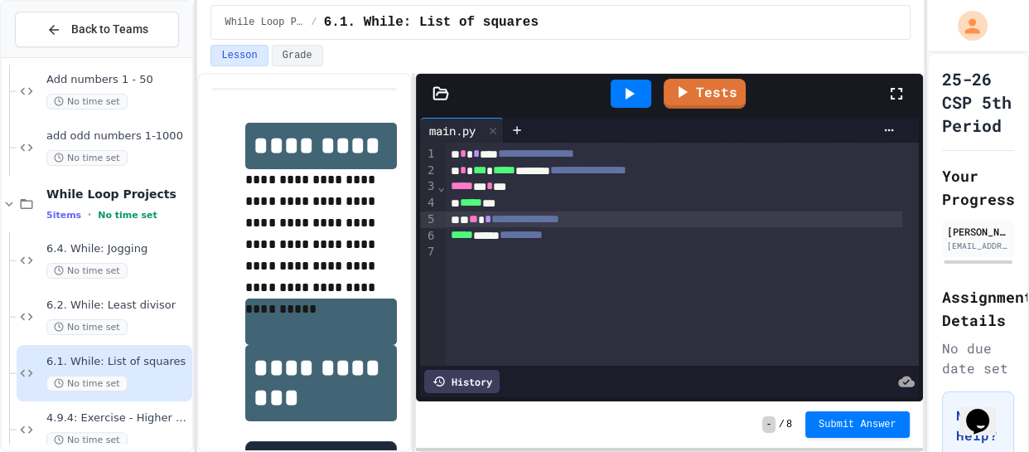
click at [491, 217] on div "**********" at bounding box center [674, 219] width 457 height 17
click at [476, 222] on div "**********" at bounding box center [674, 219] width 457 height 17
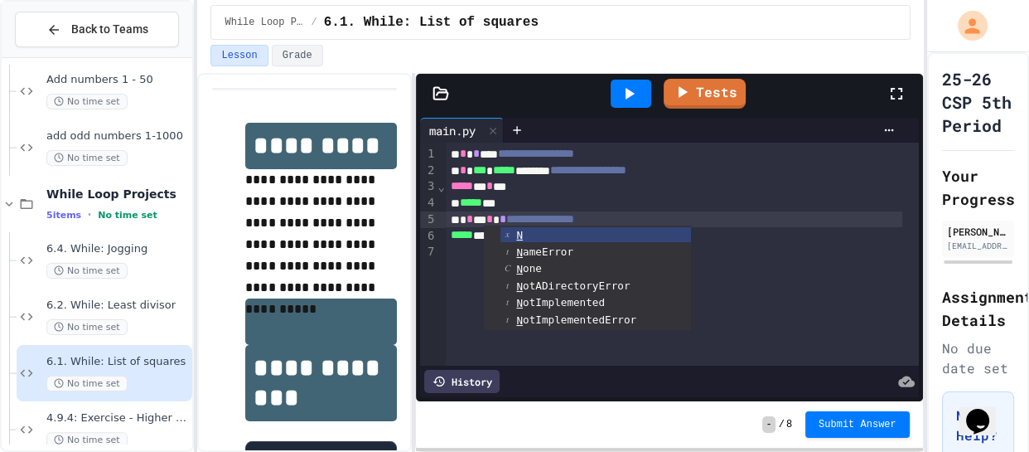
click at [637, 87] on icon at bounding box center [629, 94] width 20 height 20
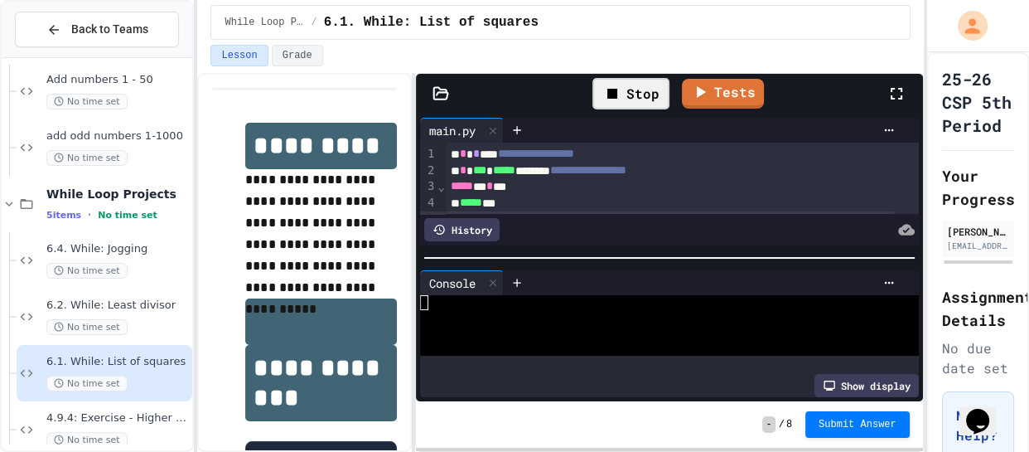
scroll to position [0, 0]
click at [491, 277] on icon at bounding box center [493, 283] width 12 height 12
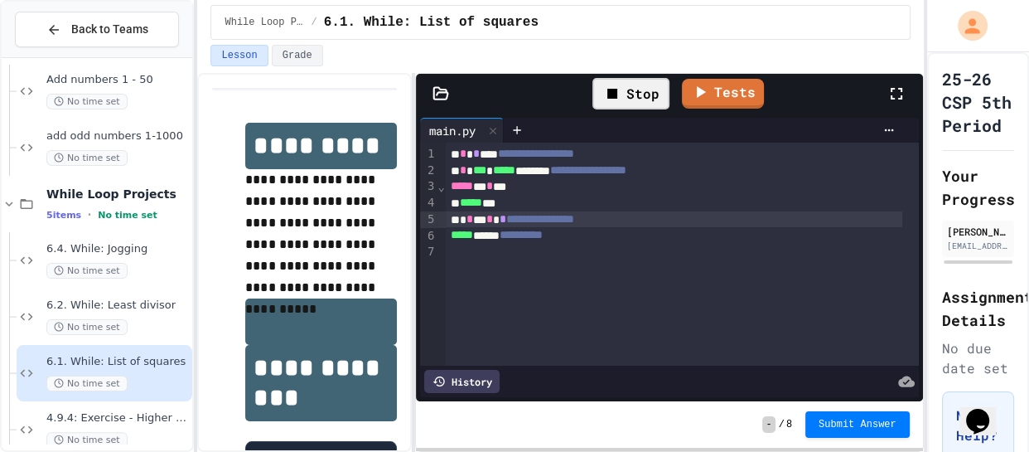
click at [473, 220] on span "*" at bounding box center [470, 219] width 7 height 12
click at [471, 217] on span "*" at bounding box center [470, 219] width 7 height 12
click at [632, 99] on div "Stop" at bounding box center [631, 93] width 77 height 31
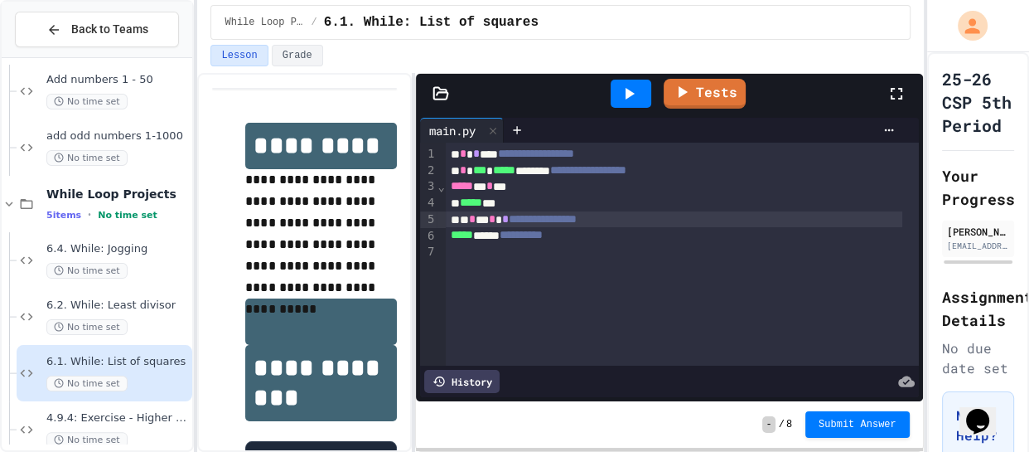
click at [632, 99] on icon at bounding box center [629, 94] width 20 height 20
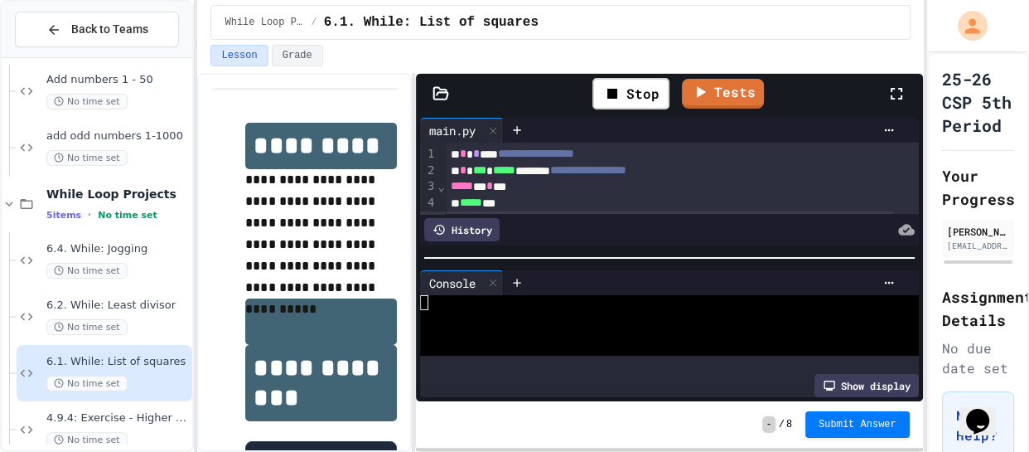
click at [482, 317] on div at bounding box center [657, 317] width 475 height 15
click at [629, 94] on div "Stop" at bounding box center [631, 93] width 77 height 31
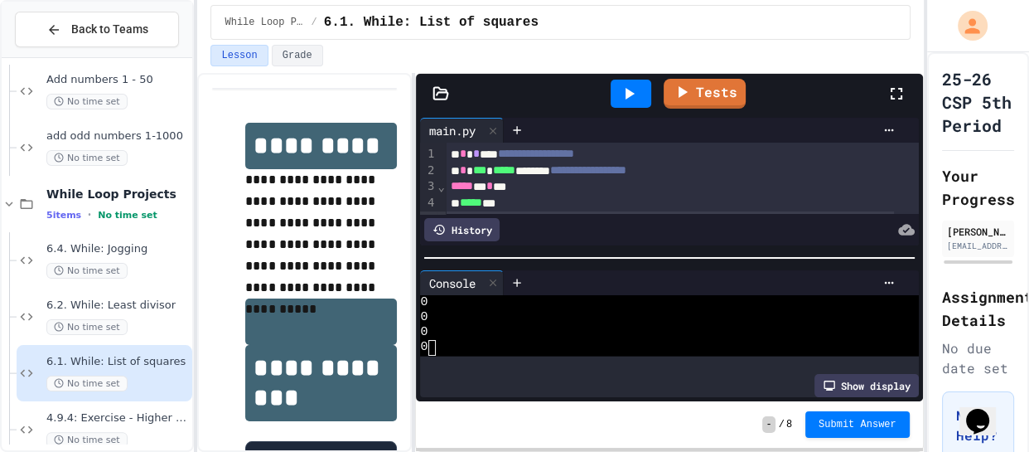
click at [629, 94] on icon at bounding box center [630, 94] width 9 height 12
click at [629, 94] on div "Stop" at bounding box center [631, 93] width 77 height 31
click at [629, 94] on icon at bounding box center [630, 94] width 9 height 12
click at [629, 94] on div "Stop" at bounding box center [631, 93] width 77 height 31
click at [629, 94] on icon at bounding box center [630, 94] width 9 height 12
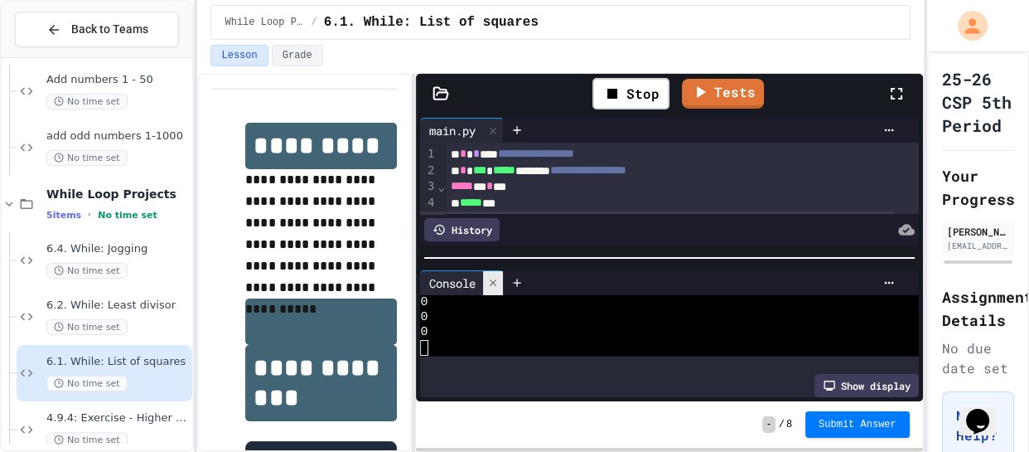
click at [498, 277] on icon at bounding box center [493, 283] width 12 height 12
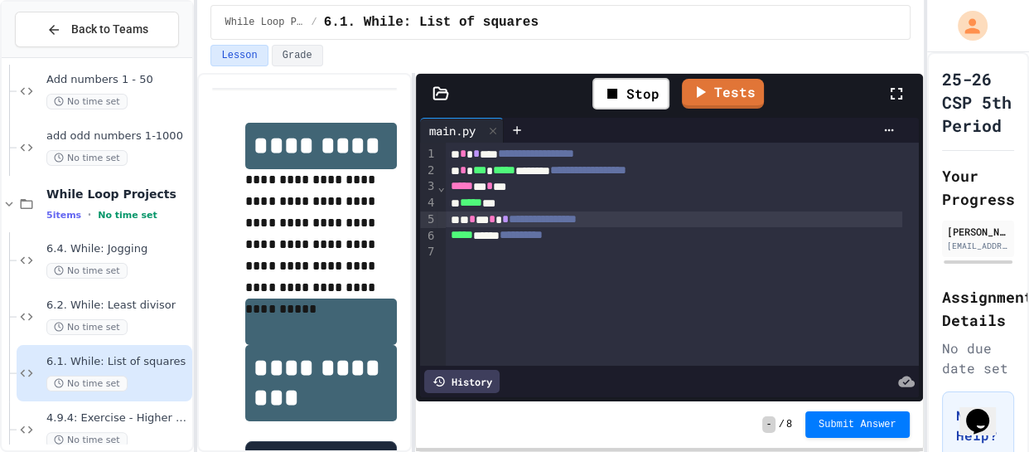
click at [625, 114] on div "Stop" at bounding box center [631, 94] width 94 height 48
click at [627, 101] on div "Stop" at bounding box center [631, 93] width 77 height 31
click at [625, 102] on icon at bounding box center [629, 94] width 20 height 20
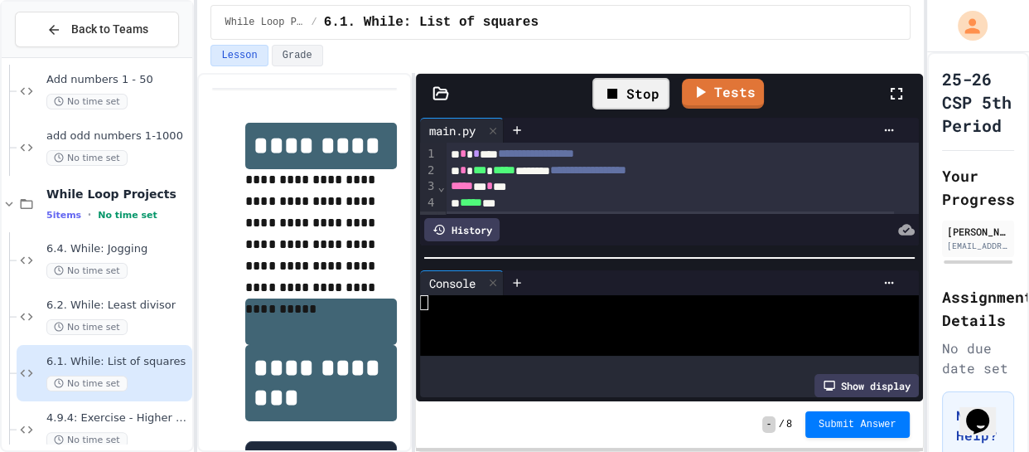
click at [489, 318] on div at bounding box center [657, 317] width 475 height 15
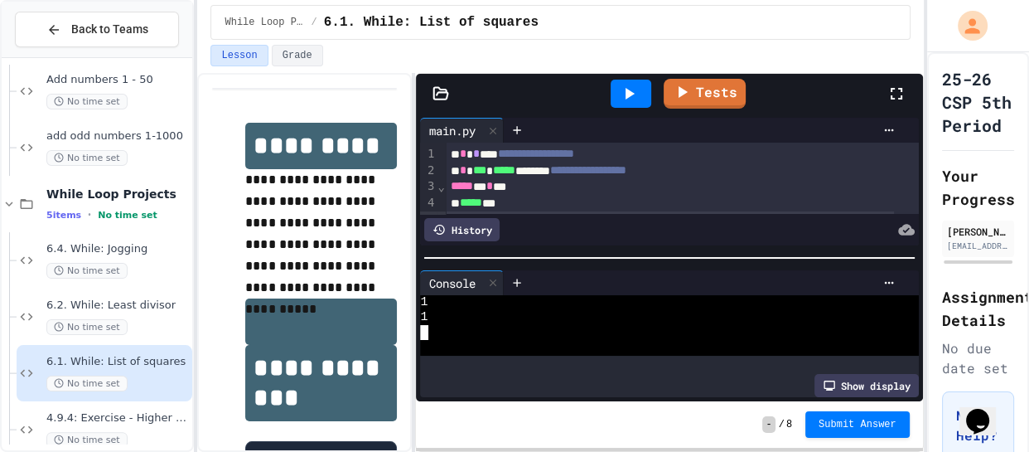
click at [619, 104] on div at bounding box center [631, 94] width 41 height 28
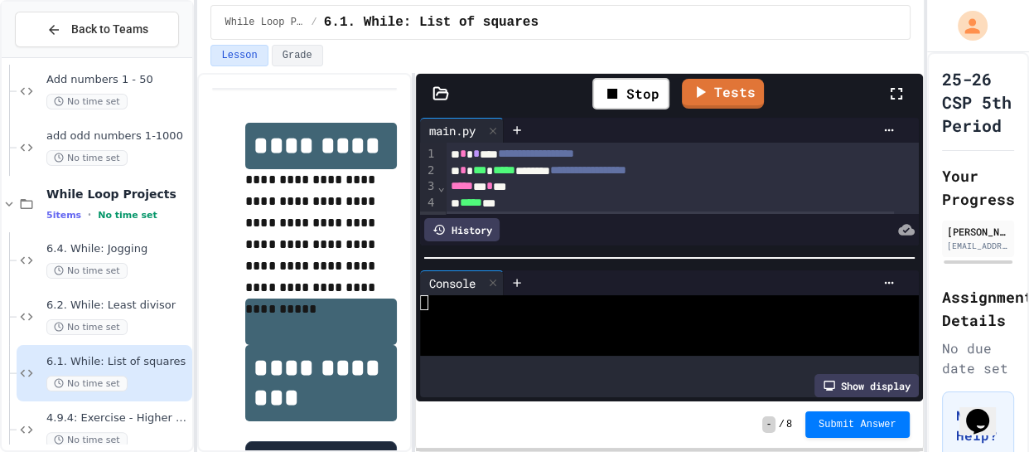
click at [459, 303] on div at bounding box center [657, 302] width 475 height 15
click at [641, 108] on div "Stop" at bounding box center [631, 93] width 77 height 31
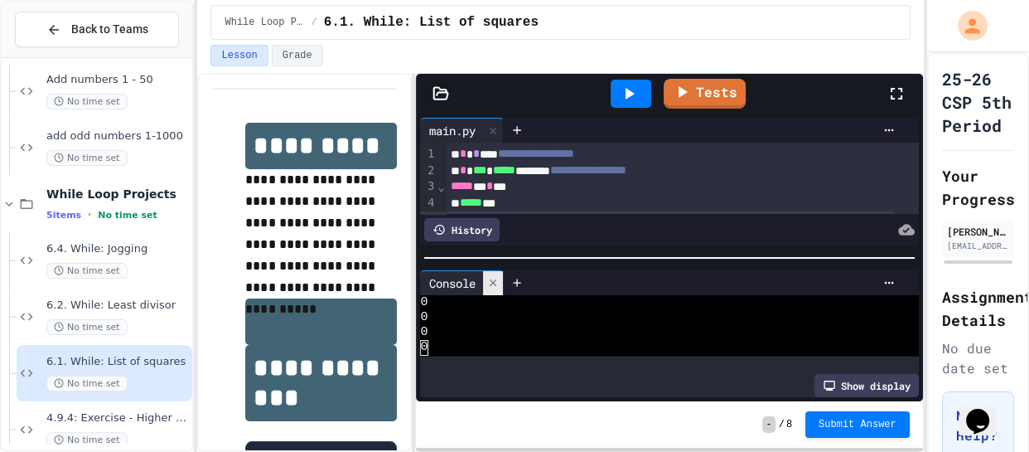
click at [503, 271] on div at bounding box center [493, 283] width 20 height 24
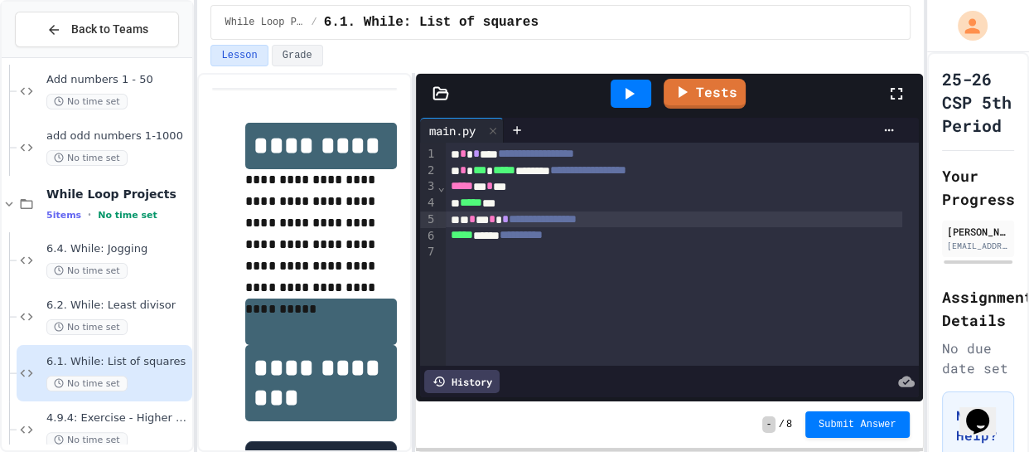
click at [509, 218] on span "*" at bounding box center [505, 219] width 7 height 12
click at [627, 94] on icon at bounding box center [630, 94] width 9 height 12
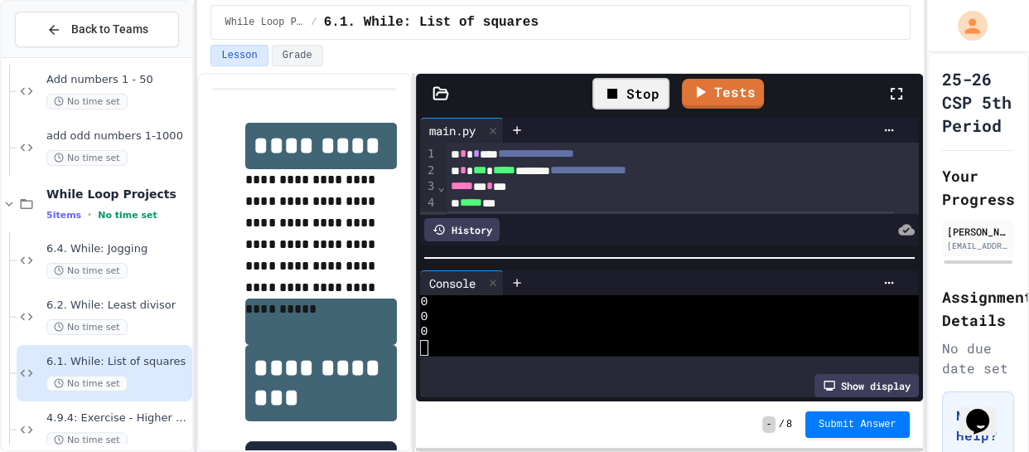
click at [613, 90] on icon at bounding box center [612, 94] width 10 height 10
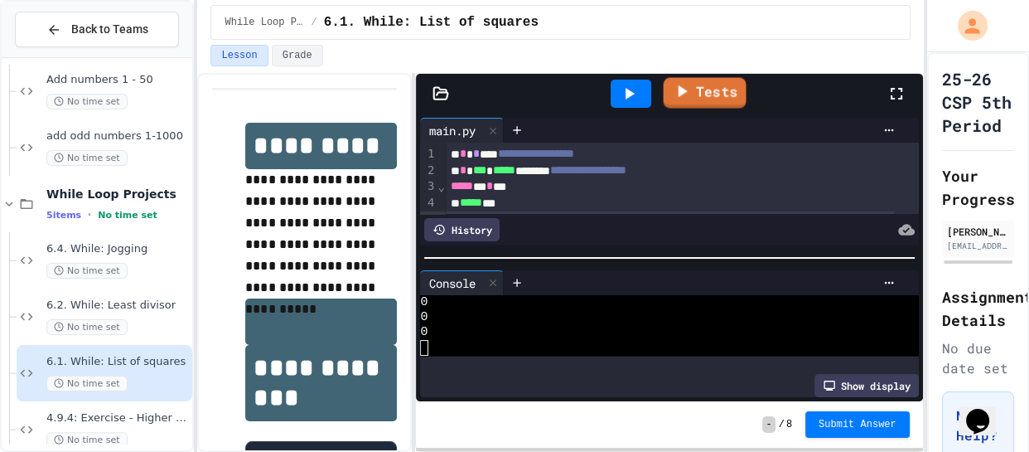
click at [690, 85] on icon at bounding box center [682, 91] width 20 height 21
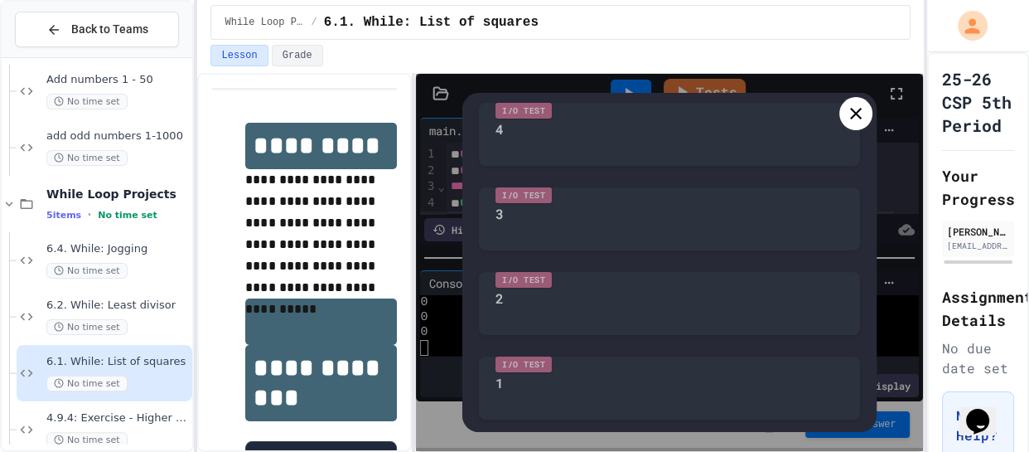
scroll to position [0, 0]
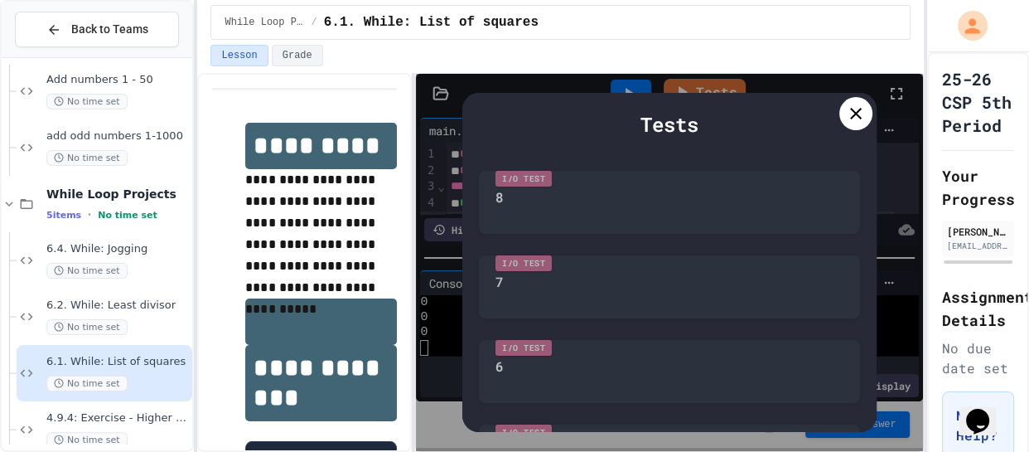
click at [854, 114] on icon at bounding box center [856, 114] width 12 height 12
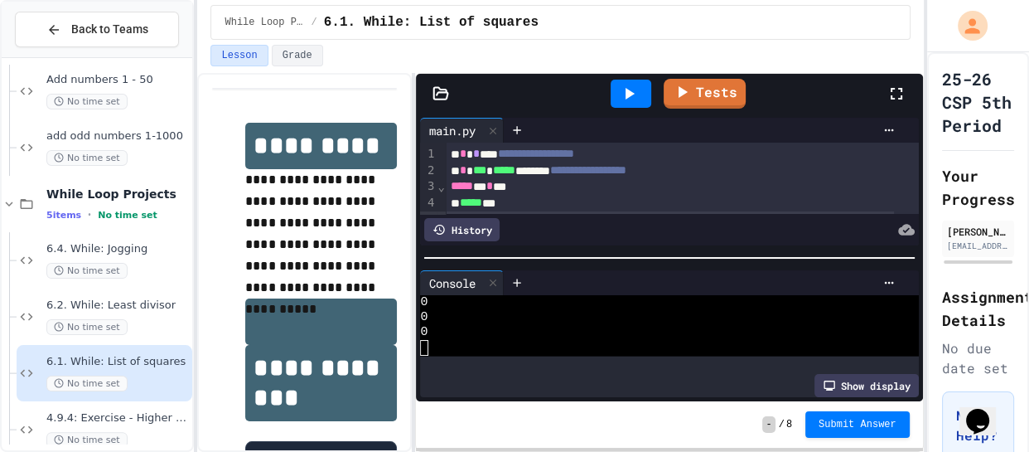
click at [481, 275] on div "Console" at bounding box center [451, 282] width 63 height 17
click at [491, 277] on icon at bounding box center [493, 283] width 12 height 12
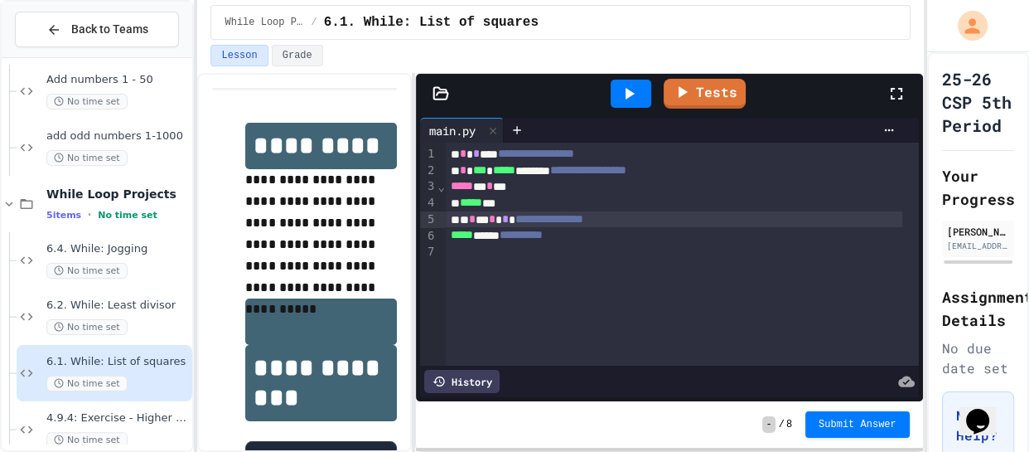
click at [631, 106] on div at bounding box center [631, 94] width 41 height 28
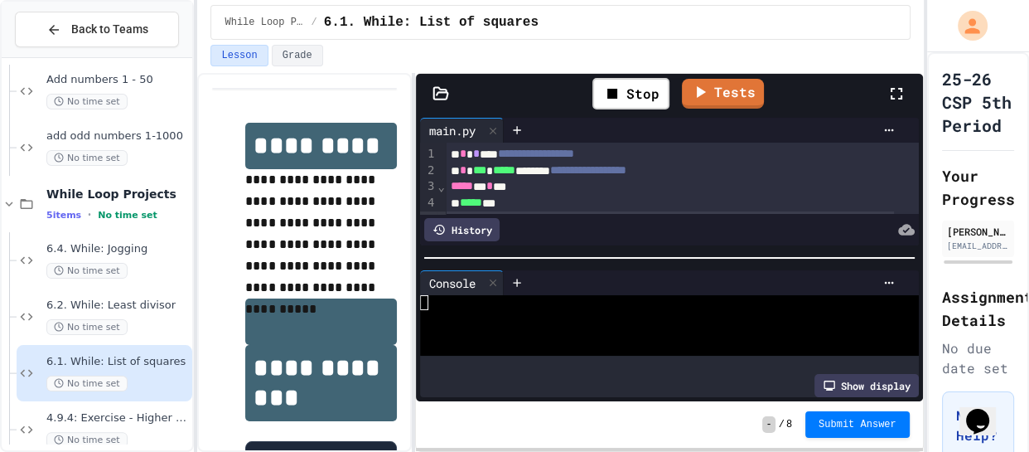
click at [495, 312] on div at bounding box center [657, 317] width 475 height 15
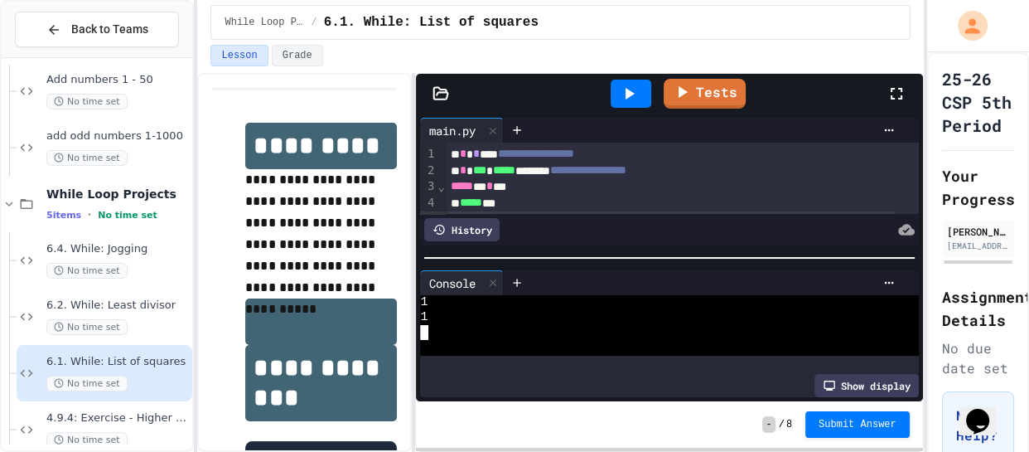
click at [641, 86] on div at bounding box center [631, 94] width 41 height 28
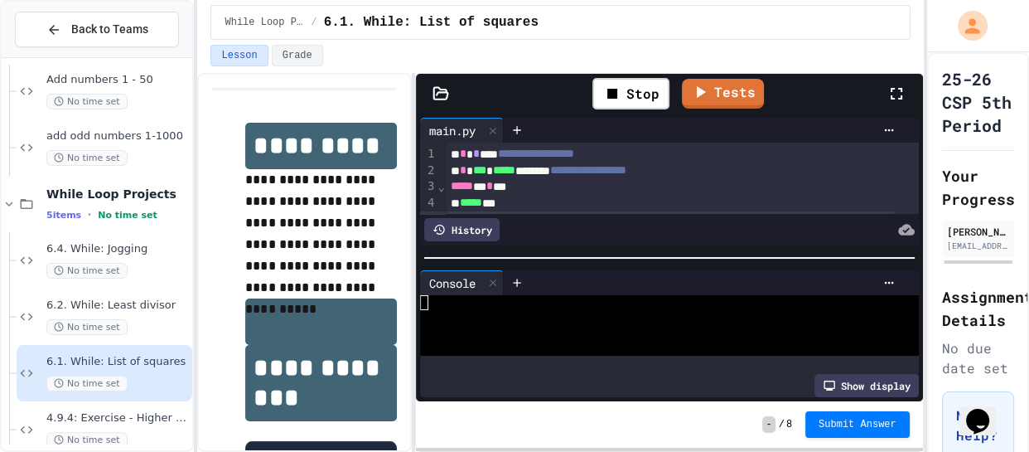
click at [580, 310] on div at bounding box center [657, 317] width 475 height 15
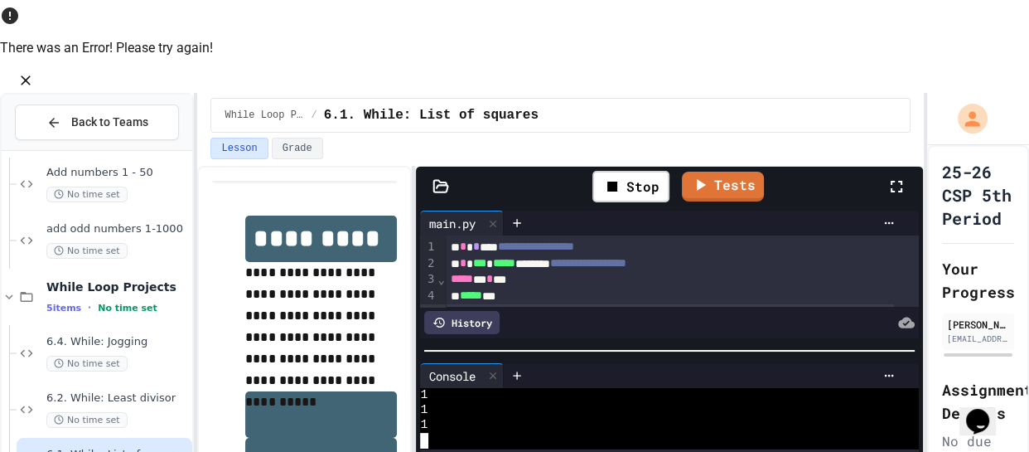
scroll to position [15068, 0]
click at [608, 171] on div "Stop" at bounding box center [631, 186] width 77 height 31
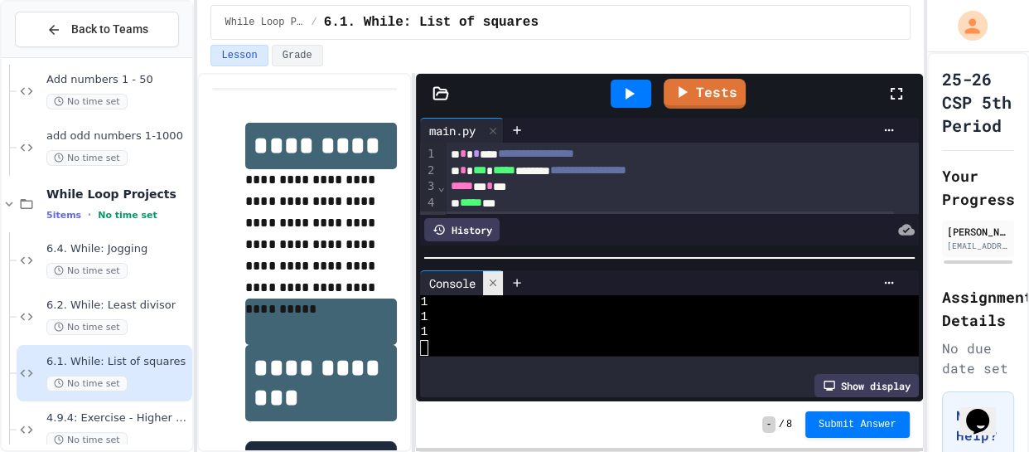
click at [492, 277] on icon at bounding box center [493, 283] width 12 height 12
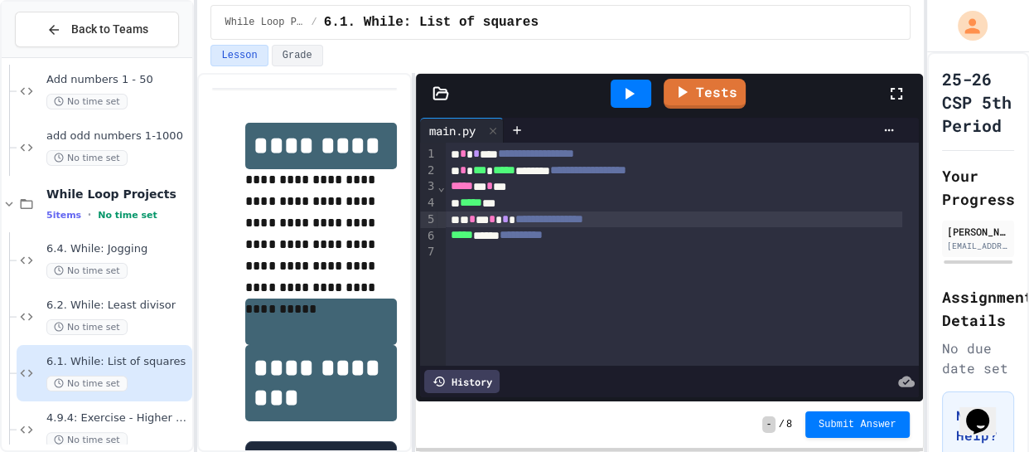
click at [511, 219] on div "**********" at bounding box center [674, 219] width 457 height 17
click at [630, 85] on icon at bounding box center [629, 94] width 20 height 20
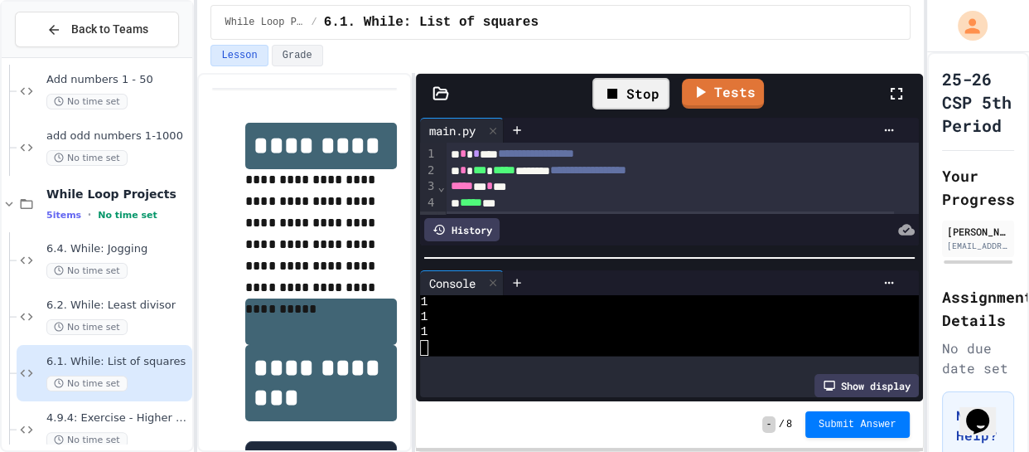
click at [615, 85] on icon at bounding box center [613, 94] width 20 height 20
click at [623, 94] on icon at bounding box center [629, 94] width 20 height 20
click at [627, 98] on div "Stop" at bounding box center [631, 93] width 77 height 31
click at [627, 98] on icon at bounding box center [630, 94] width 9 height 12
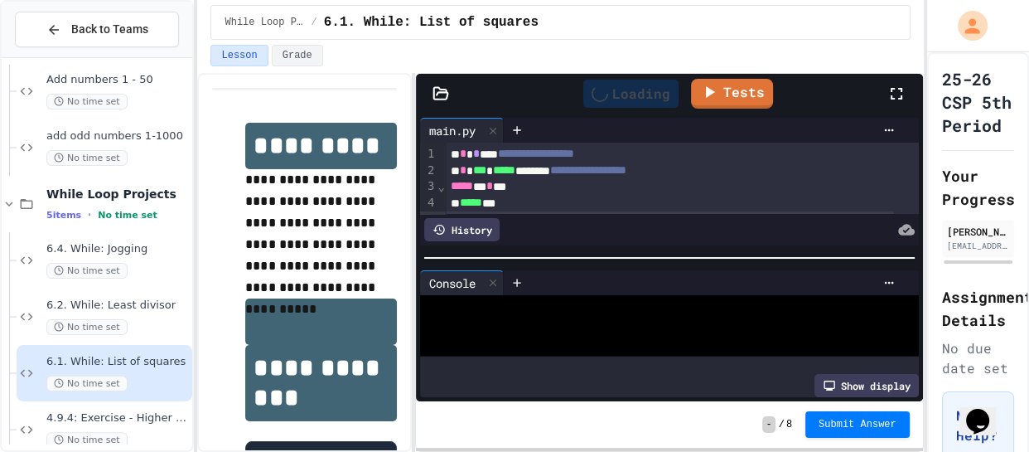
scroll to position [0, 0]
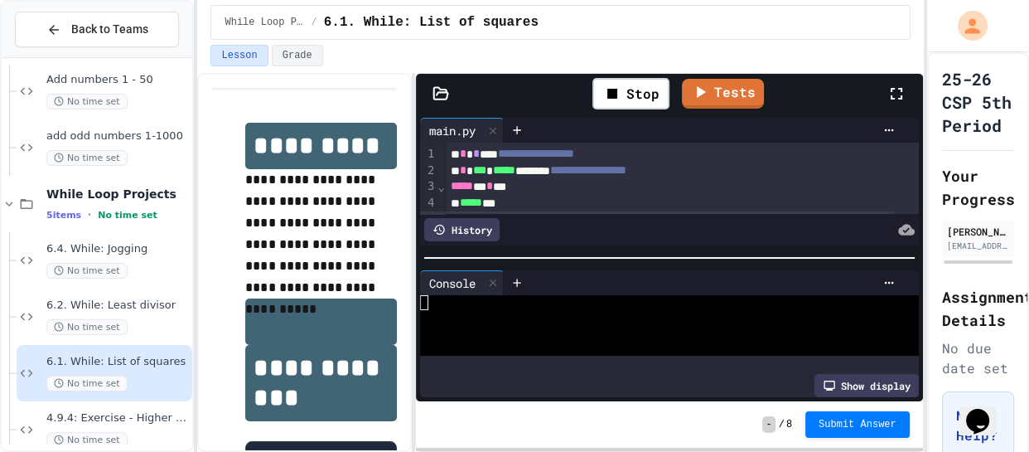
click at [524, 325] on div at bounding box center [657, 332] width 475 height 15
click at [628, 98] on div "Stop" at bounding box center [631, 93] width 77 height 31
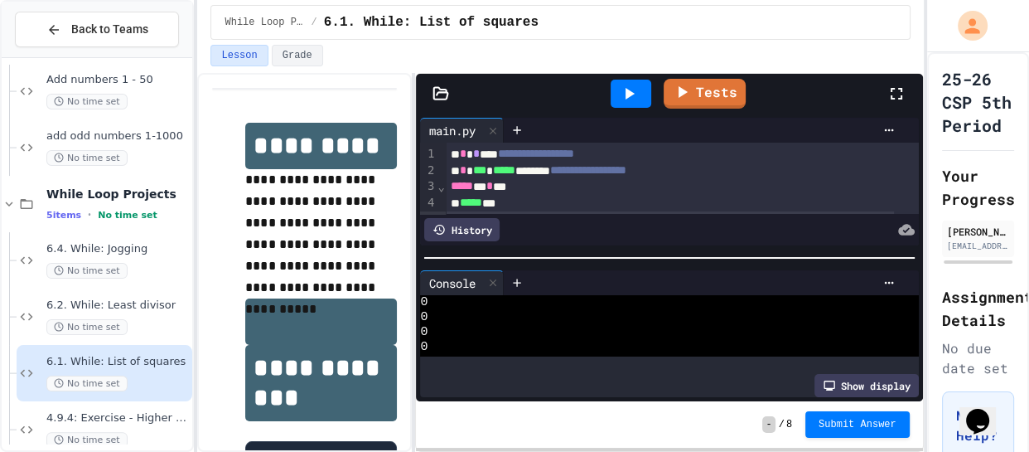
click at [628, 98] on icon at bounding box center [629, 94] width 20 height 20
click at [632, 107] on div "Stop" at bounding box center [631, 93] width 77 height 31
click at [632, 107] on div at bounding box center [631, 93] width 57 height 45
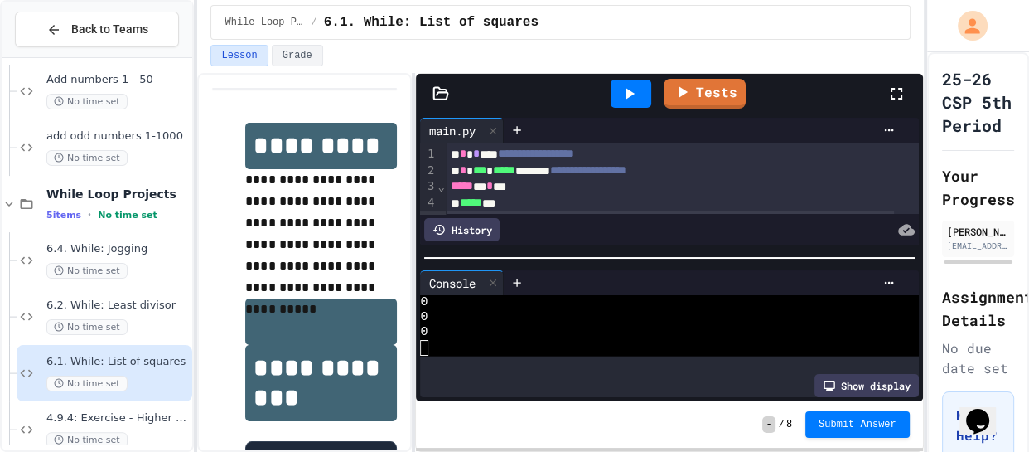
click at [632, 107] on div at bounding box center [631, 93] width 57 height 45
click at [630, 104] on div at bounding box center [631, 94] width 41 height 28
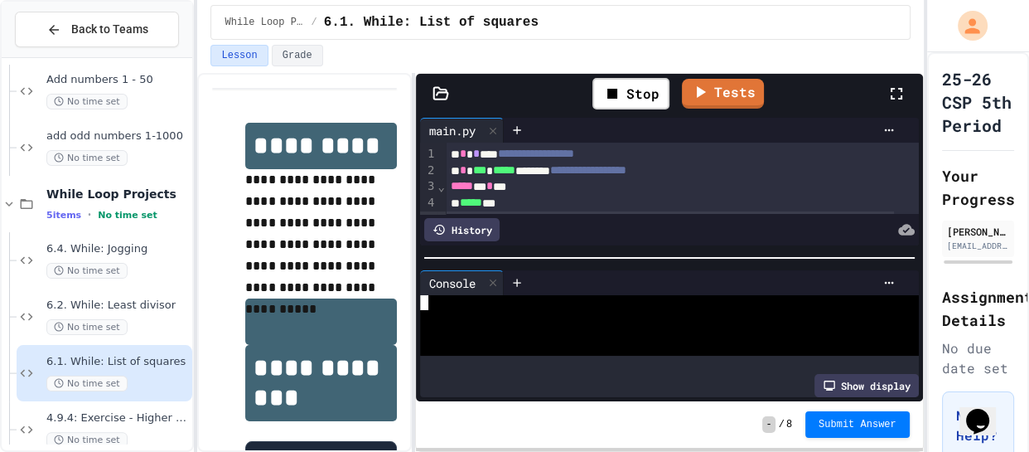
click at [503, 341] on div at bounding box center [657, 347] width 475 height 15
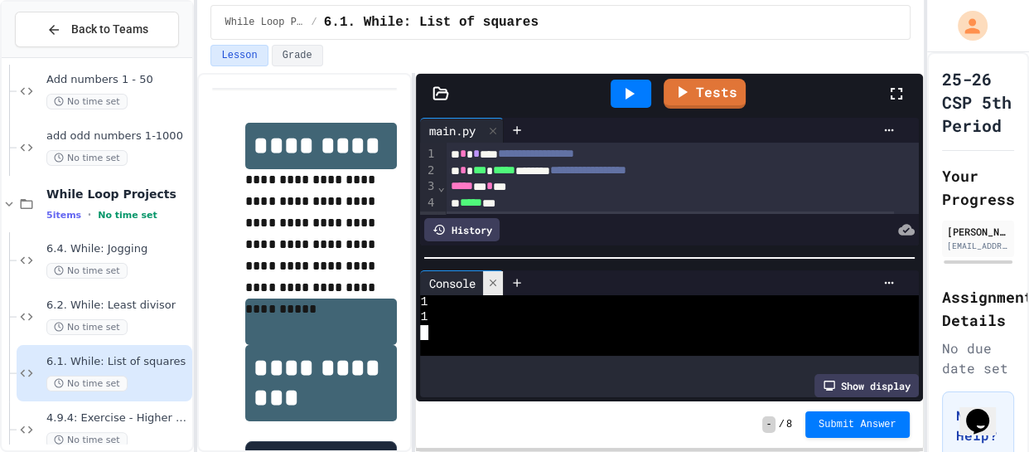
click at [496, 280] on icon at bounding box center [493, 283] width 12 height 12
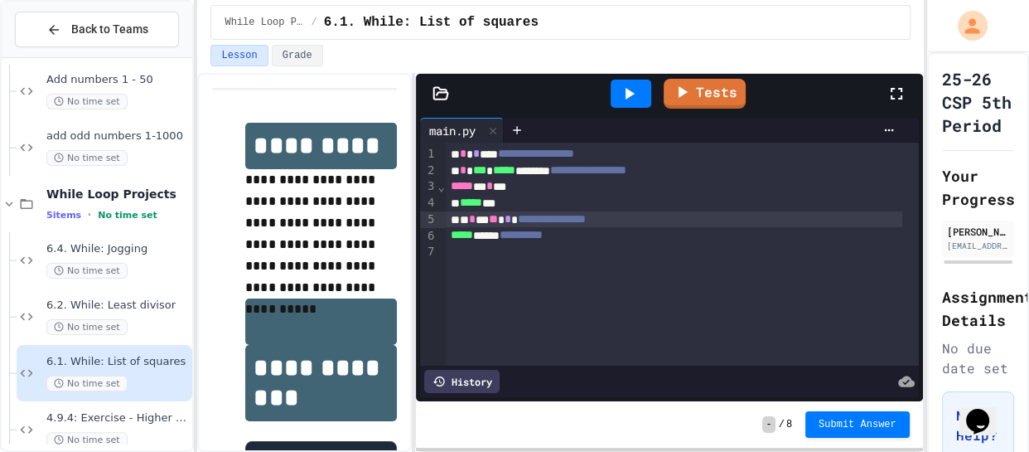
click at [498, 221] on span "**" at bounding box center [493, 219] width 9 height 12
click at [533, 221] on div "**********" at bounding box center [674, 219] width 457 height 17
click at [640, 80] on div at bounding box center [631, 94] width 41 height 28
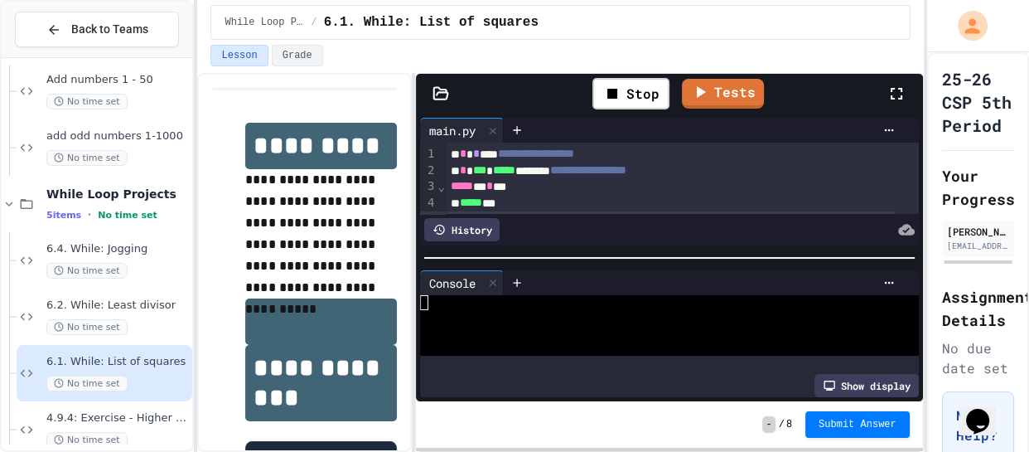
click at [522, 318] on div at bounding box center [657, 317] width 475 height 15
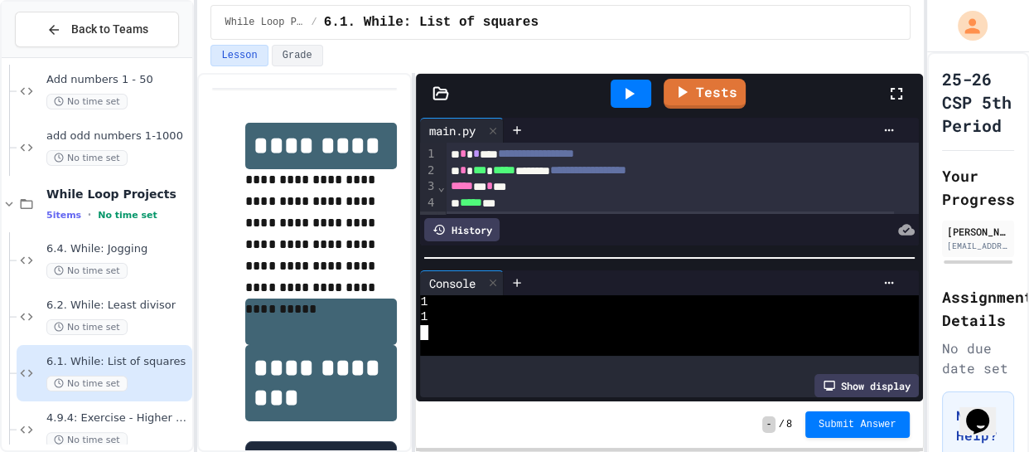
click at [622, 98] on icon at bounding box center [629, 94] width 20 height 20
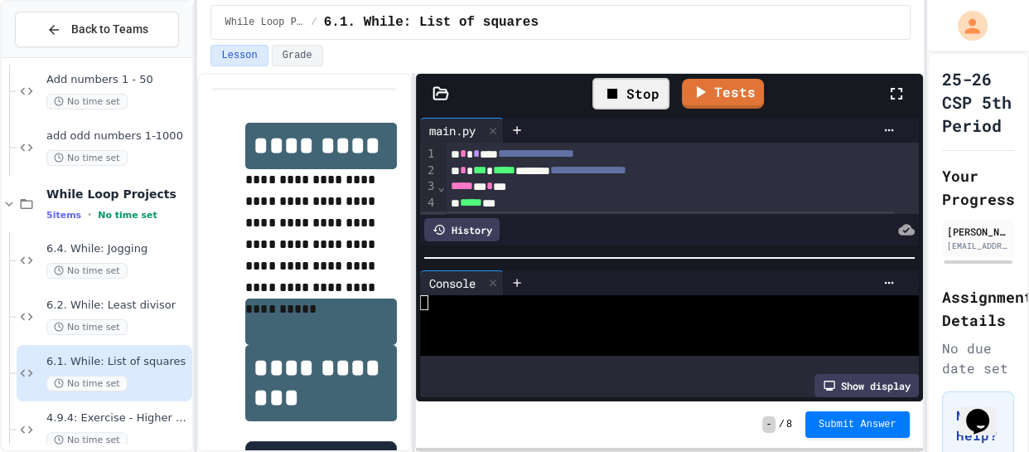
click at [495, 325] on div at bounding box center [657, 332] width 475 height 15
click at [617, 110] on div "Stop" at bounding box center [631, 94] width 94 height 48
click at [617, 102] on icon at bounding box center [613, 94] width 20 height 20
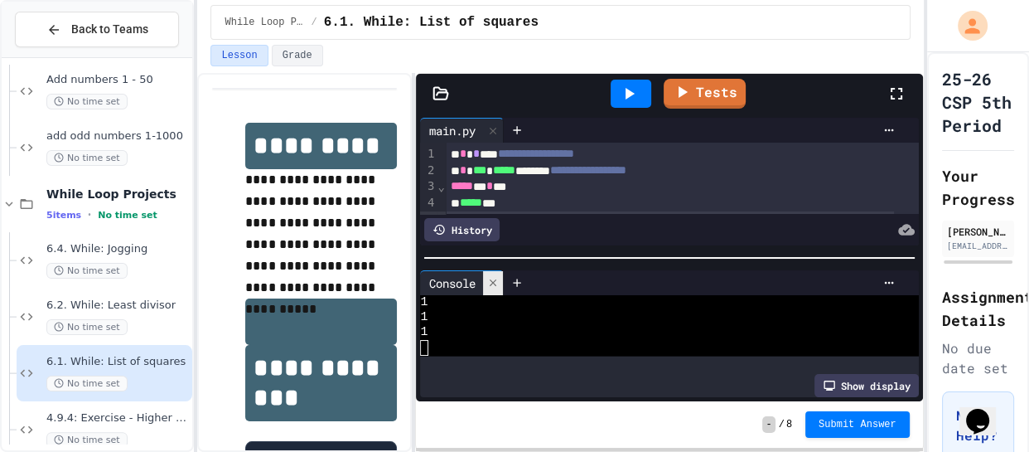
click at [493, 277] on icon at bounding box center [493, 283] width 12 height 12
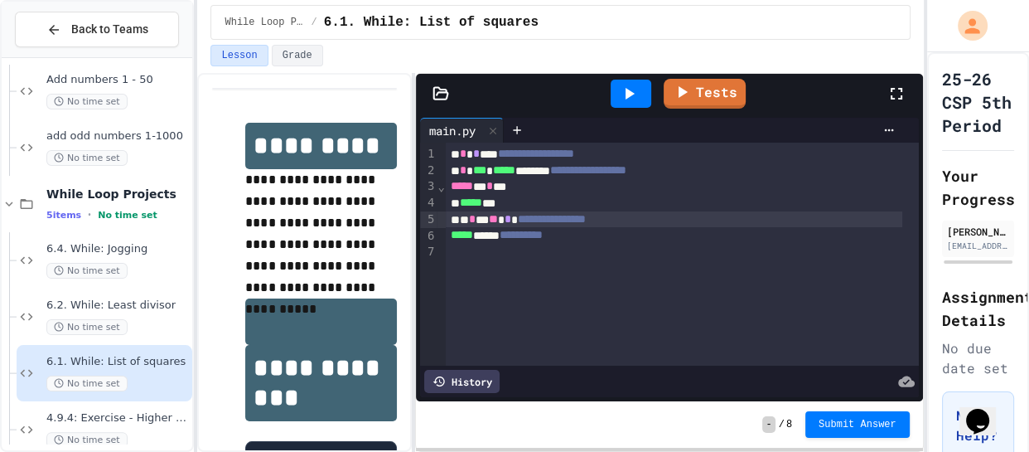
click at [520, 211] on div "**********" at bounding box center [674, 219] width 457 height 17
click at [619, 102] on icon at bounding box center [629, 94] width 20 height 20
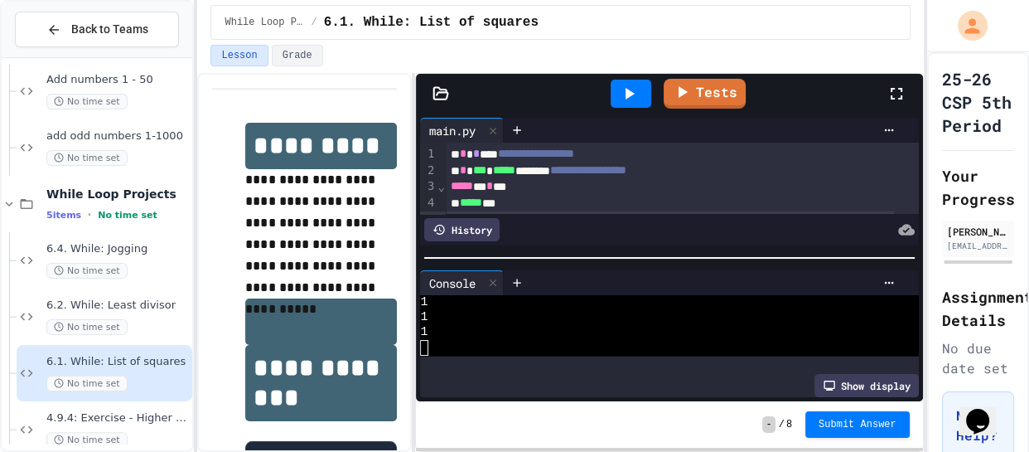
click at [622, 104] on div at bounding box center [631, 94] width 41 height 28
click at [622, 104] on div "Loading" at bounding box center [630, 94] width 95 height 28
click at [622, 104] on div at bounding box center [631, 94] width 41 height 28
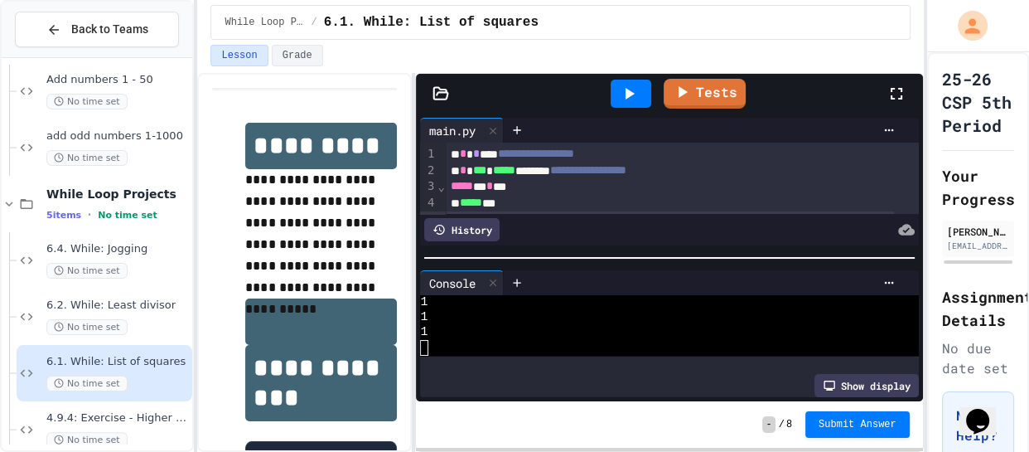
click at [622, 104] on div at bounding box center [631, 94] width 41 height 28
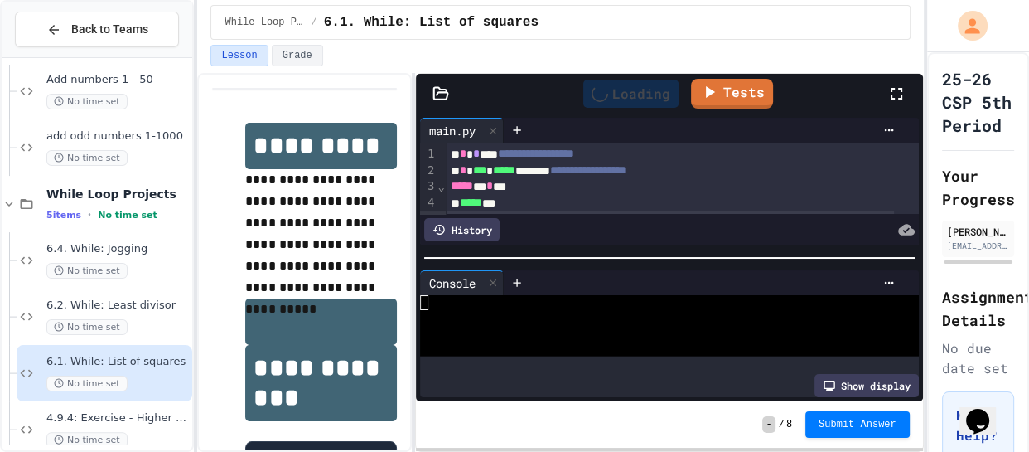
click at [622, 104] on div "Loading" at bounding box center [630, 94] width 95 height 28
click at [622, 104] on div at bounding box center [631, 94] width 41 height 28
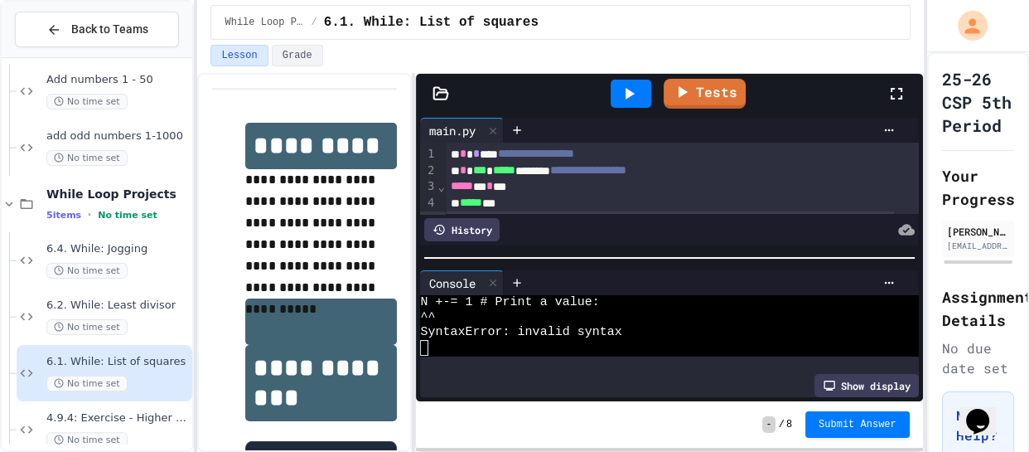
scroll to position [15, 0]
click at [501, 277] on div at bounding box center [493, 283] width 20 height 24
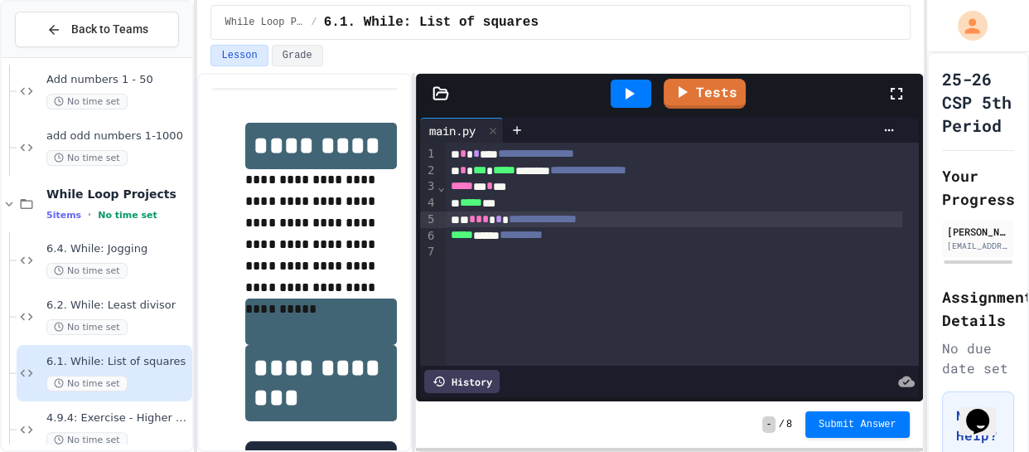
click at [476, 223] on span "*" at bounding box center [472, 219] width 7 height 12
click at [635, 95] on icon at bounding box center [629, 94] width 20 height 20
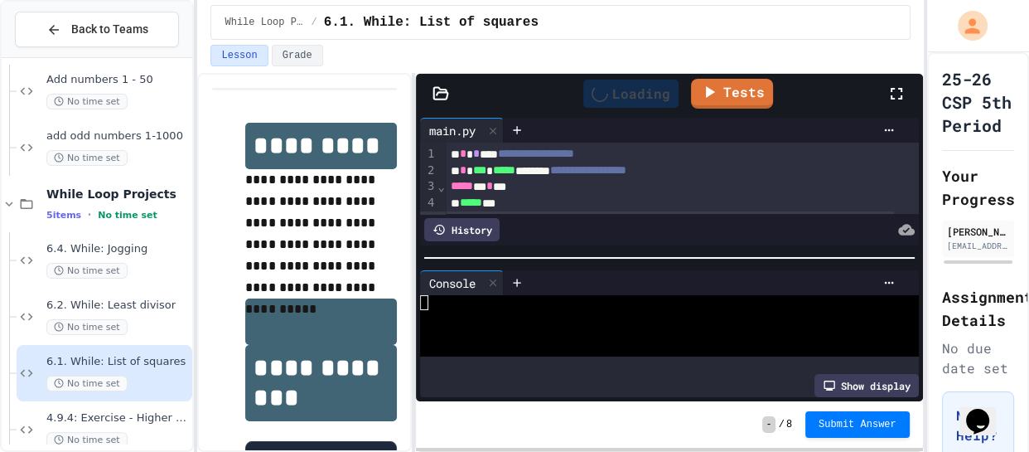
scroll to position [0, 0]
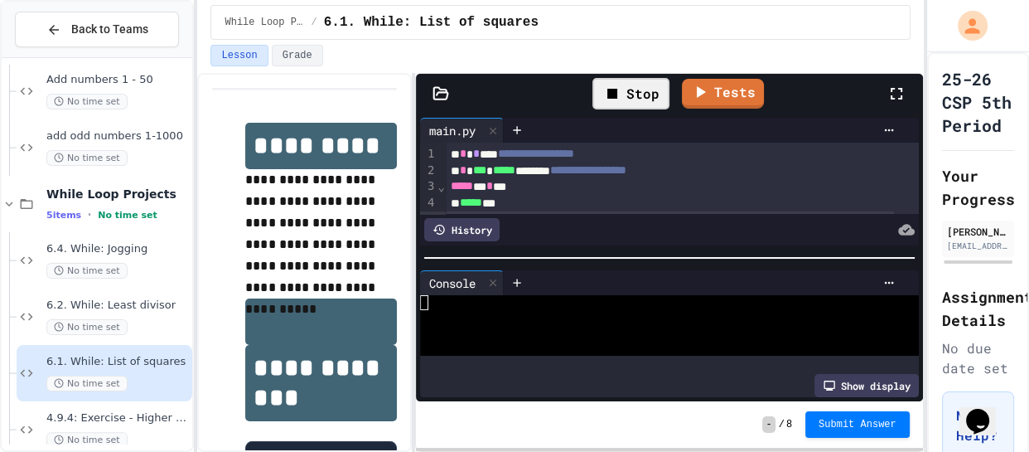
click at [520, 302] on div at bounding box center [657, 302] width 475 height 15
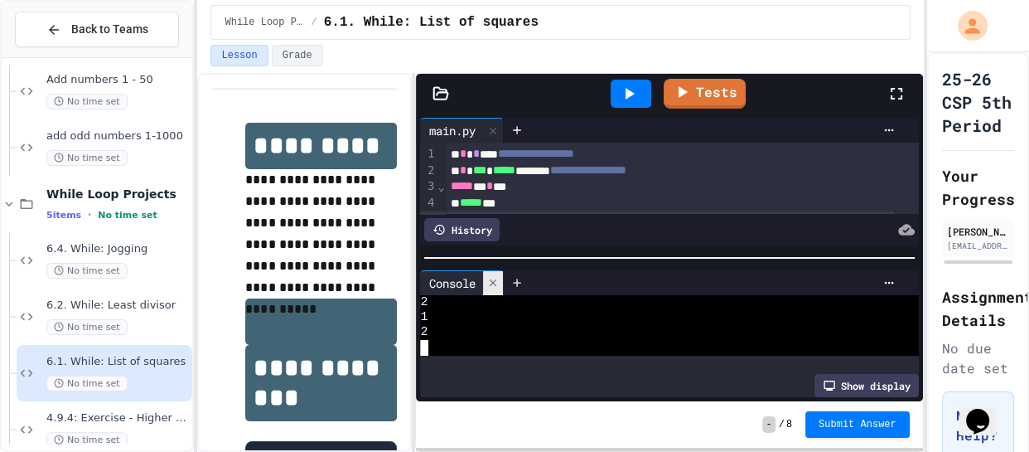
click at [499, 277] on icon at bounding box center [493, 283] width 12 height 12
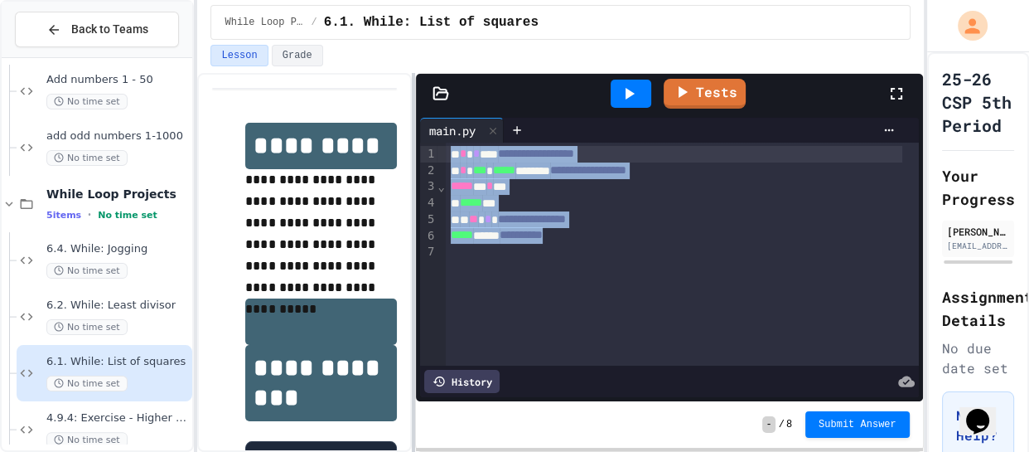
drag, startPoint x: 607, startPoint y: 233, endPoint x: 414, endPoint y: 133, distance: 218.3
click at [414, 133] on div "**********" at bounding box center [560, 262] width 726 height 379
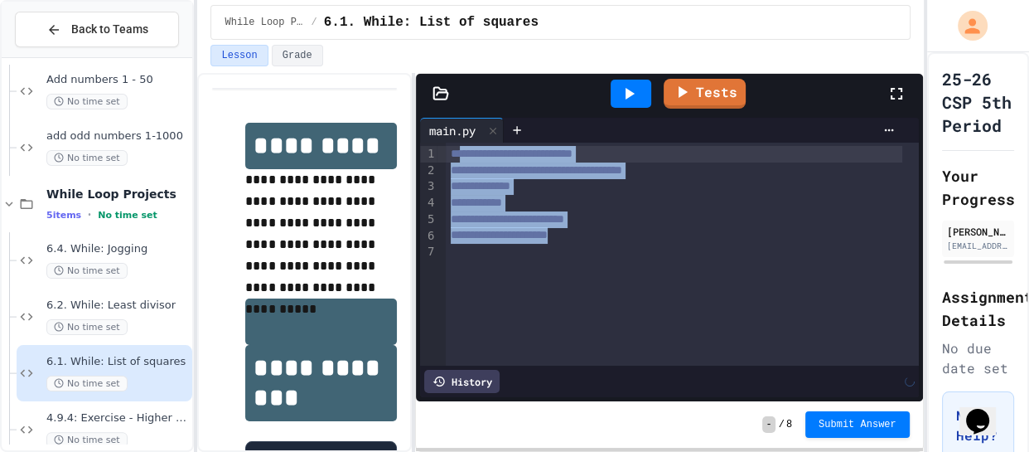
click at [486, 253] on div at bounding box center [682, 252] width 473 height 17
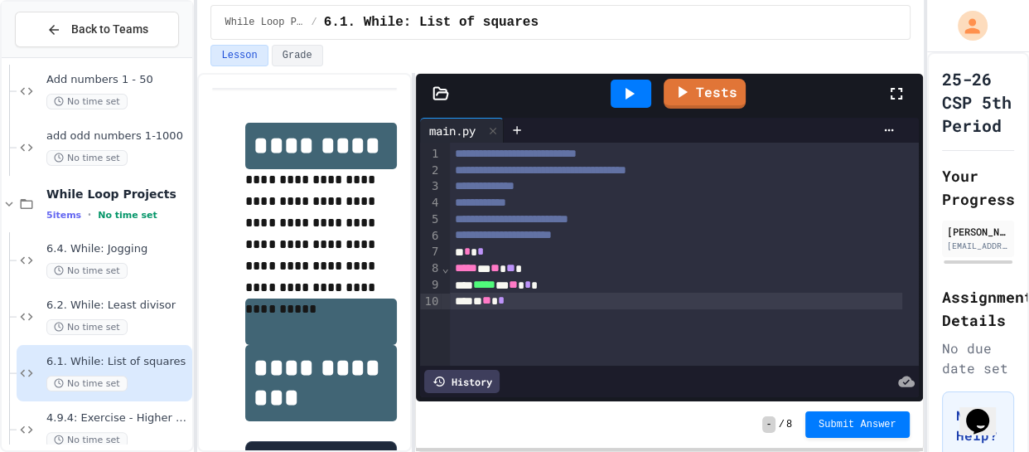
click at [626, 93] on icon at bounding box center [629, 94] width 20 height 20
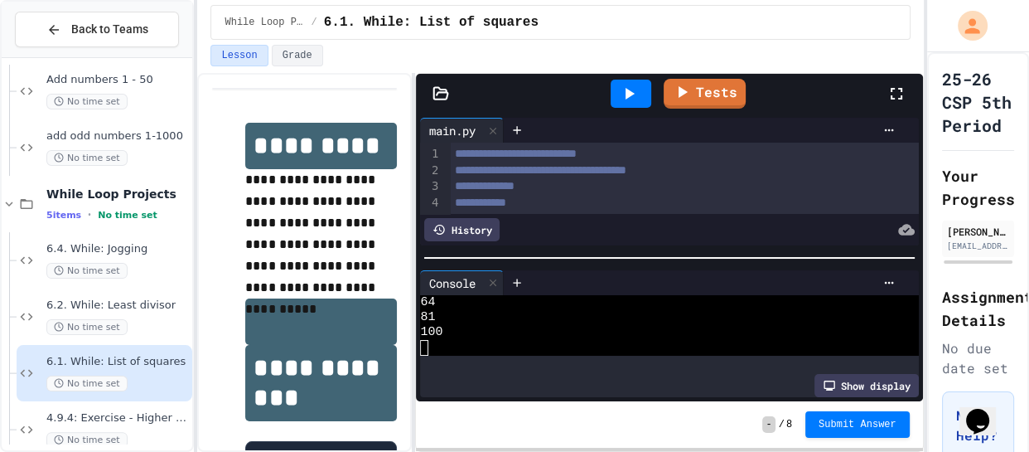
scroll to position [18, 0]
click at [494, 280] on icon at bounding box center [493, 283] width 12 height 12
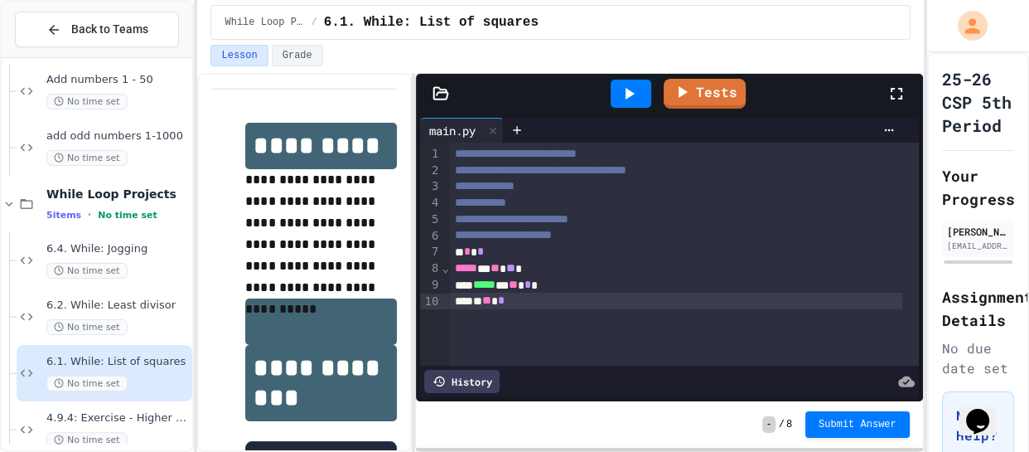
click at [515, 180] on span "**********" at bounding box center [485, 186] width 60 height 12
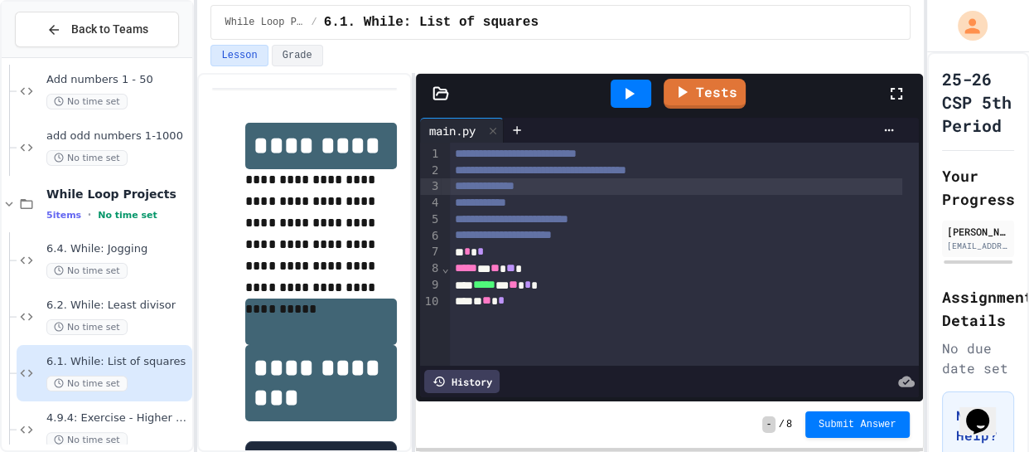
click at [527, 205] on div "**********" at bounding box center [676, 203] width 453 height 17
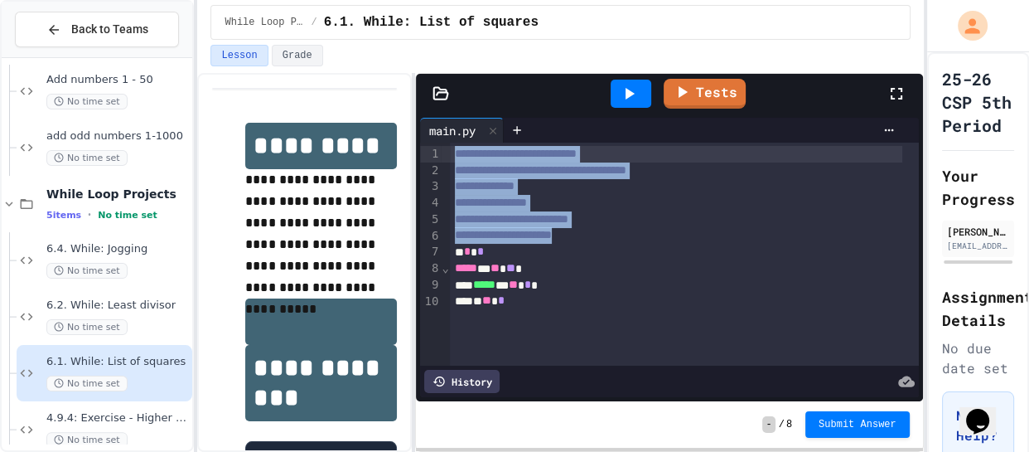
drag, startPoint x: 632, startPoint y: 231, endPoint x: 398, endPoint y: 133, distance: 254.1
click at [398, 133] on div "**********" at bounding box center [560, 262] width 726 height 379
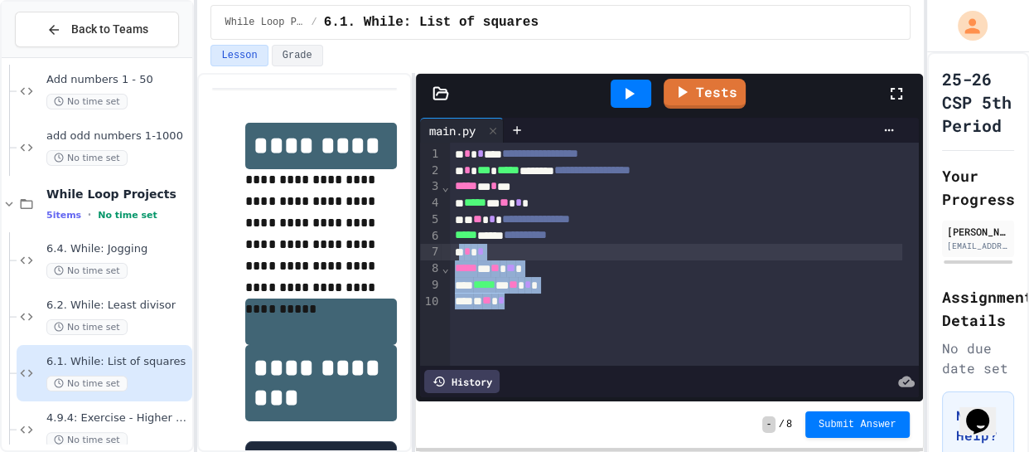
drag, startPoint x: 543, startPoint y: 299, endPoint x: 458, endPoint y: 257, distance: 94.5
click at [458, 257] on div "**********" at bounding box center [684, 254] width 469 height 223
click at [622, 90] on icon at bounding box center [629, 94] width 20 height 20
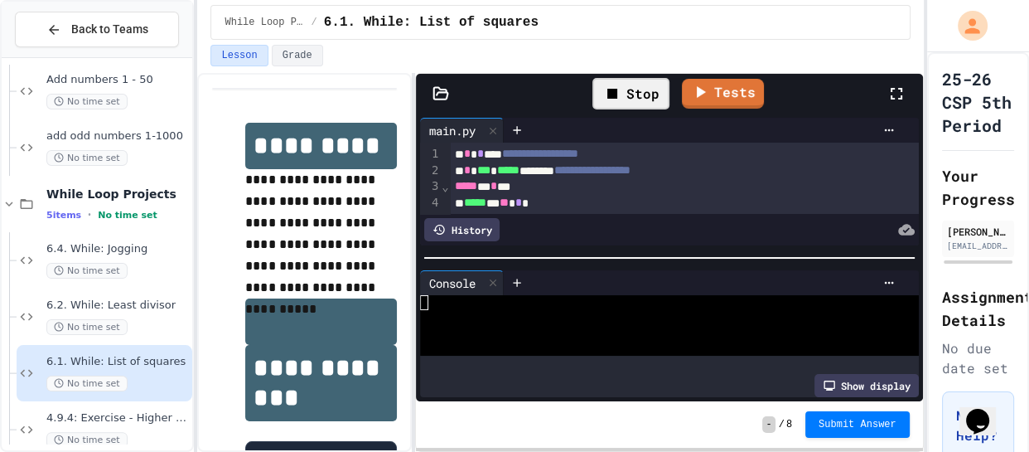
scroll to position [0, 0]
click at [521, 328] on div at bounding box center [657, 332] width 475 height 15
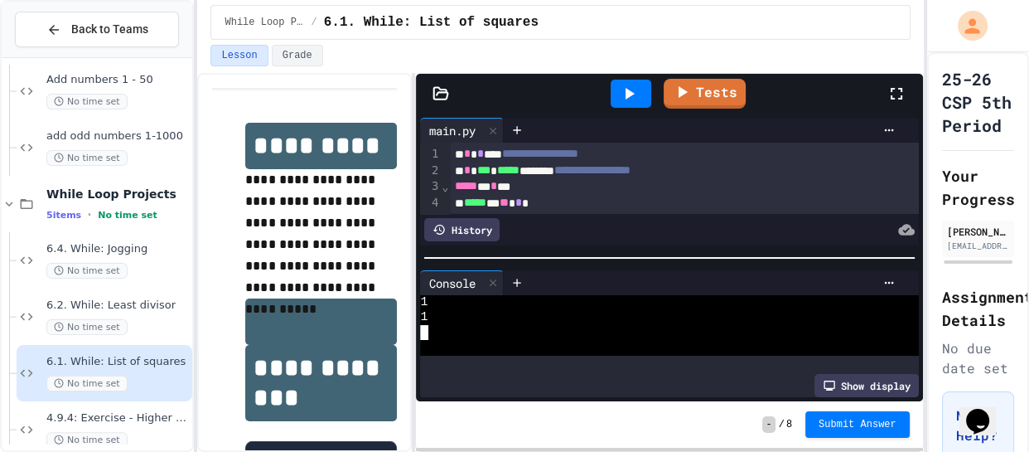
click at [622, 92] on icon at bounding box center [629, 94] width 20 height 20
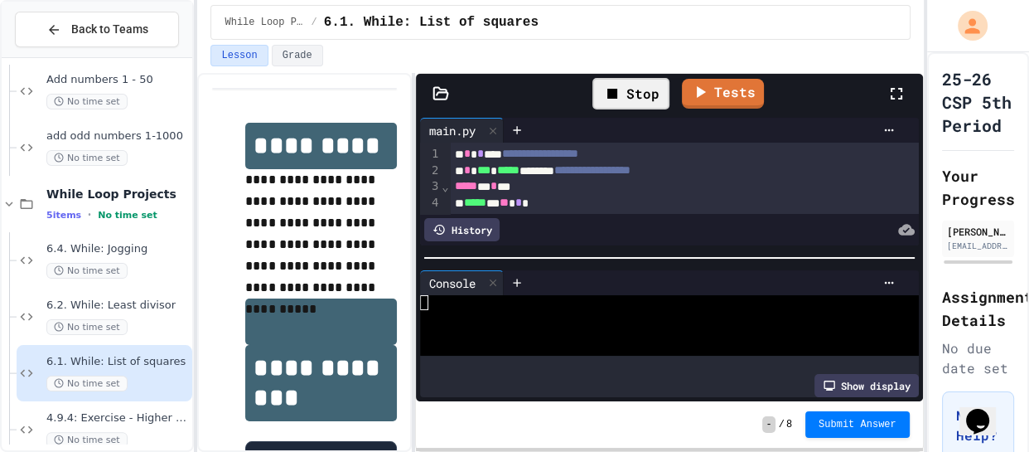
click at [491, 312] on div at bounding box center [657, 317] width 475 height 15
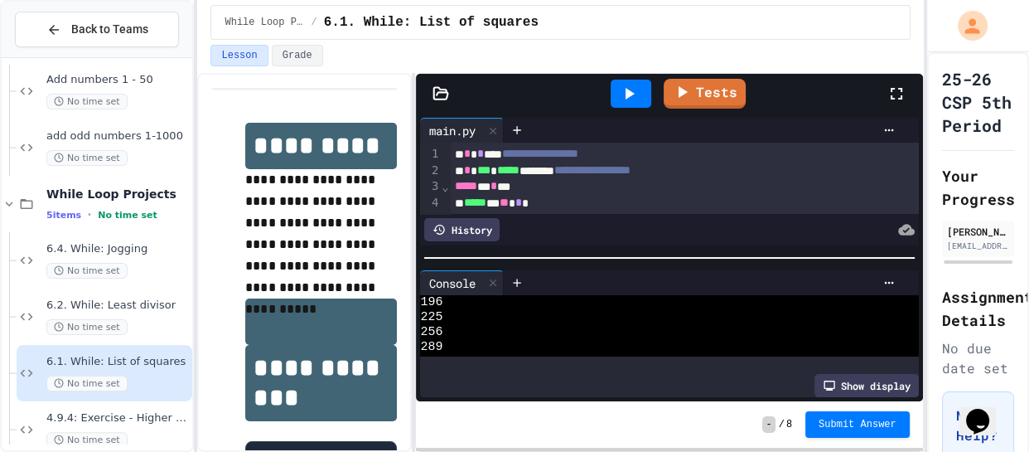
scroll to position [215, 0]
click at [501, 271] on div at bounding box center [493, 283] width 20 height 24
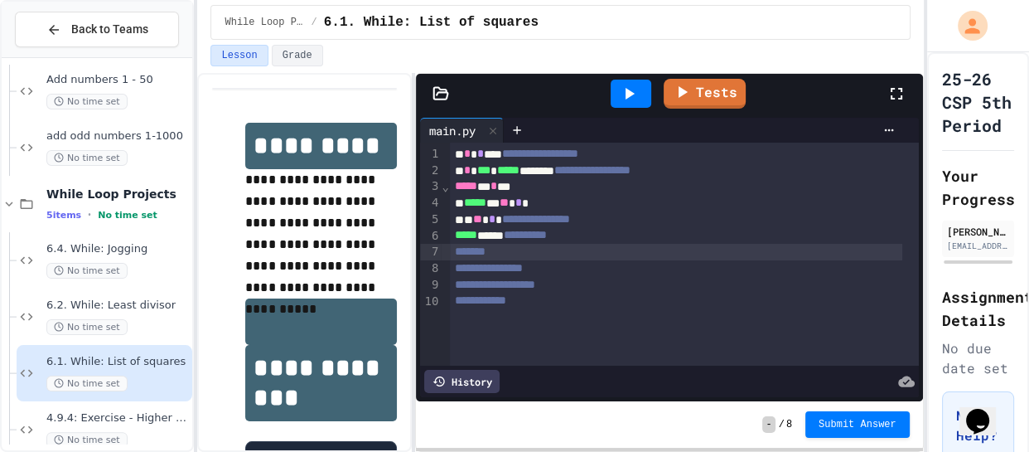
click at [482, 220] on span "**" at bounding box center [477, 219] width 9 height 12
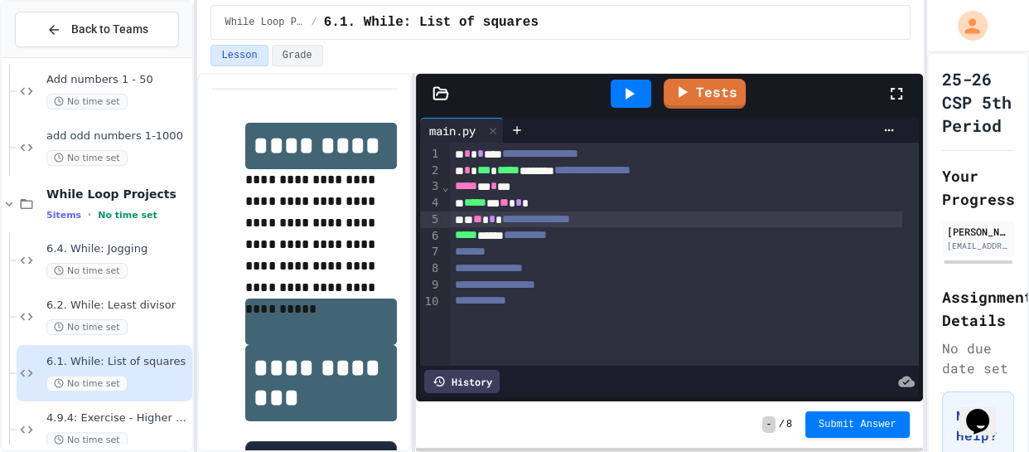
click at [621, 98] on icon at bounding box center [629, 94] width 20 height 20
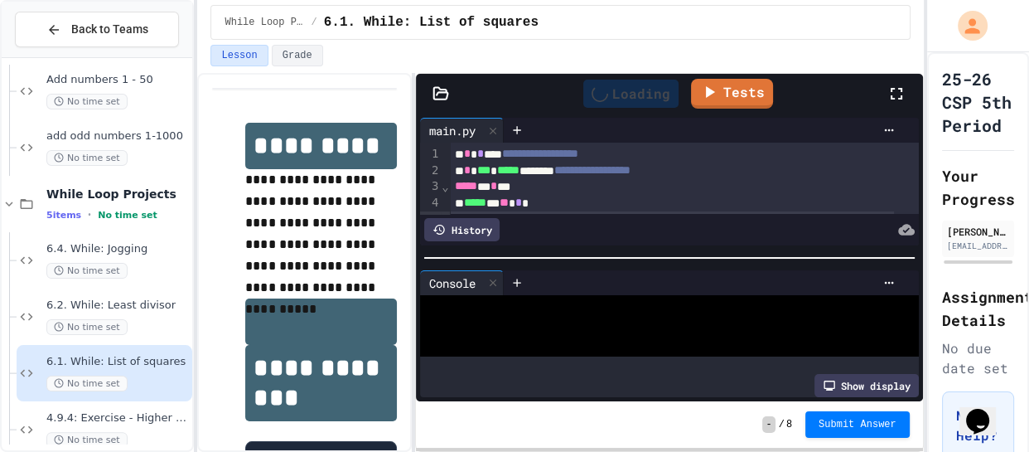
scroll to position [0, 0]
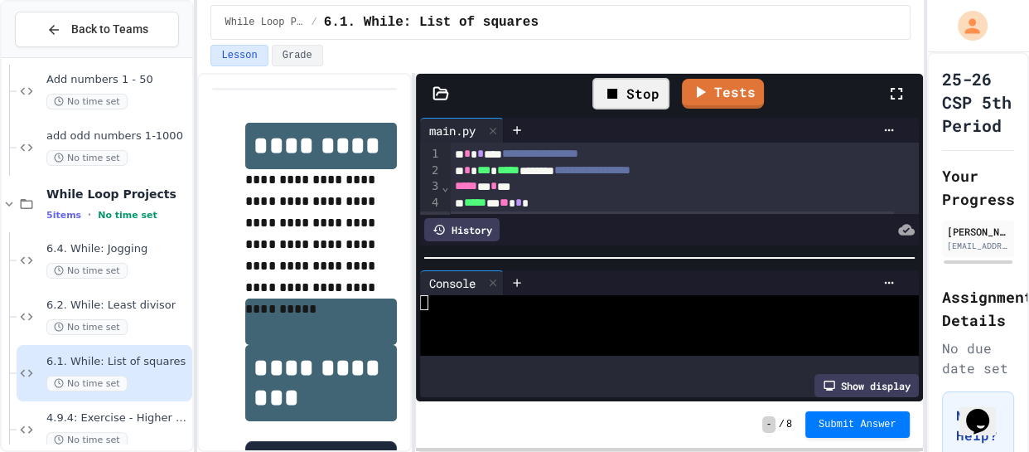
click at [482, 340] on div at bounding box center [657, 347] width 475 height 15
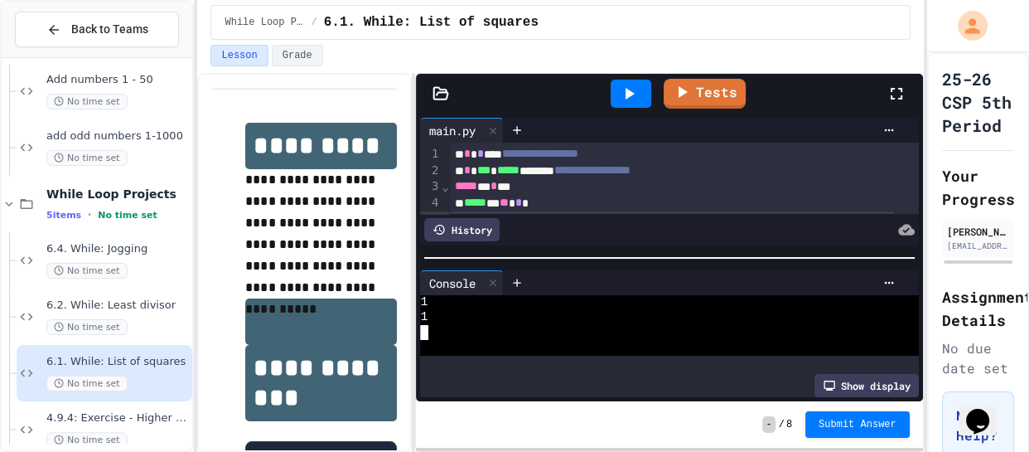
click at [628, 94] on icon at bounding box center [630, 94] width 9 height 12
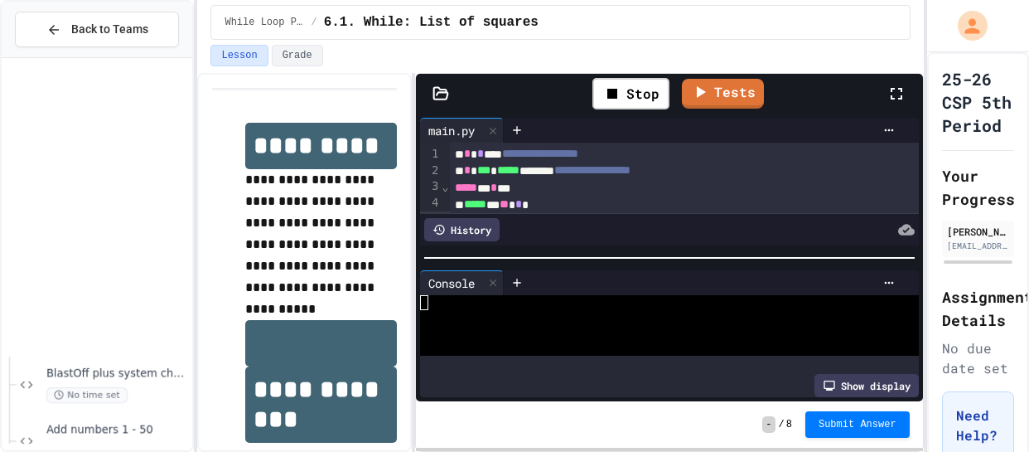
click at [522, 310] on div at bounding box center [657, 317] width 475 height 15
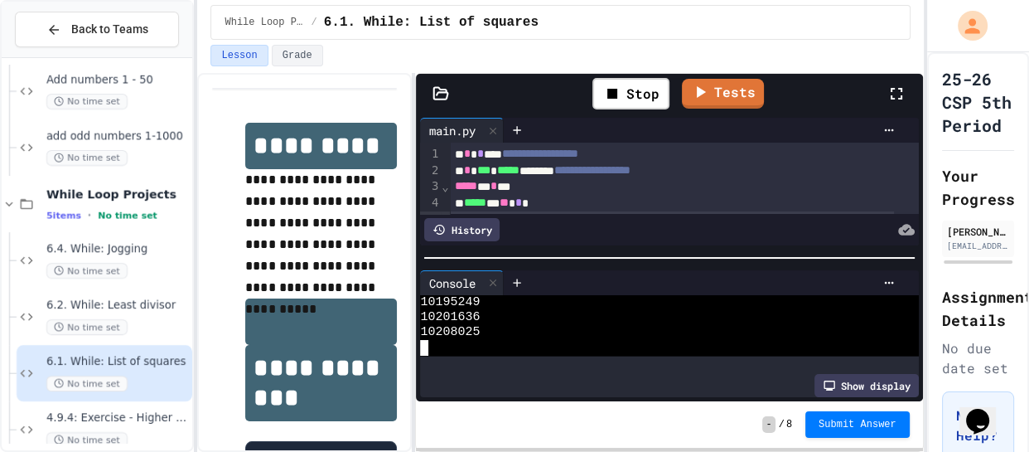
scroll to position [15068, 0]
click at [627, 87] on div "Stop" at bounding box center [631, 93] width 77 height 31
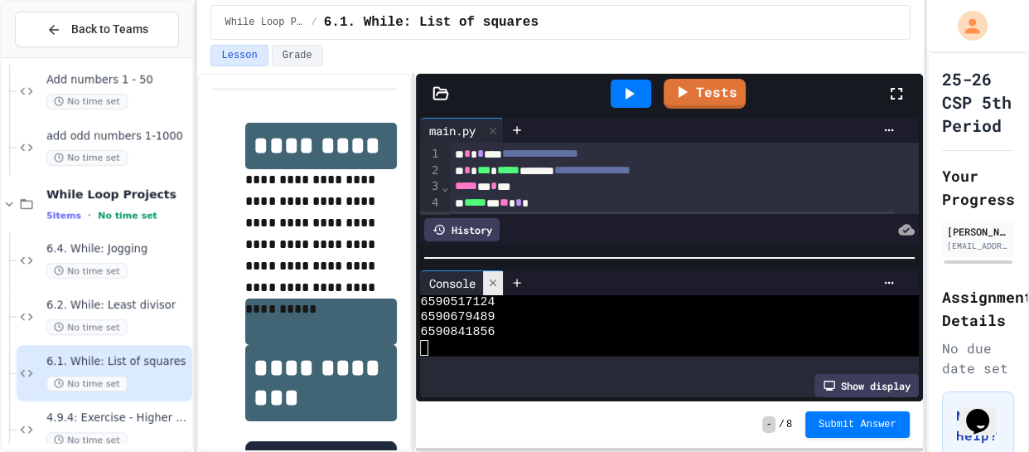
click at [497, 278] on icon at bounding box center [493, 283] width 12 height 12
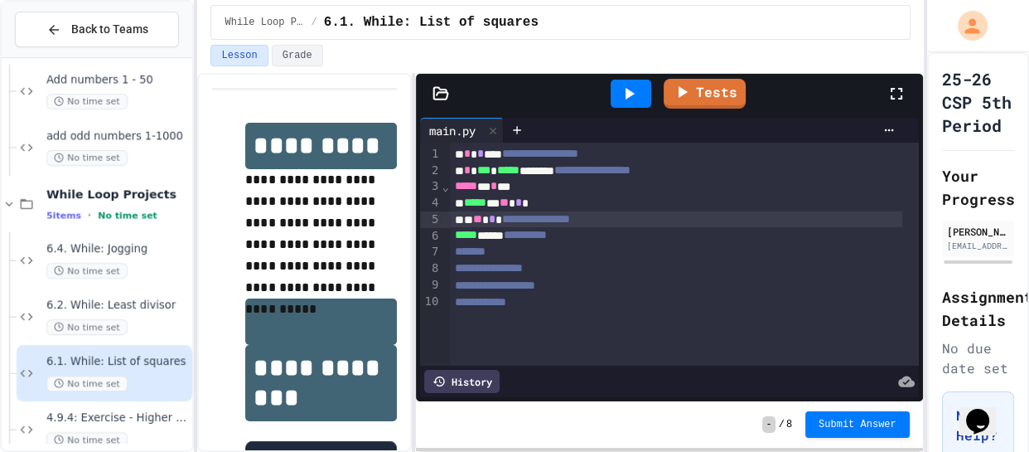
click at [482, 220] on span "**" at bounding box center [477, 219] width 9 height 12
click at [630, 80] on div at bounding box center [631, 94] width 41 height 28
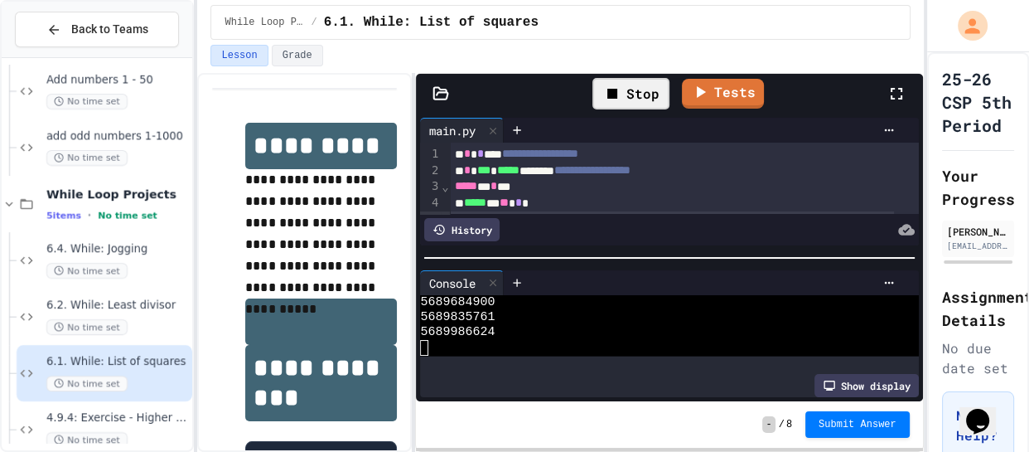
click at [626, 97] on div "Stop" at bounding box center [631, 93] width 77 height 31
click at [626, 97] on icon at bounding box center [629, 94] width 20 height 20
click at [626, 97] on div "Stop" at bounding box center [631, 93] width 77 height 31
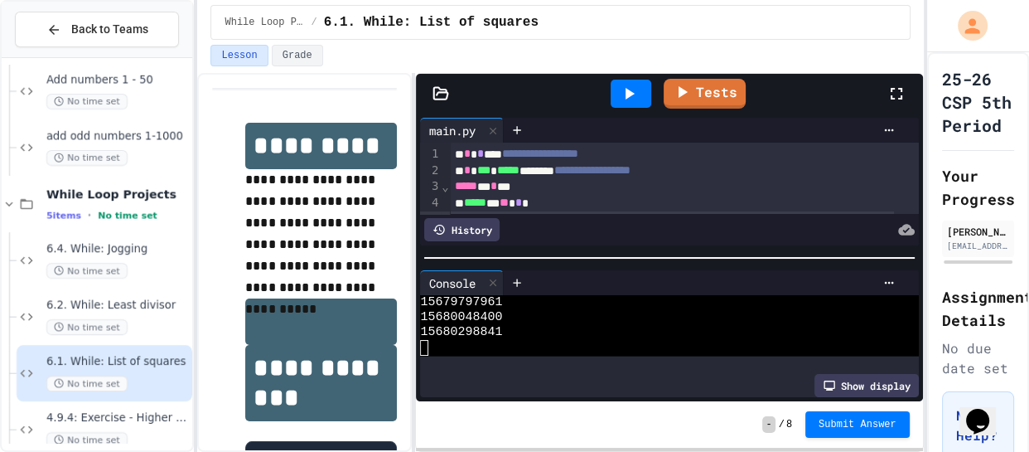
click at [626, 97] on icon at bounding box center [629, 94] width 20 height 20
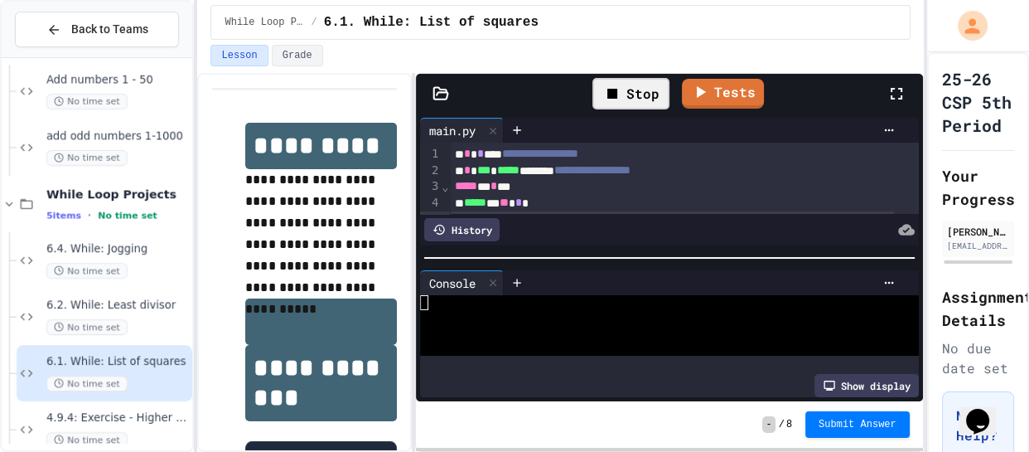
scroll to position [0, 0]
click at [547, 286] on div at bounding box center [703, 282] width 398 height 25
click at [516, 312] on div at bounding box center [657, 317] width 475 height 15
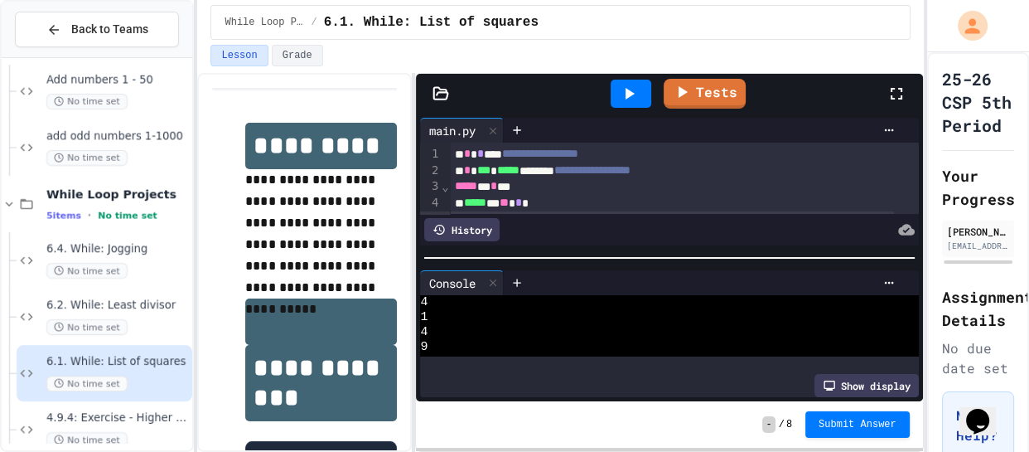
click at [497, 182] on span "*" at bounding box center [494, 186] width 7 height 12
click at [636, 84] on icon at bounding box center [629, 94] width 20 height 20
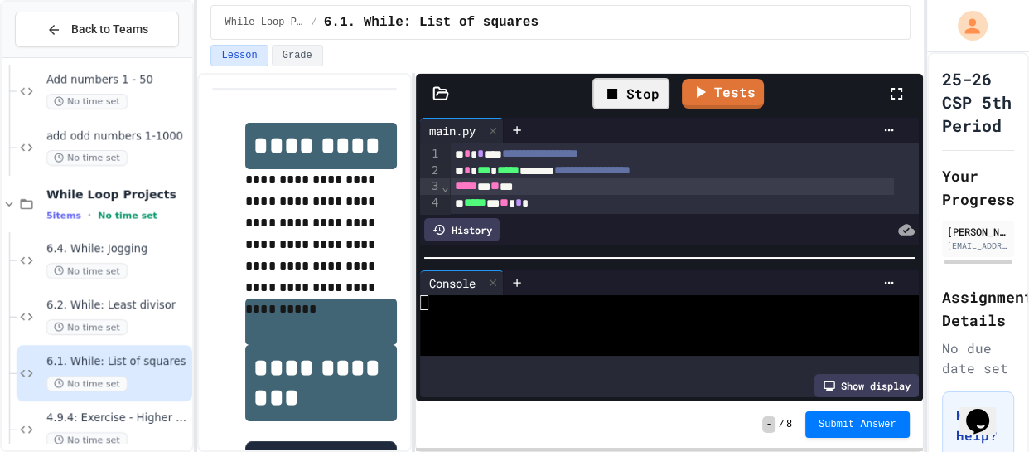
click at [496, 317] on div at bounding box center [657, 317] width 475 height 15
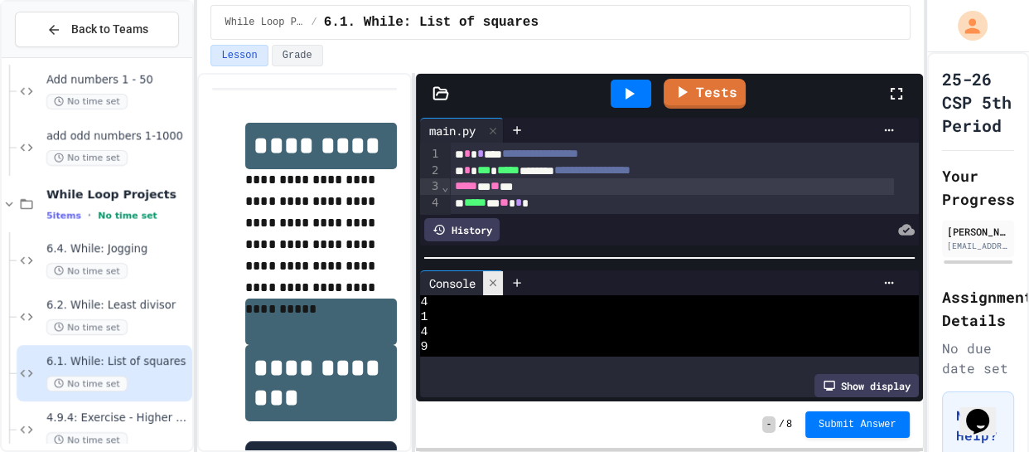
click at [499, 281] on icon at bounding box center [493, 283] width 12 height 12
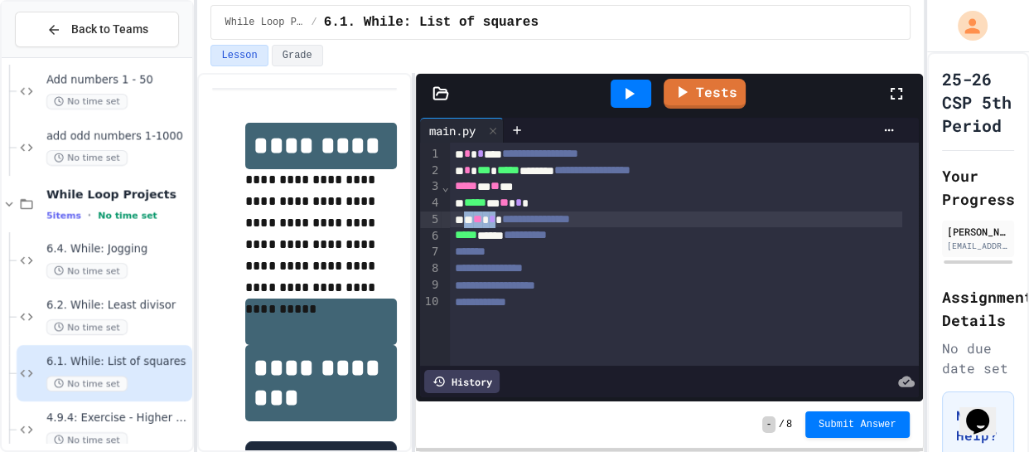
drag, startPoint x: 511, startPoint y: 218, endPoint x: 467, endPoint y: 217, distance: 43.1
click at [467, 217] on div "**********" at bounding box center [676, 219] width 453 height 17
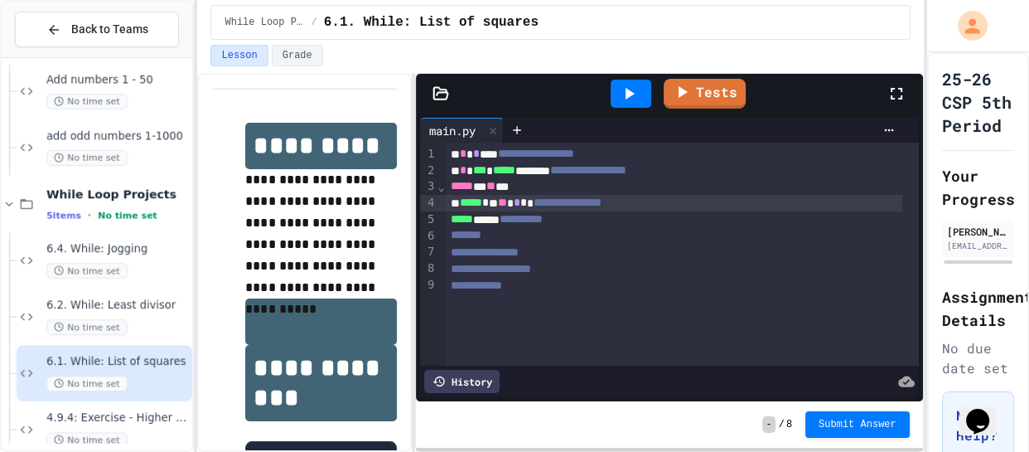
click at [632, 98] on icon at bounding box center [629, 94] width 20 height 20
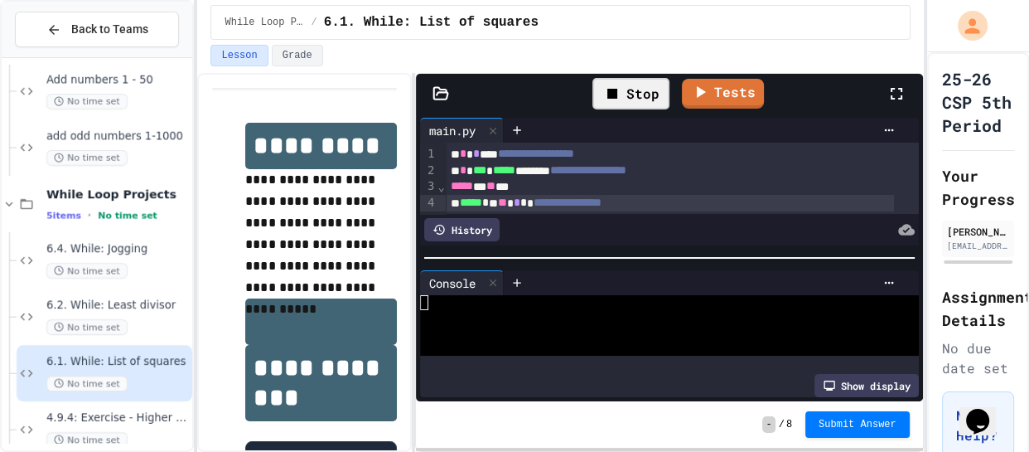
click at [488, 345] on div at bounding box center [657, 347] width 475 height 15
click at [641, 97] on div "Stop" at bounding box center [631, 93] width 77 height 31
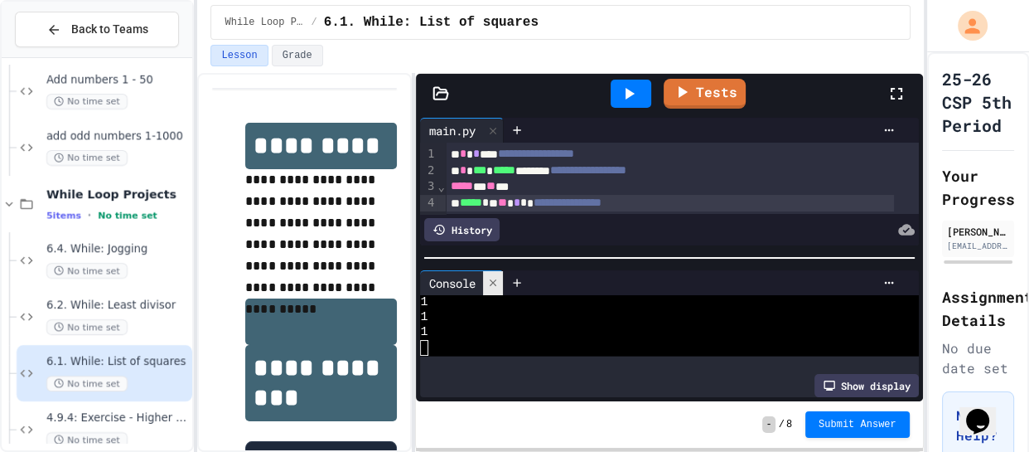
click at [499, 278] on icon at bounding box center [493, 283] width 12 height 12
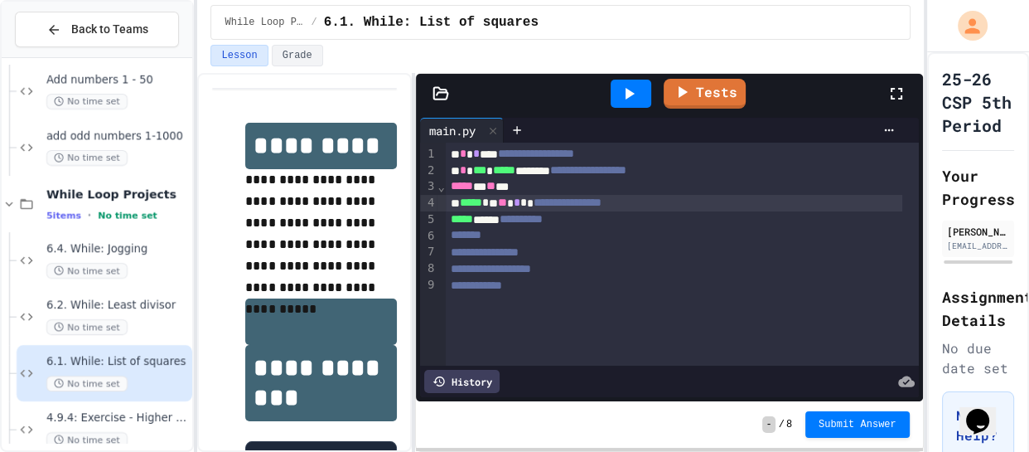
click at [448, 220] on div "**********" at bounding box center [674, 219] width 457 height 17
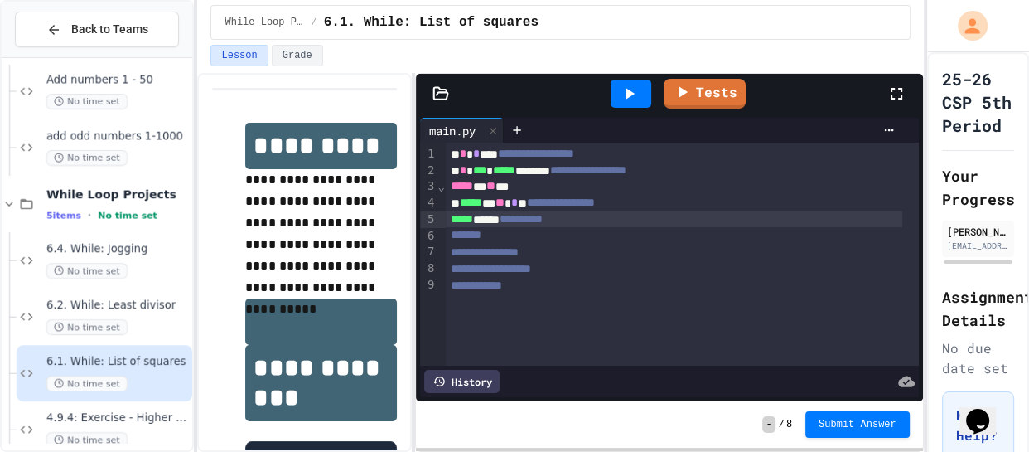
click at [549, 203] on div "**********" at bounding box center [674, 203] width 457 height 17
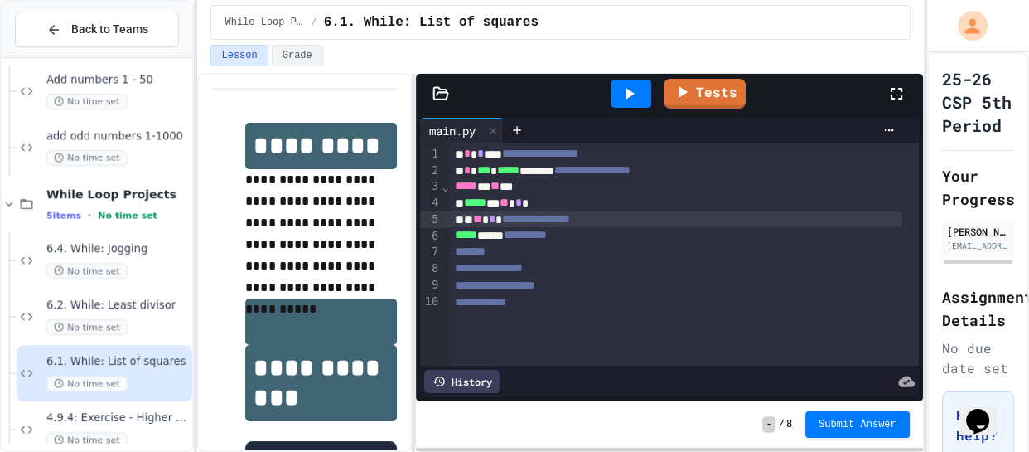
click at [455, 249] on span "*******" at bounding box center [470, 251] width 31 height 12
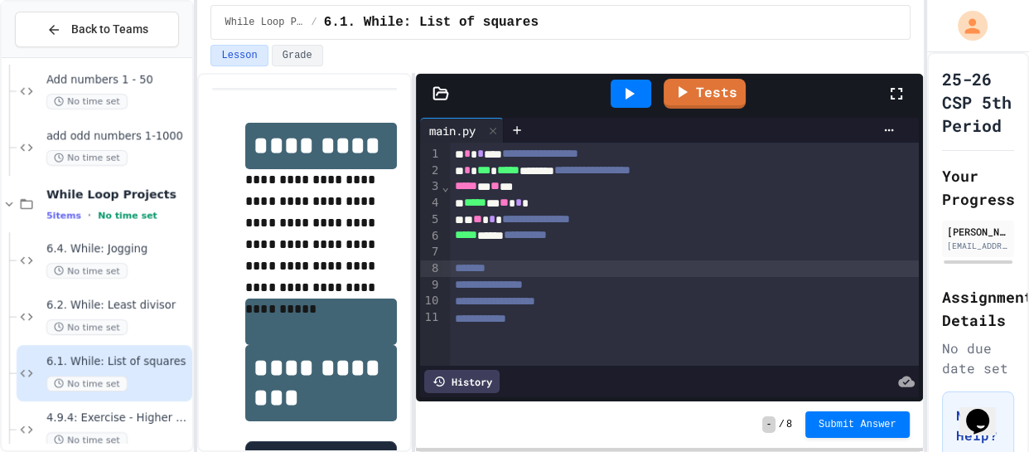
click at [629, 93] on icon at bounding box center [630, 94] width 9 height 12
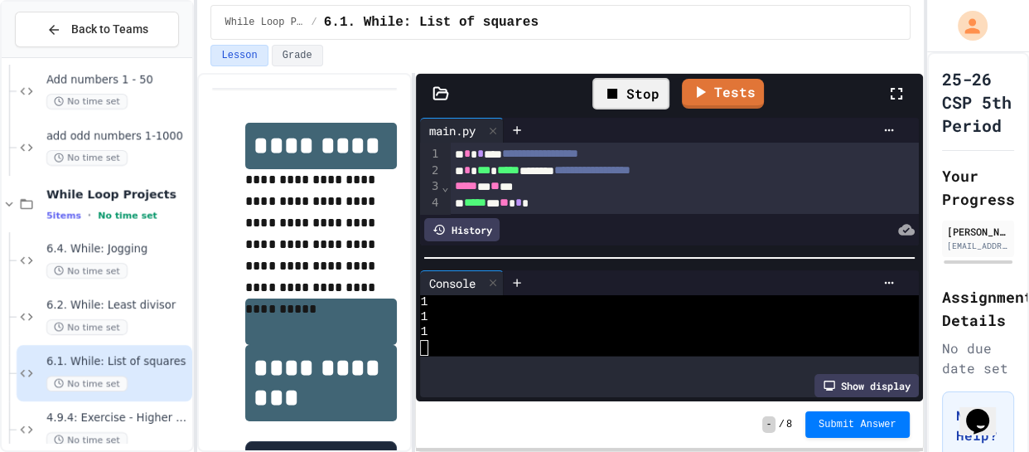
click at [512, 374] on div "Show display" at bounding box center [669, 385] width 498 height 23
click at [625, 85] on div "Stop" at bounding box center [631, 93] width 77 height 31
click at [625, 85] on icon at bounding box center [629, 94] width 20 height 20
click at [642, 85] on div "Stop" at bounding box center [631, 93] width 77 height 31
click at [642, 85] on div at bounding box center [631, 94] width 41 height 28
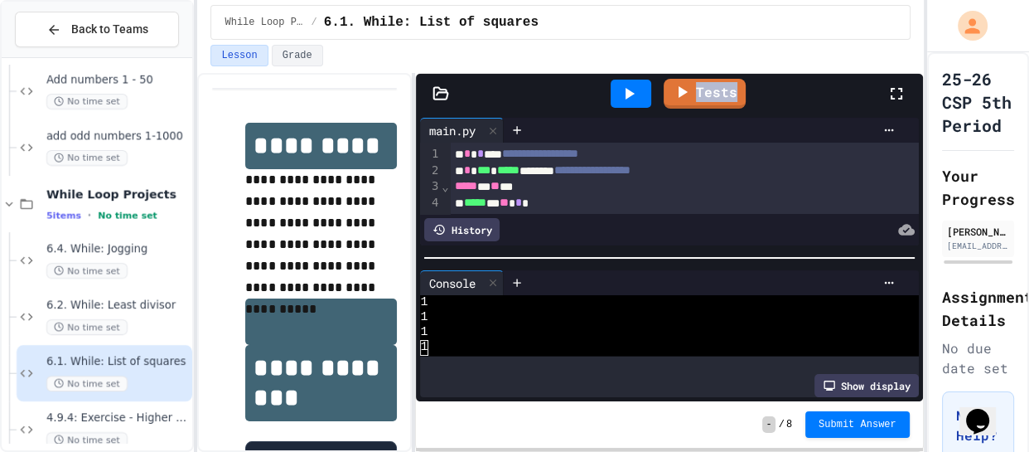
click at [642, 85] on div at bounding box center [631, 94] width 41 height 28
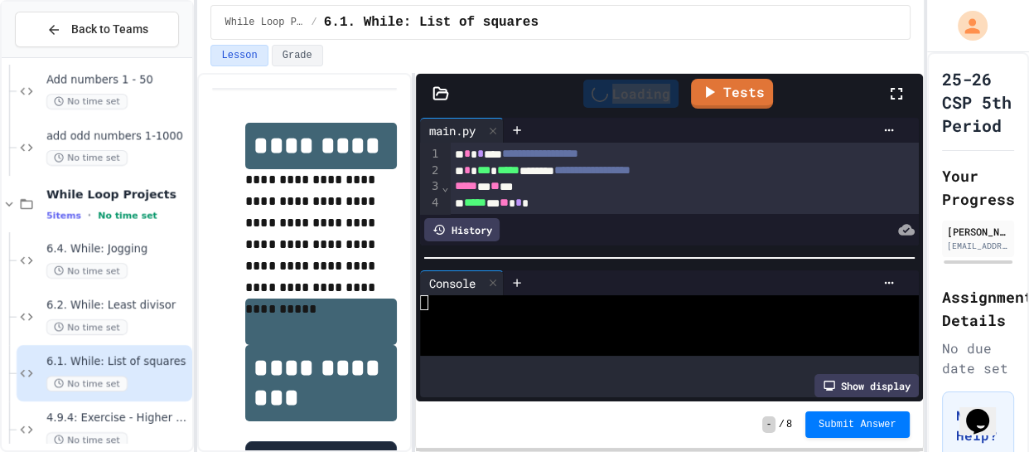
scroll to position [0, 0]
click at [642, 85] on div "Loading" at bounding box center [630, 94] width 95 height 28
click at [642, 85] on div at bounding box center [631, 94] width 41 height 28
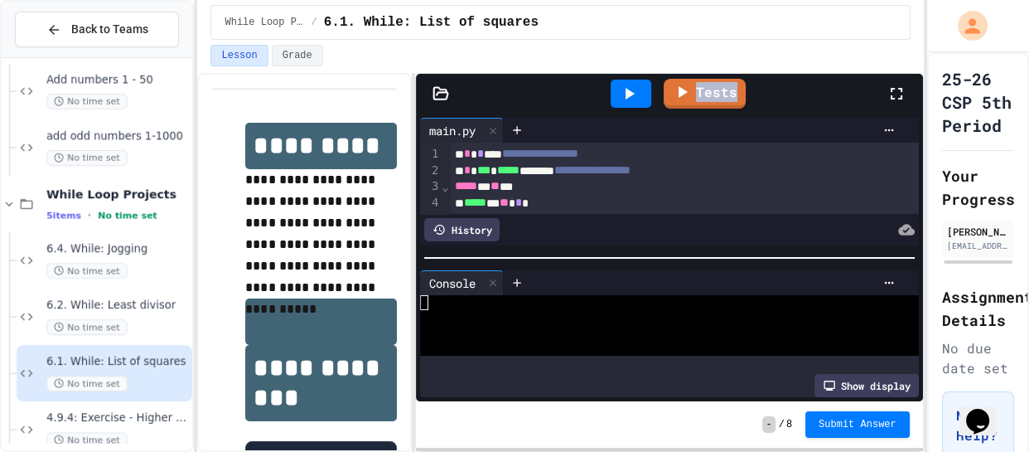
click at [642, 85] on div at bounding box center [631, 94] width 41 height 28
click at [637, 99] on icon at bounding box center [629, 94] width 20 height 20
click at [641, 93] on div at bounding box center [631, 94] width 41 height 28
click at [640, 97] on div at bounding box center [631, 94] width 41 height 28
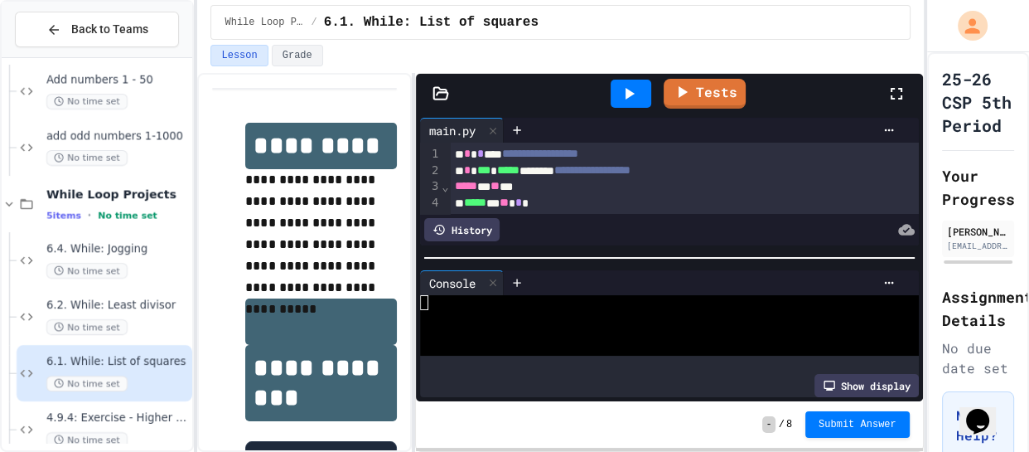
click at [640, 97] on div at bounding box center [631, 94] width 41 height 28
click at [640, 97] on div "Loading" at bounding box center [630, 94] width 95 height 28
click at [640, 97] on div at bounding box center [631, 94] width 41 height 28
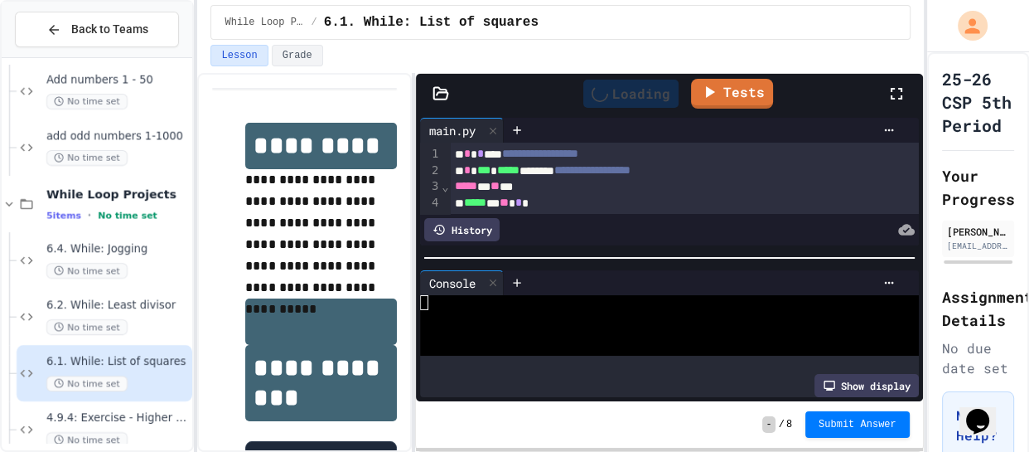
click at [640, 97] on div "Loading" at bounding box center [630, 94] width 95 height 28
click at [640, 97] on div at bounding box center [631, 94] width 41 height 28
click at [640, 97] on div "Loading" at bounding box center [630, 94] width 95 height 28
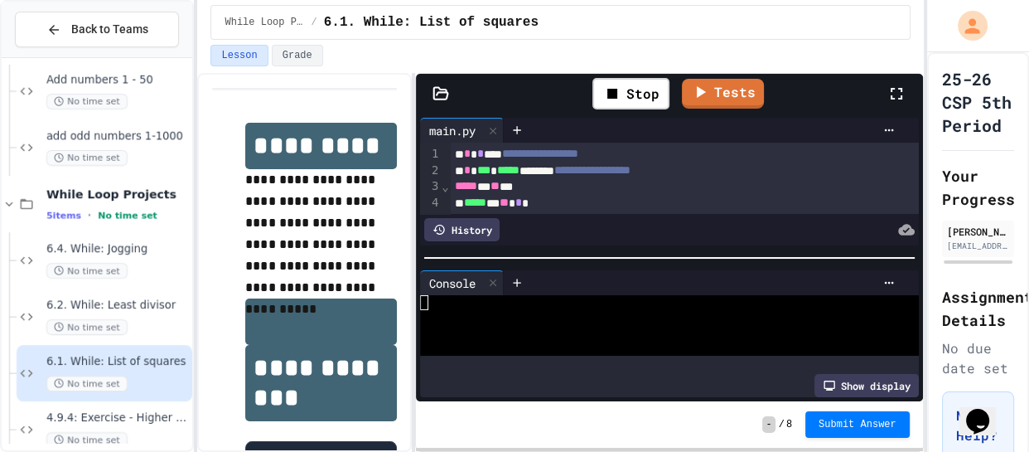
click at [472, 327] on div at bounding box center [657, 332] width 475 height 15
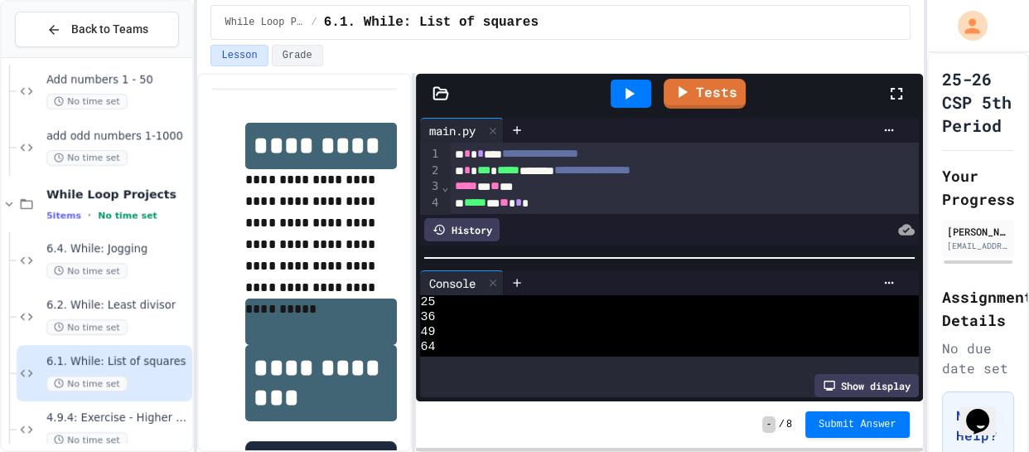
scroll to position [71, 0]
click at [489, 271] on div at bounding box center [493, 283] width 20 height 24
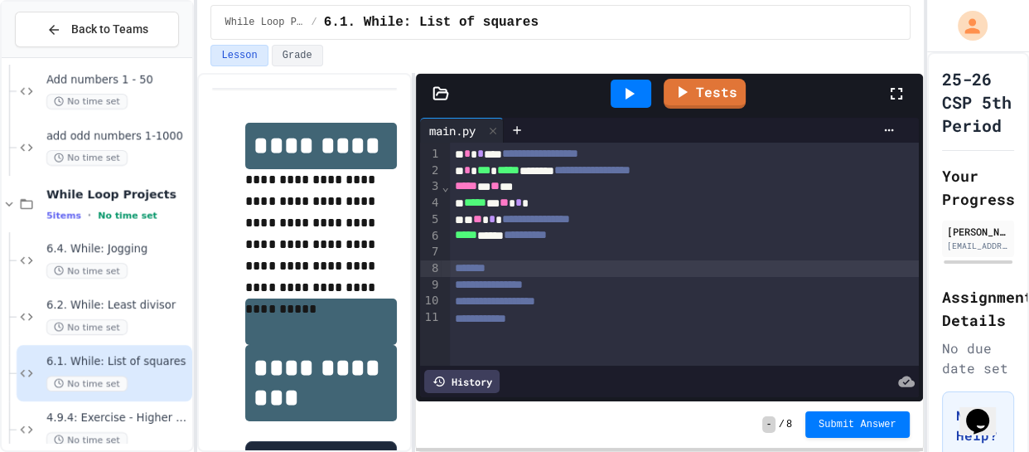
click at [522, 187] on div "***** * ** **" at bounding box center [676, 186] width 453 height 17
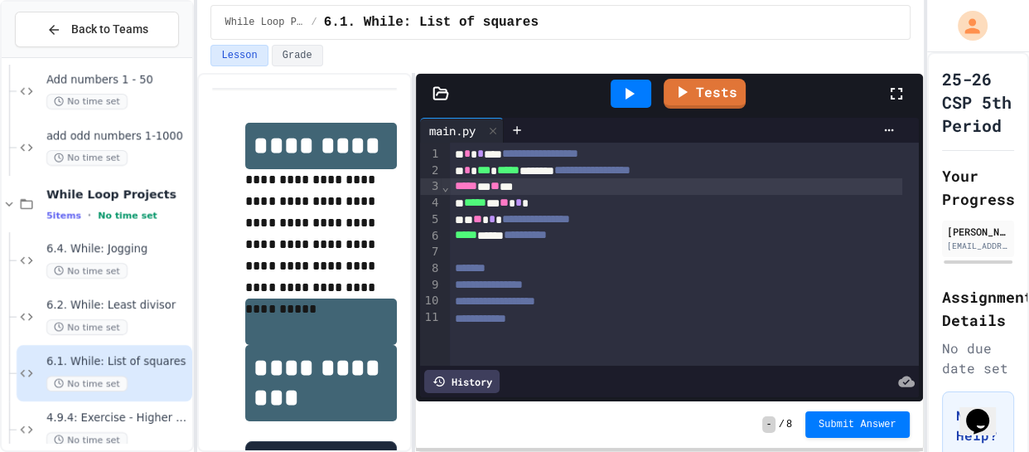
click at [633, 103] on icon at bounding box center [629, 94] width 20 height 20
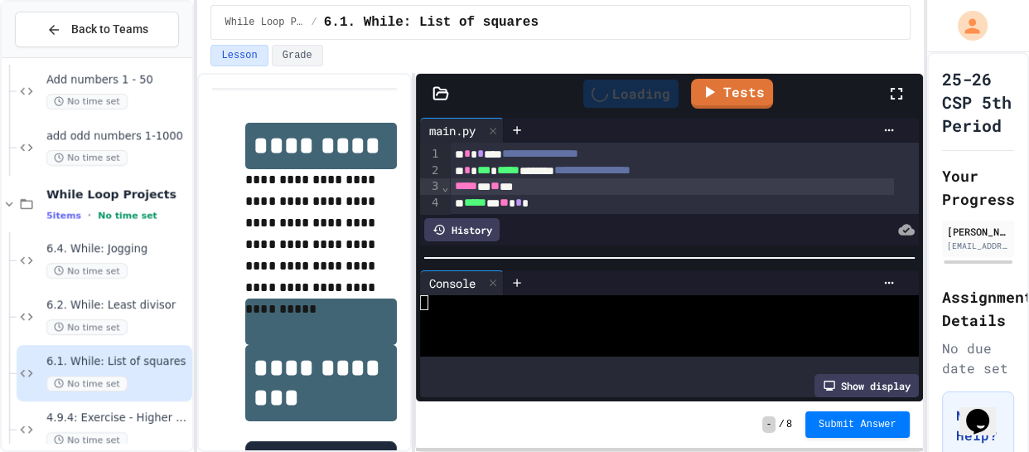
scroll to position [0, 0]
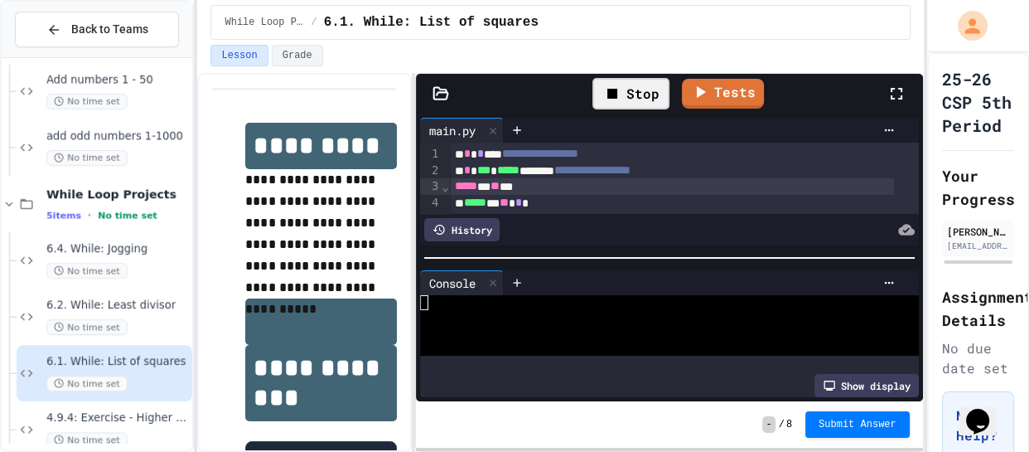
click at [488, 312] on div at bounding box center [657, 317] width 475 height 15
click at [462, 325] on div at bounding box center [657, 332] width 475 height 15
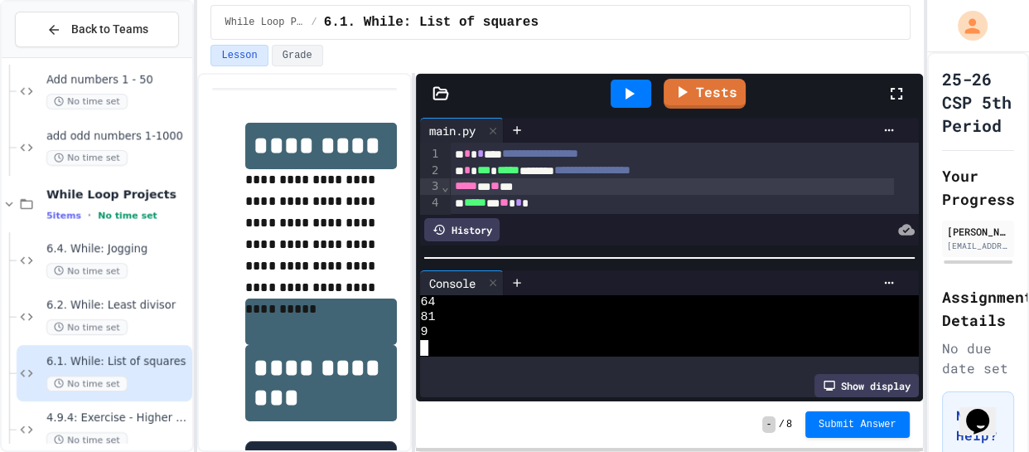
scroll to position [120, 0]
click at [608, 103] on div at bounding box center [631, 93] width 57 height 45
click at [656, 89] on div at bounding box center [631, 93] width 57 height 45
click at [639, 91] on icon at bounding box center [629, 94] width 20 height 20
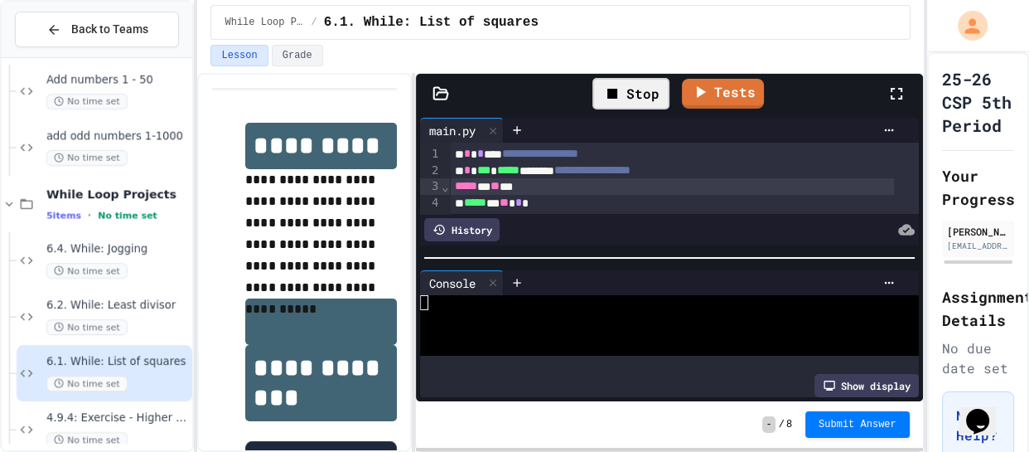
scroll to position [0, 0]
click at [538, 340] on div at bounding box center [657, 347] width 475 height 15
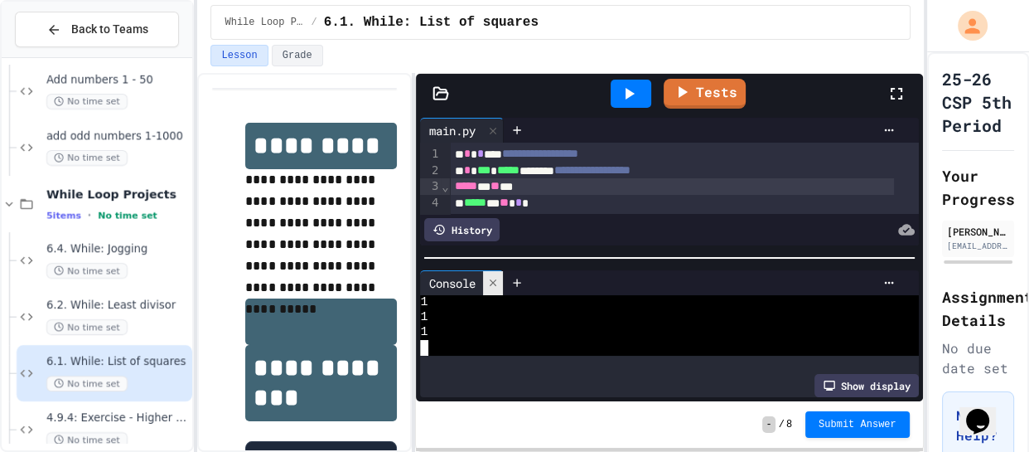
click at [496, 281] on icon at bounding box center [493, 283] width 12 height 12
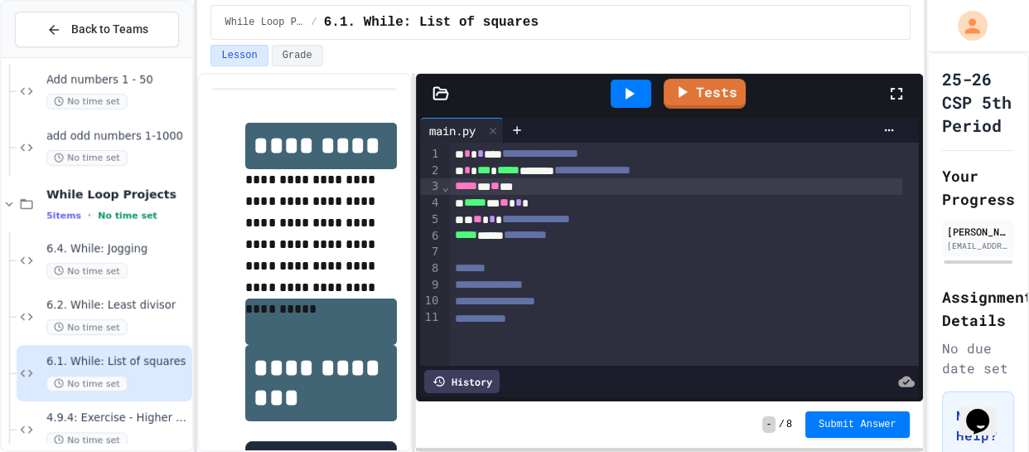
click at [704, 94] on link "Tests" at bounding box center [705, 94] width 82 height 30
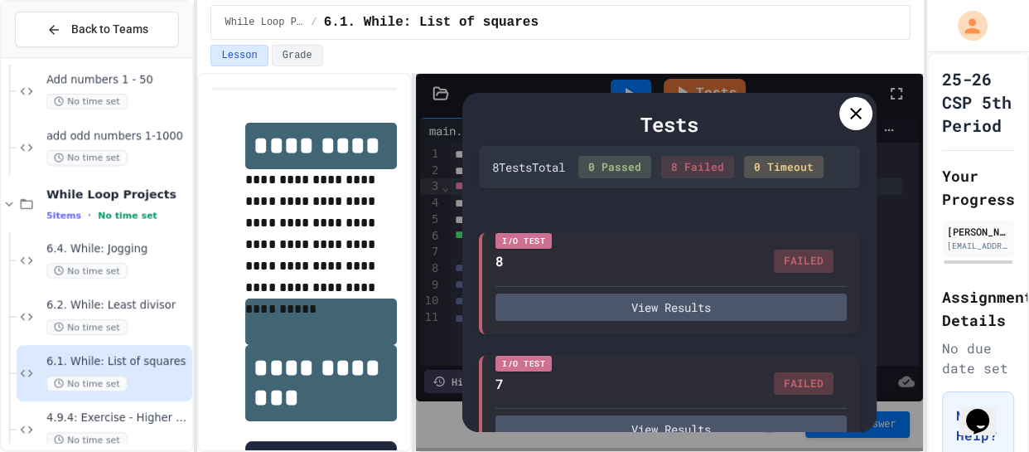
click at [856, 115] on icon at bounding box center [856, 114] width 20 height 20
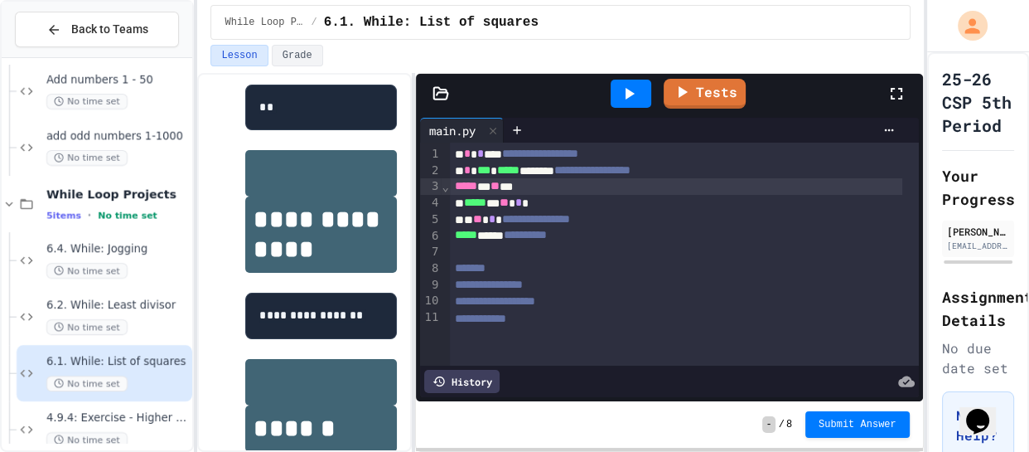
scroll to position [353, 0]
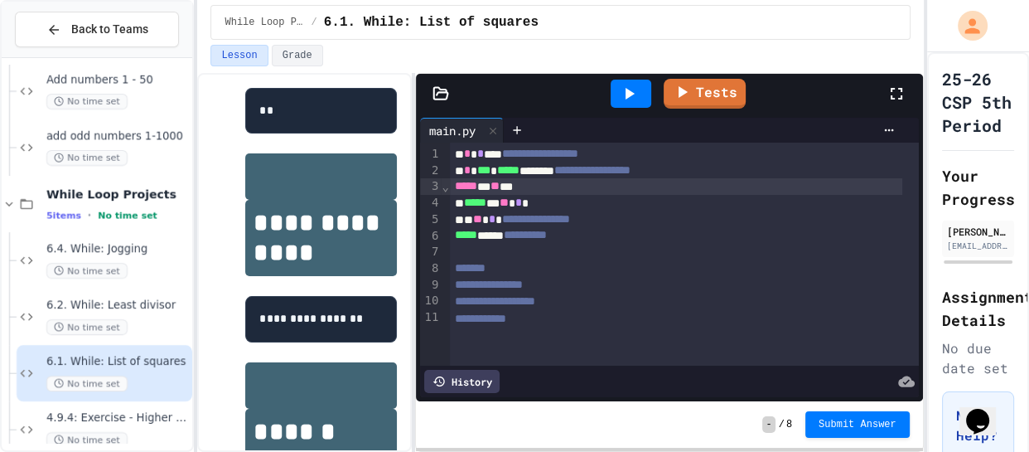
drag, startPoint x: 257, startPoint y: 332, endPoint x: 240, endPoint y: 333, distance: 16.7
click at [240, 333] on div "**********" at bounding box center [304, 242] width 185 height 979
click at [282, 342] on pre "**********" at bounding box center [321, 319] width 152 height 46
click at [482, 223] on span "**" at bounding box center [477, 219] width 9 height 12
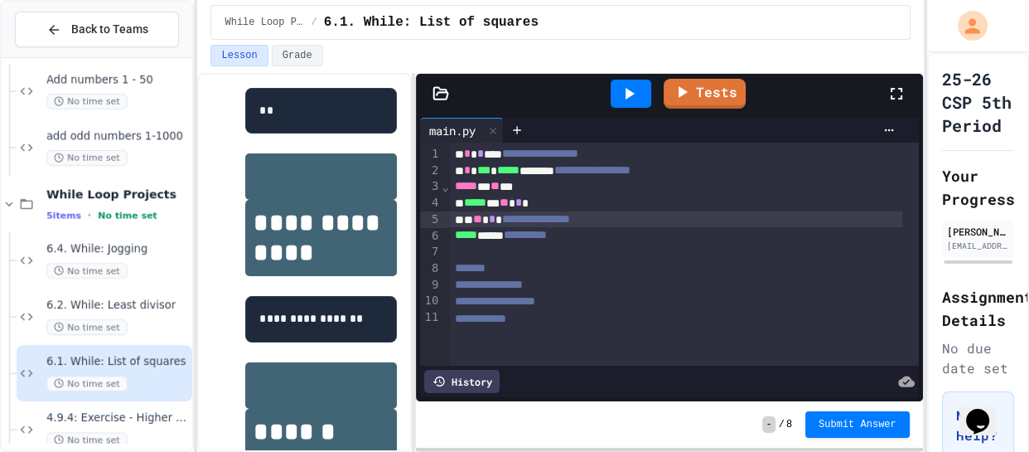
click at [625, 99] on icon at bounding box center [629, 94] width 20 height 20
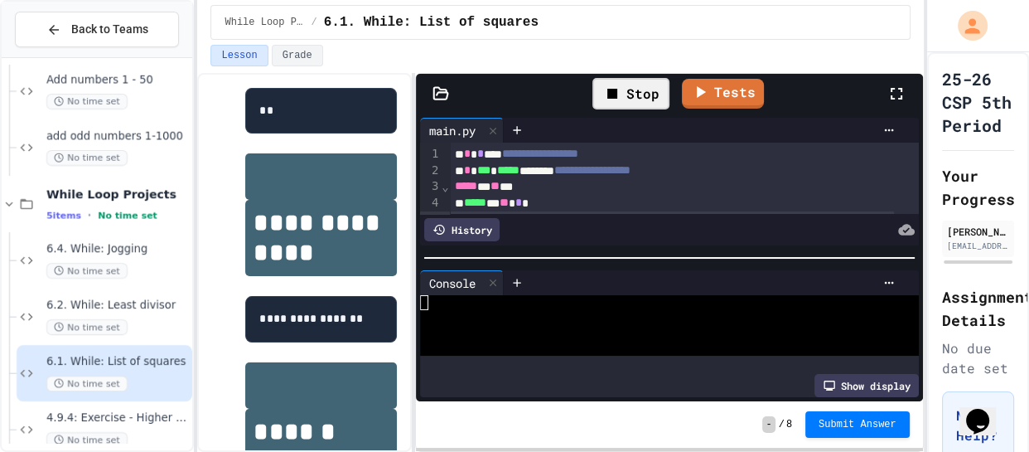
click at [492, 316] on div at bounding box center [657, 317] width 475 height 15
click at [627, 96] on div "Stop" at bounding box center [631, 93] width 77 height 31
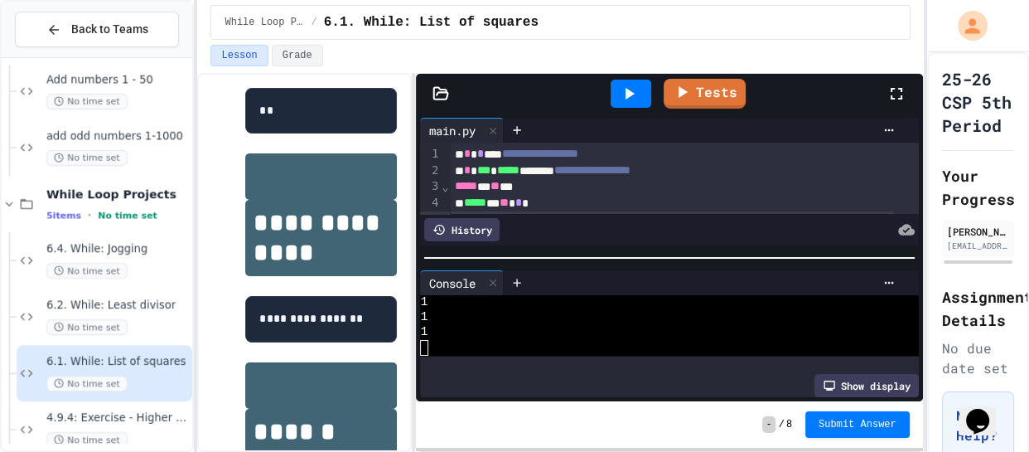
click at [627, 96] on icon at bounding box center [630, 94] width 9 height 12
click at [627, 96] on div "Loading" at bounding box center [630, 94] width 95 height 28
click at [627, 96] on div "Stop" at bounding box center [631, 93] width 77 height 31
click at [485, 276] on div at bounding box center [493, 283] width 20 height 24
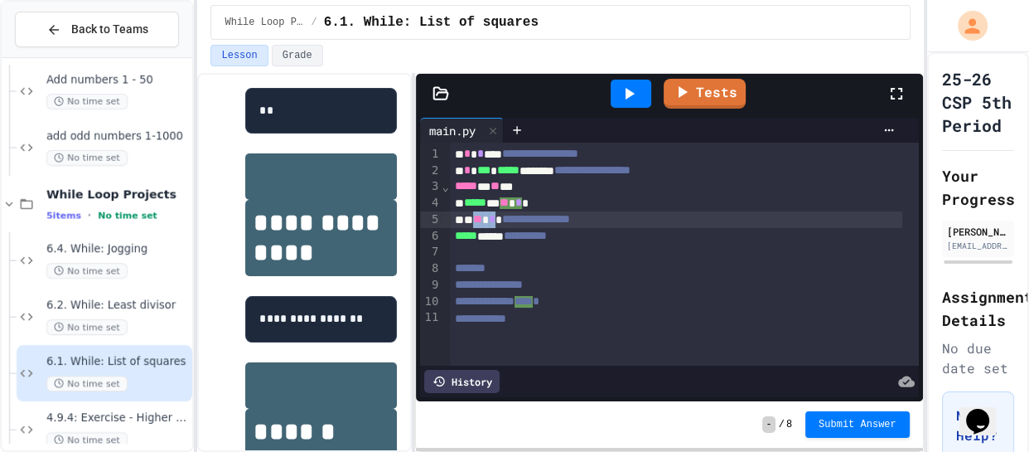
drag, startPoint x: 510, startPoint y: 217, endPoint x: 482, endPoint y: 217, distance: 28.2
click at [482, 217] on div "**********" at bounding box center [676, 219] width 453 height 17
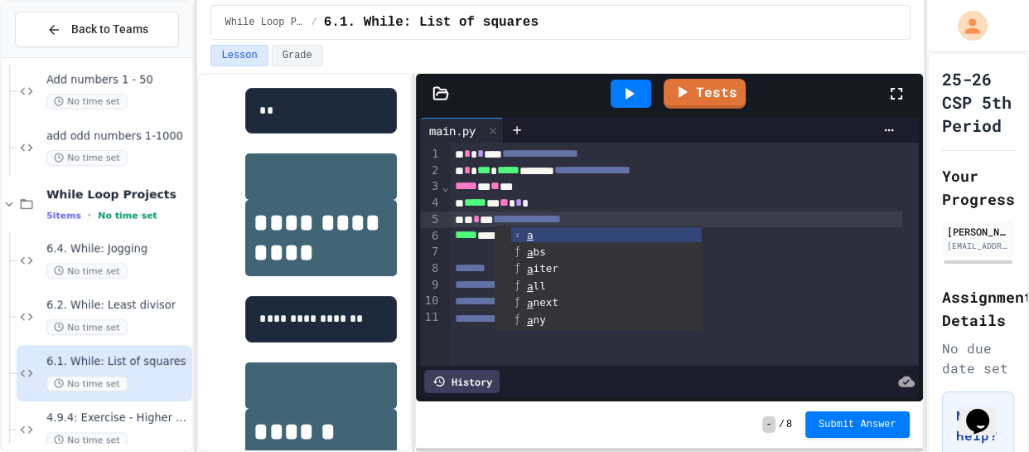
click at [617, 89] on div at bounding box center [631, 94] width 41 height 28
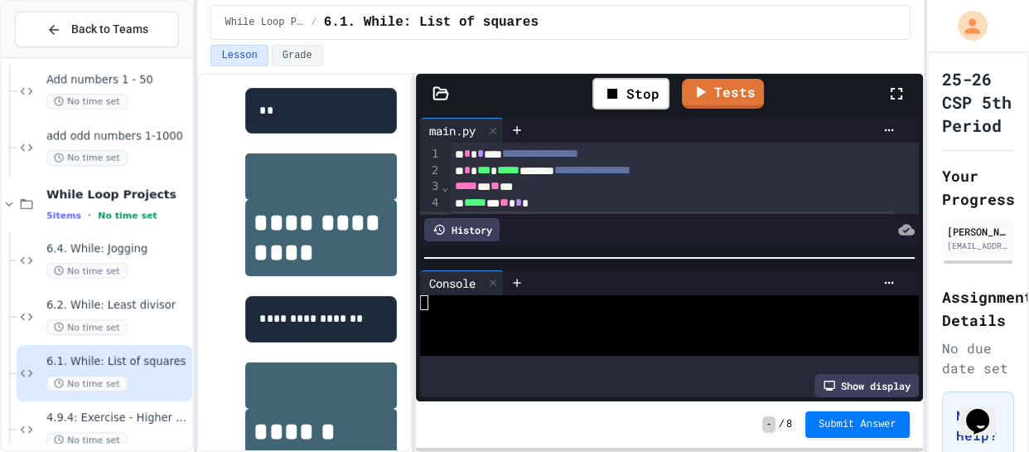
click at [542, 311] on div at bounding box center [657, 317] width 475 height 15
click at [498, 281] on icon at bounding box center [493, 283] width 12 height 12
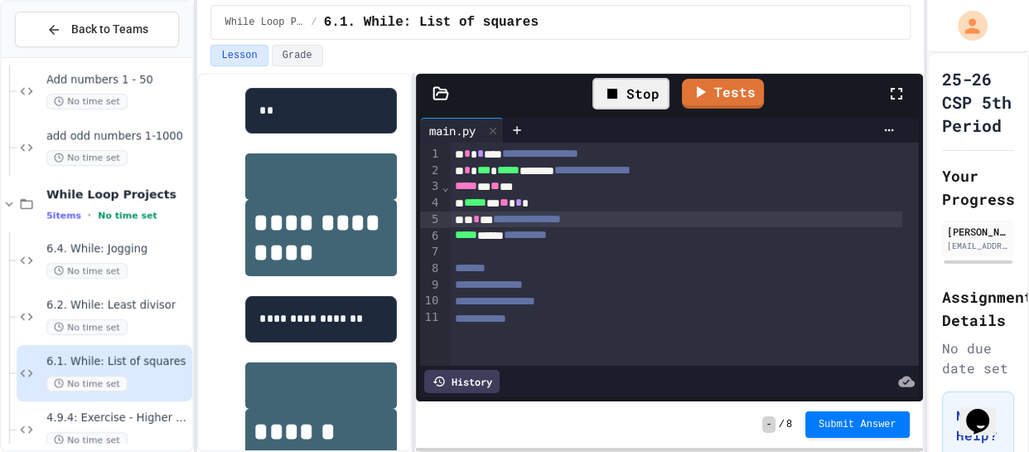
click at [609, 99] on icon at bounding box center [613, 94] width 20 height 20
click at [480, 217] on span "*" at bounding box center [476, 219] width 7 height 12
click at [624, 77] on div at bounding box center [631, 93] width 57 height 45
click at [631, 85] on icon at bounding box center [629, 94] width 20 height 20
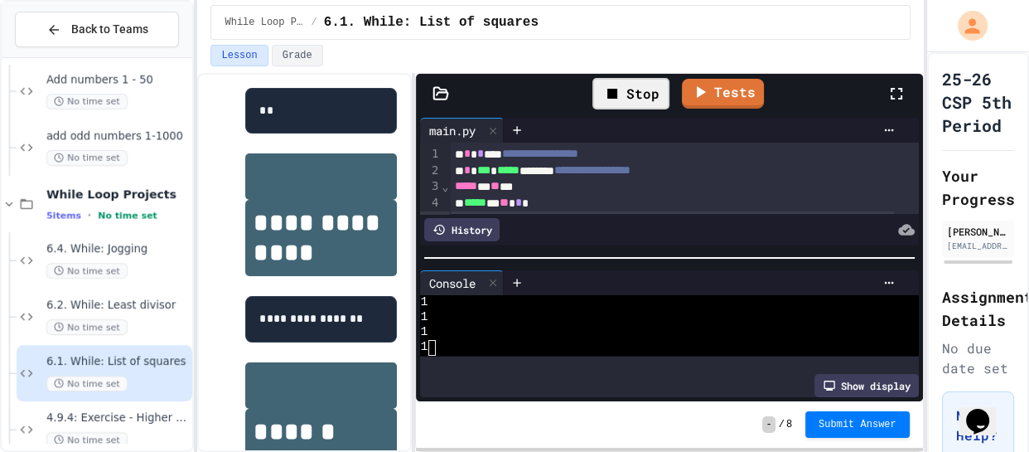
click at [618, 100] on icon at bounding box center [613, 94] width 20 height 20
click at [618, 100] on div at bounding box center [631, 94] width 41 height 28
click at [618, 100] on icon at bounding box center [613, 94] width 20 height 20
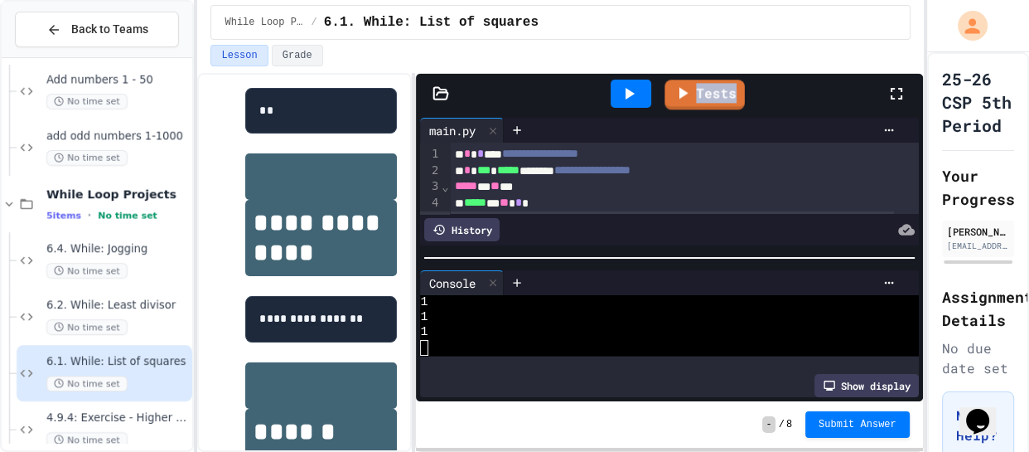
click at [787, 107] on div "Tests" at bounding box center [676, 93] width 420 height 45
click at [645, 108] on div at bounding box center [631, 93] width 57 height 45
click at [638, 102] on icon at bounding box center [629, 94] width 20 height 20
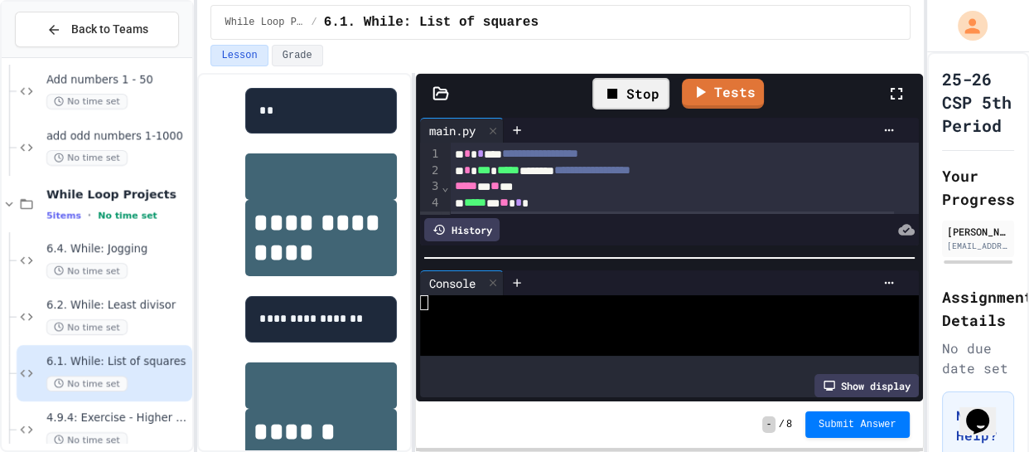
scroll to position [0, 0]
click at [470, 325] on div at bounding box center [657, 332] width 475 height 15
click at [491, 277] on icon at bounding box center [493, 283] width 12 height 12
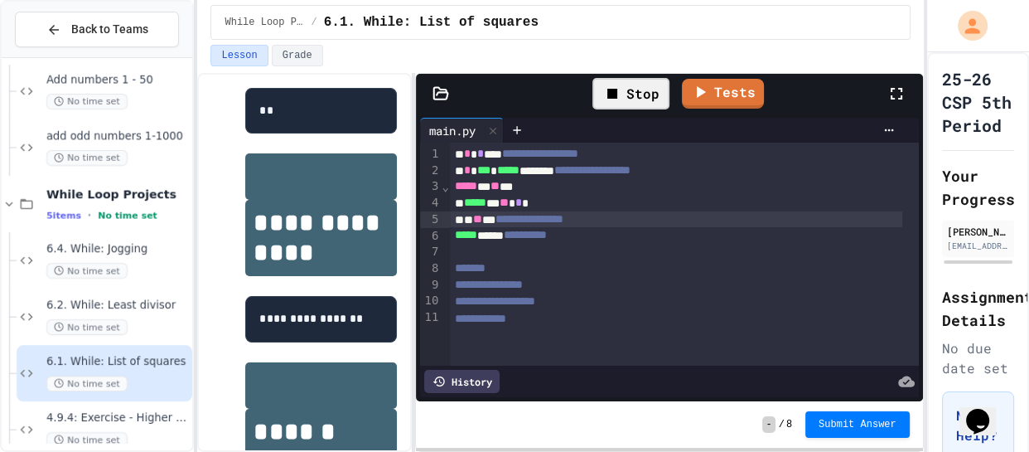
click at [639, 100] on div "Stop" at bounding box center [631, 93] width 77 height 31
